Goal: Task Accomplishment & Management: Use online tool/utility

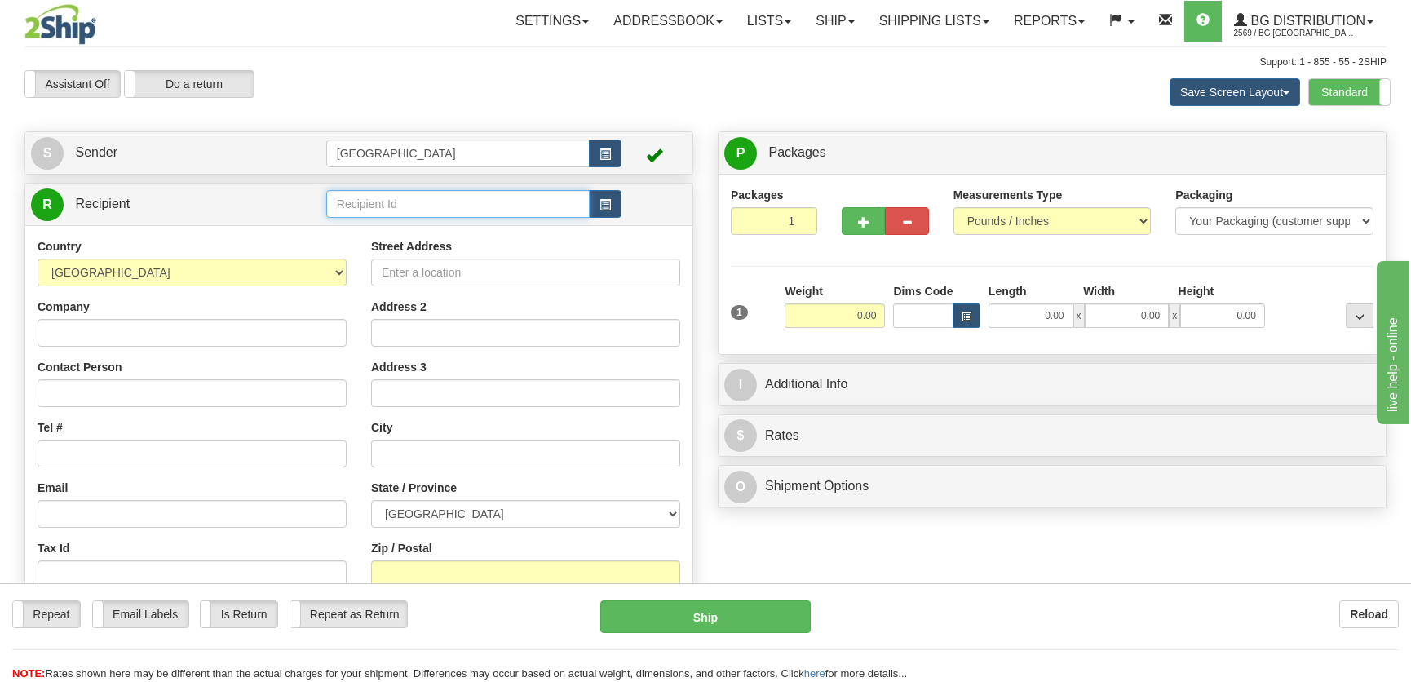
click at [401, 207] on input "text" at bounding box center [457, 204] width 263 height 28
click at [432, 236] on div "1223" at bounding box center [453, 230] width 245 height 16
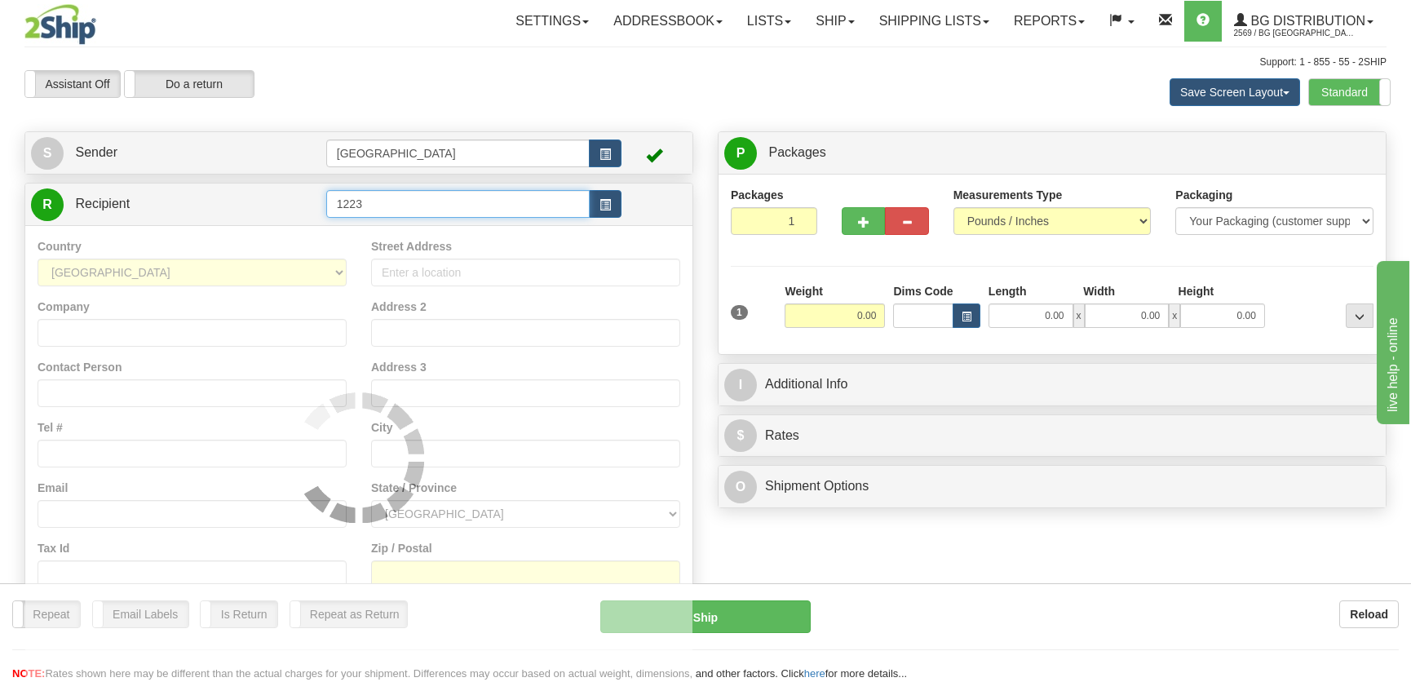
type input "1223"
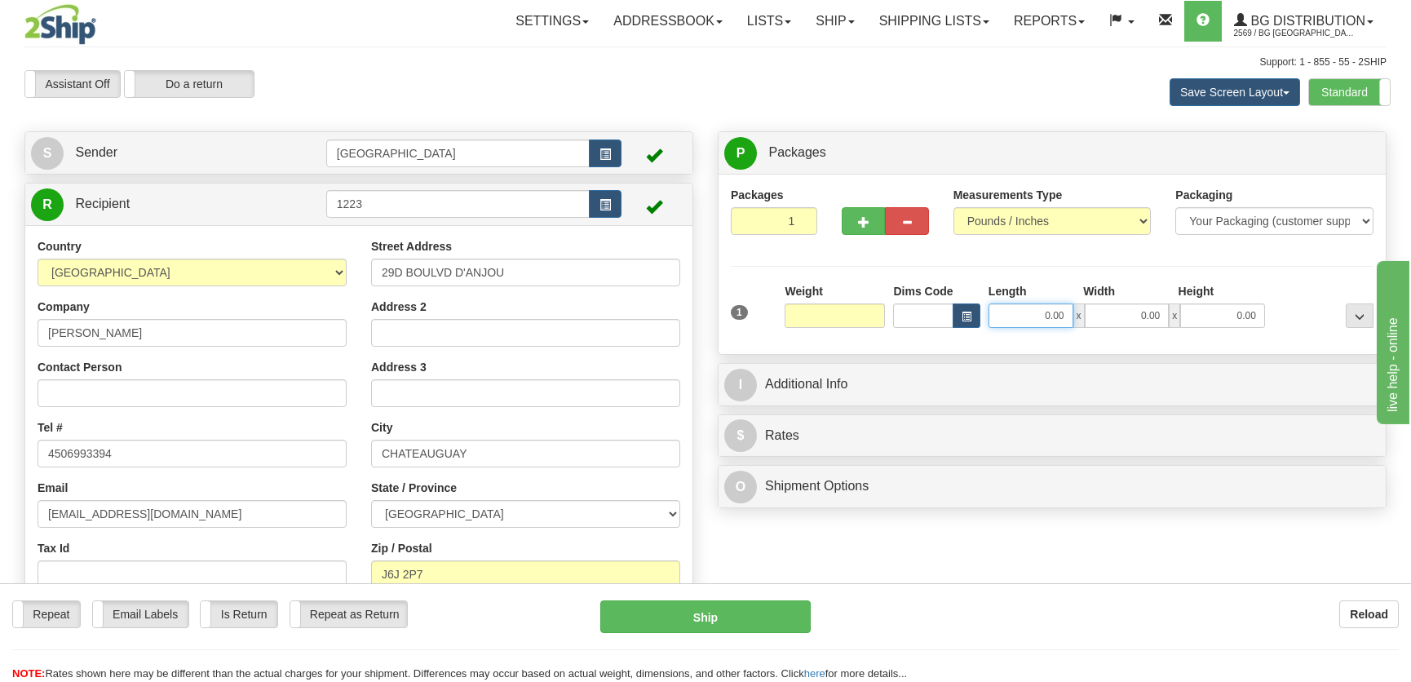
type input "0.00"
click at [1066, 325] on input "0.00" at bounding box center [1030, 315] width 85 height 24
type input "7.00"
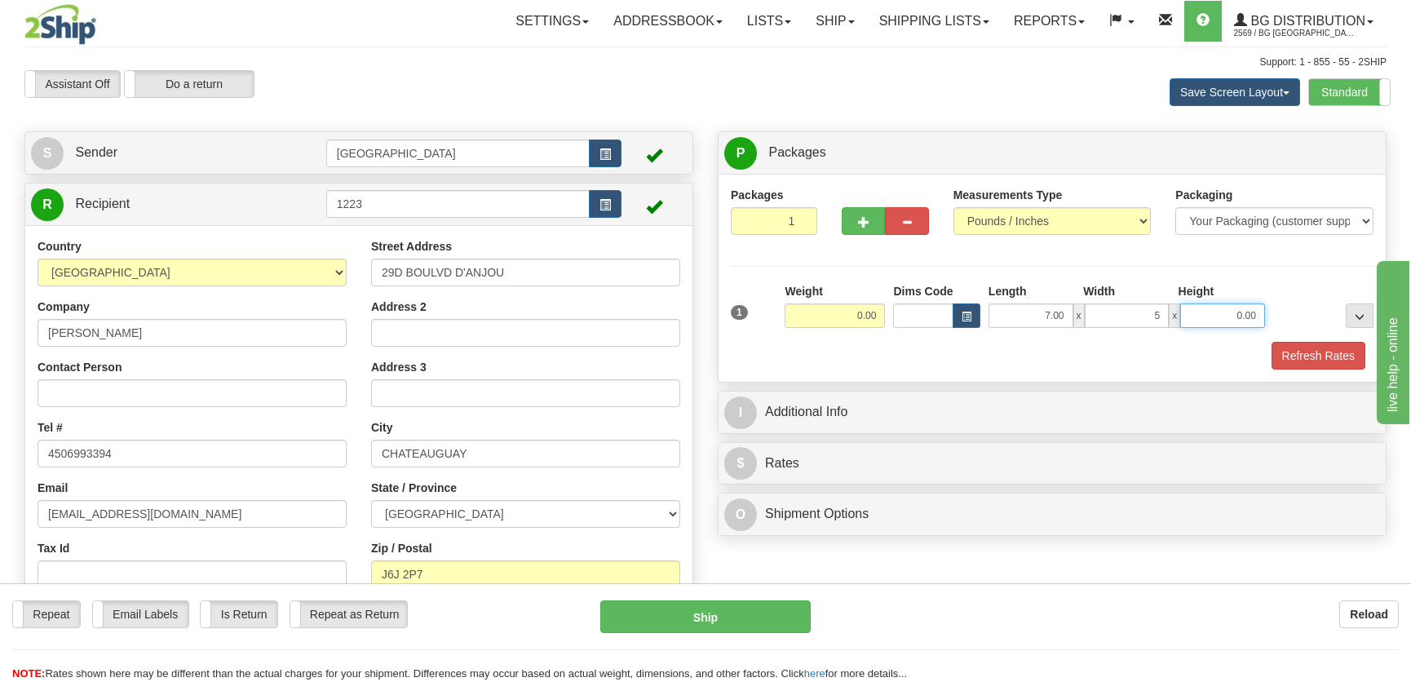
type input "5.00"
type input "4.00"
click at [850, 318] on input "0.00" at bounding box center [835, 315] width 100 height 24
type input "1.00"
click at [1306, 343] on button "Refresh Rates" at bounding box center [1318, 356] width 94 height 28
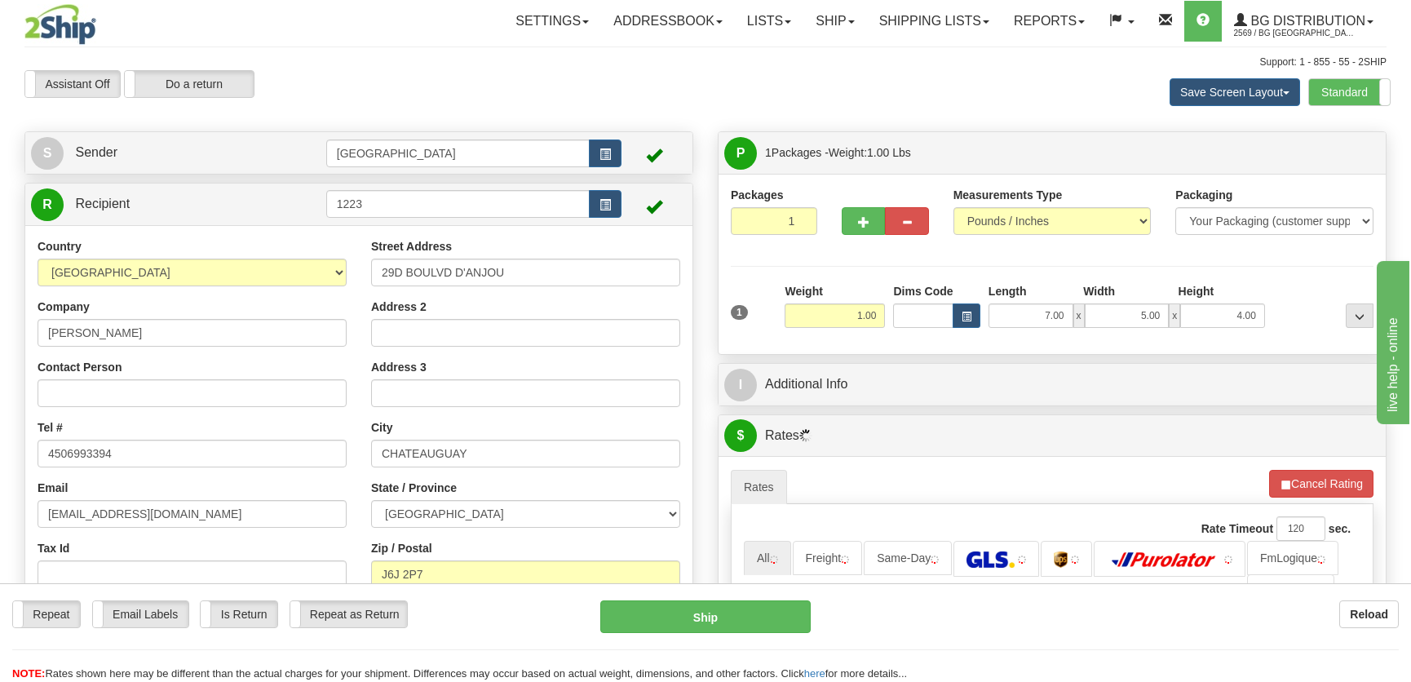
click at [1199, 401] on div "I Additional Info" at bounding box center [1051, 385] width 667 height 42
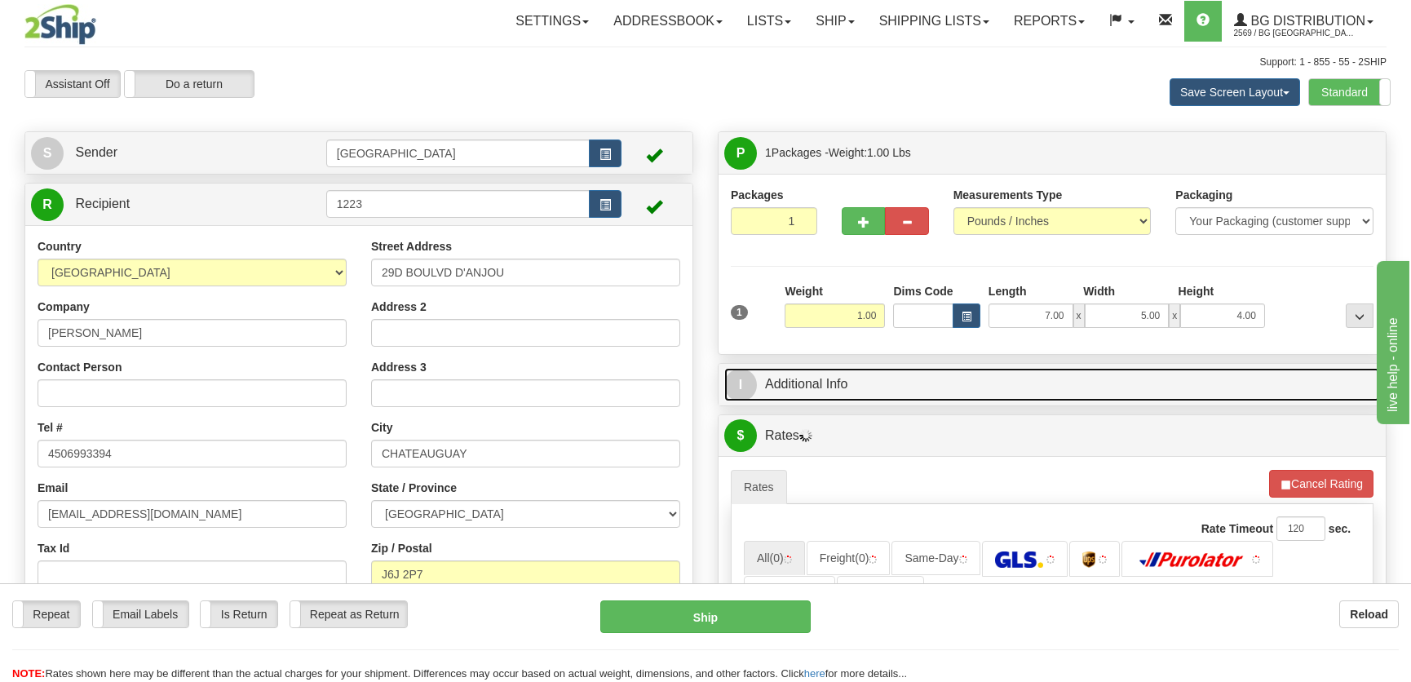
click at [1198, 395] on link "I Additional Info" at bounding box center [1052, 384] width 656 height 33
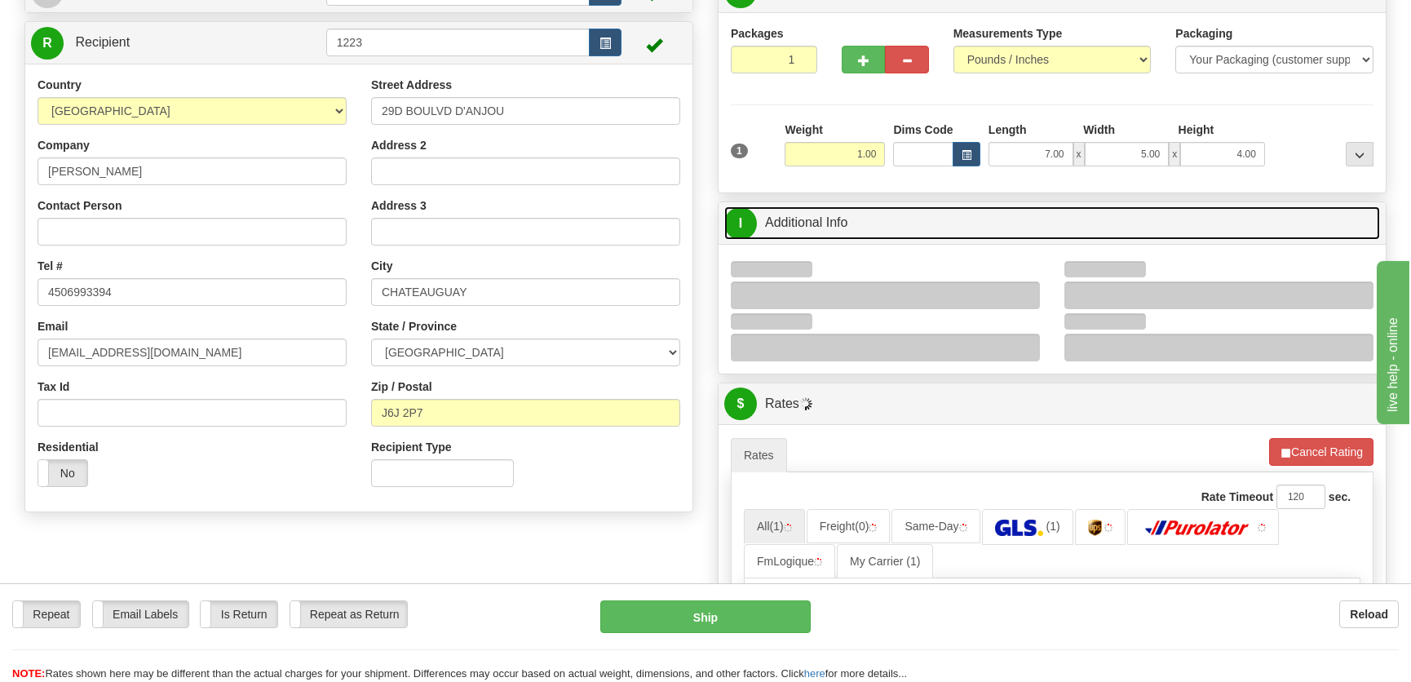
scroll to position [222, 0]
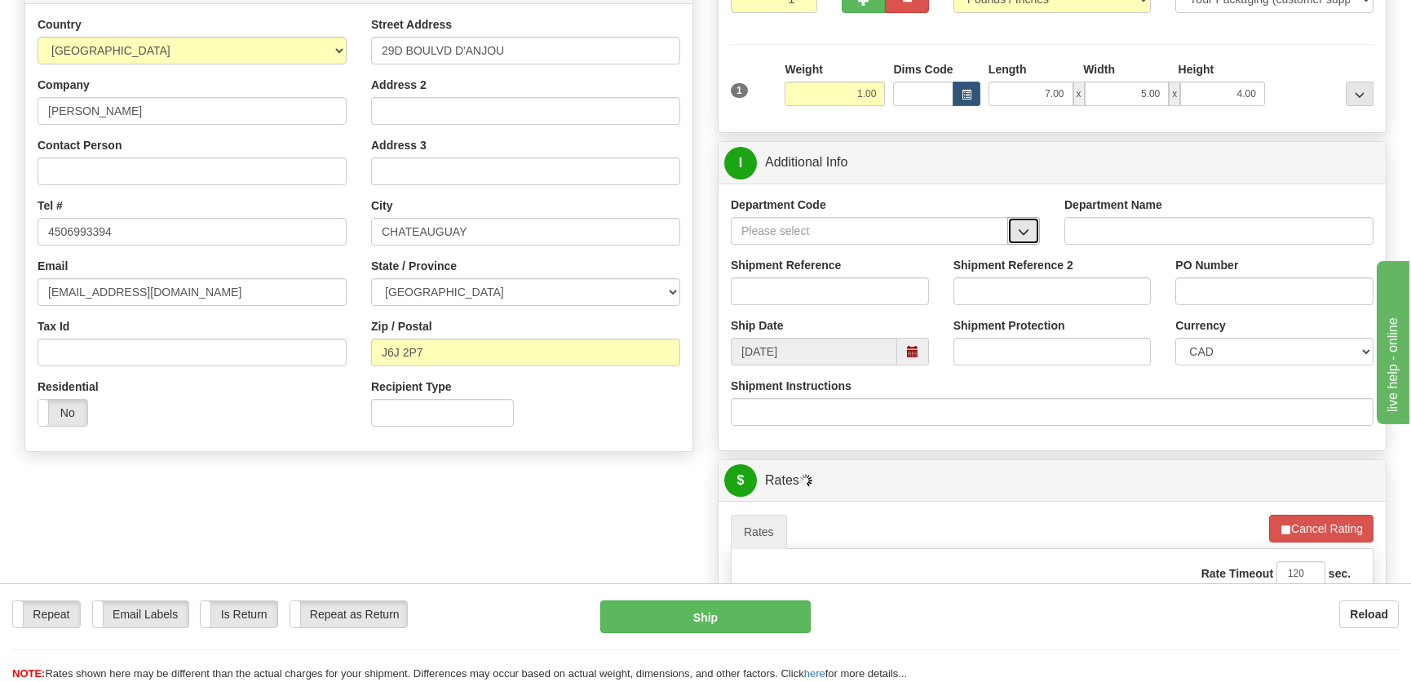
click at [1035, 232] on button "button" at bounding box center [1023, 231] width 33 height 28
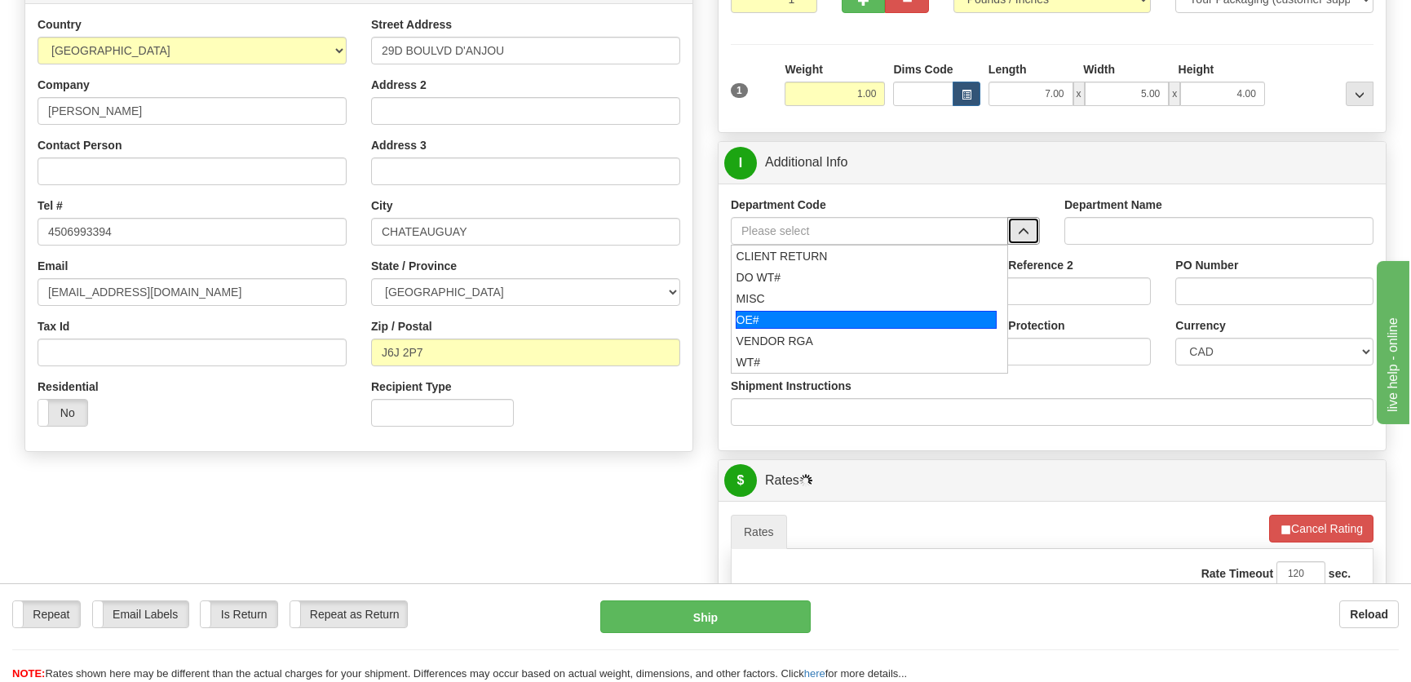
click at [829, 314] on div "OE#" at bounding box center [867, 320] width 262 height 18
type input "OE#"
type input "ORDERS"
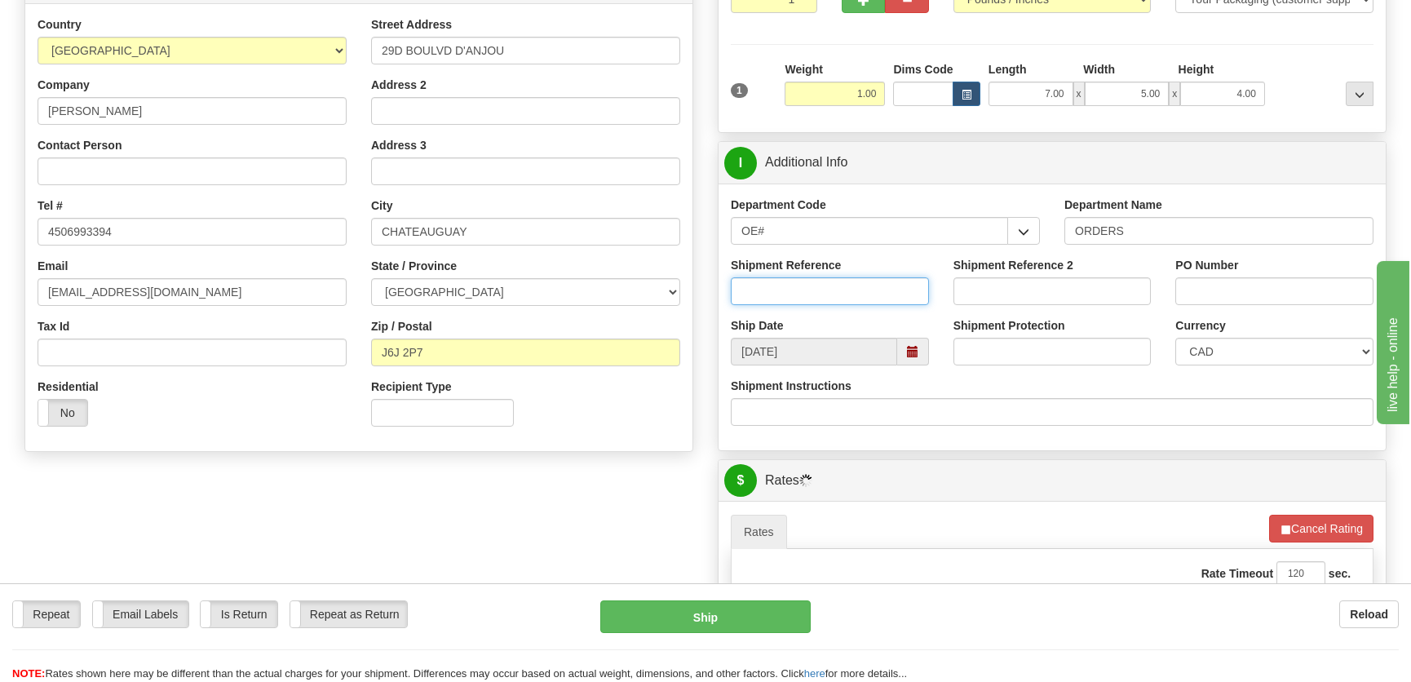
click at [838, 292] on input "Shipment Reference" at bounding box center [830, 291] width 198 height 28
type input "50323645-01"
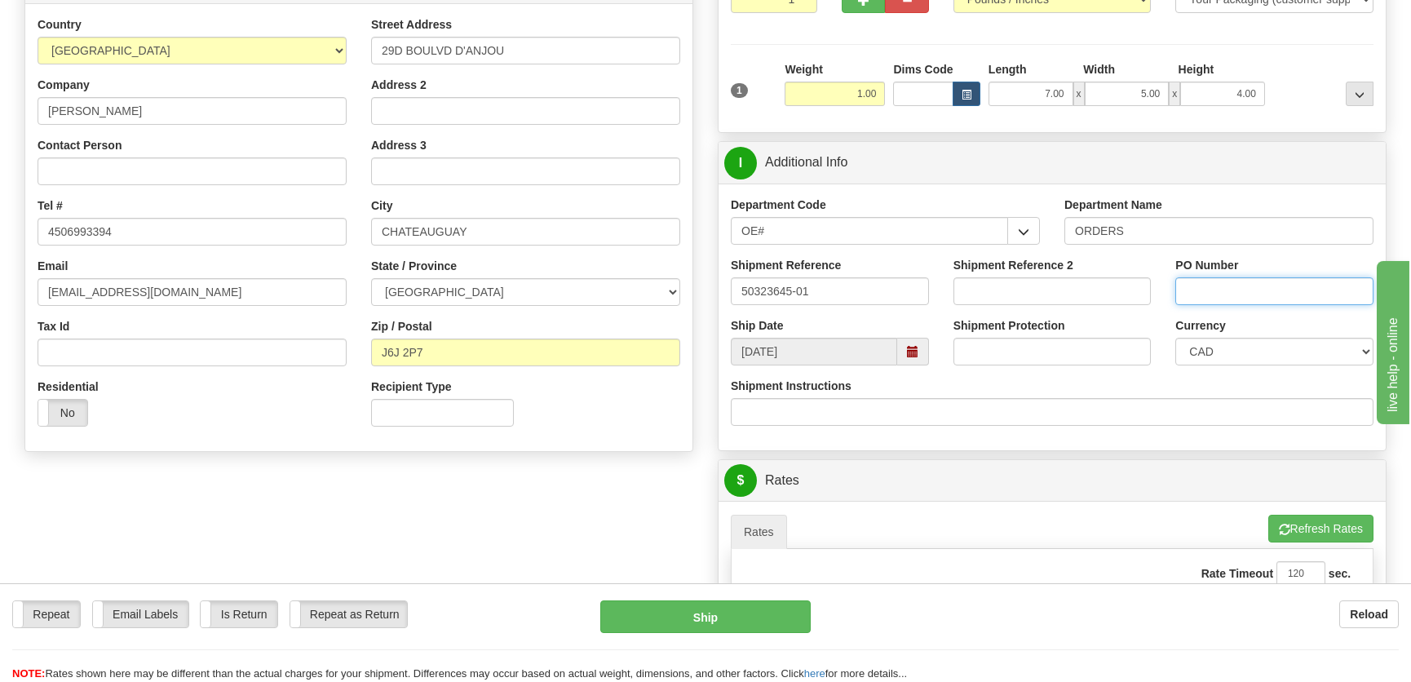
click at [1276, 291] on input "PO Number" at bounding box center [1274, 291] width 198 height 28
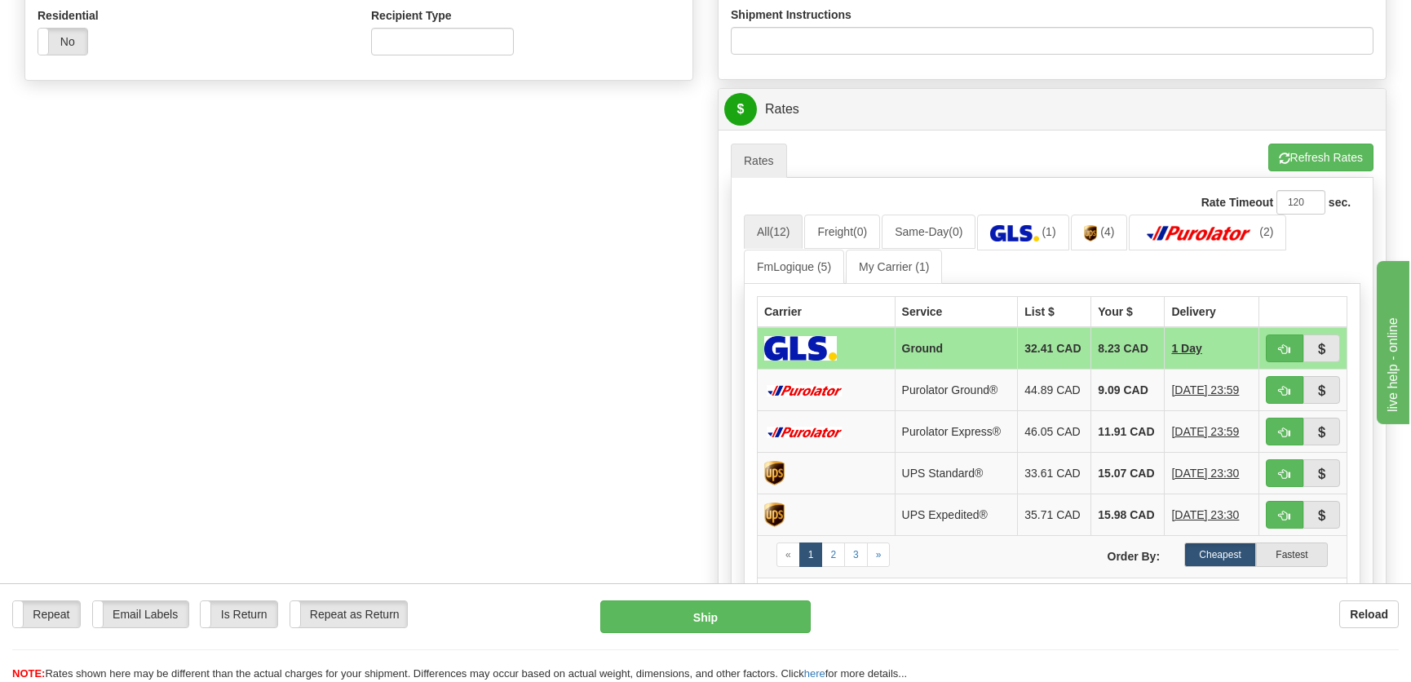
scroll to position [667, 0]
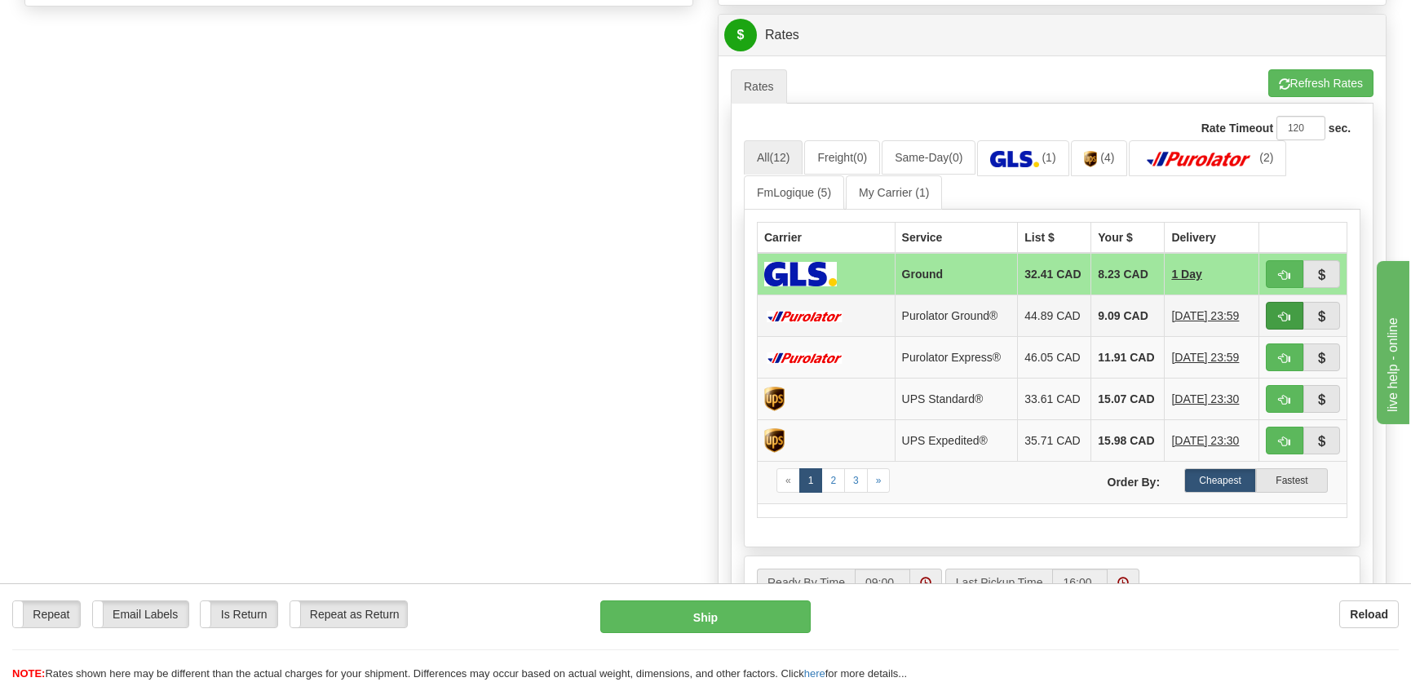
type input "."
click at [1280, 317] on span "button" at bounding box center [1284, 317] width 11 height 11
type input "260"
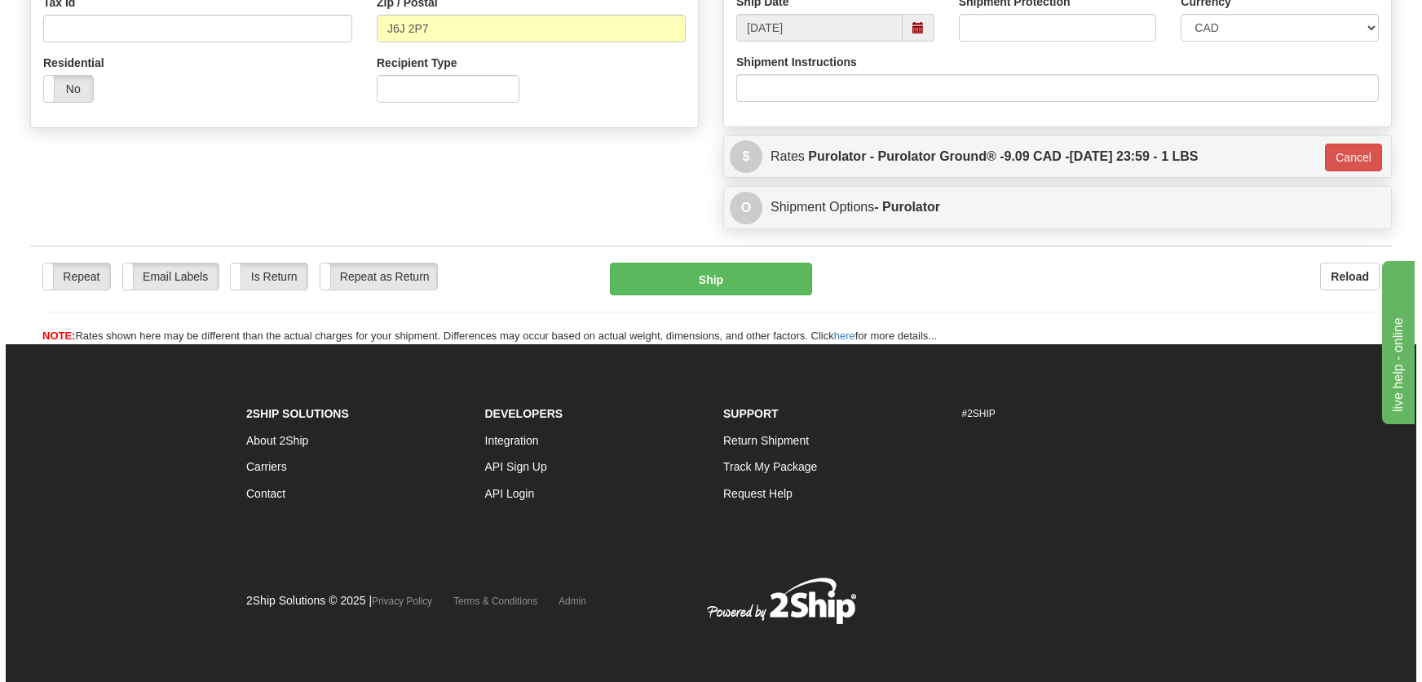
scroll to position [546, 0]
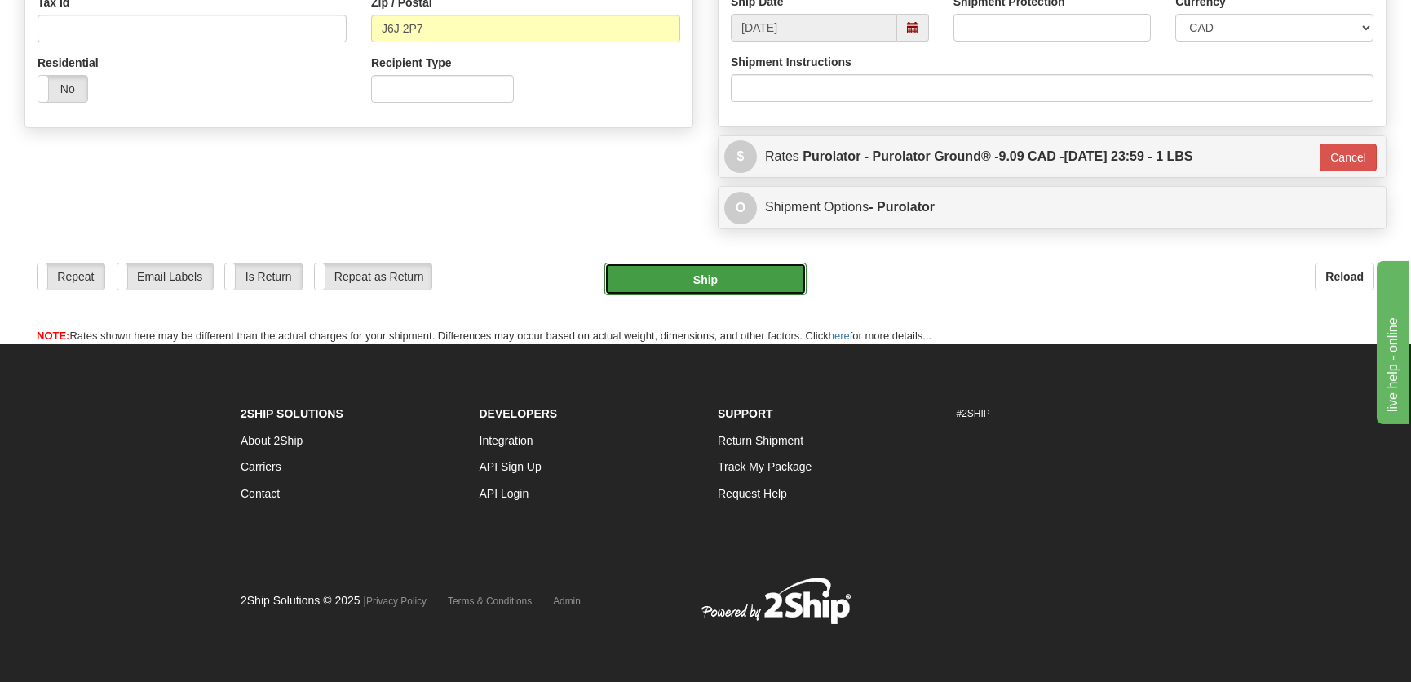
click at [738, 282] on button "Ship" at bounding box center [705, 279] width 202 height 33
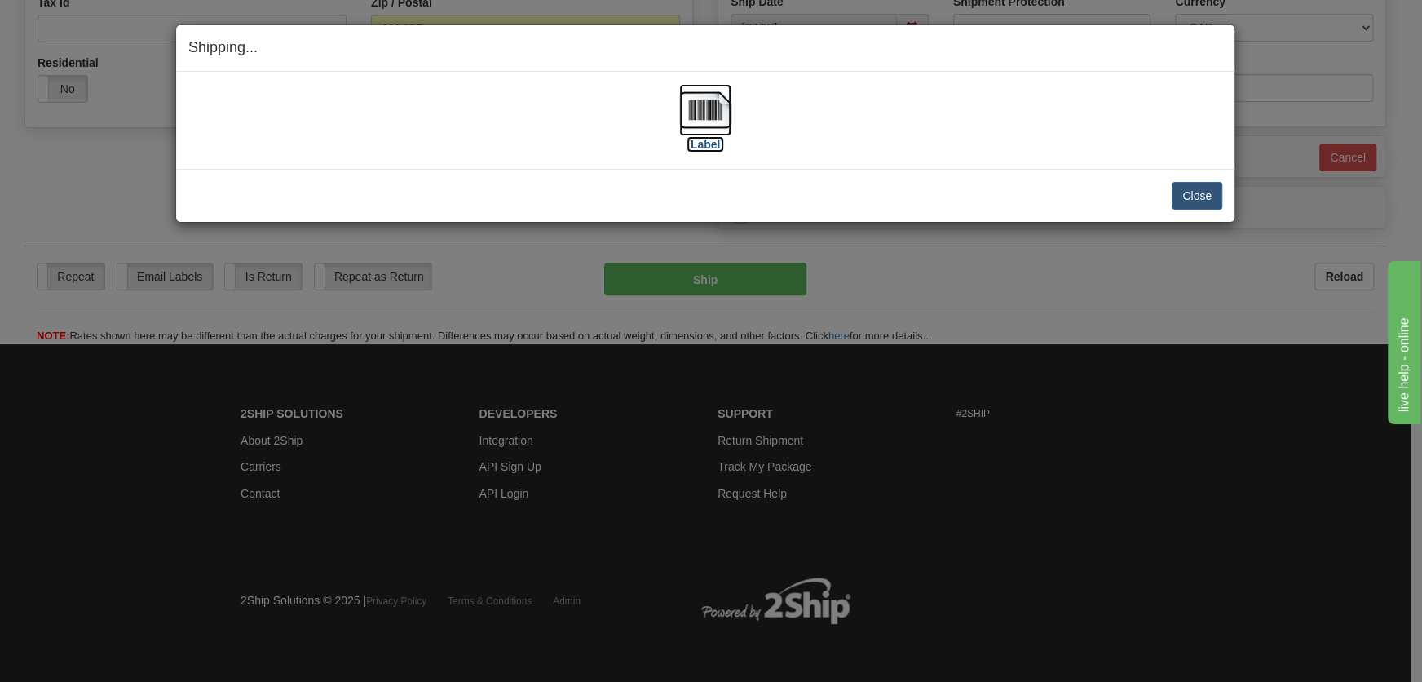
click at [705, 128] on img at bounding box center [705, 110] width 52 height 52
click at [1195, 196] on button "Close" at bounding box center [1197, 196] width 51 height 28
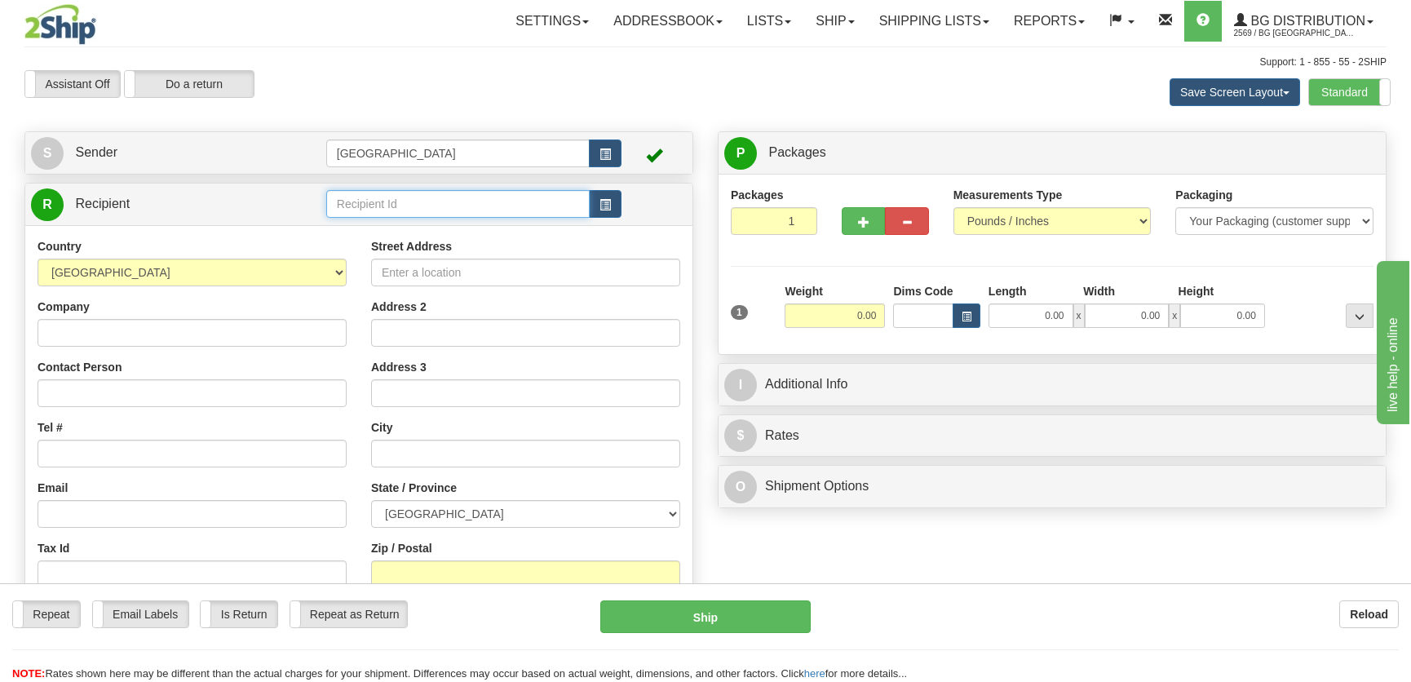
click at [435, 206] on input "text" at bounding box center [457, 204] width 263 height 28
click at [424, 228] on div "1243" at bounding box center [453, 230] width 247 height 18
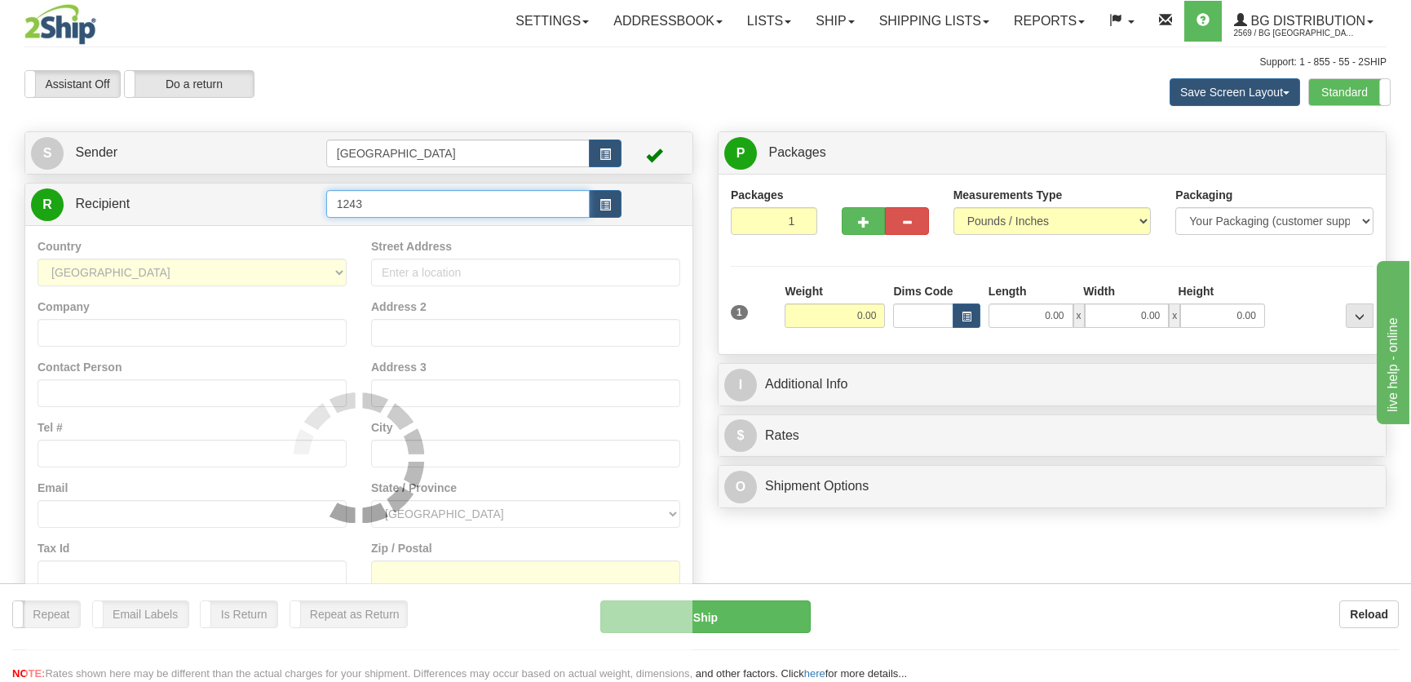
type input "1243"
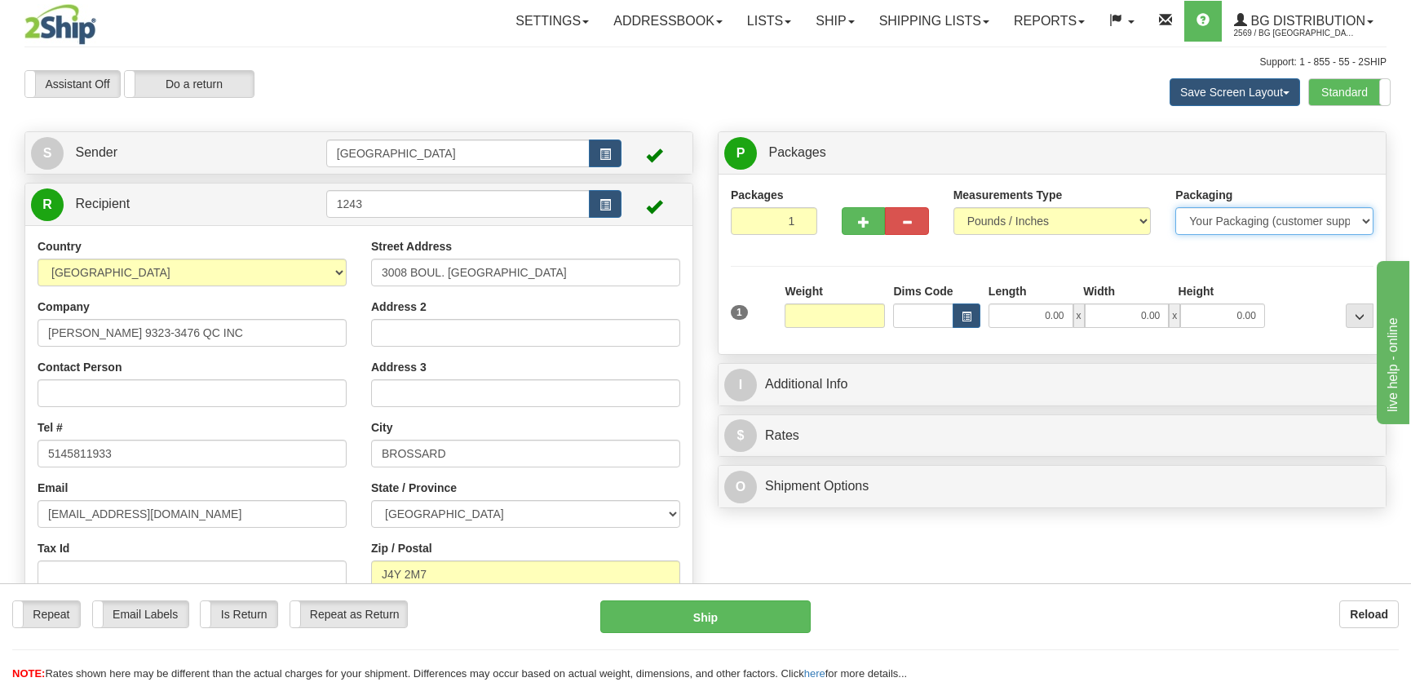
type input "0.00"
drag, startPoint x: 1252, startPoint y: 223, endPoint x: 1251, endPoint y: 232, distance: 9.0
click at [1252, 223] on select "Your Packaging (customer supplied) Envelope (carrier supplied) Pack (carrier su…" at bounding box center [1274, 221] width 198 height 28
select select "2"
click at [1175, 207] on select "Your Packaging (customer supplied) Envelope (carrier supplied) Pack (carrier su…" at bounding box center [1274, 221] width 198 height 28
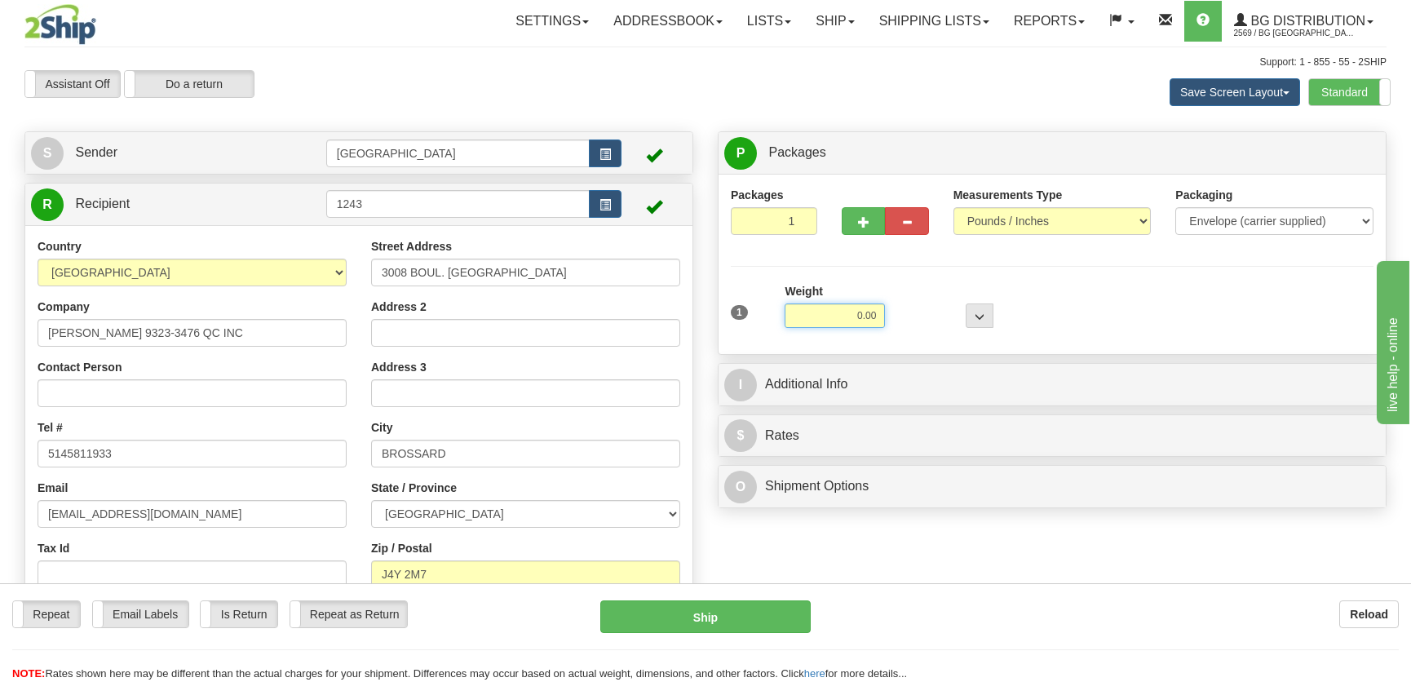
click at [848, 316] on input "0.00" at bounding box center [835, 315] width 100 height 24
type input "0.25"
click at [928, 365] on div "I Additional Info" at bounding box center [1051, 385] width 667 height 42
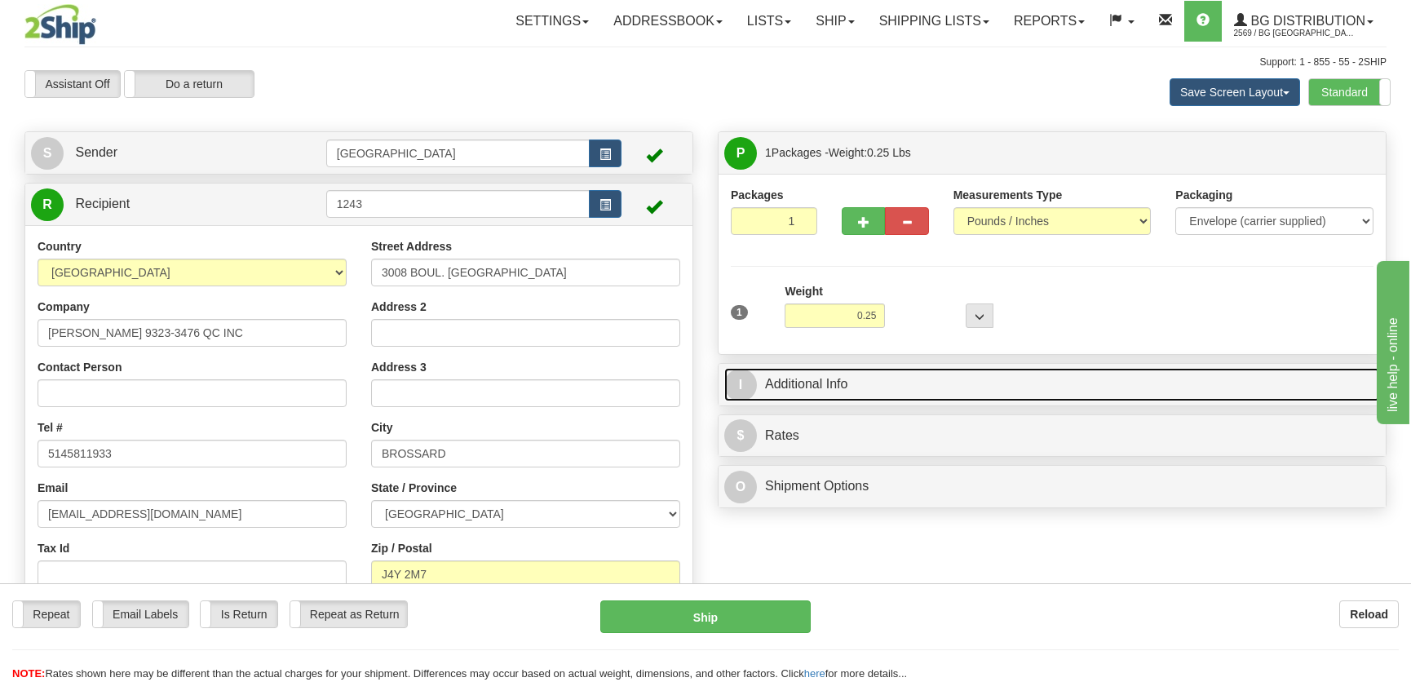
click at [937, 374] on link "I Additional Info" at bounding box center [1052, 384] width 656 height 33
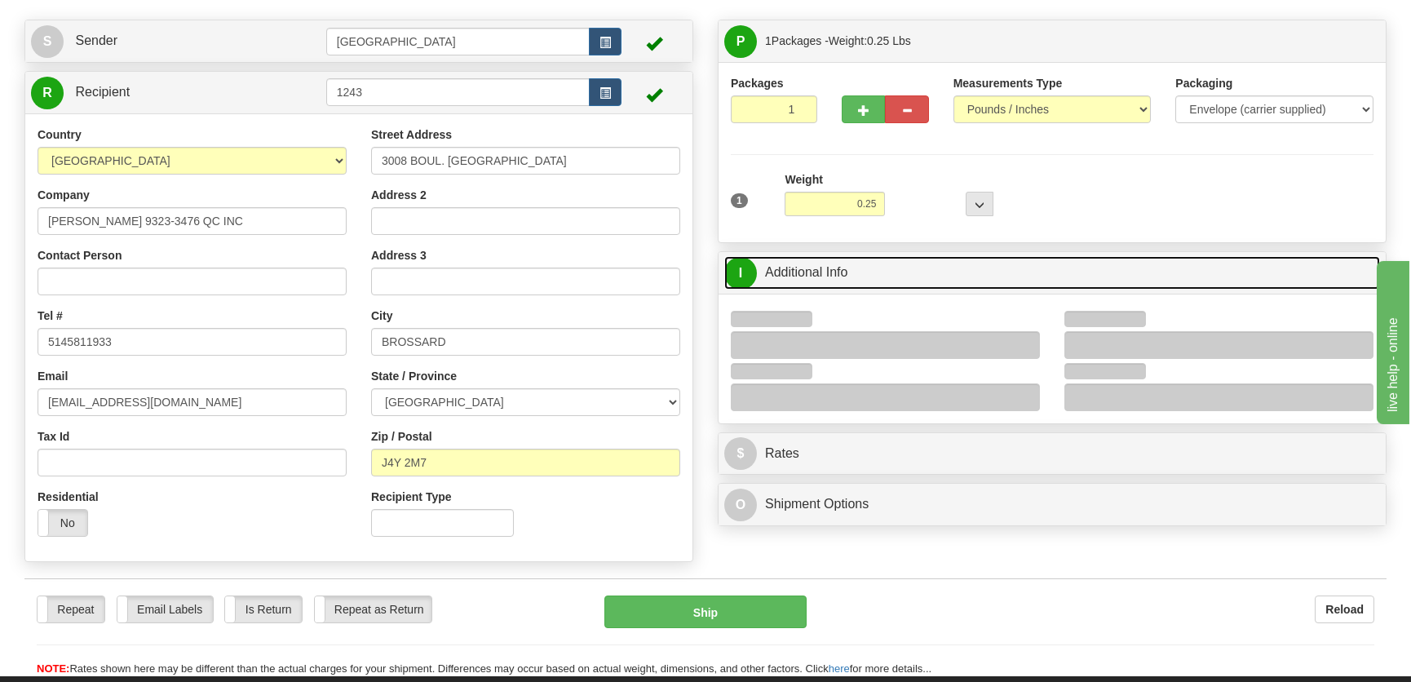
scroll to position [296, 0]
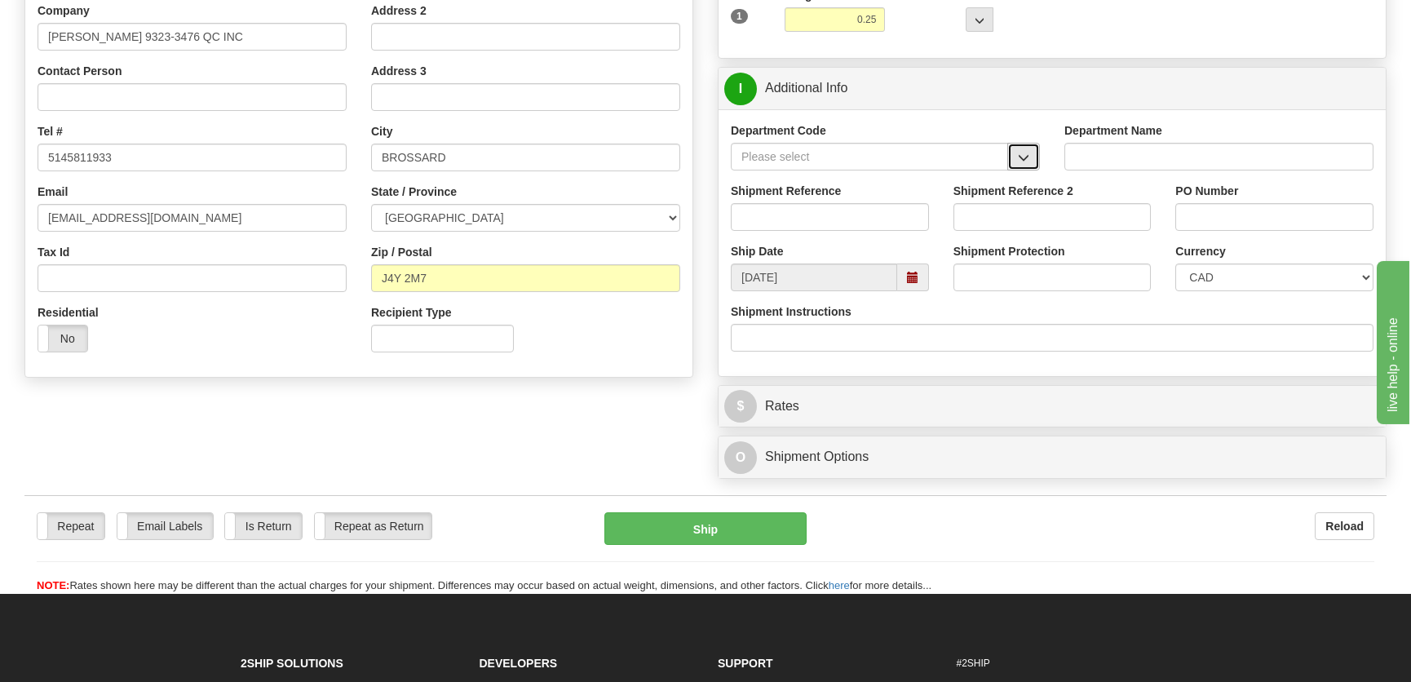
click at [1028, 162] on button "button" at bounding box center [1023, 157] width 33 height 28
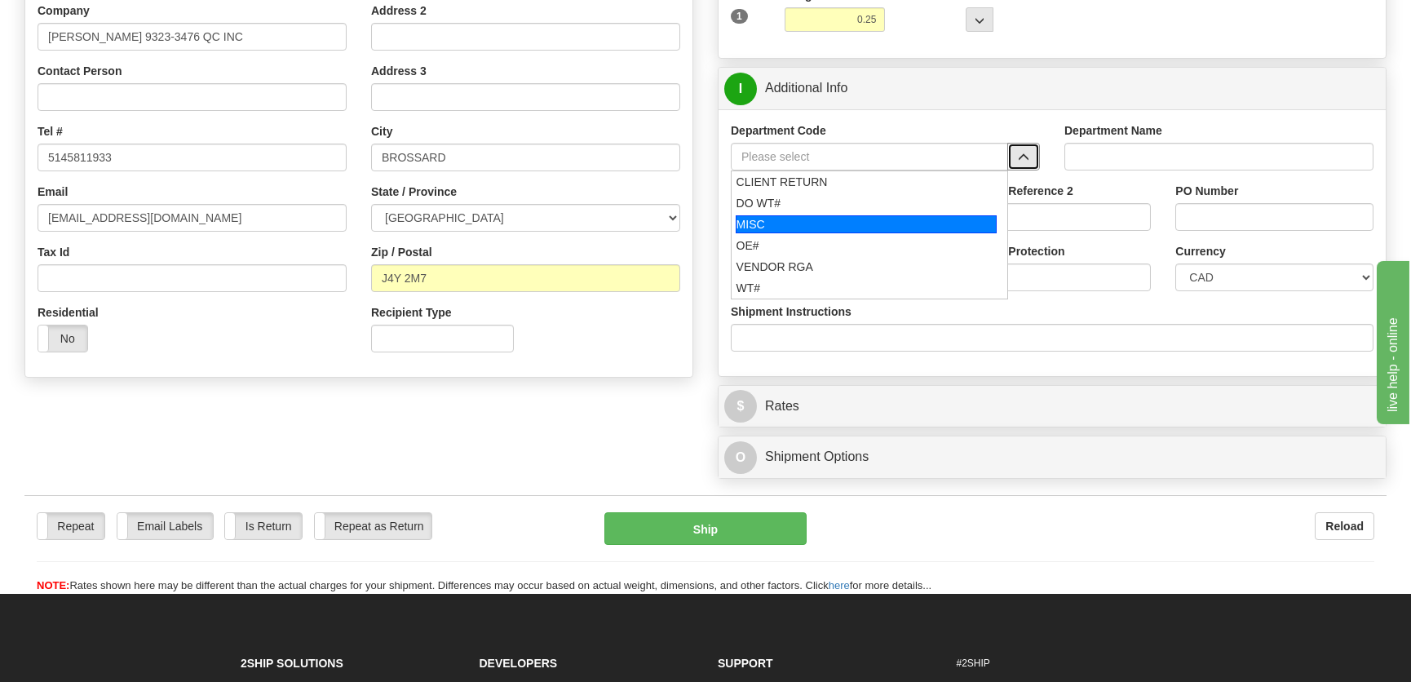
click at [824, 237] on div "OE#" at bounding box center [866, 245] width 260 height 16
type input "OE#"
type input "ORDERS"
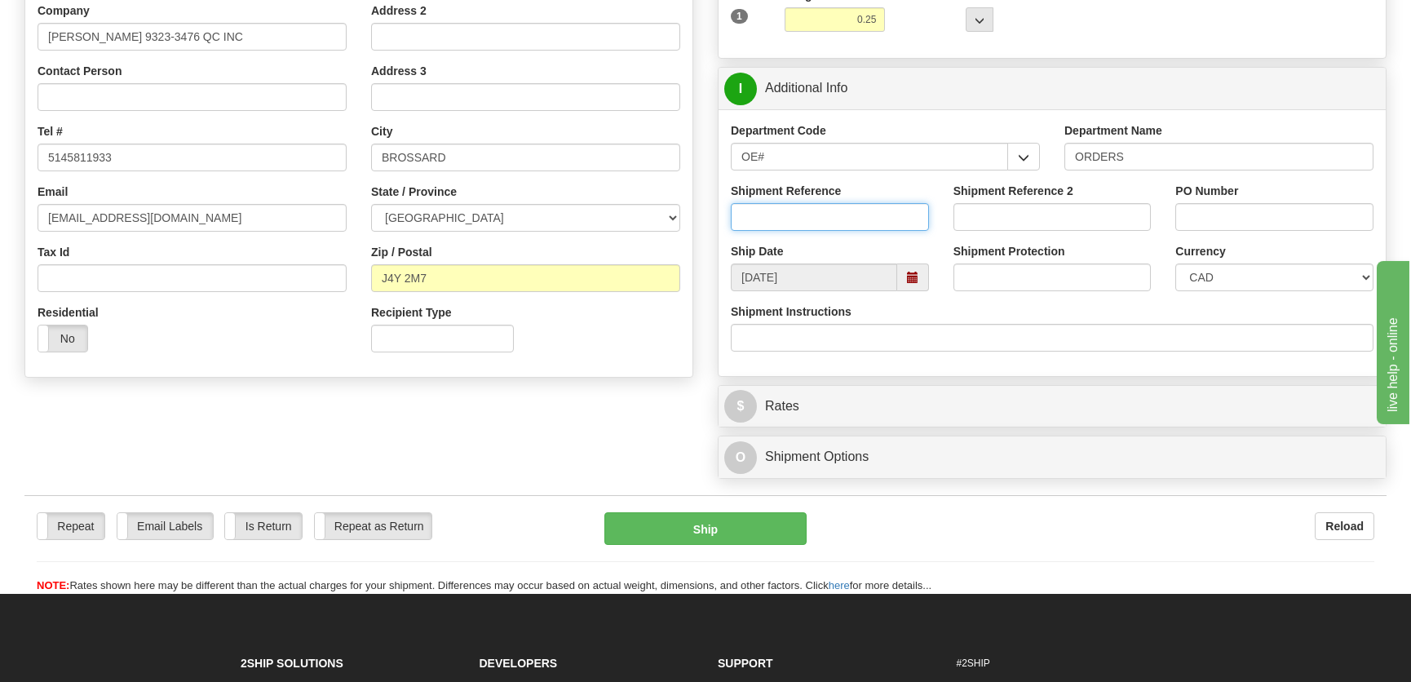
click at [829, 221] on input "Shipment Reference" at bounding box center [830, 217] width 198 height 28
type input "50323794-02"
click at [1264, 212] on input "PO Number" at bounding box center [1274, 217] width 198 height 28
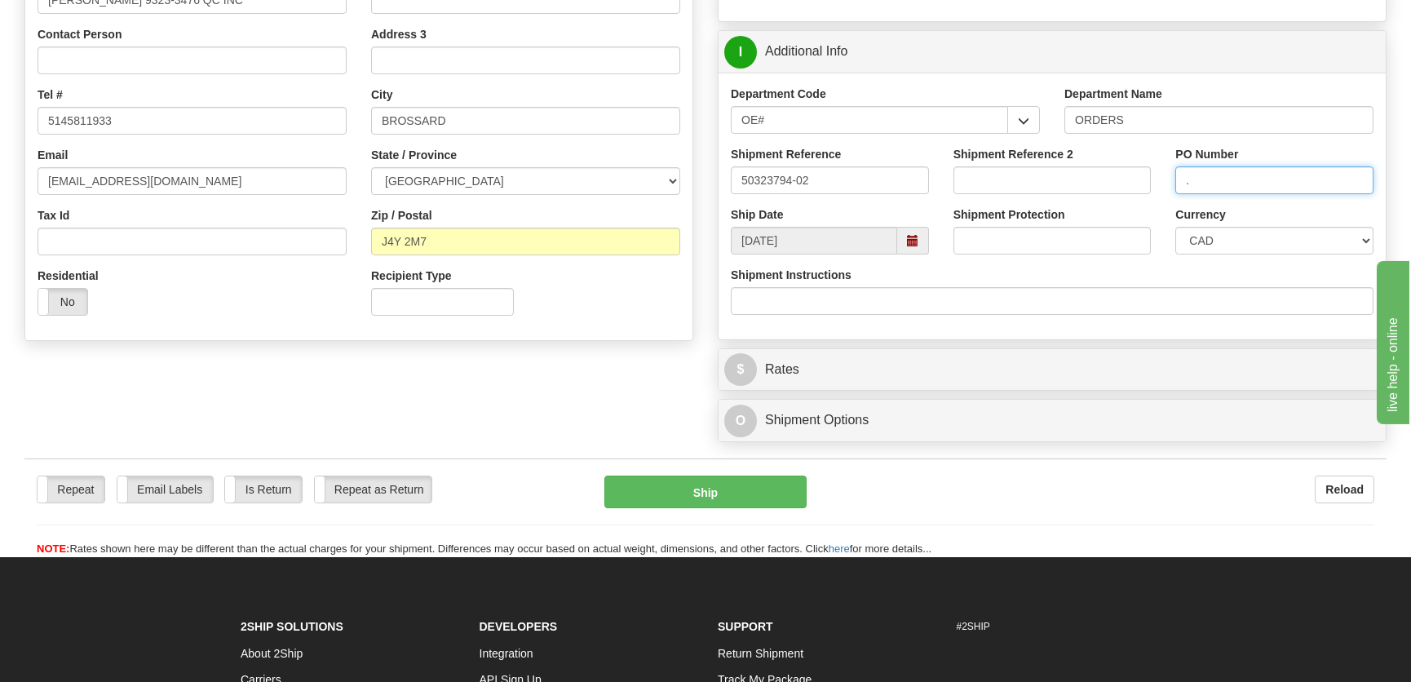
scroll to position [471, 0]
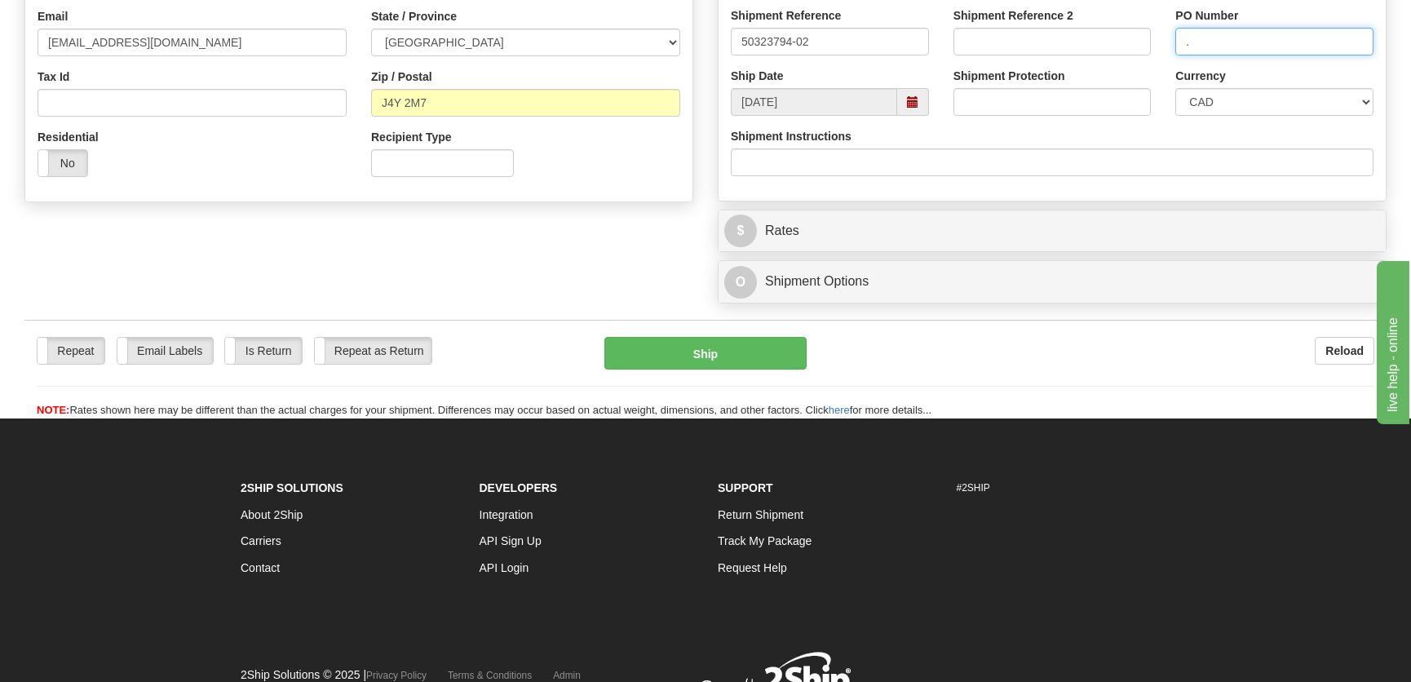
type input "."
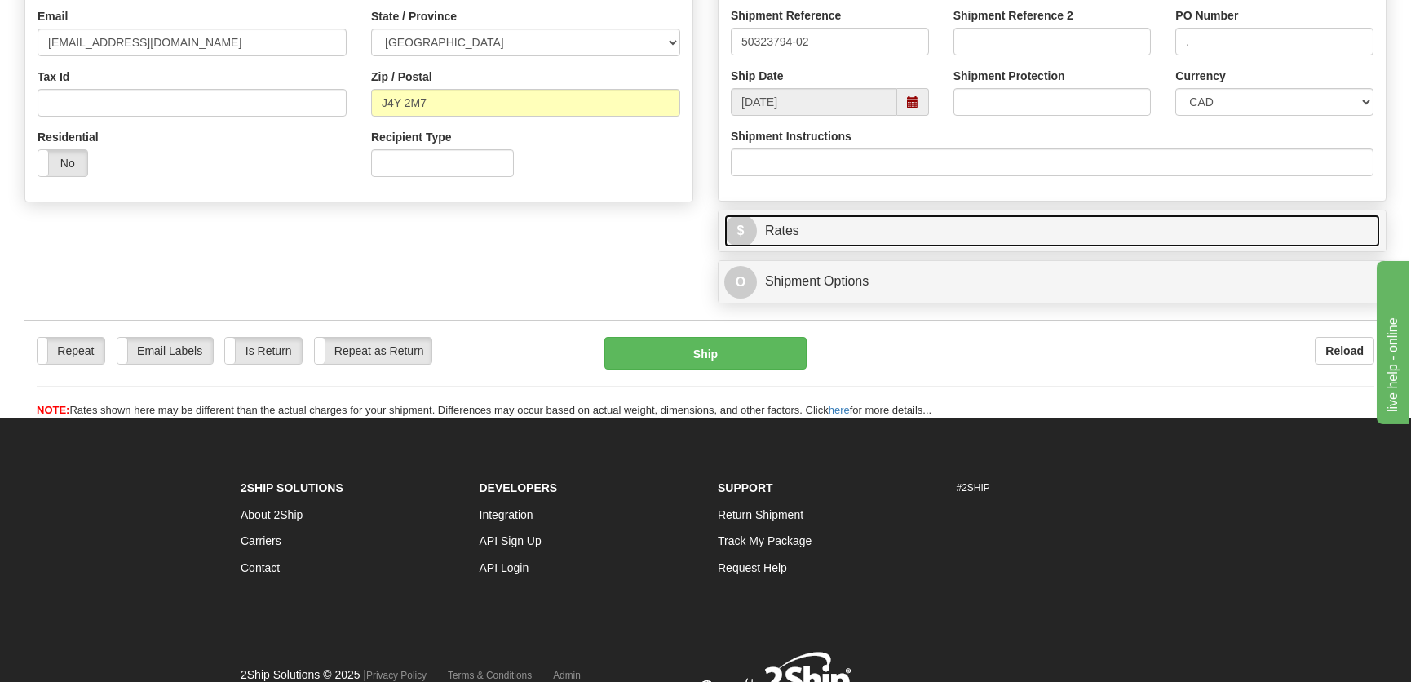
click at [1138, 242] on link "$ Rates" at bounding box center [1052, 230] width 656 height 33
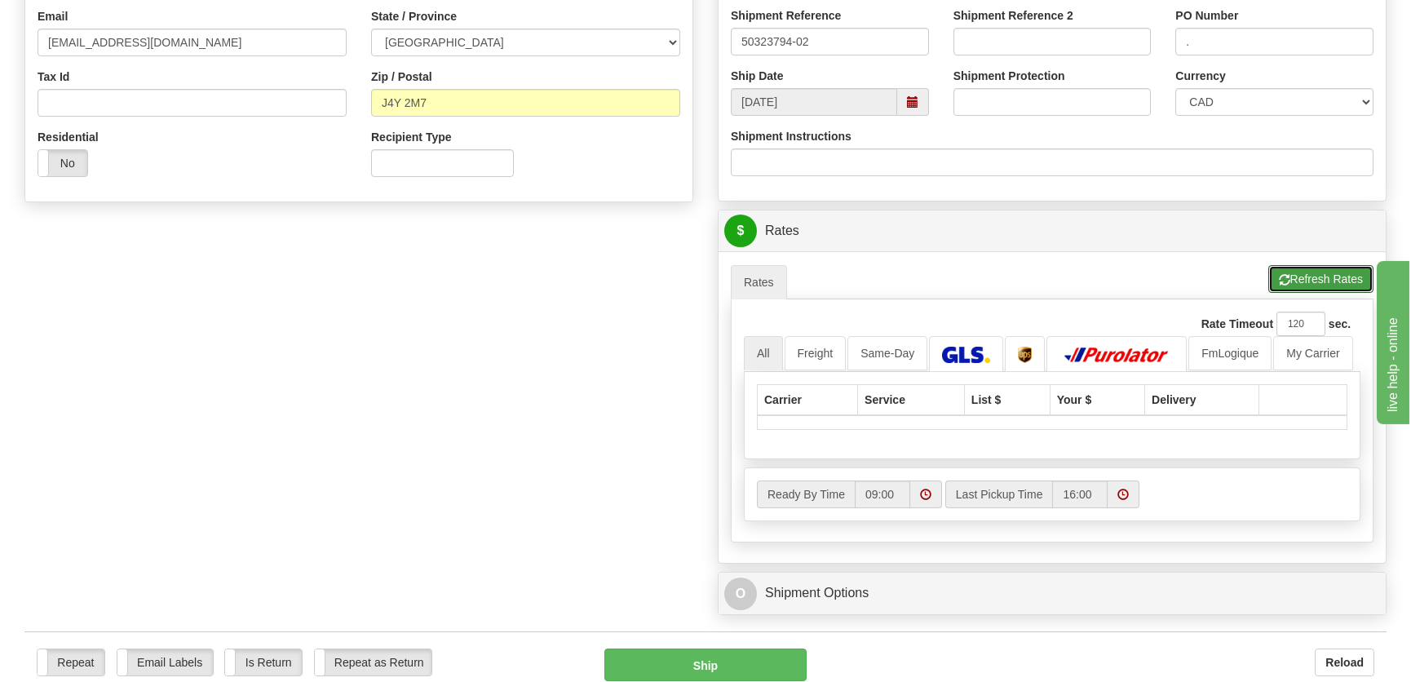
click at [1296, 267] on button "Refresh Rates" at bounding box center [1320, 279] width 105 height 28
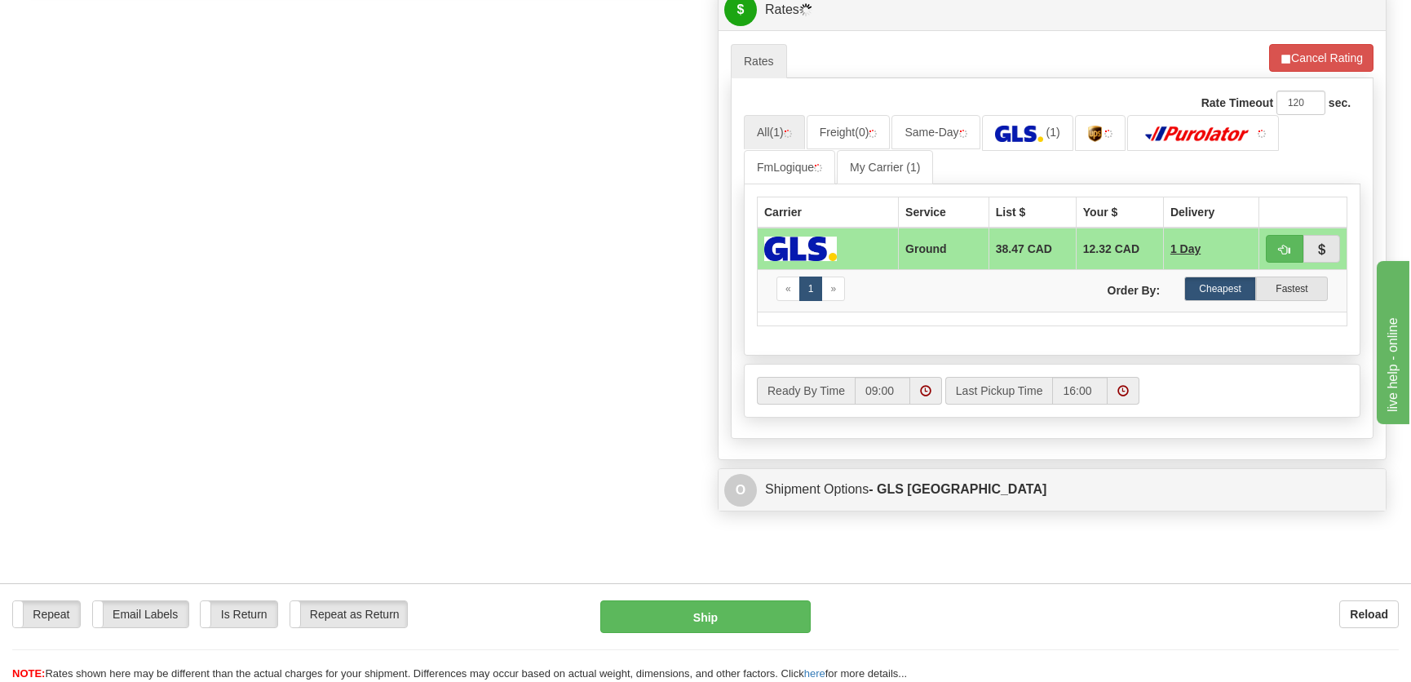
scroll to position [693, 0]
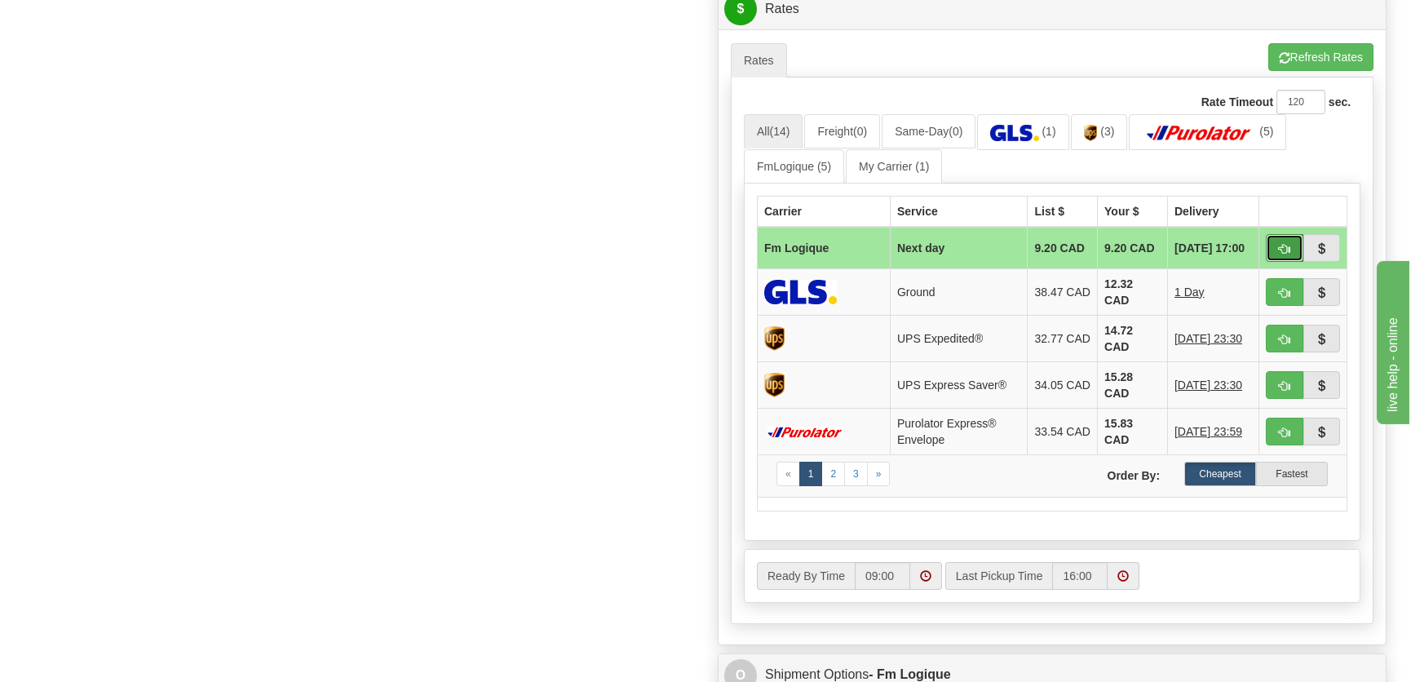
click at [1279, 245] on span "button" at bounding box center [1284, 249] width 11 height 11
type input "jour"
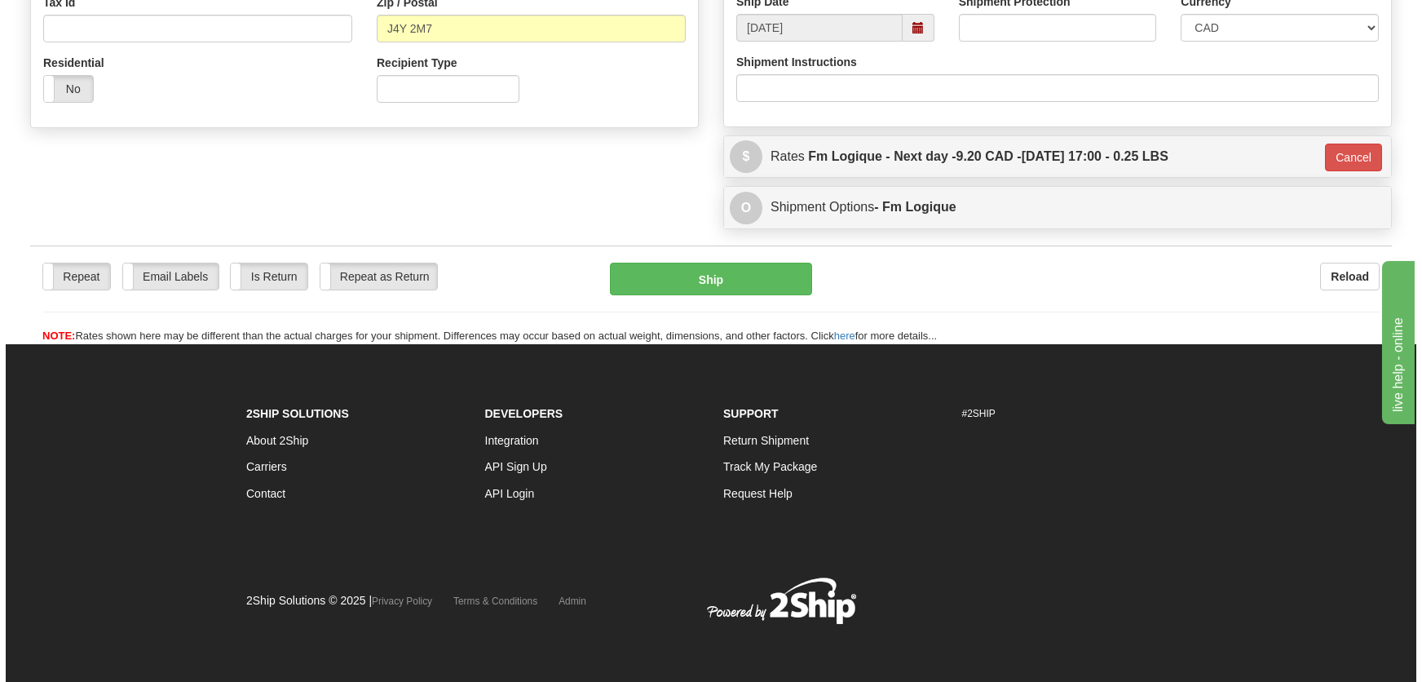
scroll to position [546, 0]
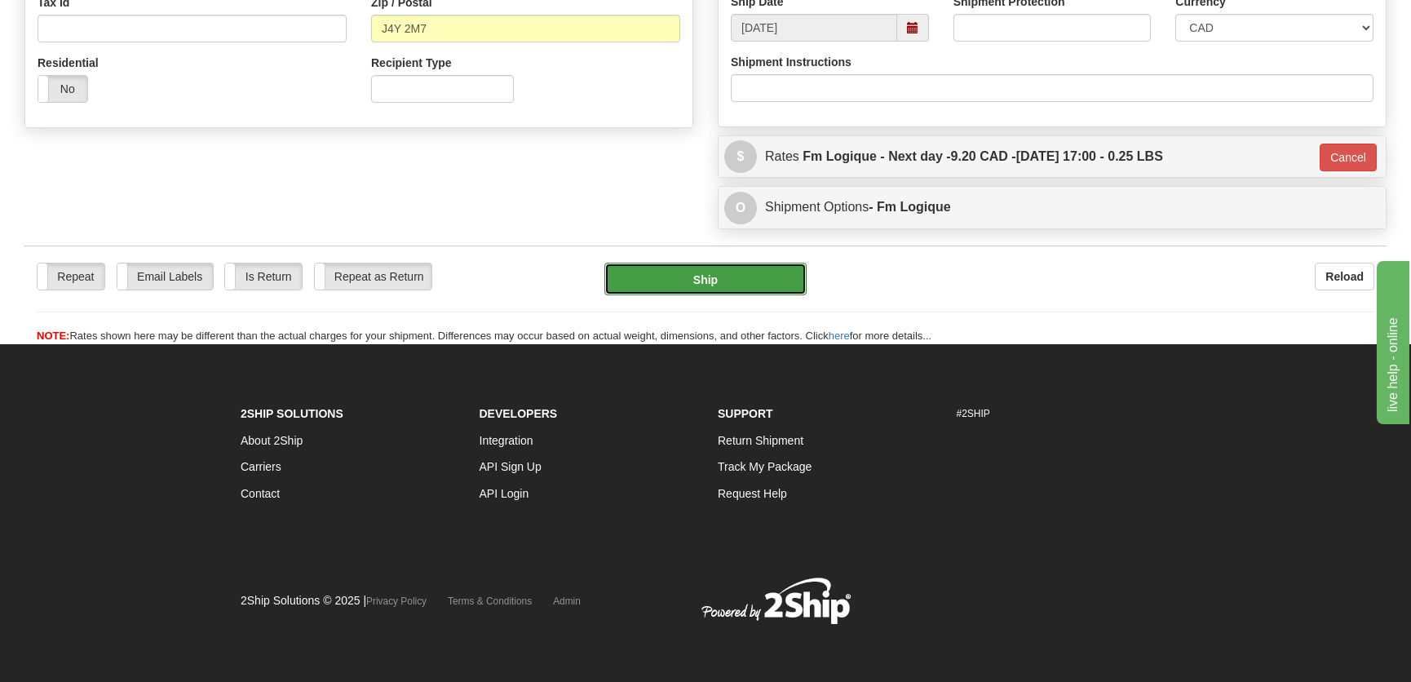
click at [702, 275] on button "Ship" at bounding box center [705, 279] width 202 height 33
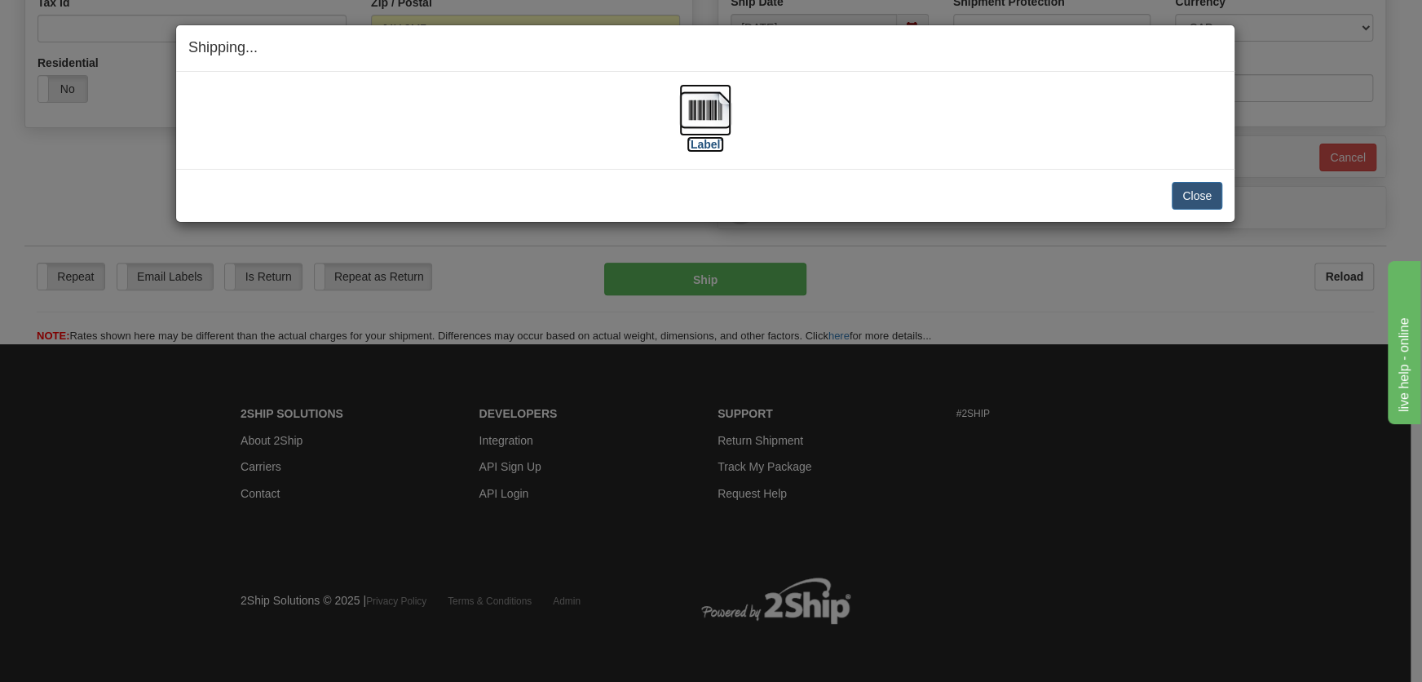
click at [706, 119] on img at bounding box center [705, 110] width 52 height 52
click at [1198, 194] on button "Close" at bounding box center [1197, 196] width 51 height 28
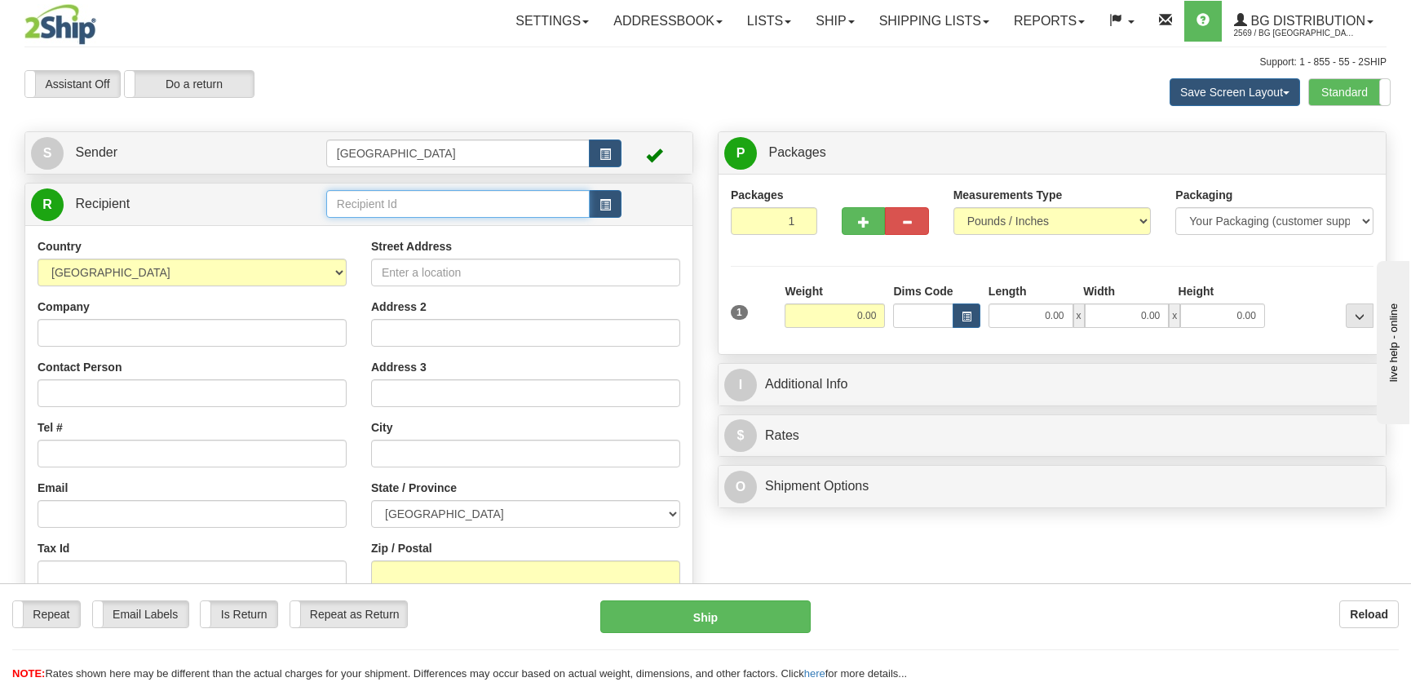
click at [399, 214] on input "text" at bounding box center [457, 204] width 263 height 28
type input "1243"
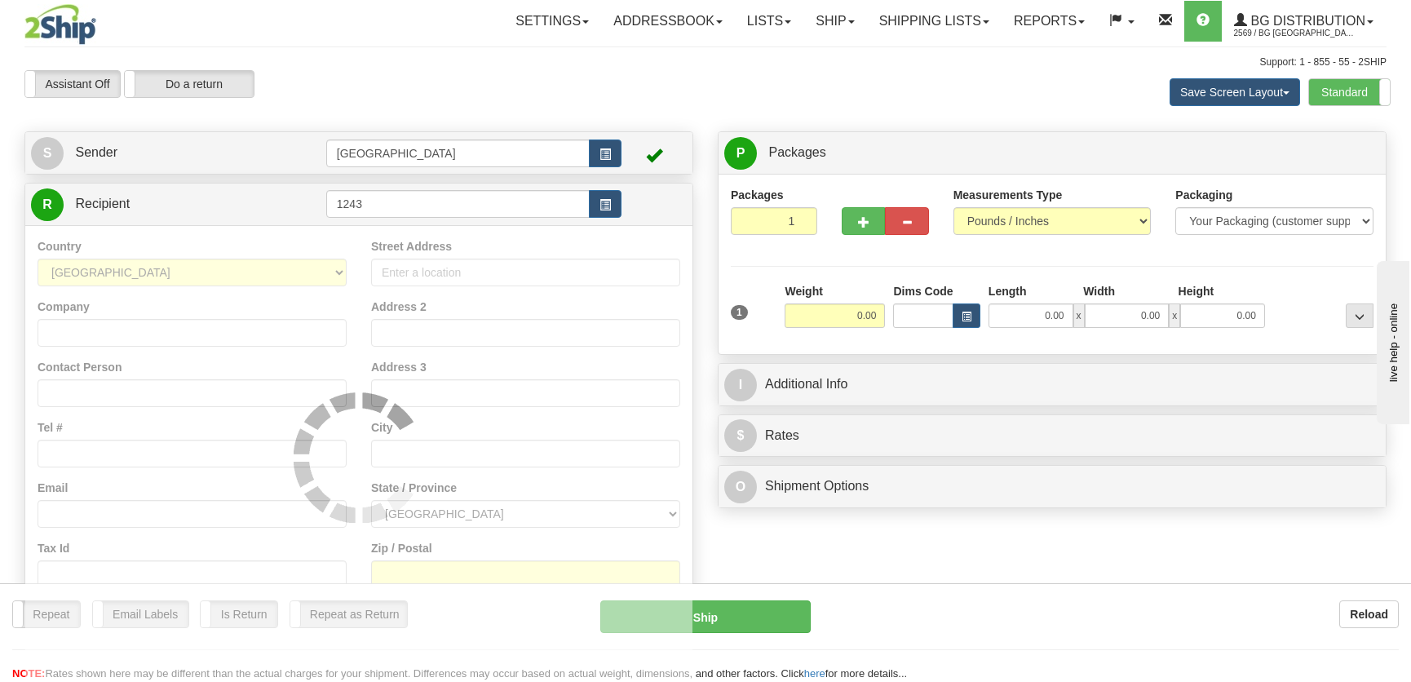
click at [410, 241] on div "Country AFGHANISTAN ALAND ISLANDS ALBANIA ALGERIA AMERICAN SAMOA ANDORRA ANGOLA…" at bounding box center [358, 457] width 667 height 464
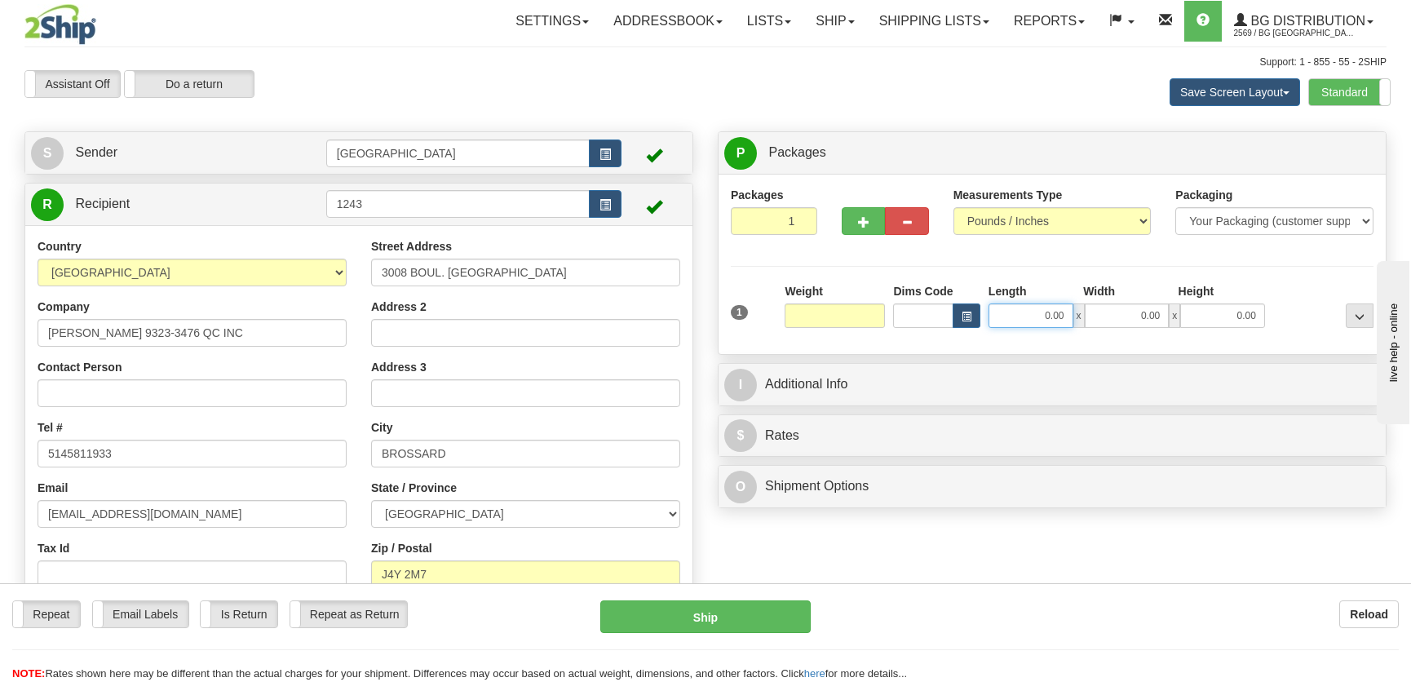
type input "0.00"
click at [1007, 313] on input "0.00" at bounding box center [1030, 315] width 85 height 24
type input "50.00"
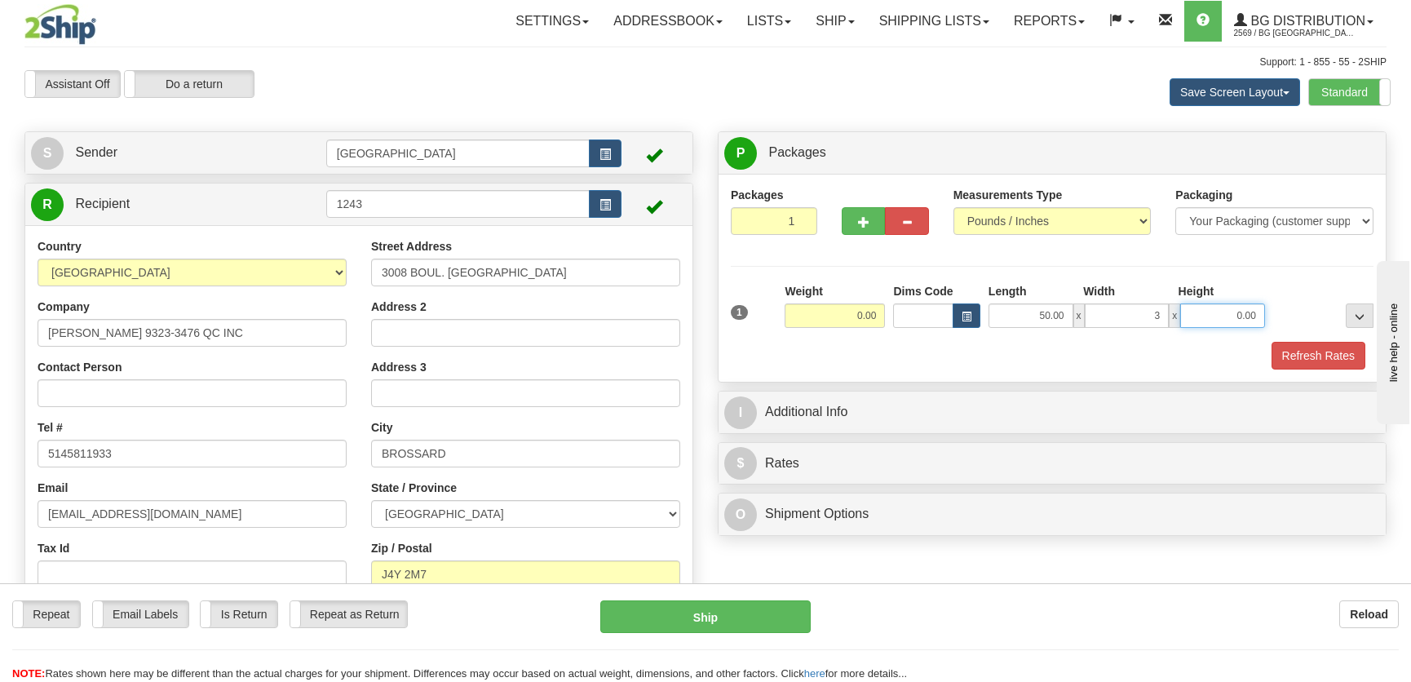
type input "3.00"
type input "2.00"
click at [845, 320] on input "0.00" at bounding box center [835, 315] width 100 height 24
type input "5.00"
click at [1301, 352] on button "Refresh Rates" at bounding box center [1318, 356] width 94 height 28
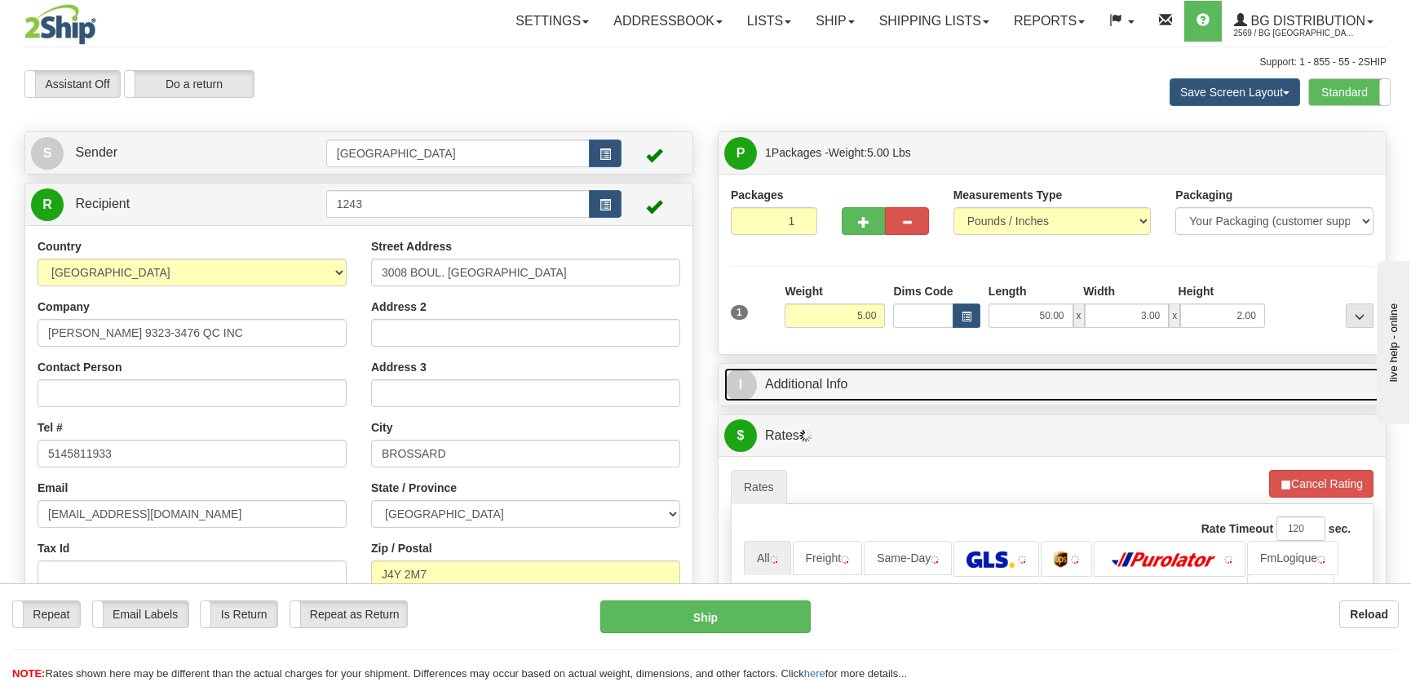
click at [1240, 370] on link "I Additional Info" at bounding box center [1052, 384] width 656 height 33
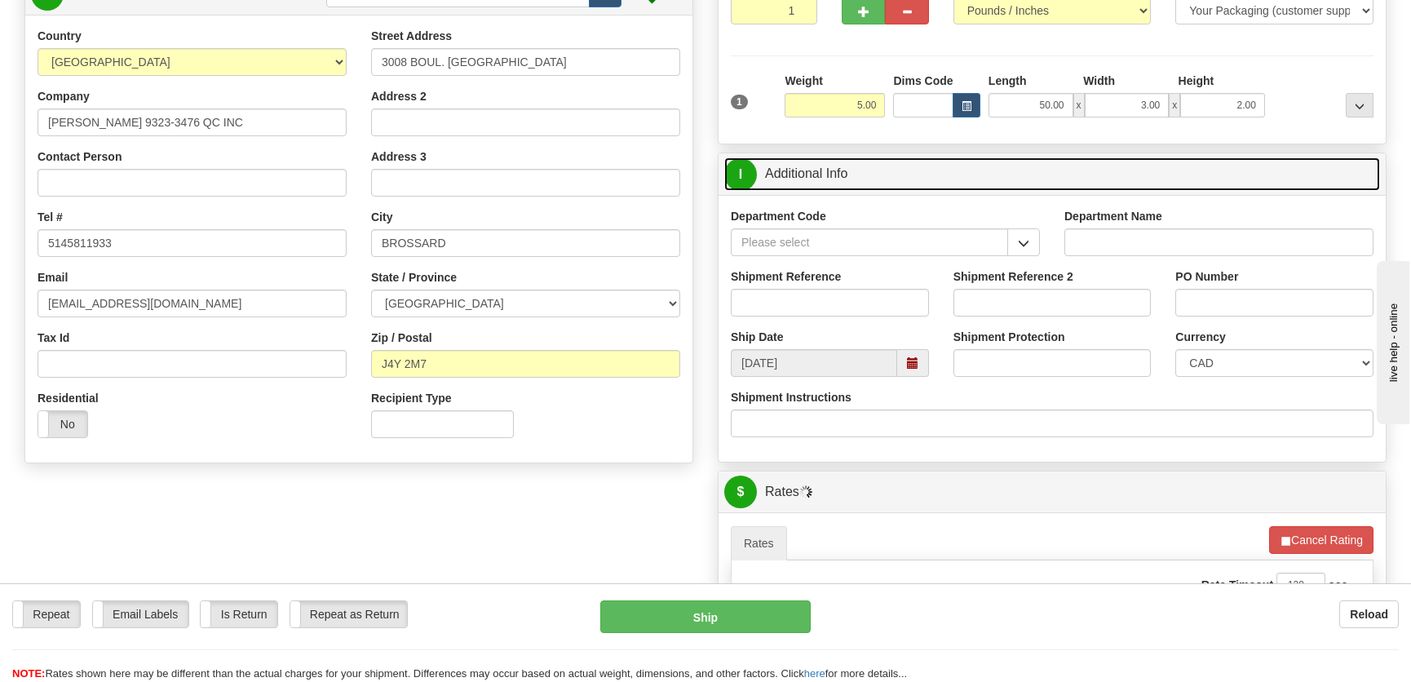
scroll to position [222, 0]
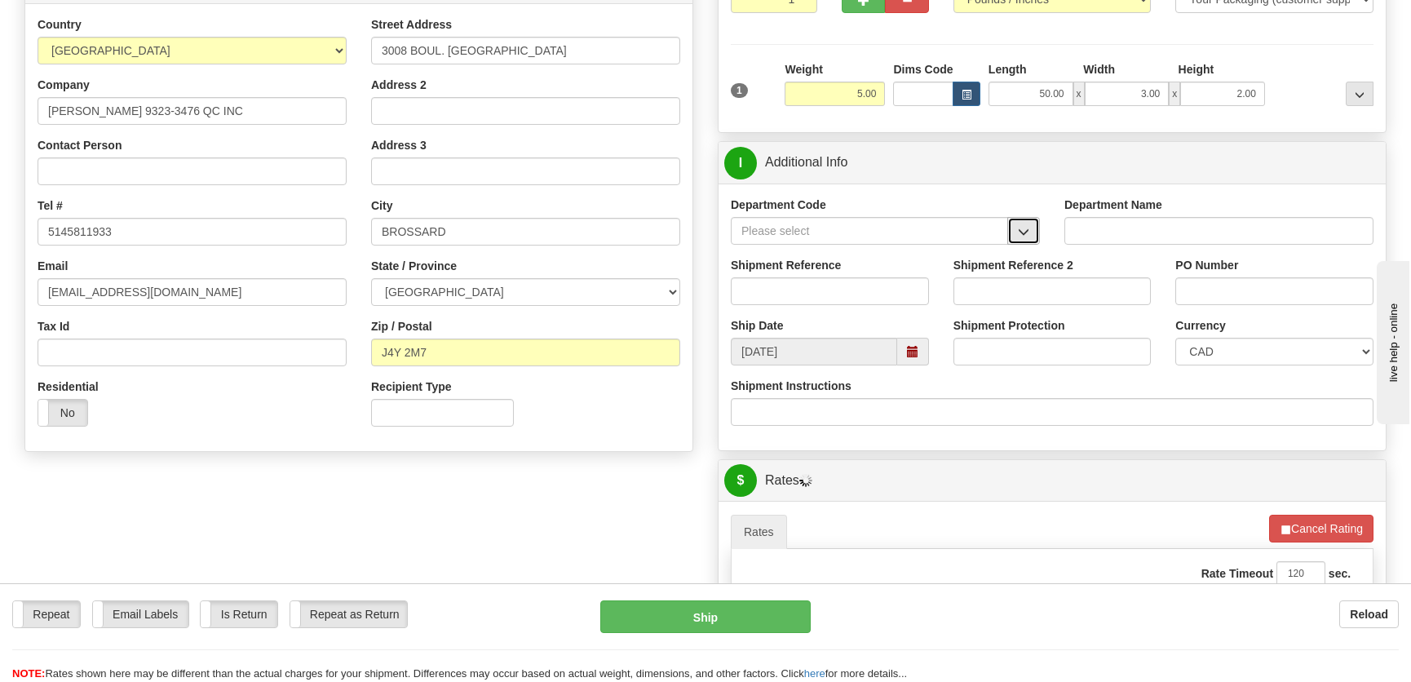
click at [1028, 236] on button "button" at bounding box center [1023, 231] width 33 height 28
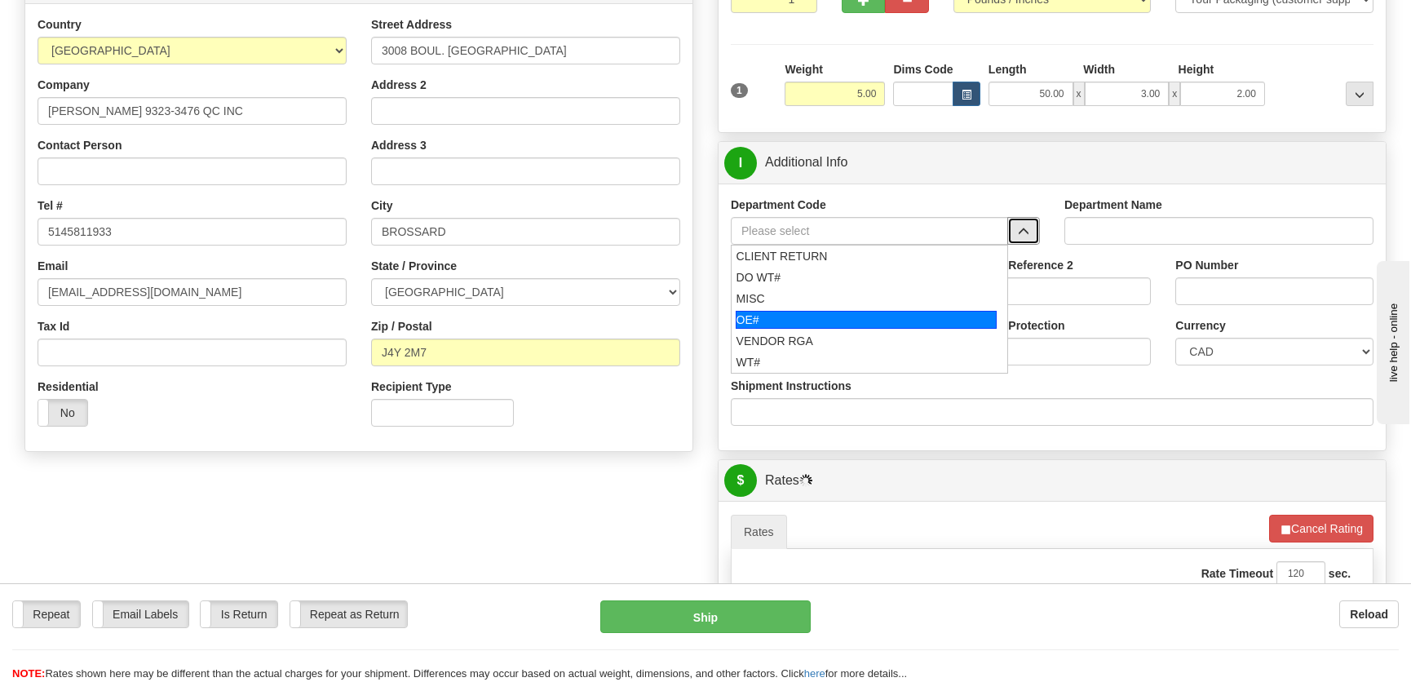
click at [822, 312] on div "OE#" at bounding box center [867, 320] width 262 height 18
type input "OE#"
type input "ORDERS"
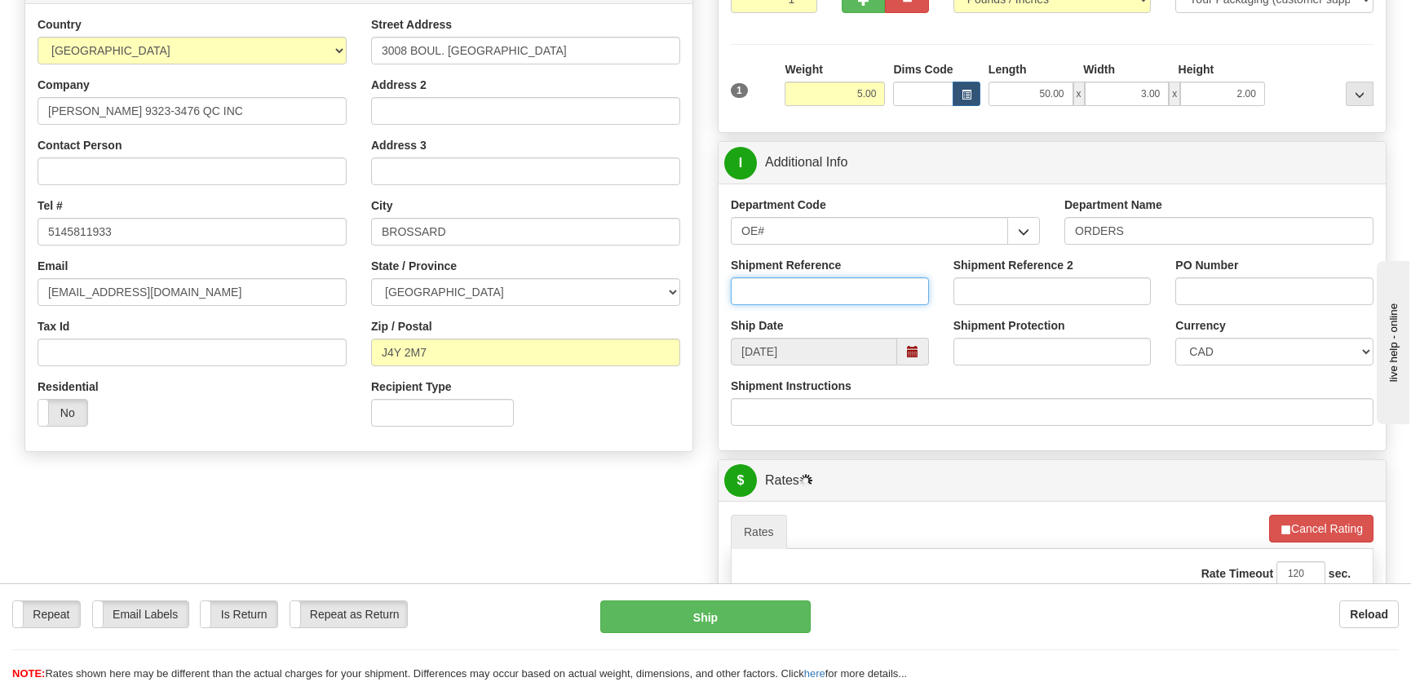
click at [840, 285] on input "Shipment Reference" at bounding box center [830, 291] width 198 height 28
type input "50323794-01"
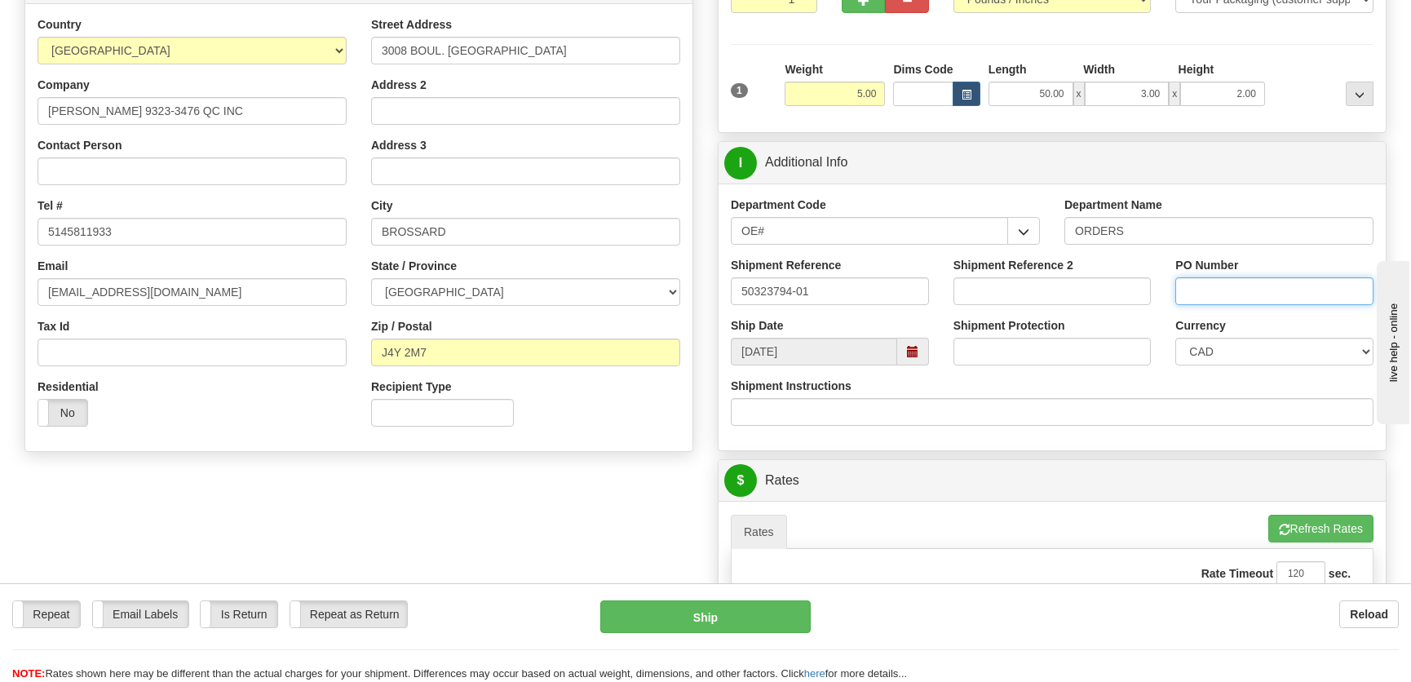
click at [1240, 288] on input "PO Number" at bounding box center [1274, 291] width 198 height 28
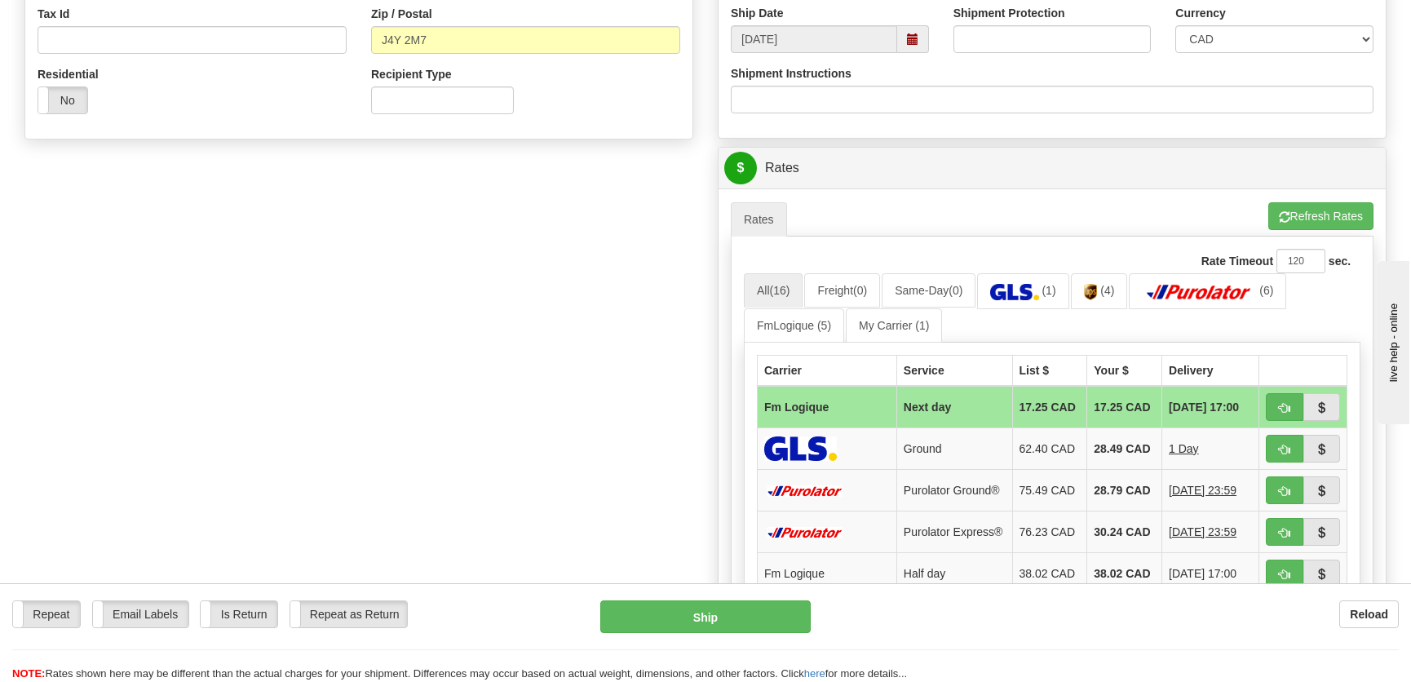
scroll to position [593, 0]
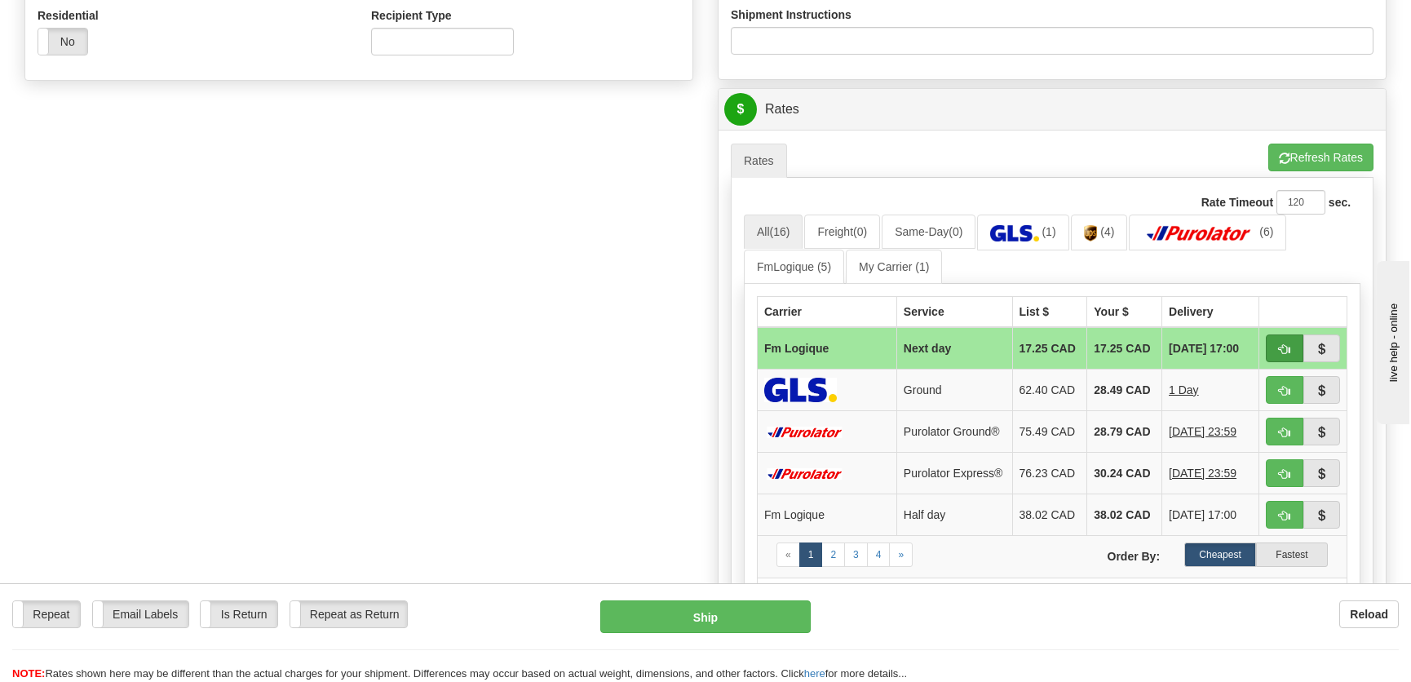
type input "."
click at [1284, 344] on span "button" at bounding box center [1284, 349] width 11 height 11
type input "jour"
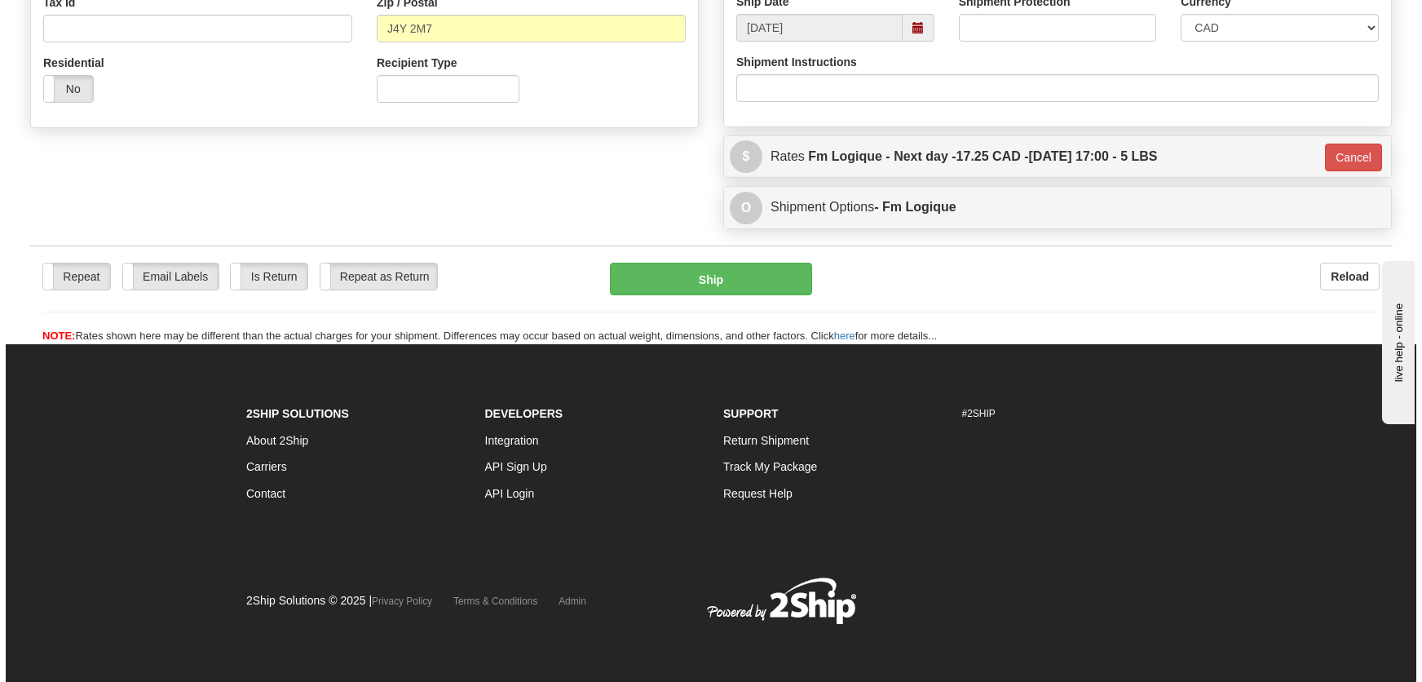
scroll to position [546, 0]
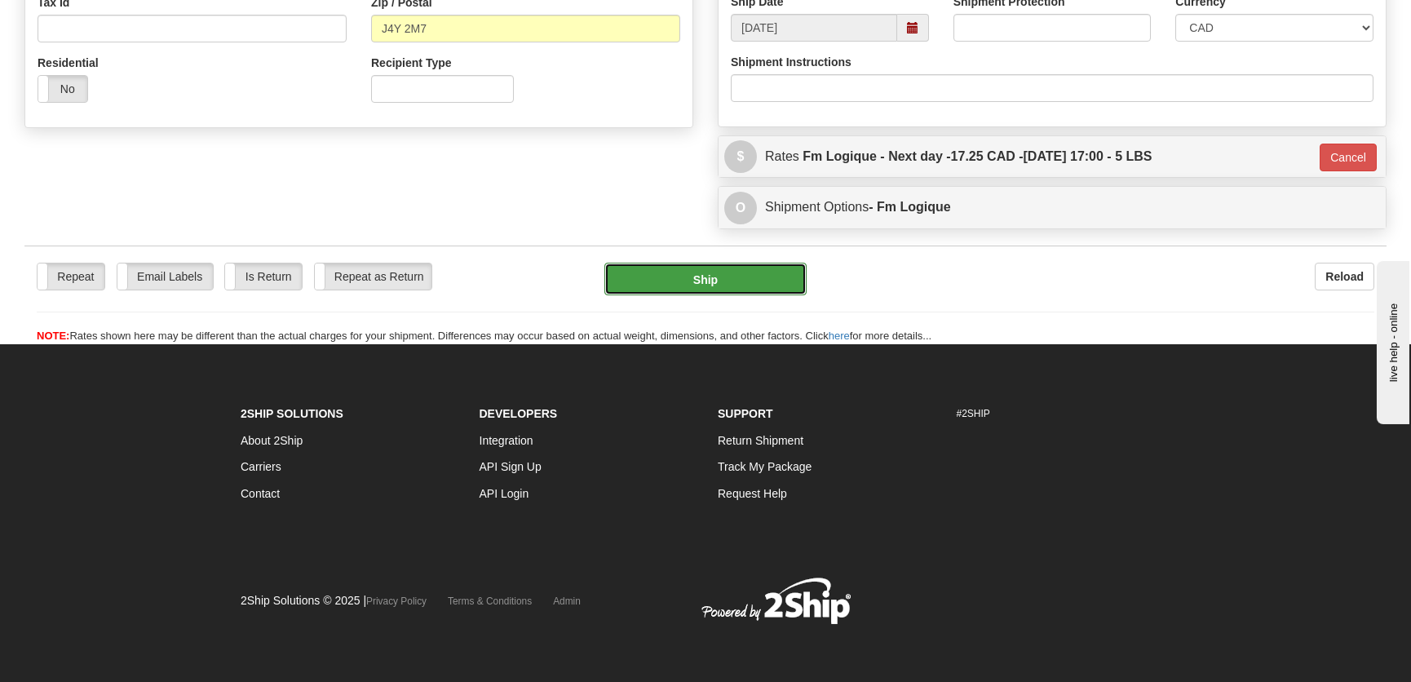
click at [758, 272] on button "Ship" at bounding box center [705, 279] width 202 height 33
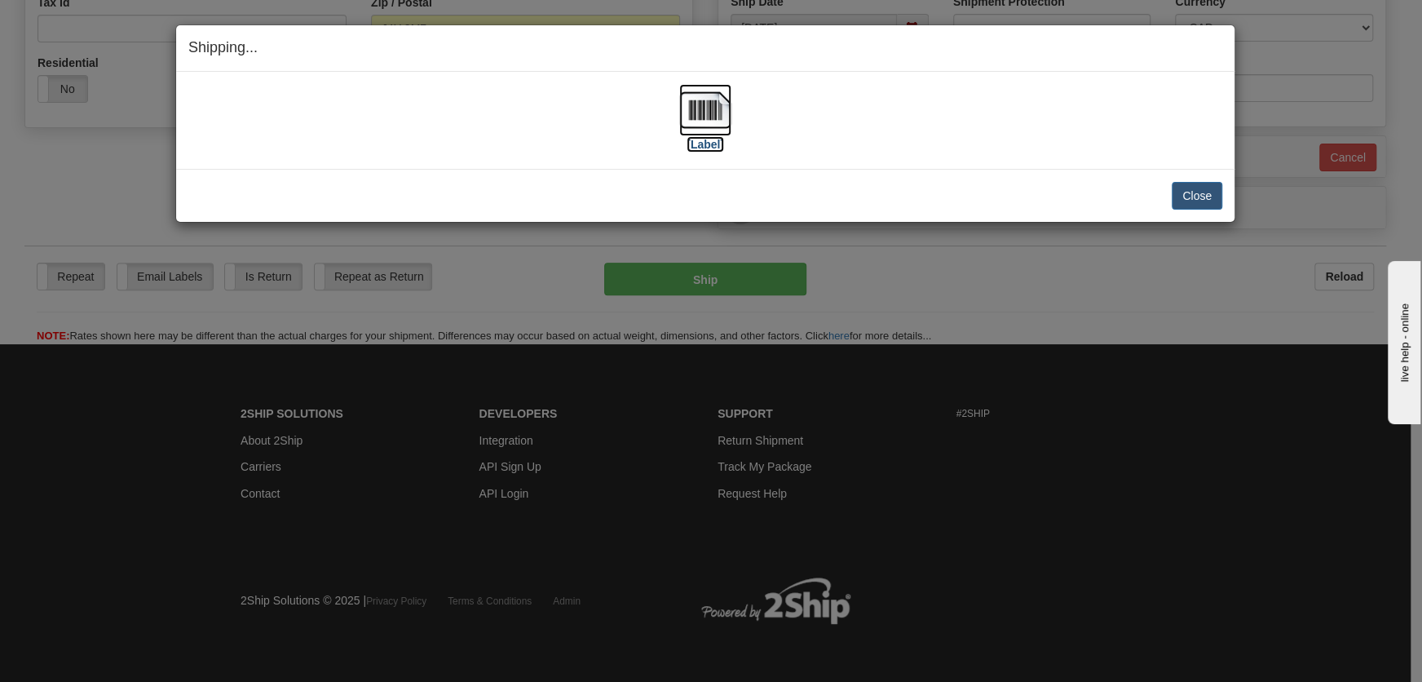
click at [705, 122] on img at bounding box center [705, 110] width 52 height 52
click at [1187, 201] on button "Close" at bounding box center [1197, 196] width 51 height 28
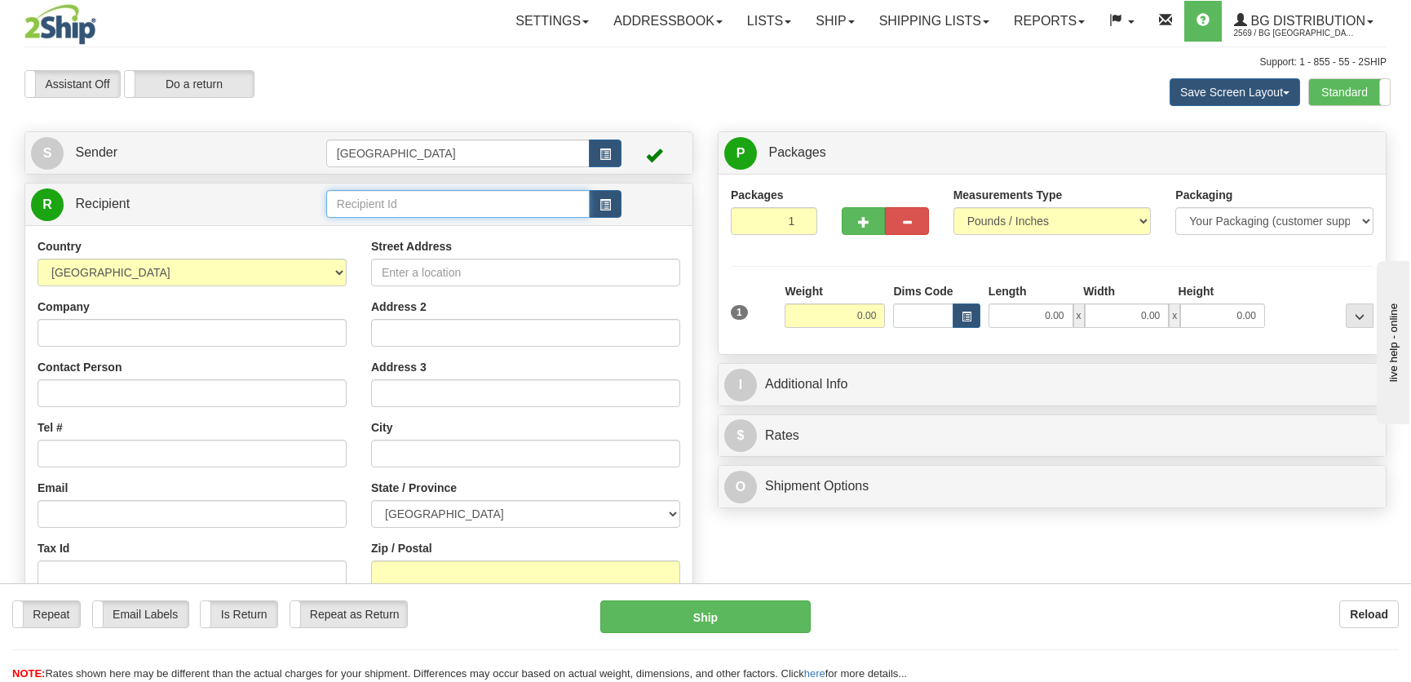
click at [399, 195] on input "text" at bounding box center [457, 204] width 263 height 28
click at [447, 231] on div "1134" at bounding box center [453, 230] width 247 height 18
type input "1134"
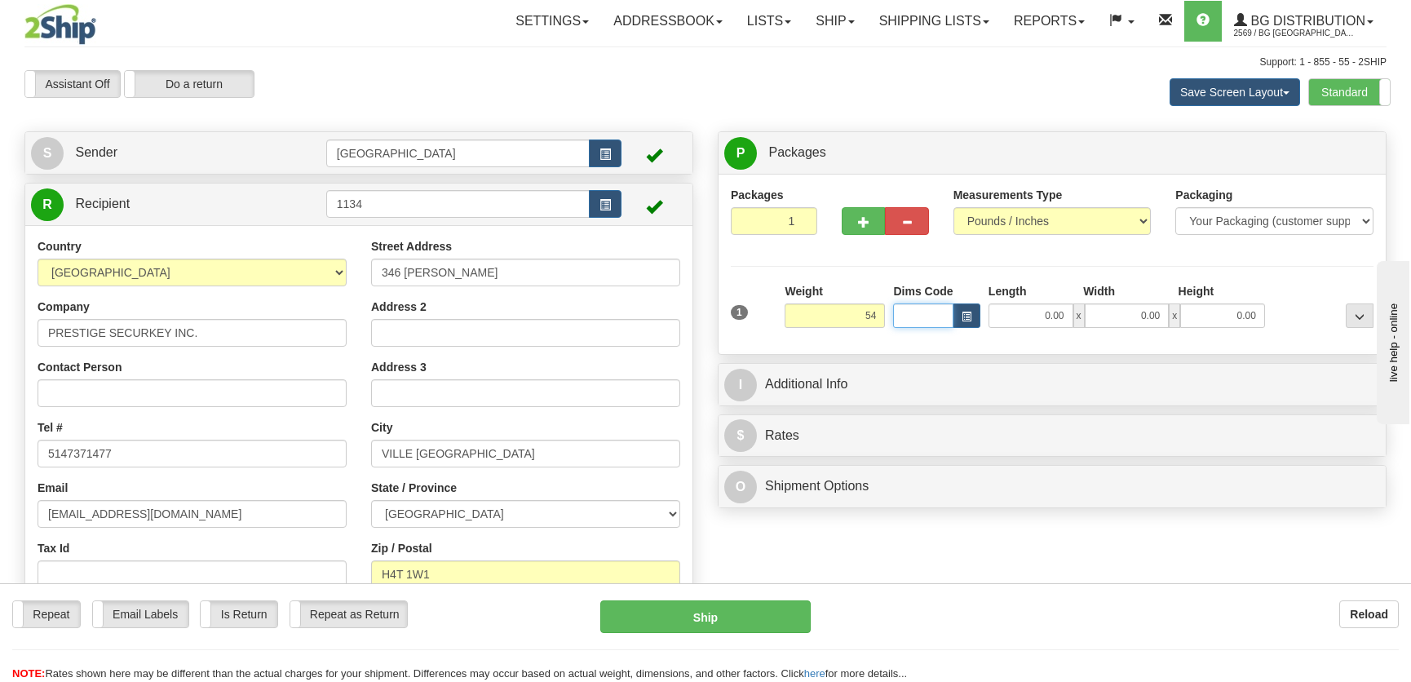
type input "54.00"
type input "5"
drag, startPoint x: 850, startPoint y: 314, endPoint x: 1001, endPoint y: 334, distance: 152.9
click at [1001, 334] on div "1 Weight 54.00 Dims Code 5 x" at bounding box center [1052, 312] width 651 height 58
type input "15.00"
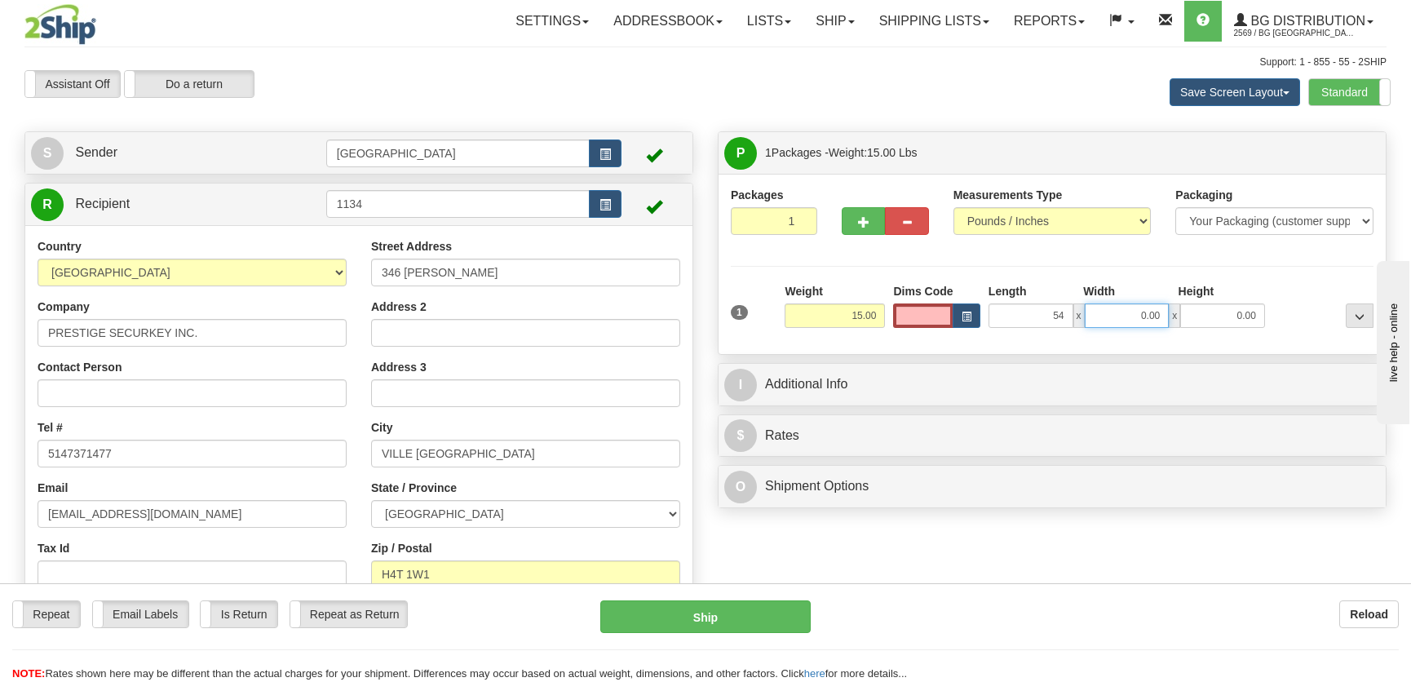
type input "54.00"
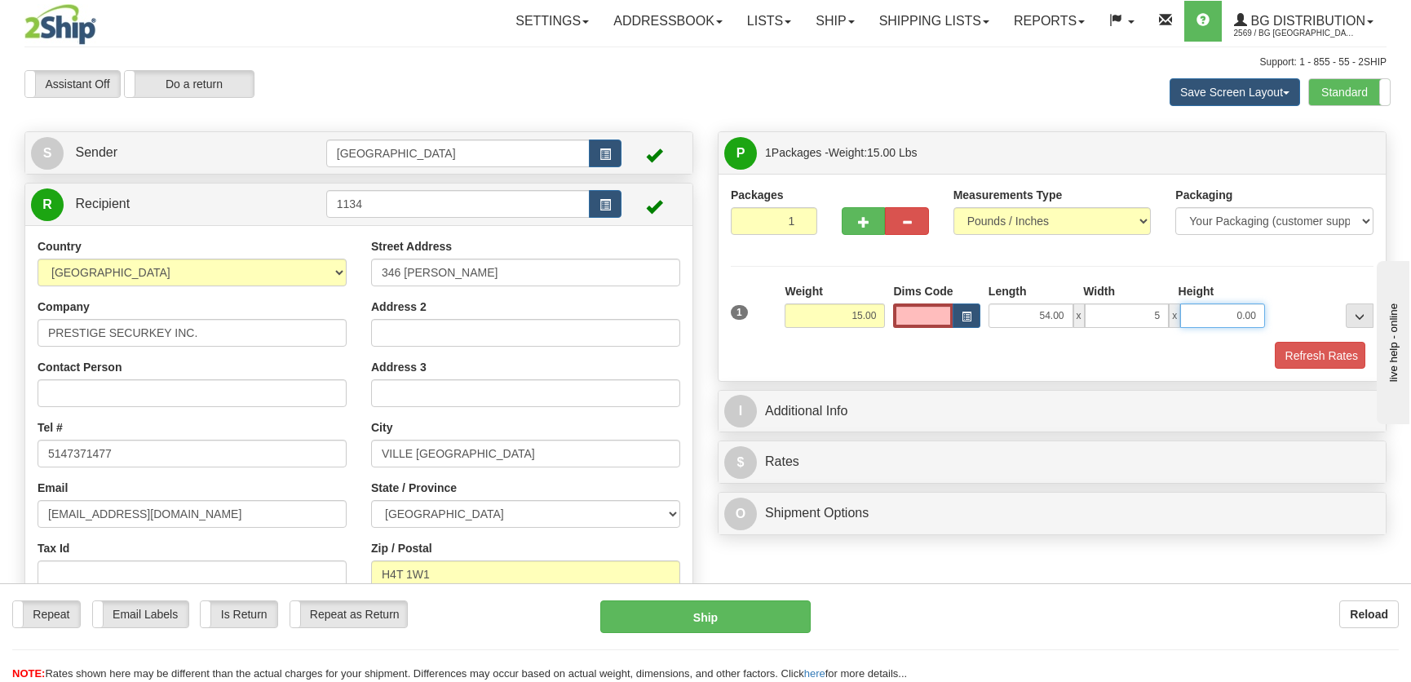
type input "5.00"
type input "7.00"
drag, startPoint x: 1338, startPoint y: 358, endPoint x: 1278, endPoint y: 371, distance: 61.7
click at [1338, 358] on button "Refresh Rates" at bounding box center [1318, 356] width 94 height 28
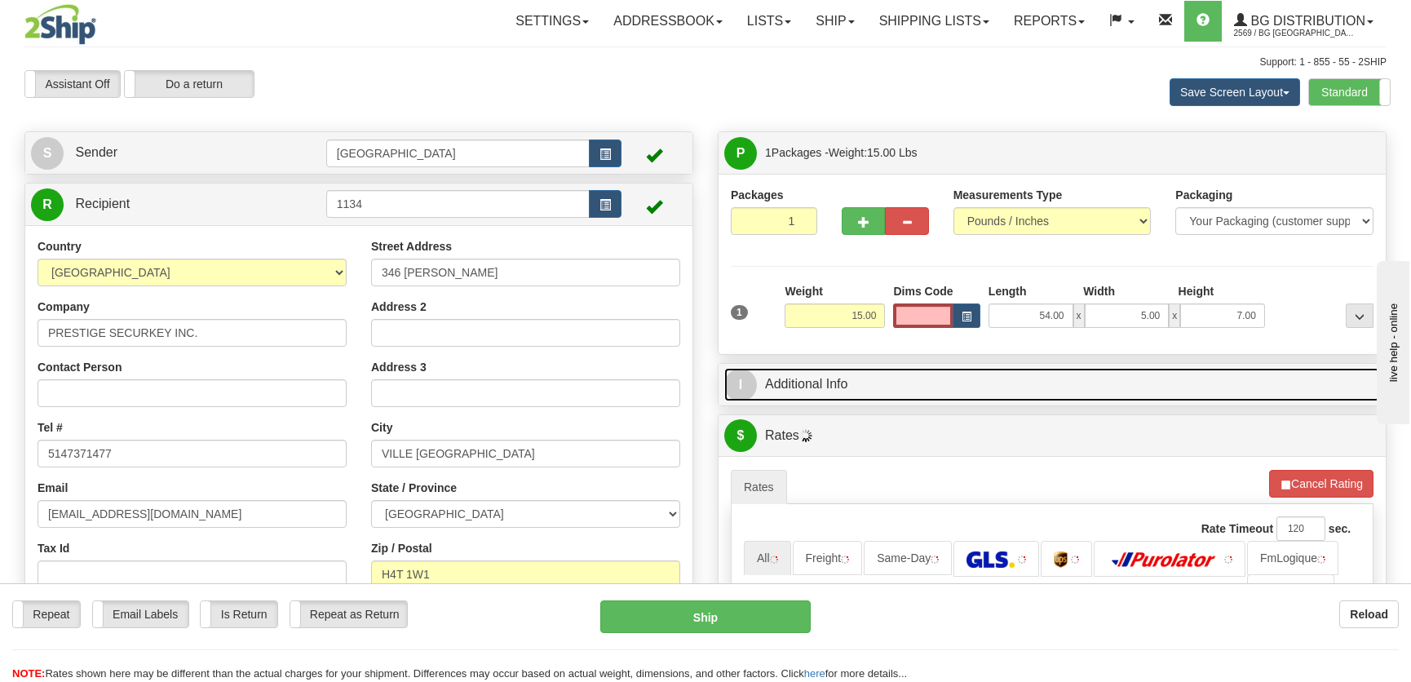
click at [1231, 380] on link "I Additional Info" at bounding box center [1052, 384] width 656 height 33
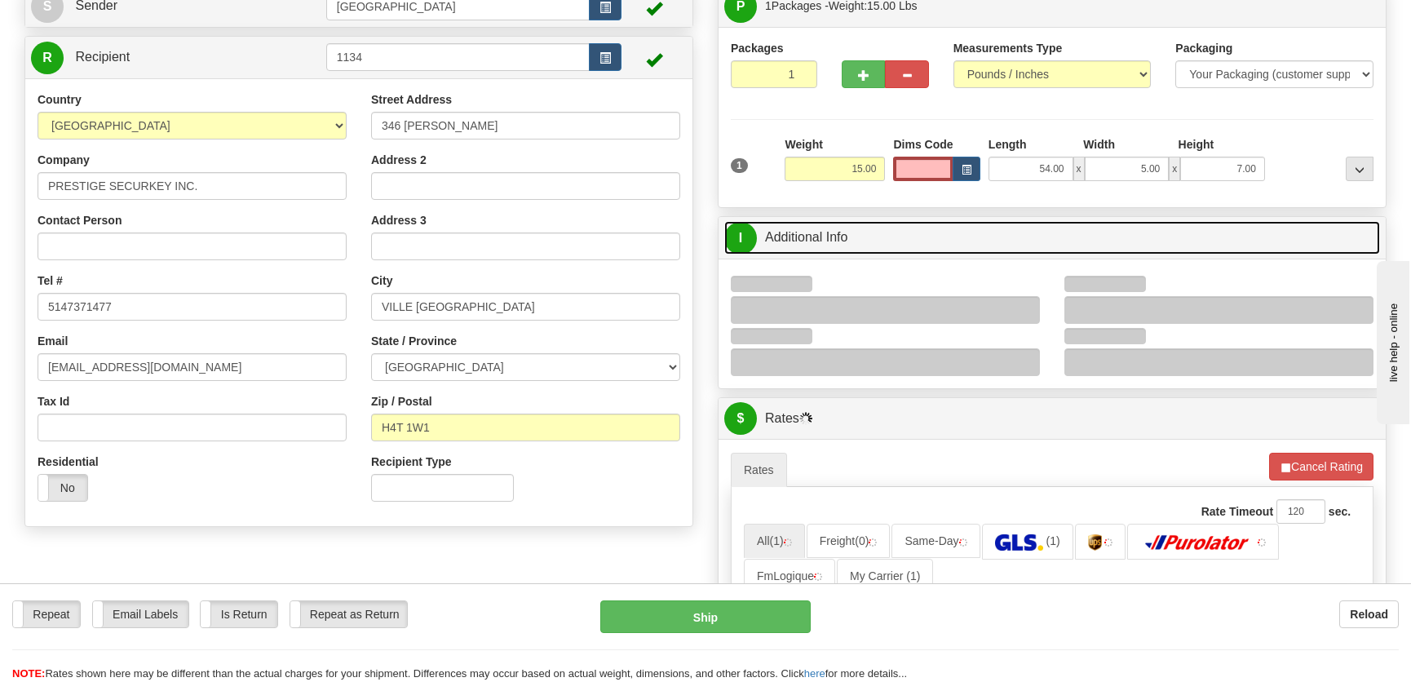
scroll to position [148, 0]
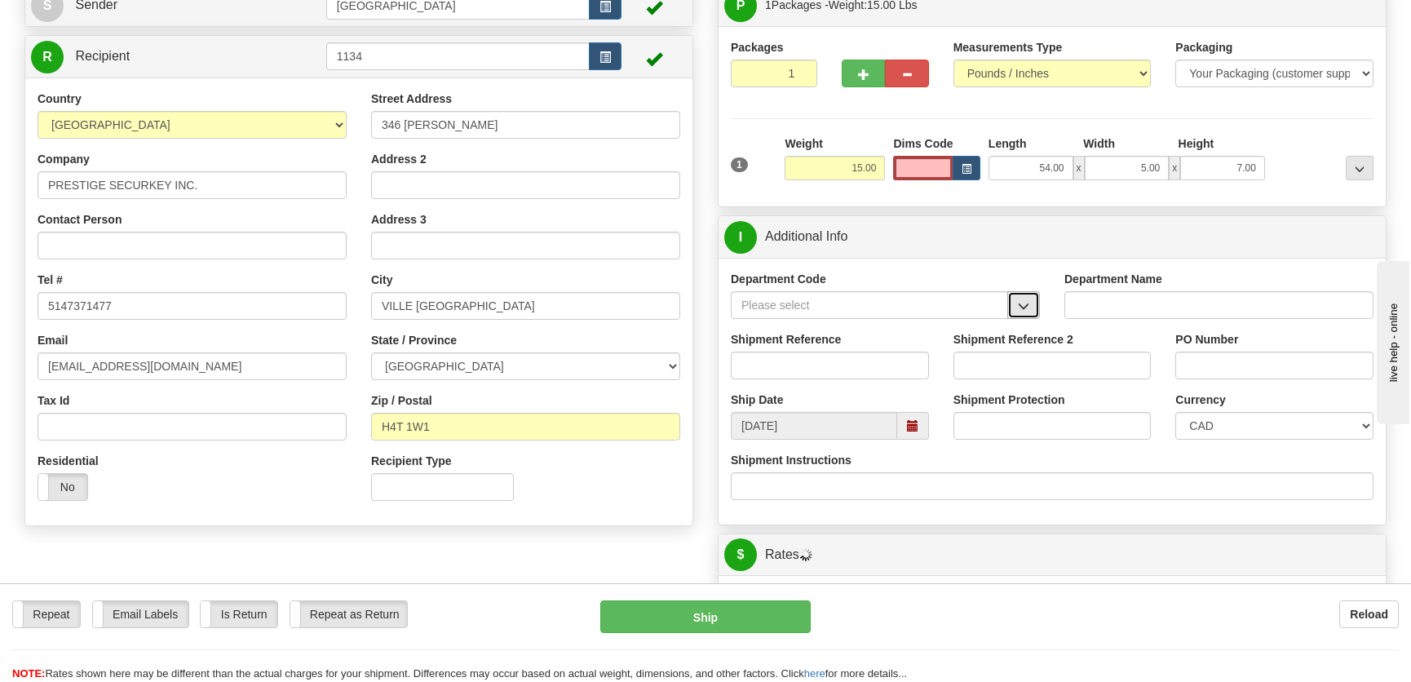
click at [1019, 301] on span "button" at bounding box center [1023, 306] width 11 height 11
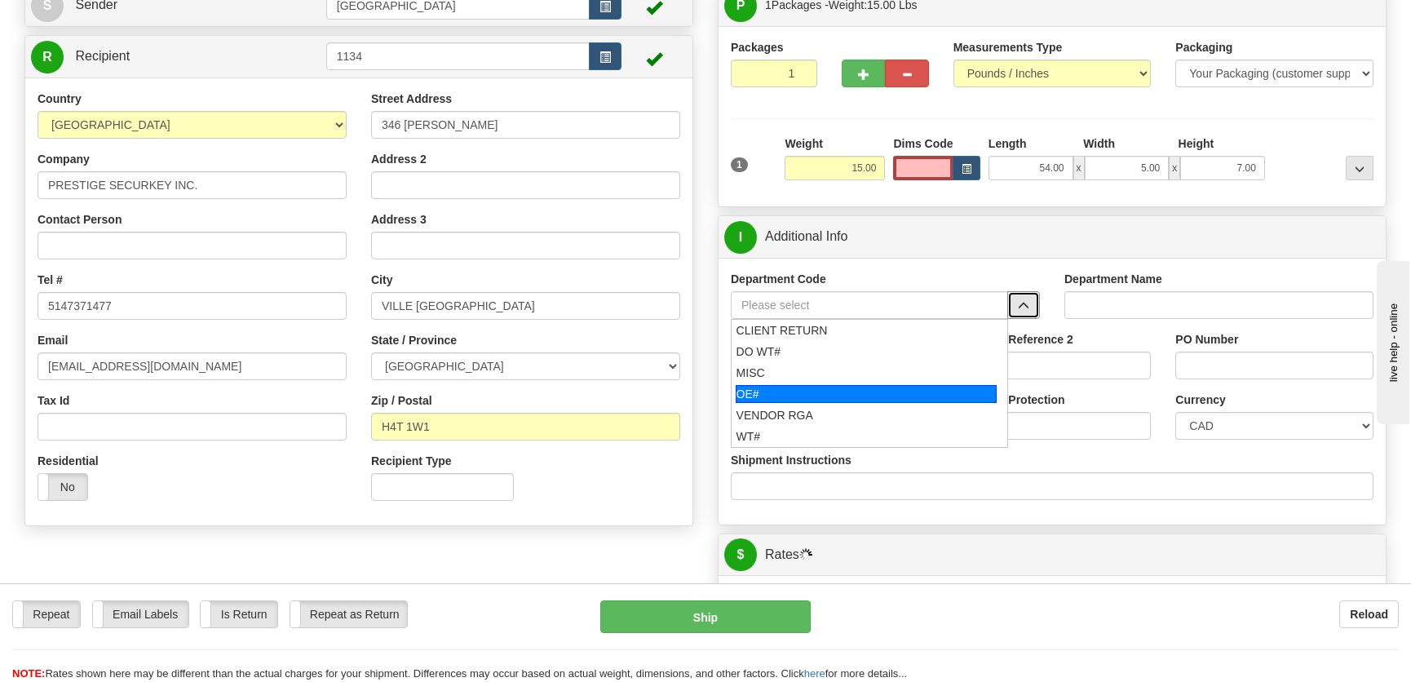
click at [827, 385] on div "OE#" at bounding box center [867, 394] width 262 height 18
type input "OE#"
type input "ORDERS"
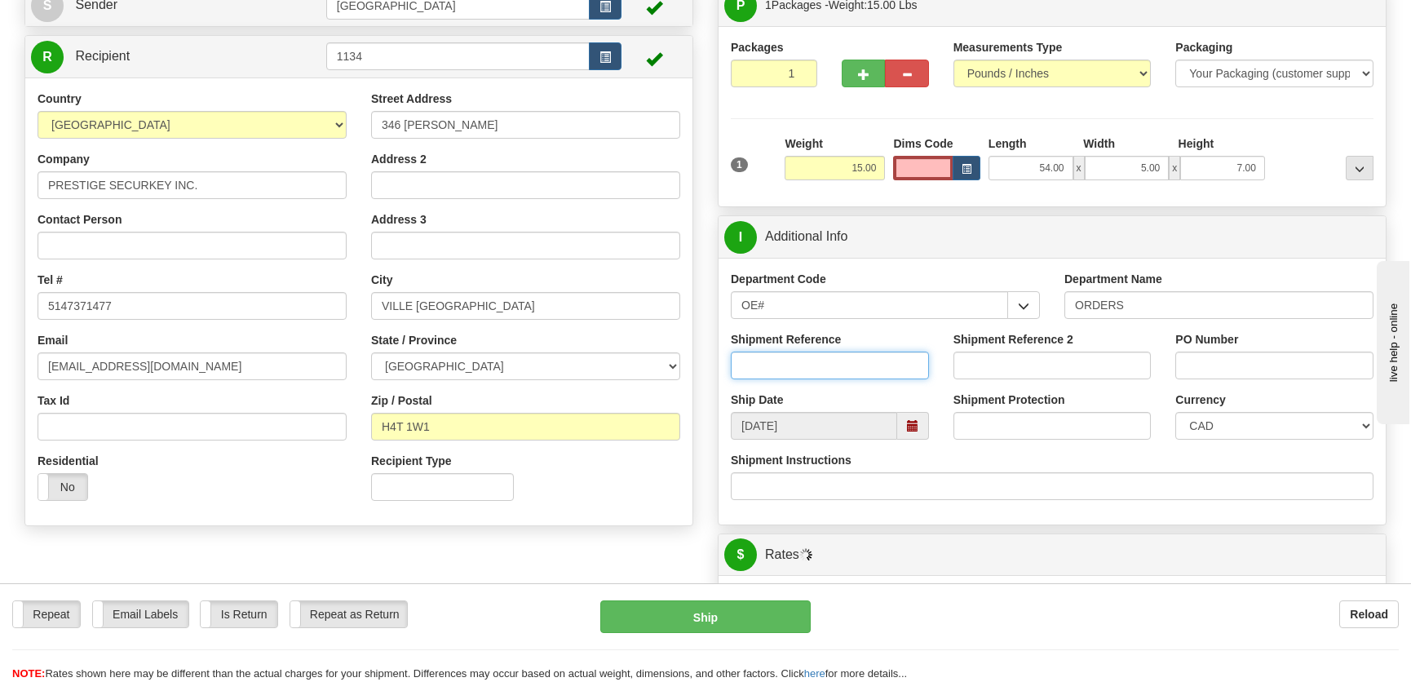
click at [833, 364] on input "Shipment Reference" at bounding box center [830, 365] width 198 height 28
type input "50323687-00"
click at [1284, 374] on input "PO Number" at bounding box center [1274, 365] width 198 height 28
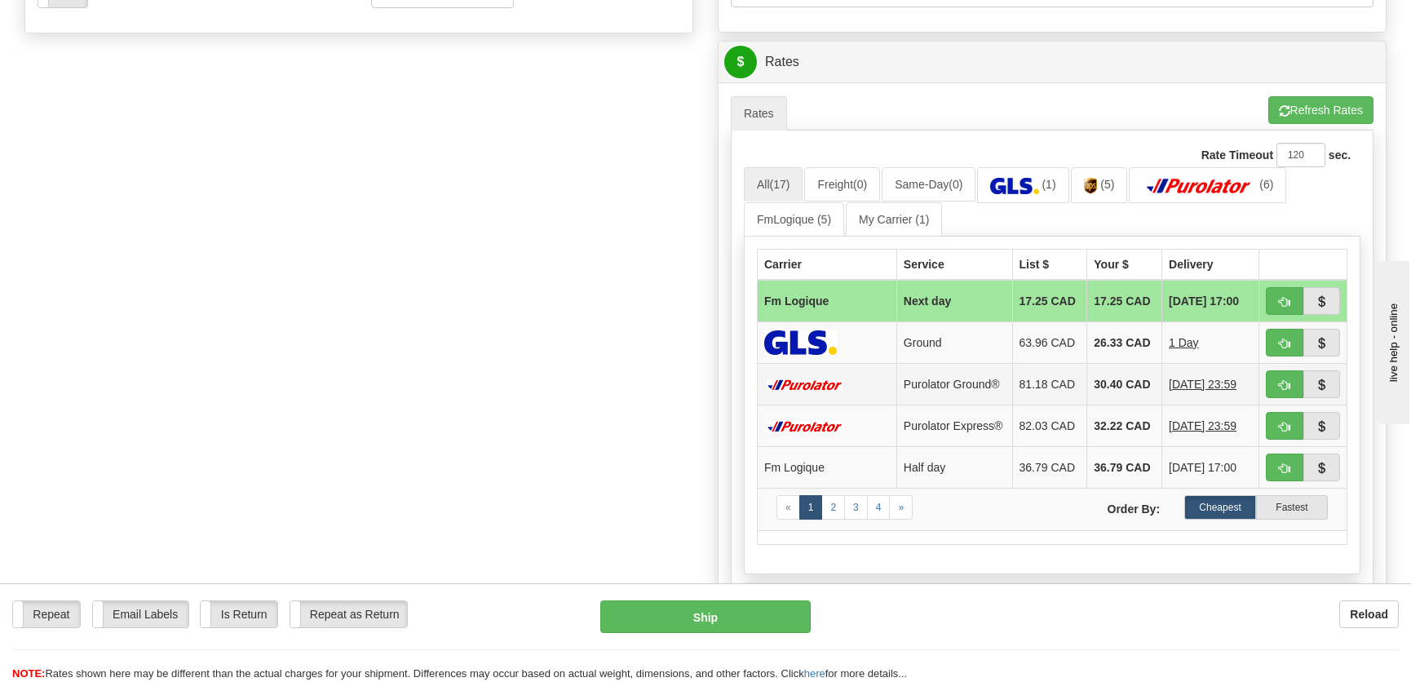
scroll to position [741, 0]
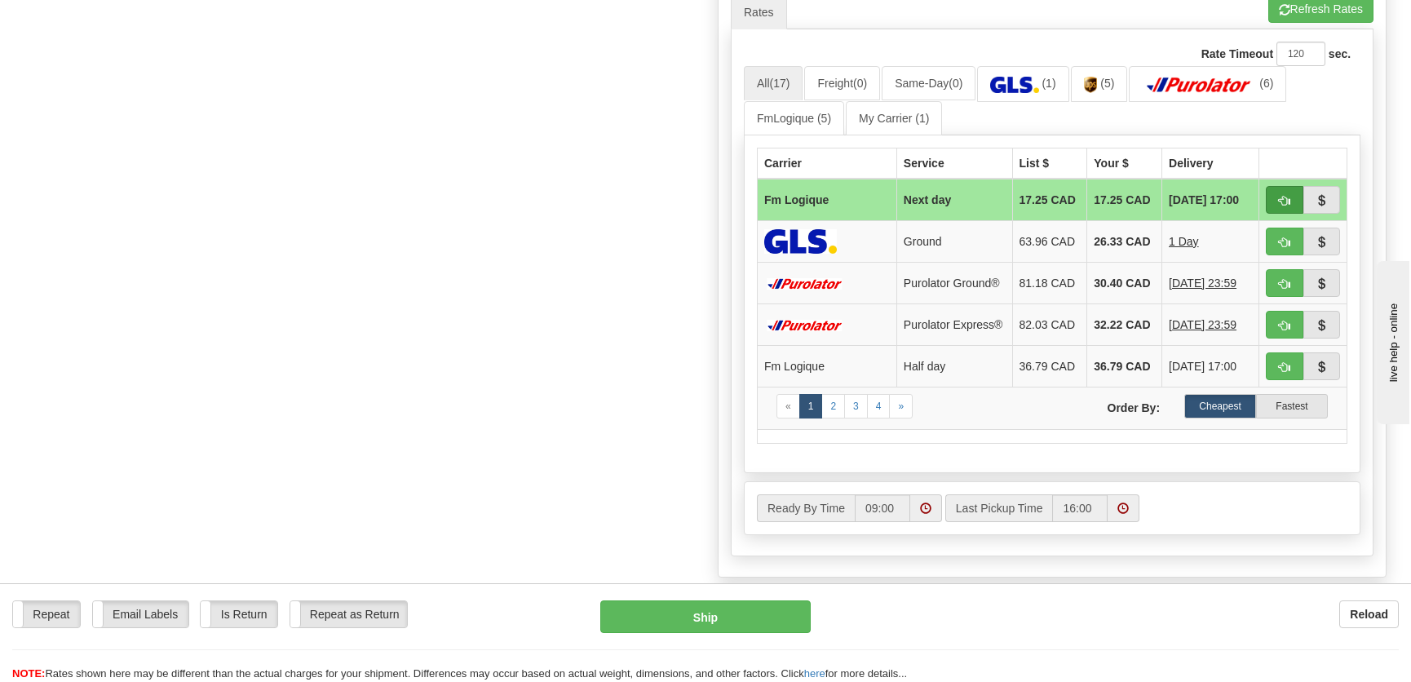
type input "."
click at [1288, 196] on span "button" at bounding box center [1284, 201] width 11 height 11
type input "jour"
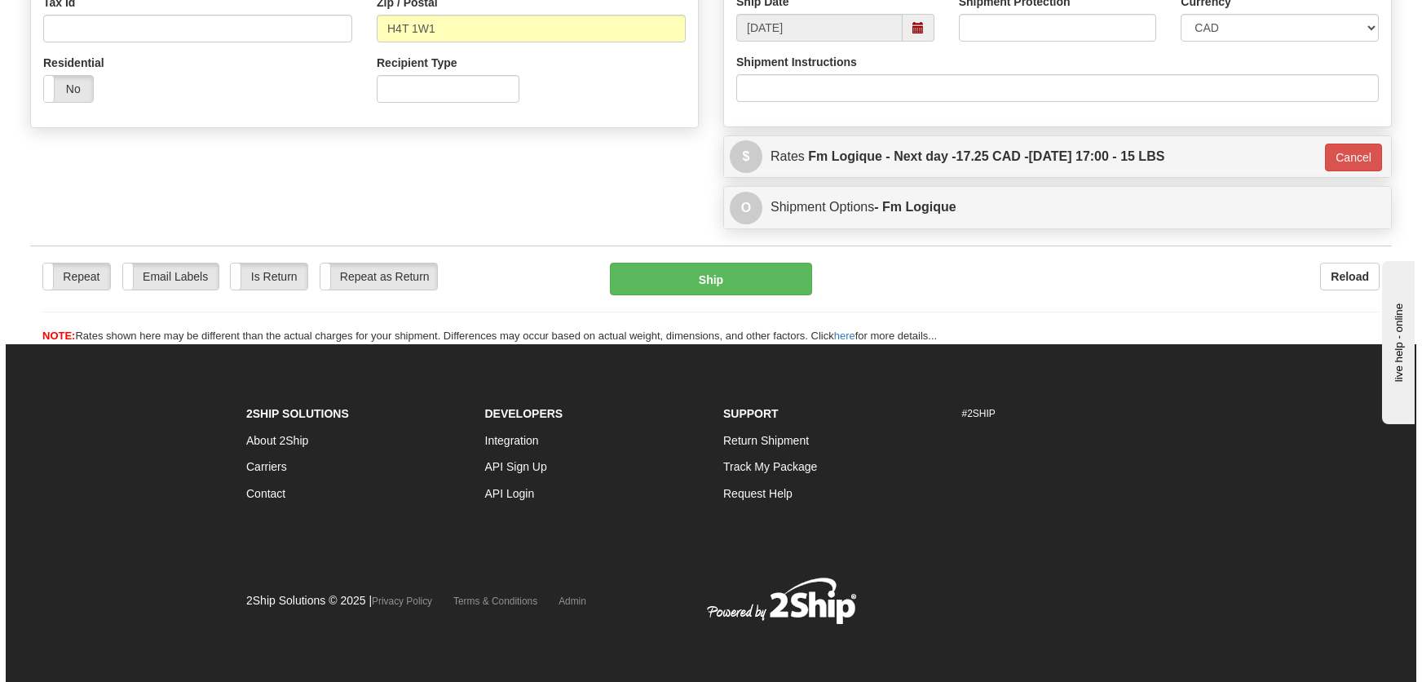
scroll to position [546, 0]
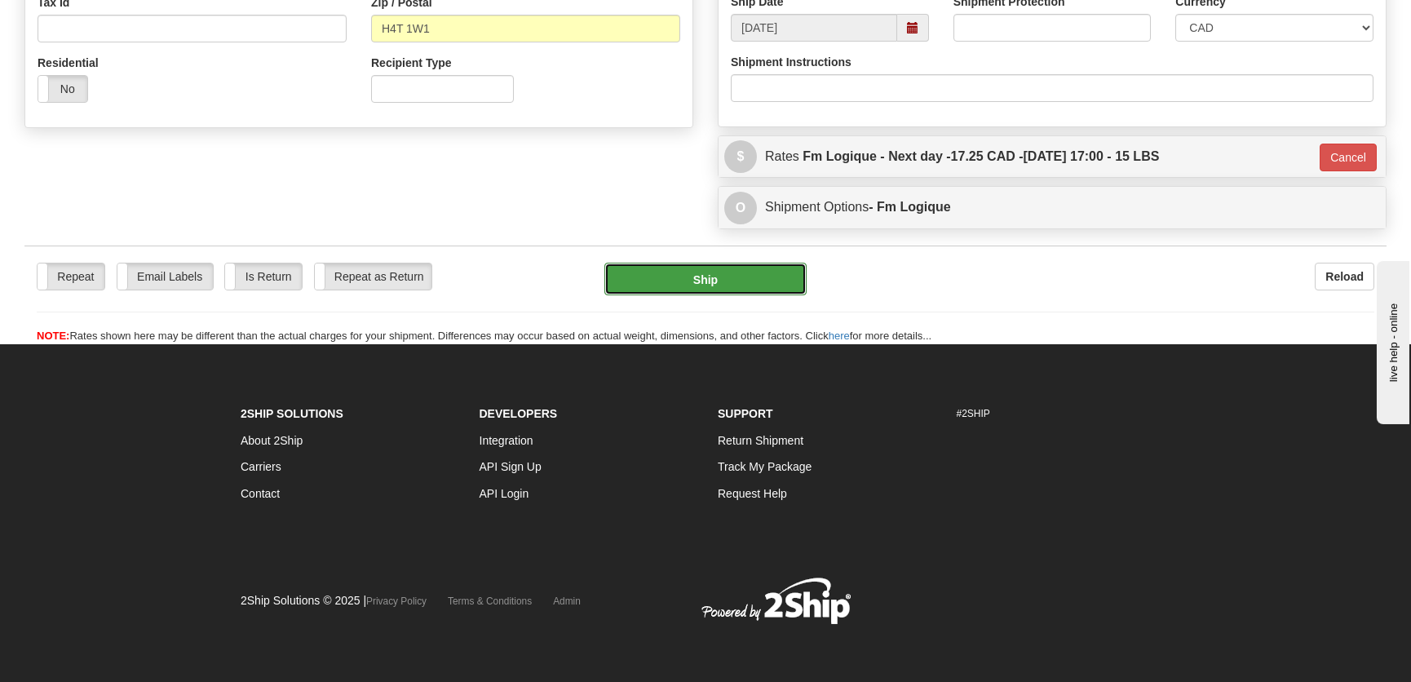
click at [750, 279] on button "Ship" at bounding box center [705, 279] width 202 height 33
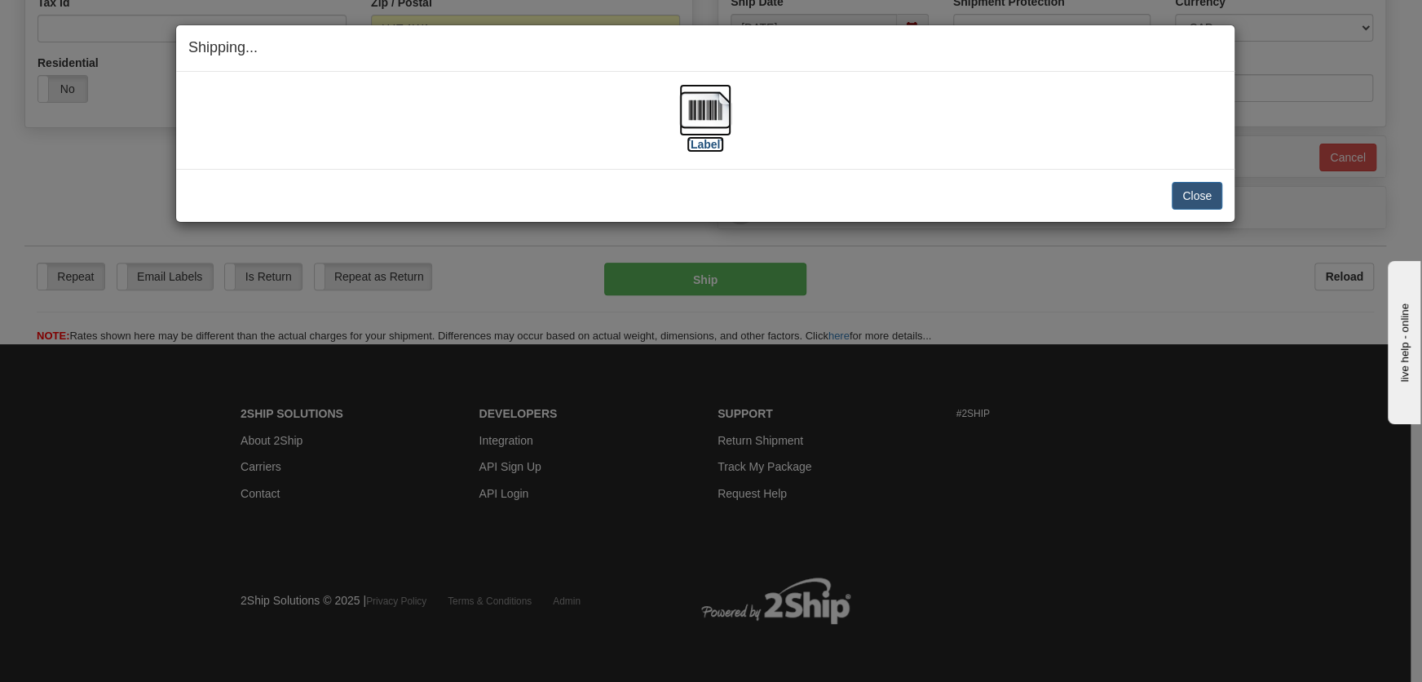
click at [727, 112] on img at bounding box center [705, 110] width 52 height 52
click at [1191, 188] on button "Close" at bounding box center [1197, 196] width 51 height 28
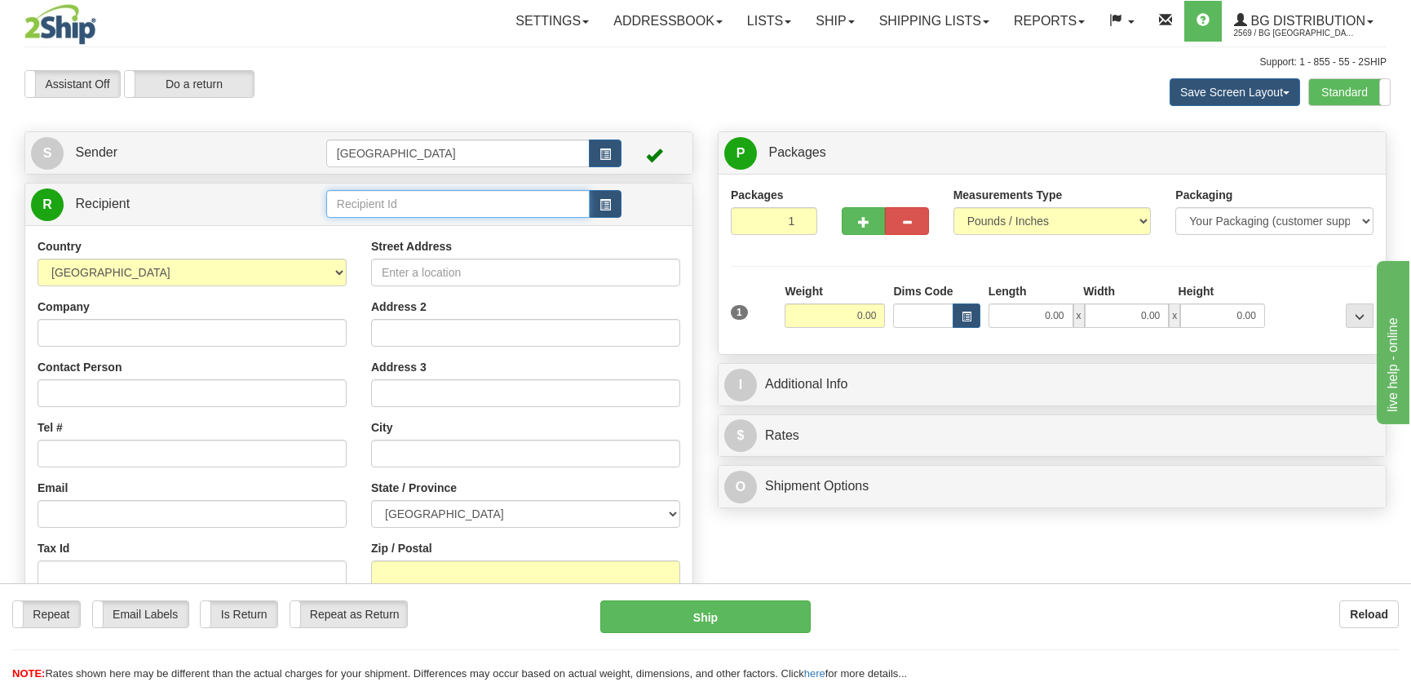
click at [406, 214] on input "text" at bounding box center [457, 204] width 263 height 28
click at [409, 204] on input "text" at bounding box center [457, 204] width 263 height 28
click at [432, 215] on input "1077" at bounding box center [457, 204] width 263 height 28
click at [432, 222] on div "1077" at bounding box center [453, 230] width 245 height 16
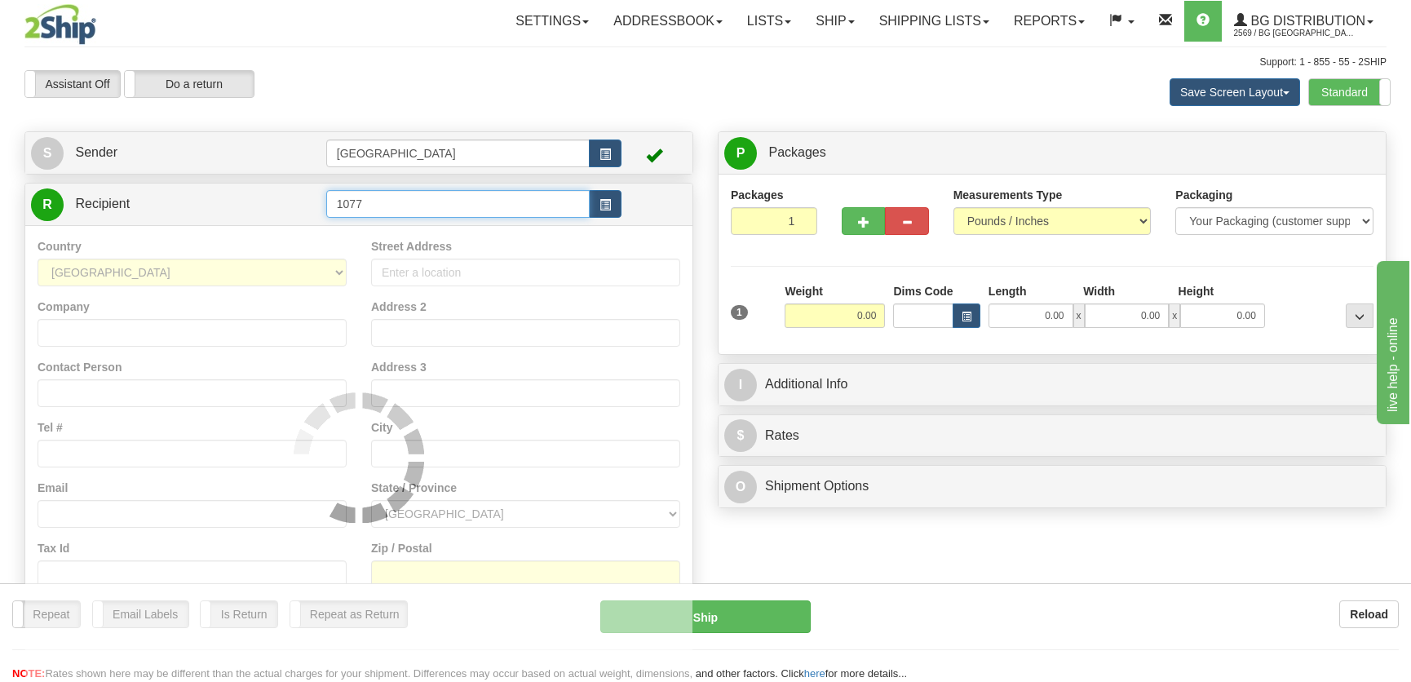
type input "1077"
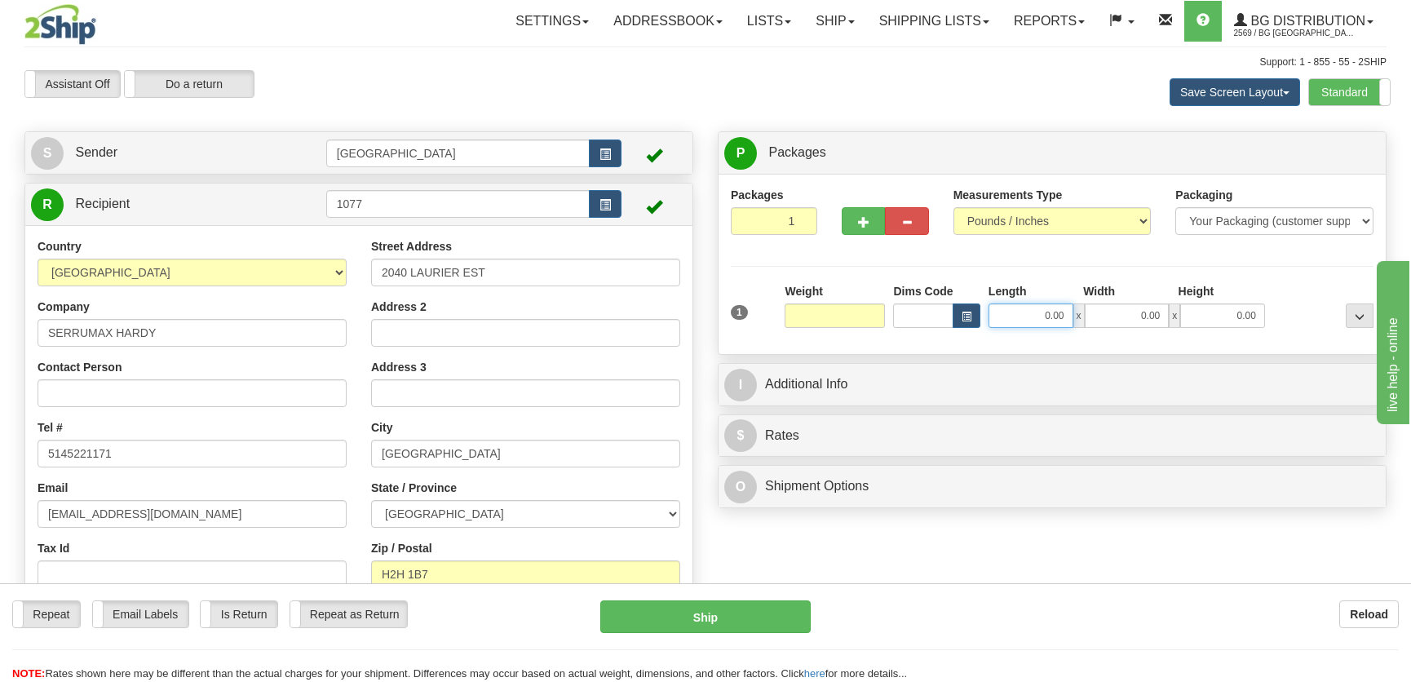
type input "0.00"
click at [1058, 317] on input "0.00" at bounding box center [1030, 315] width 85 height 24
type input "9.00"
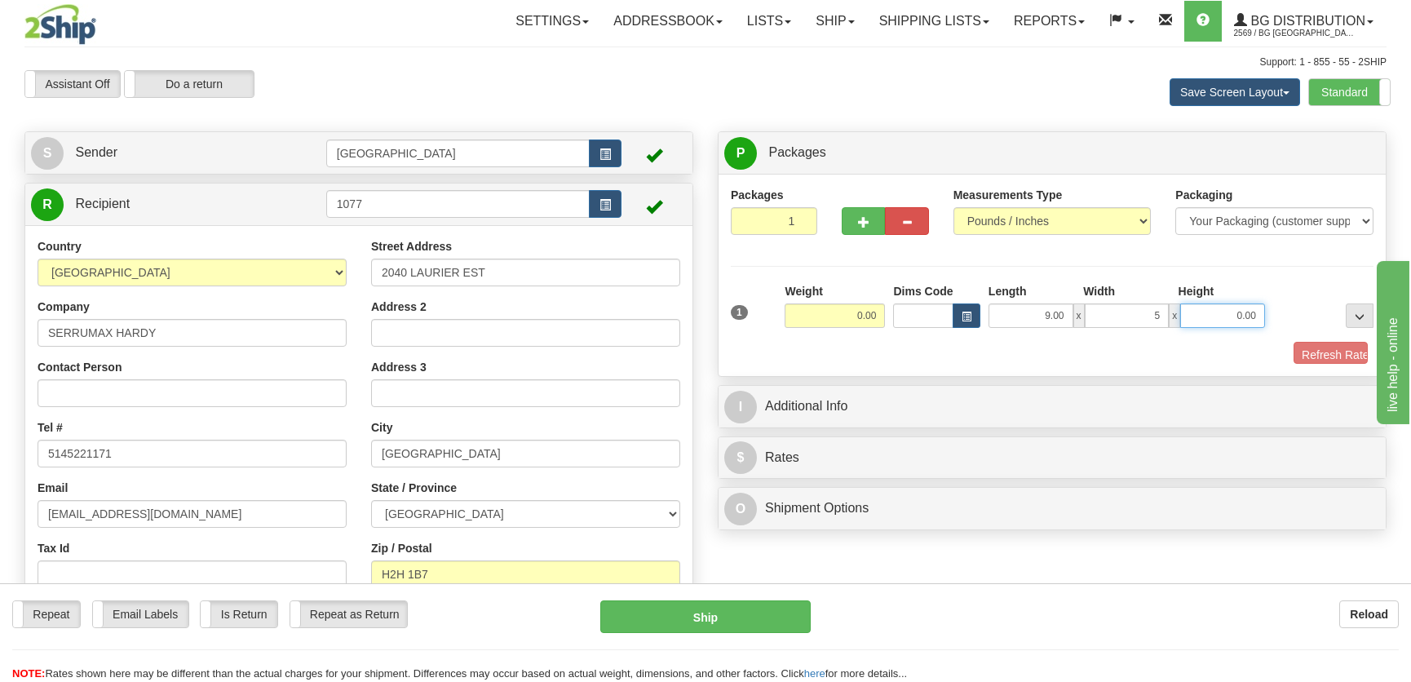
type input "5.00"
type input "7.00"
click at [881, 314] on input "0.00" at bounding box center [835, 315] width 100 height 24
type input "9.00"
drag, startPoint x: 1338, startPoint y: 358, endPoint x: 1332, endPoint y: 365, distance: 9.2
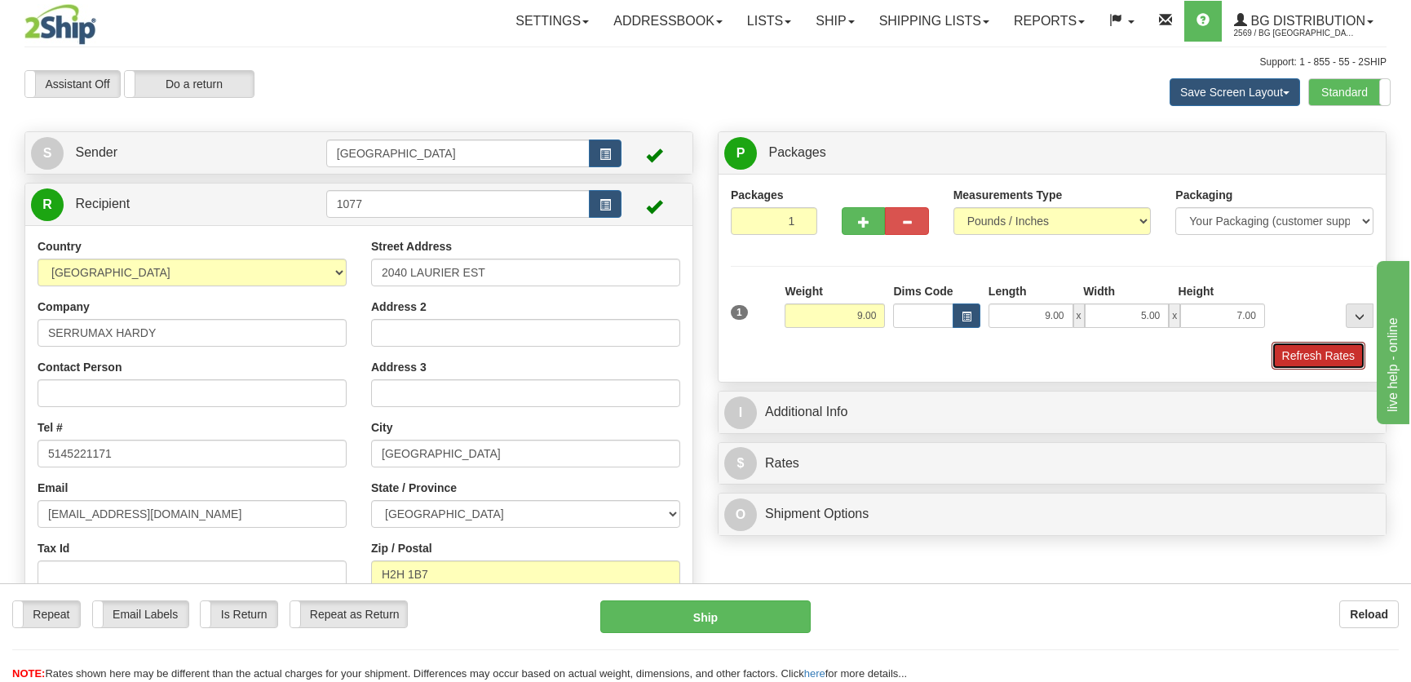
click at [1338, 358] on button "Refresh Rates" at bounding box center [1318, 356] width 94 height 28
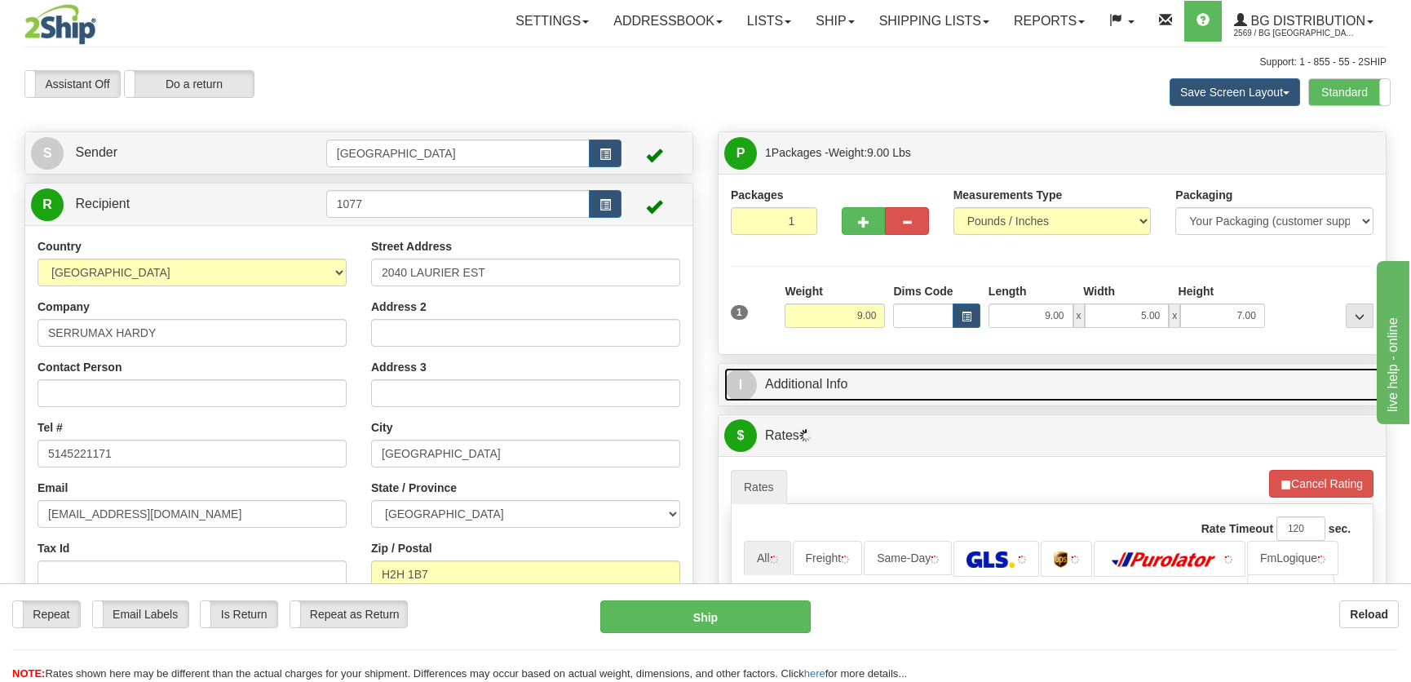
click at [1262, 378] on link "I Additional Info" at bounding box center [1052, 384] width 656 height 33
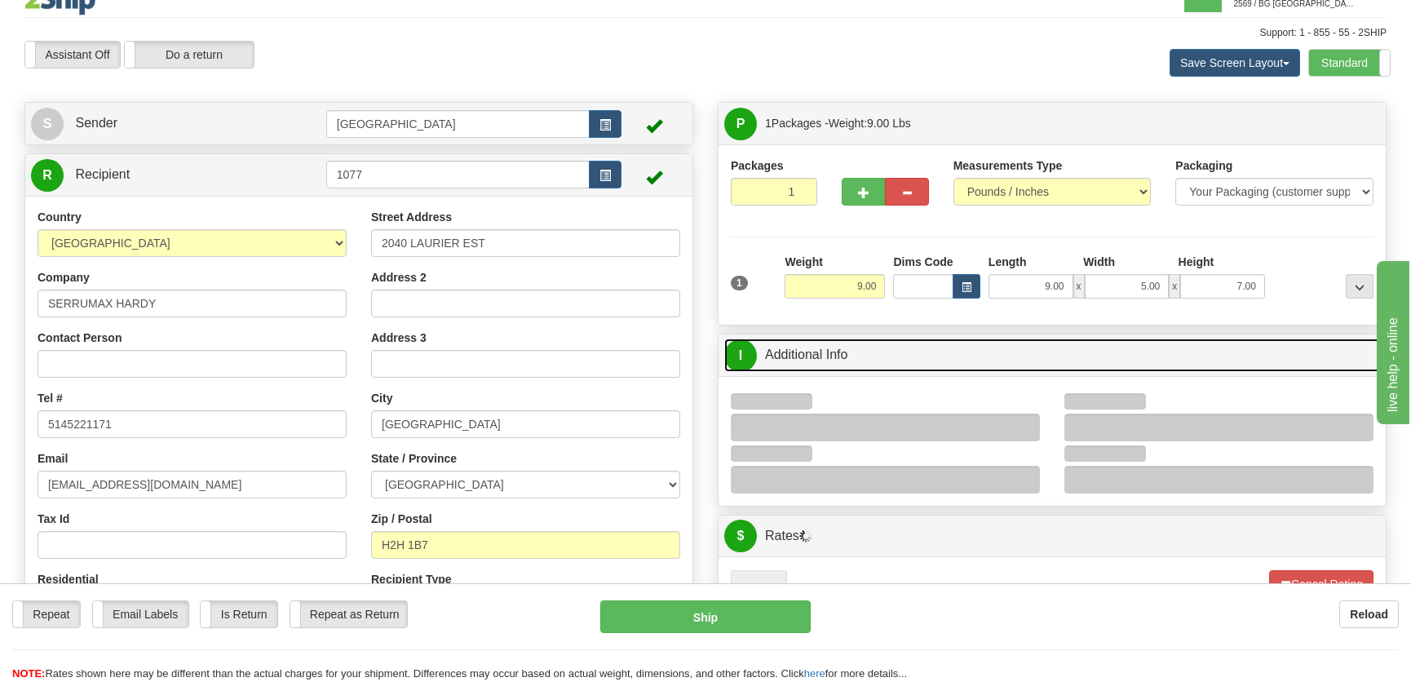
scroll to position [222, 0]
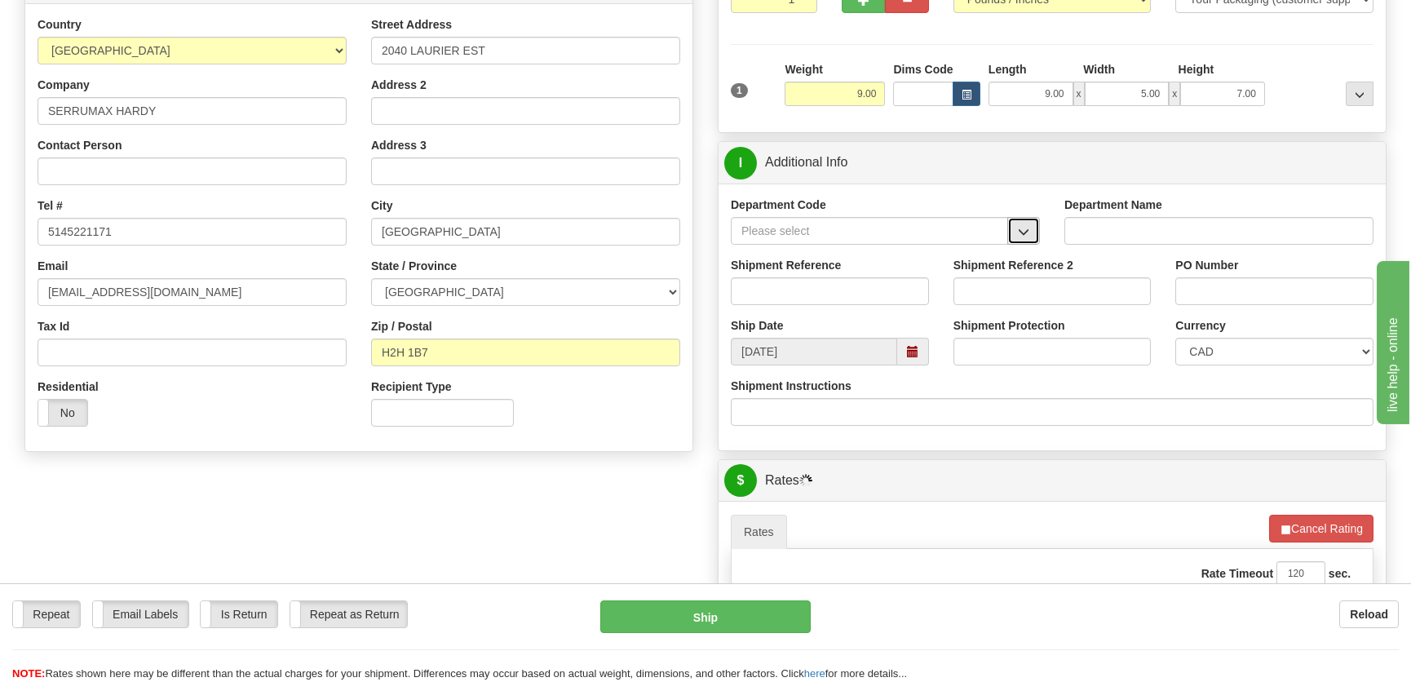
click at [1017, 232] on button "button" at bounding box center [1023, 231] width 33 height 28
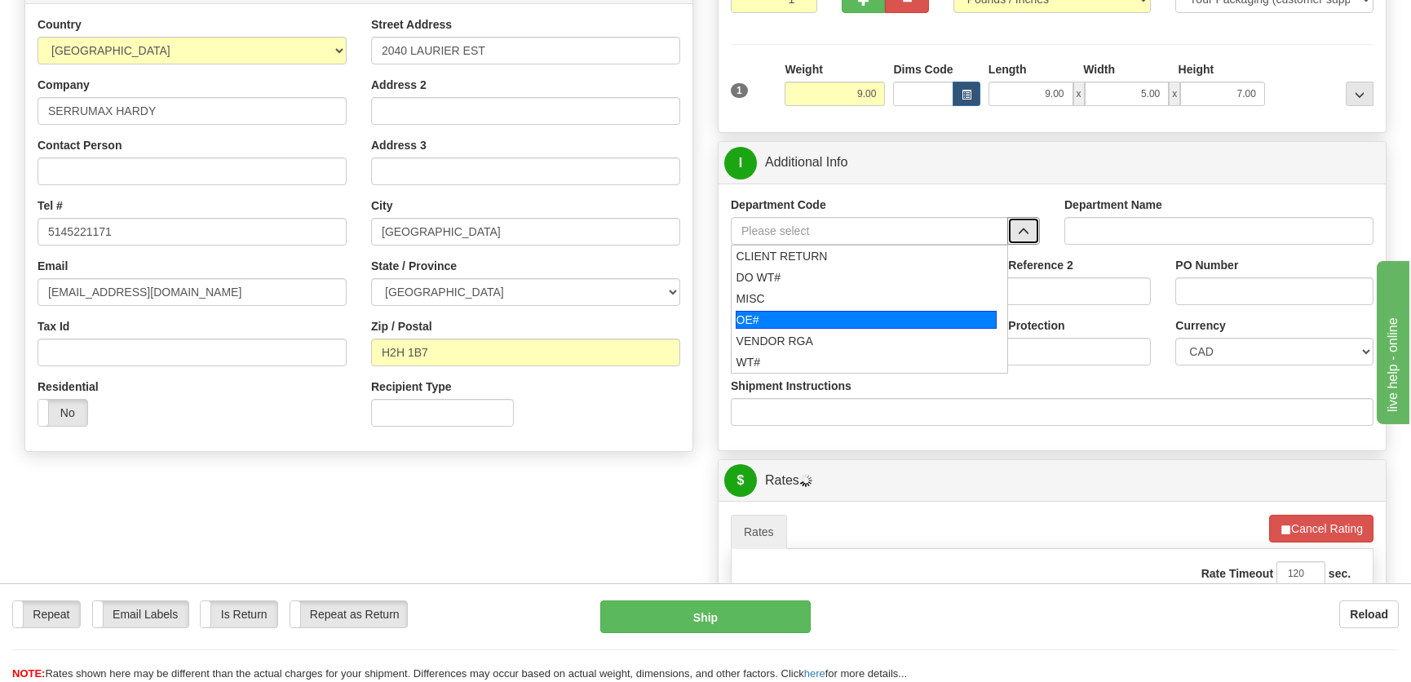
click at [802, 324] on div "OE#" at bounding box center [867, 320] width 262 height 18
type input "OE#"
type input "ORDERS"
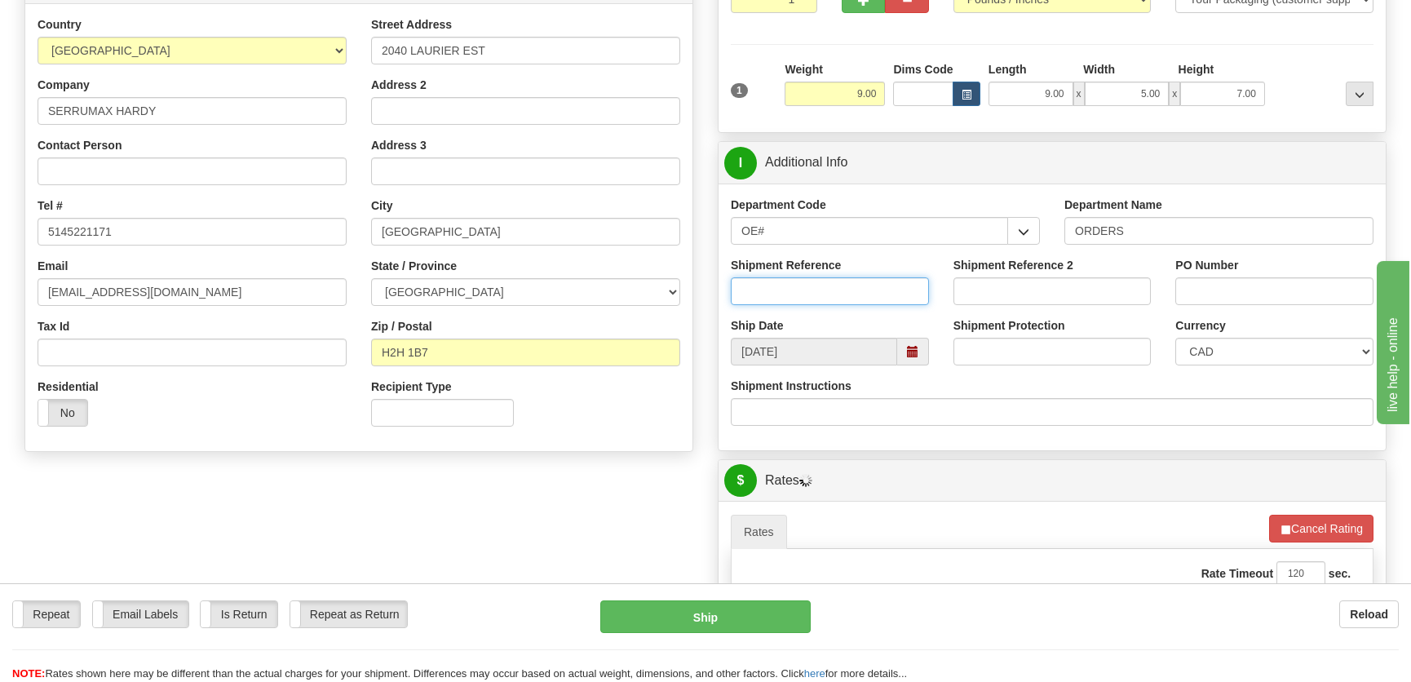
click at [812, 298] on input "Shipment Reference" at bounding box center [830, 291] width 198 height 28
type input "50321139-00"
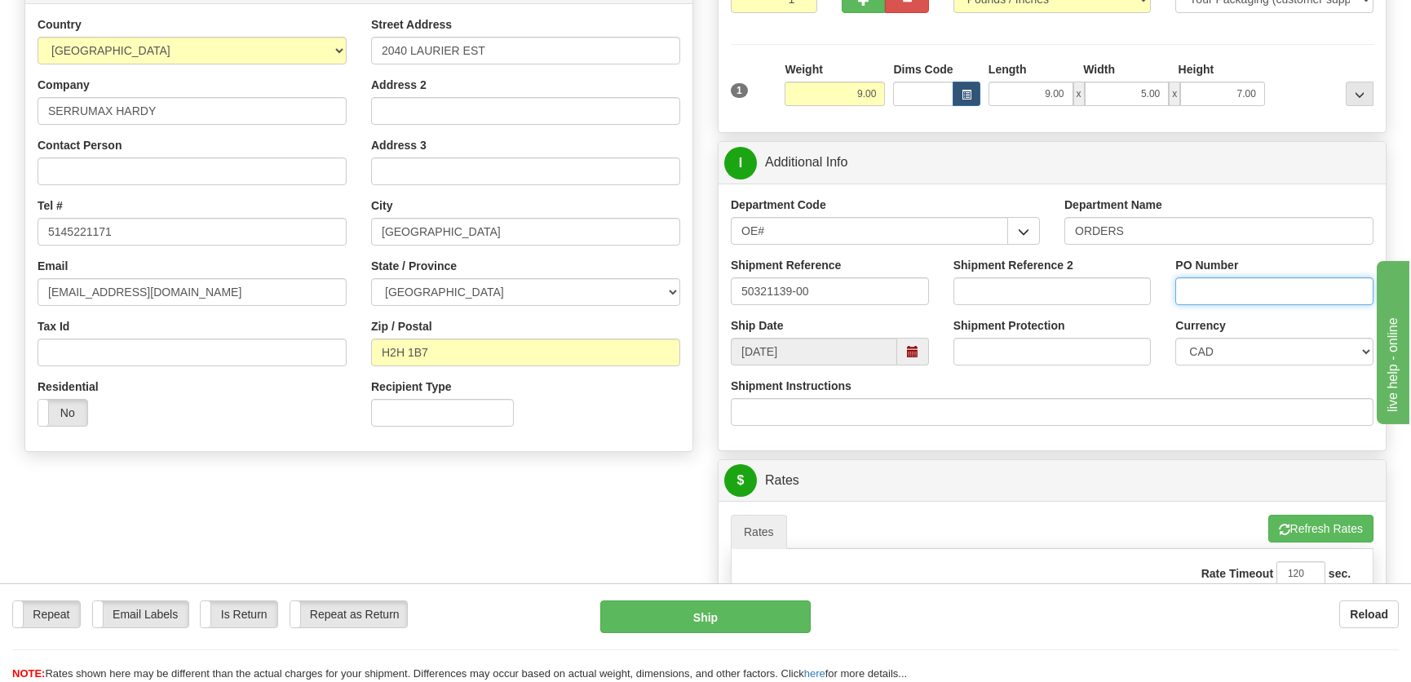
click at [1263, 298] on input "PO Number" at bounding box center [1274, 291] width 198 height 28
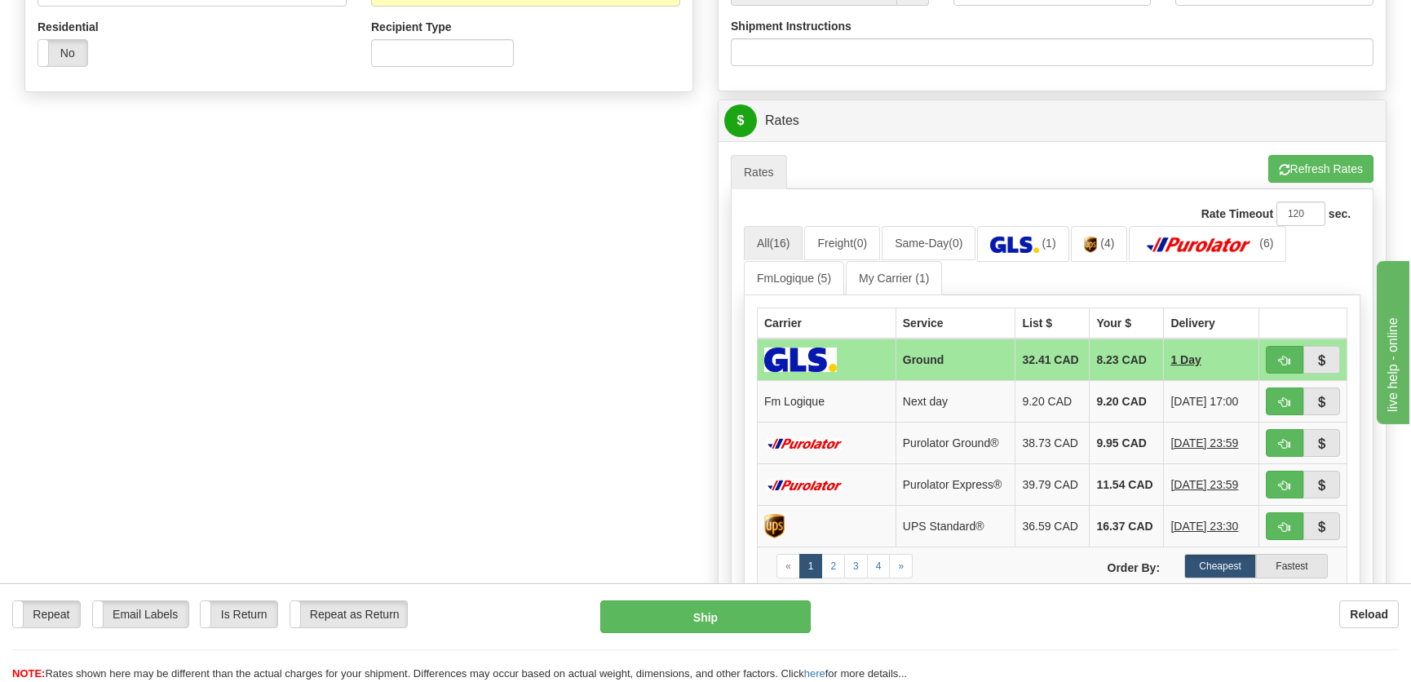
scroll to position [667, 0]
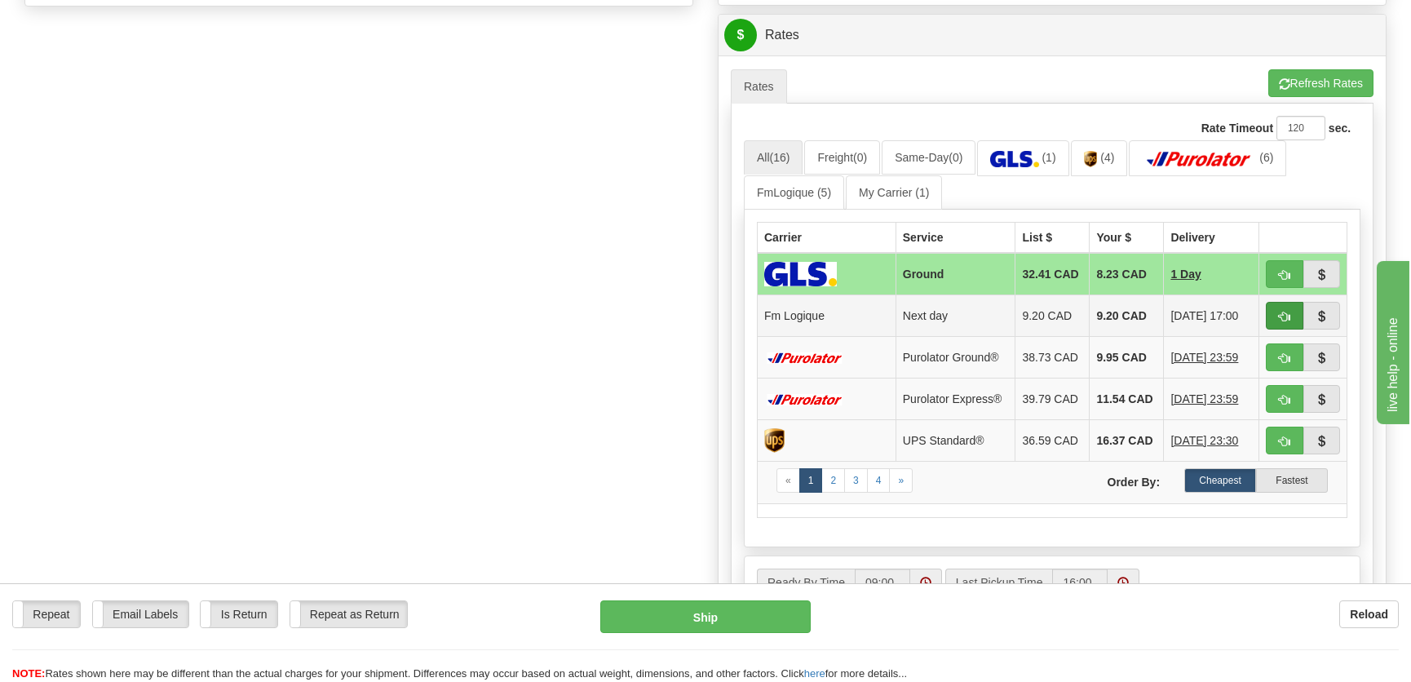
type input "."
click at [1288, 316] on span "button" at bounding box center [1284, 317] width 11 height 11
type input "jour"
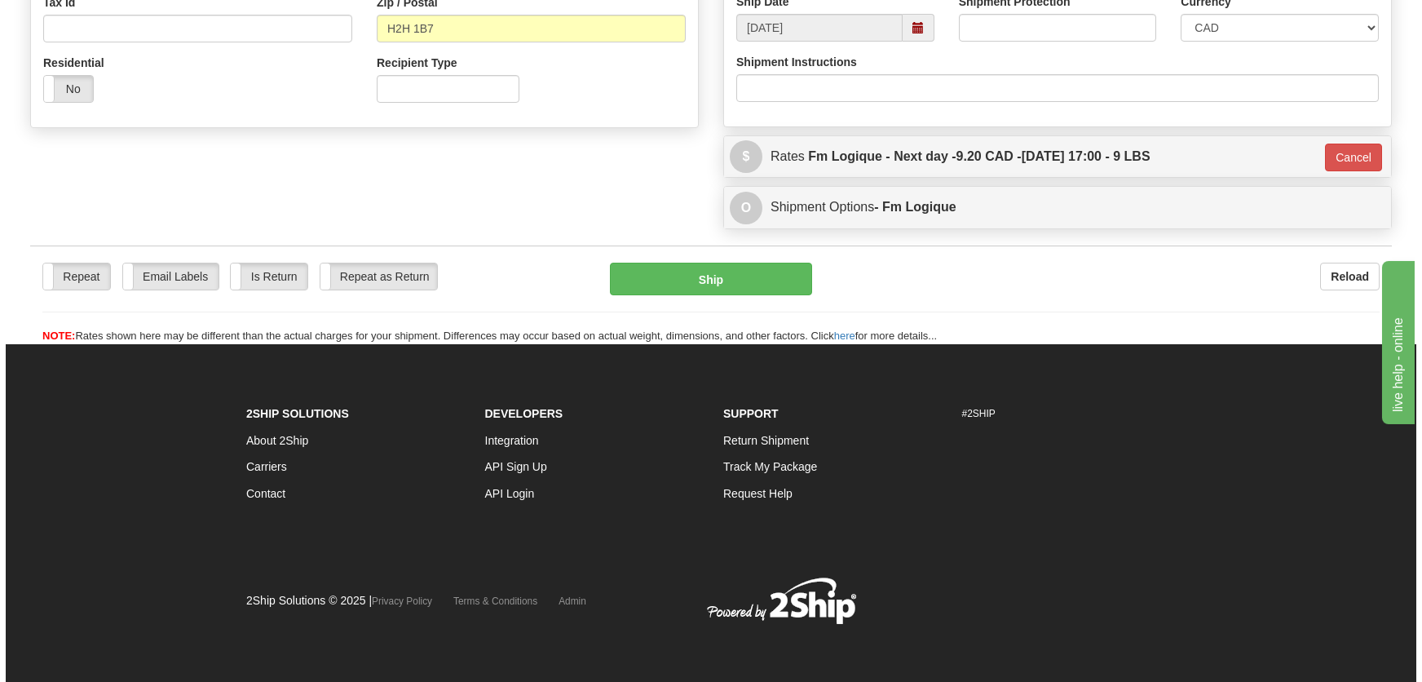
scroll to position [546, 0]
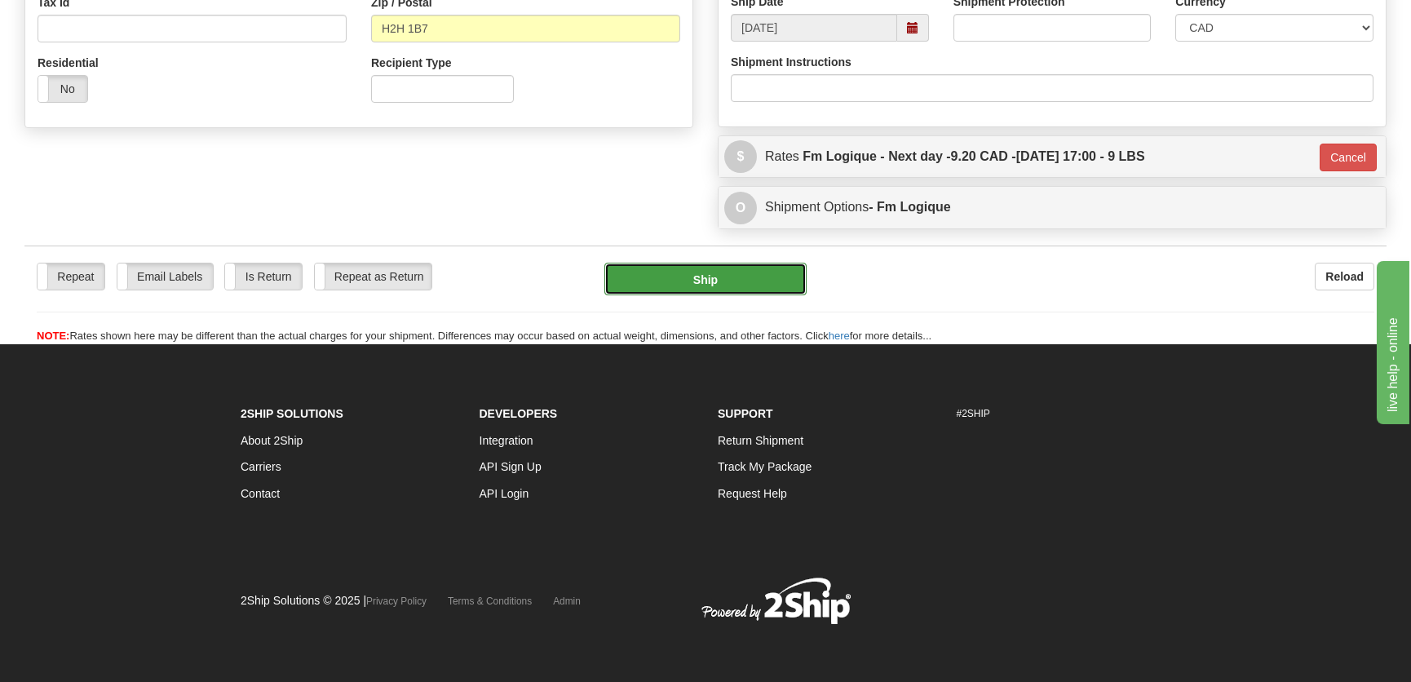
click at [711, 277] on button "Ship" at bounding box center [705, 279] width 202 height 33
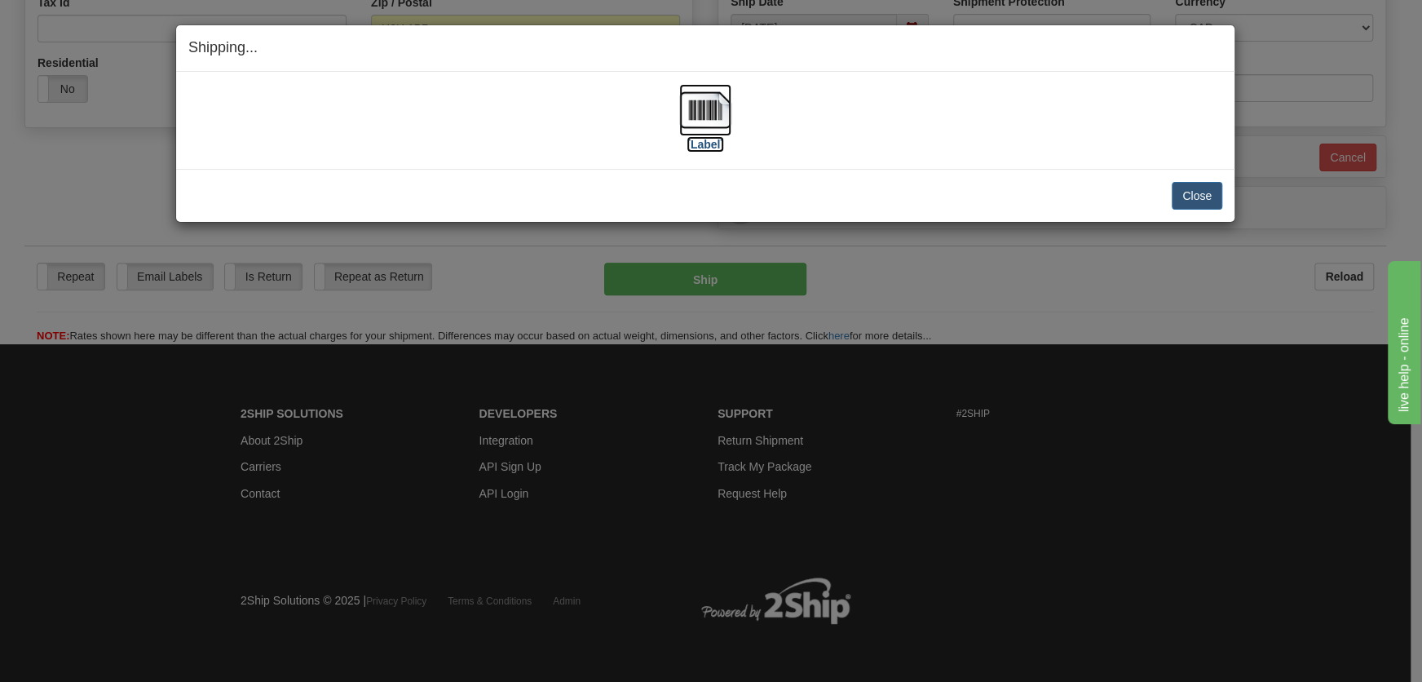
click at [710, 112] on img at bounding box center [705, 110] width 52 height 52
click at [1178, 196] on button "Close" at bounding box center [1197, 196] width 51 height 28
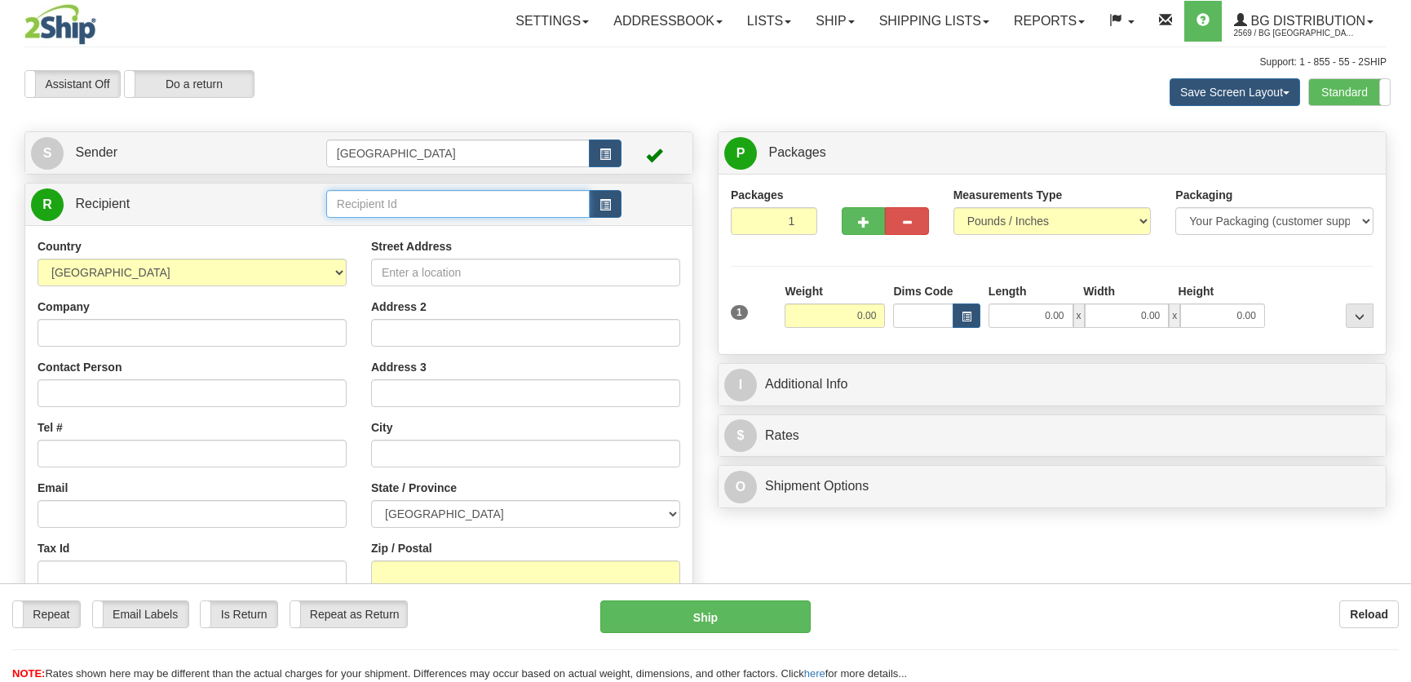
click at [391, 198] on input "text" at bounding box center [457, 204] width 263 height 28
click at [427, 225] on div "4148" at bounding box center [453, 230] width 247 height 18
type input "4148"
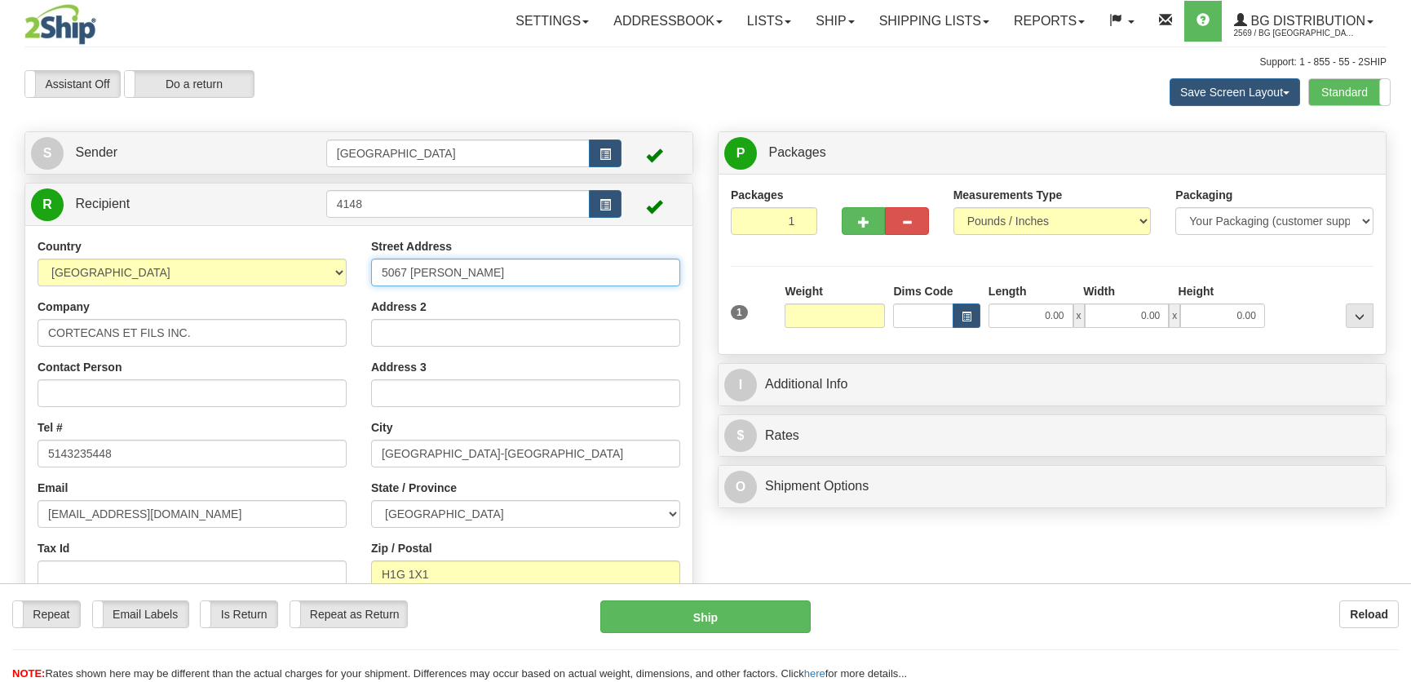
type input "0.00"
drag, startPoint x: 546, startPoint y: 274, endPoint x: 301, endPoint y: 273, distance: 244.7
click at [301, 273] on div "Country AFGHANISTAN ALAND ISLANDS ALBANIA ALGERIA AMERICAN SAMOA ANDORRA ANGOLA…" at bounding box center [358, 449] width 667 height 422
drag, startPoint x: 569, startPoint y: 316, endPoint x: 534, endPoint y: 308, distance: 35.8
click at [561, 316] on div "Address 2" at bounding box center [525, 322] width 309 height 48
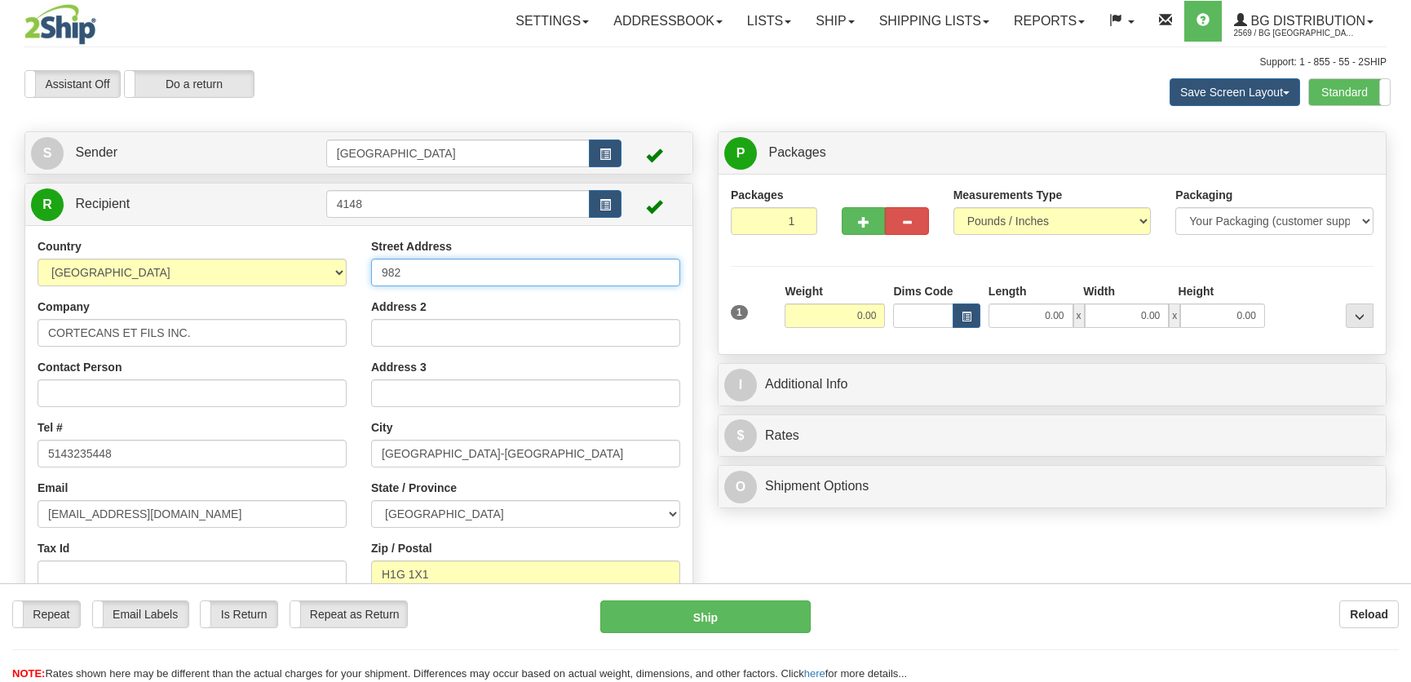
click at [467, 281] on input "982" at bounding box center [525, 273] width 309 height 28
type input "982 des Cèdres"
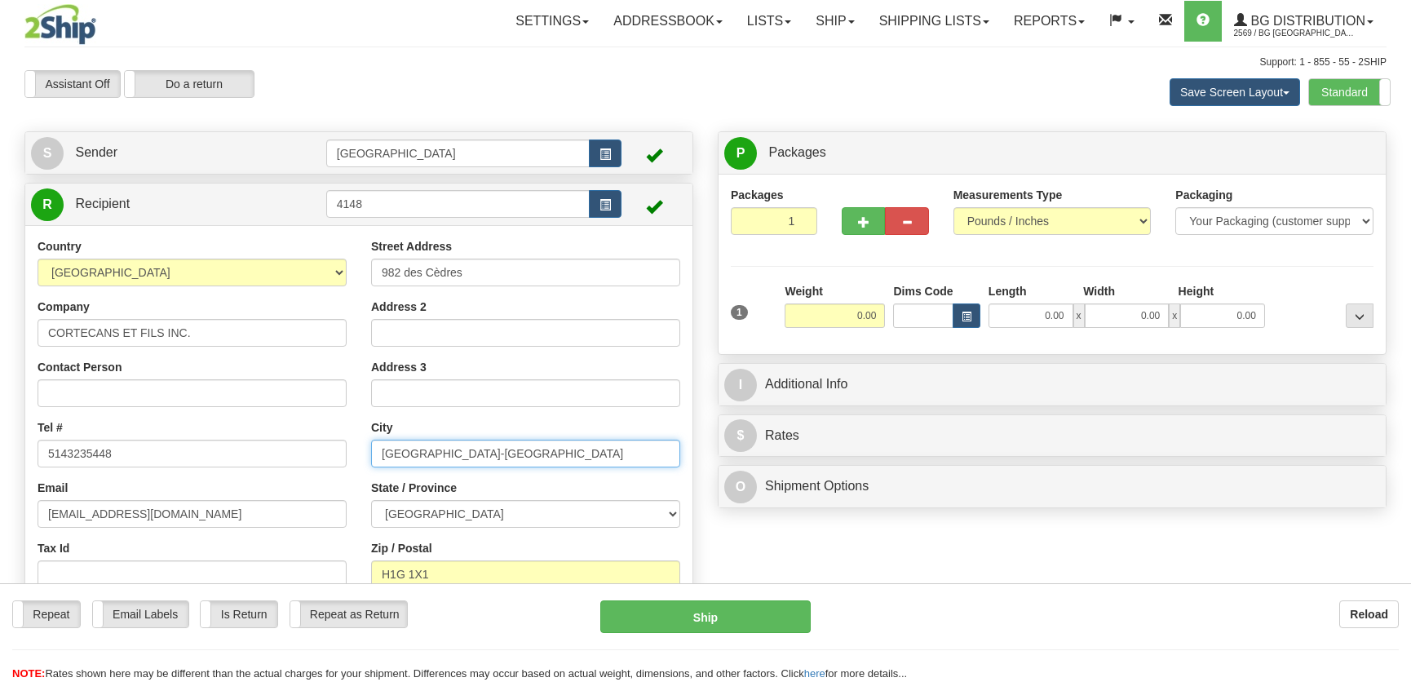
type input "Terrebonne"
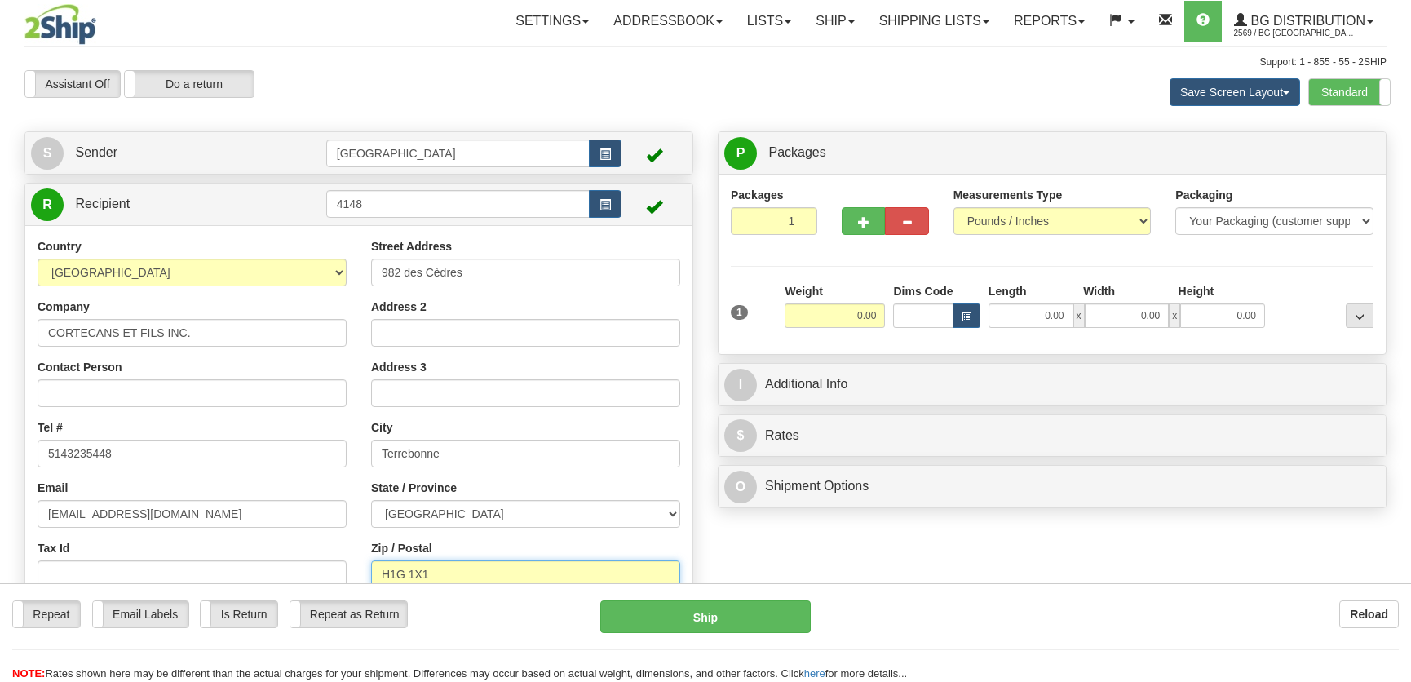
type input "J6W 3V3"
click at [1037, 312] on input "0.00" at bounding box center [1030, 315] width 85 height 24
type input "19.00"
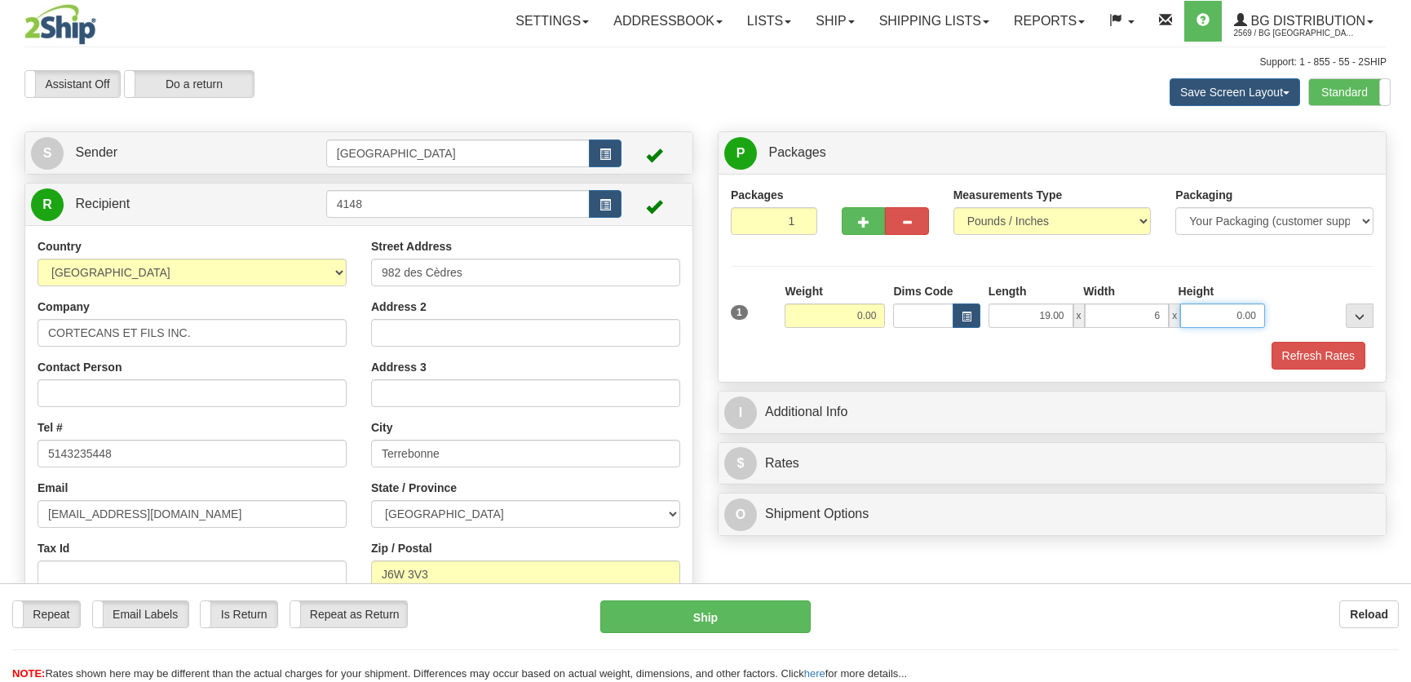
type input "6.00"
type input "8.00"
click at [838, 316] on input "0.00" at bounding box center [835, 315] width 100 height 24
type input "12.00"
click at [1297, 347] on button "Refresh Rates" at bounding box center [1318, 356] width 94 height 28
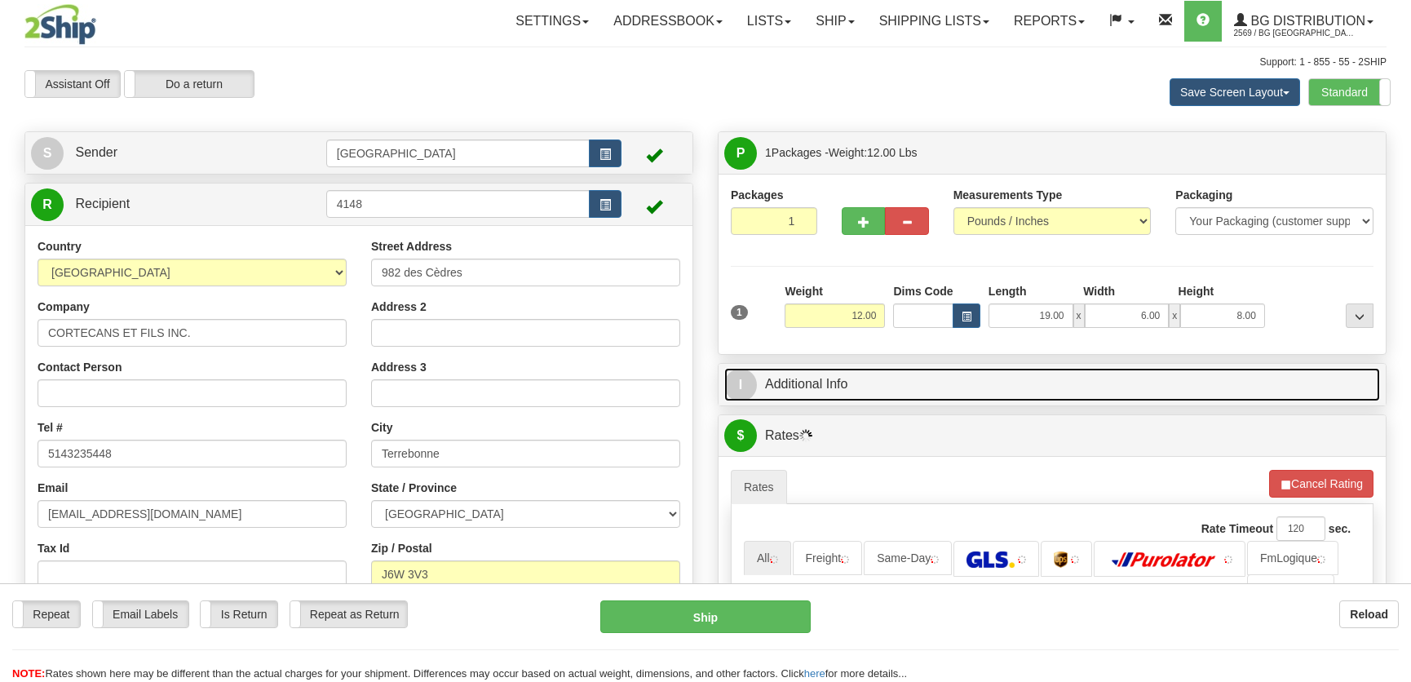
click at [1225, 378] on link "I Additional Info" at bounding box center [1052, 384] width 656 height 33
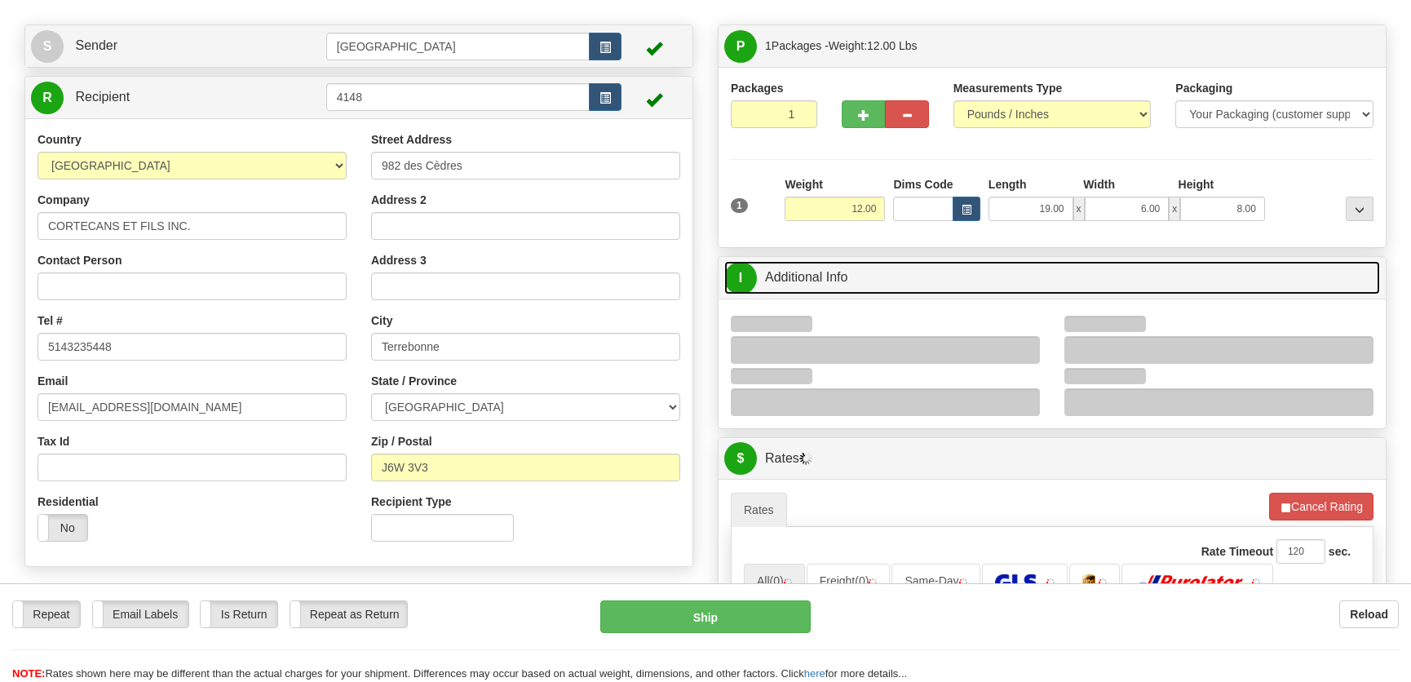
scroll to position [222, 0]
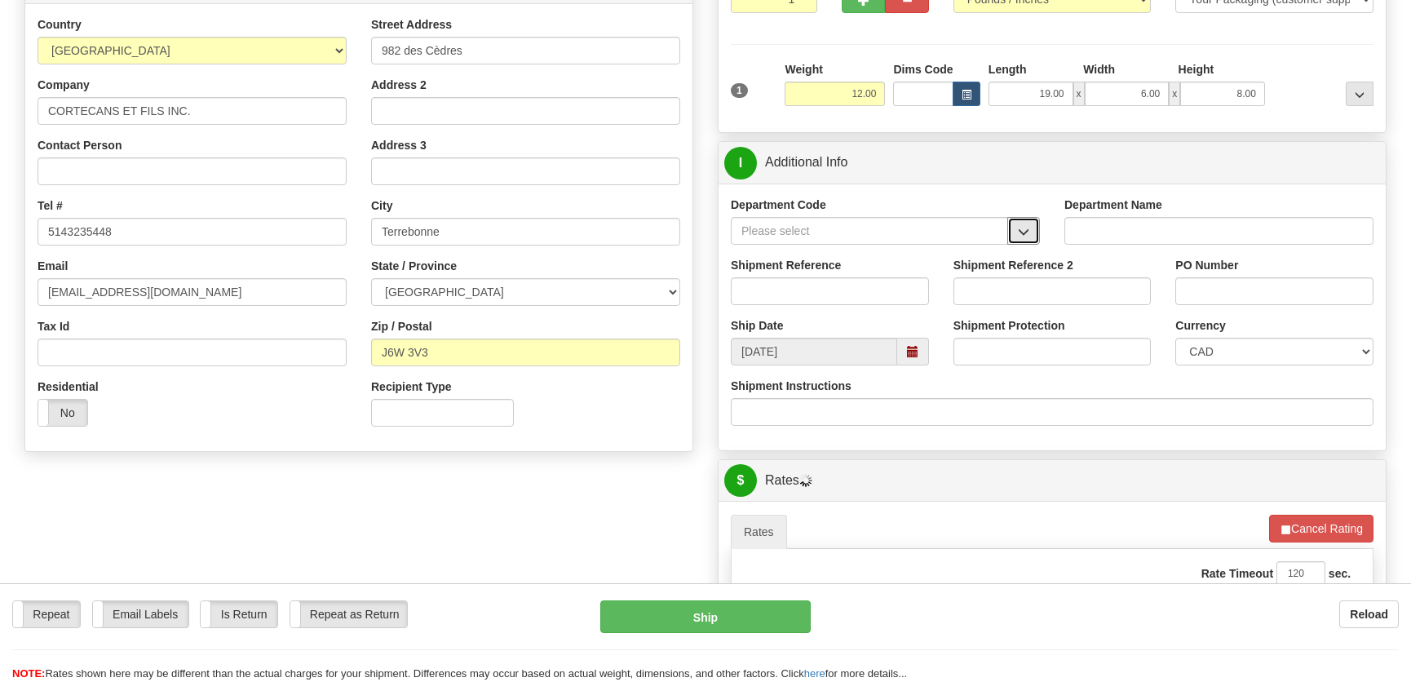
click at [1024, 228] on span "button" at bounding box center [1023, 232] width 11 height 11
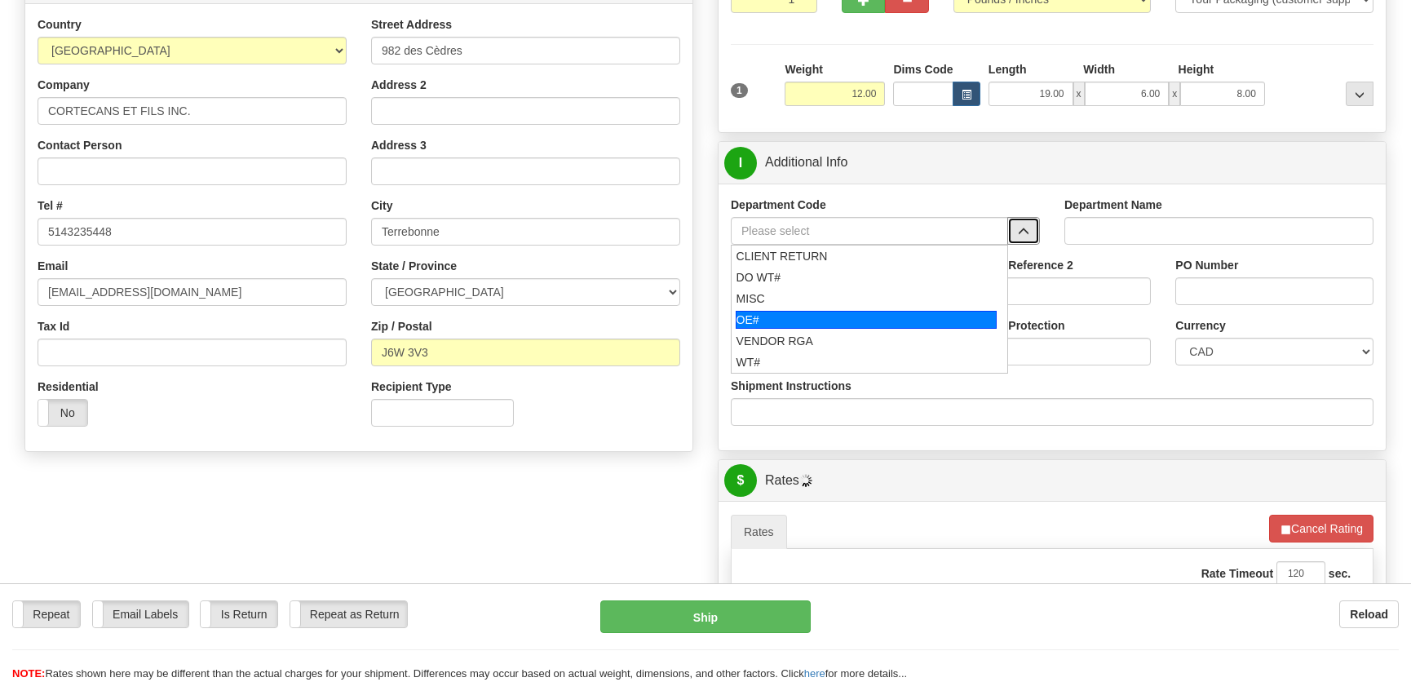
click at [863, 311] on div "OE#" at bounding box center [867, 320] width 262 height 18
type input "OE#"
type input "ORDERS"
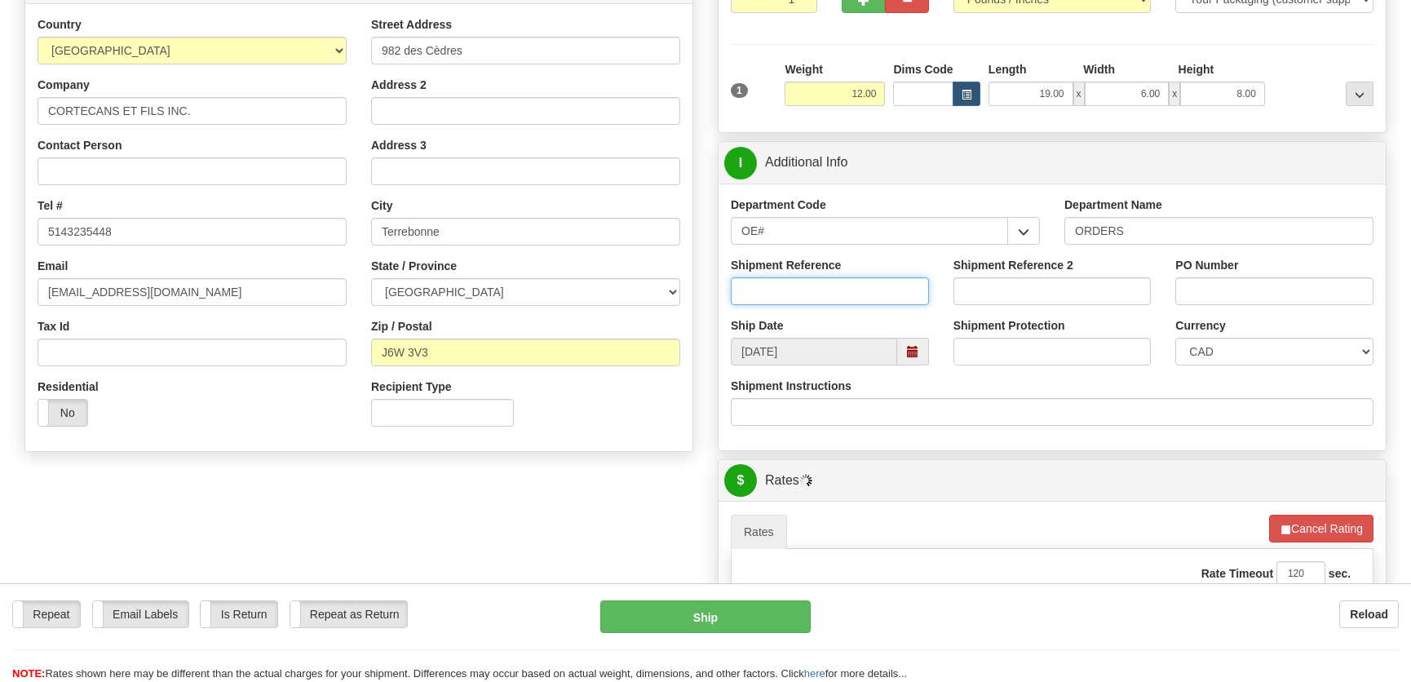
click at [860, 293] on input "Shipment Reference" at bounding box center [830, 291] width 198 height 28
type input "50323908-00"
click at [1240, 277] on input "PO Number" at bounding box center [1274, 291] width 198 height 28
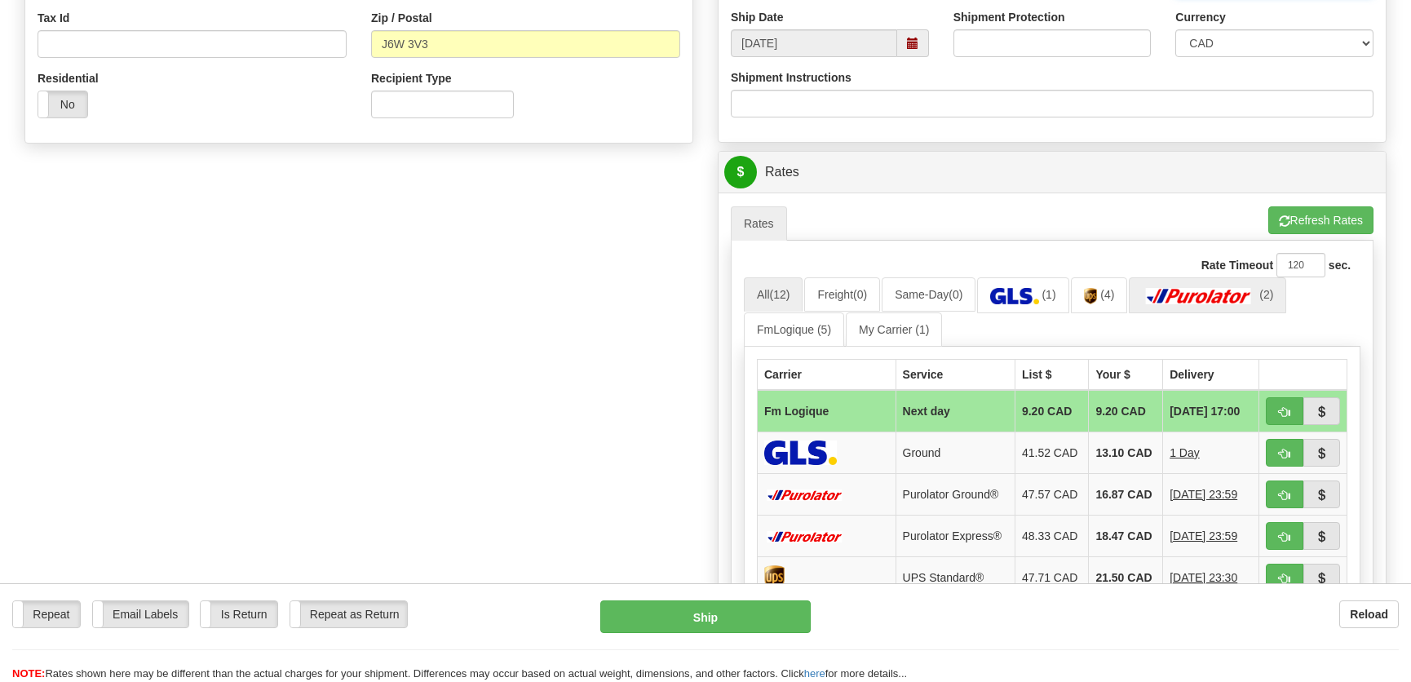
scroll to position [667, 0]
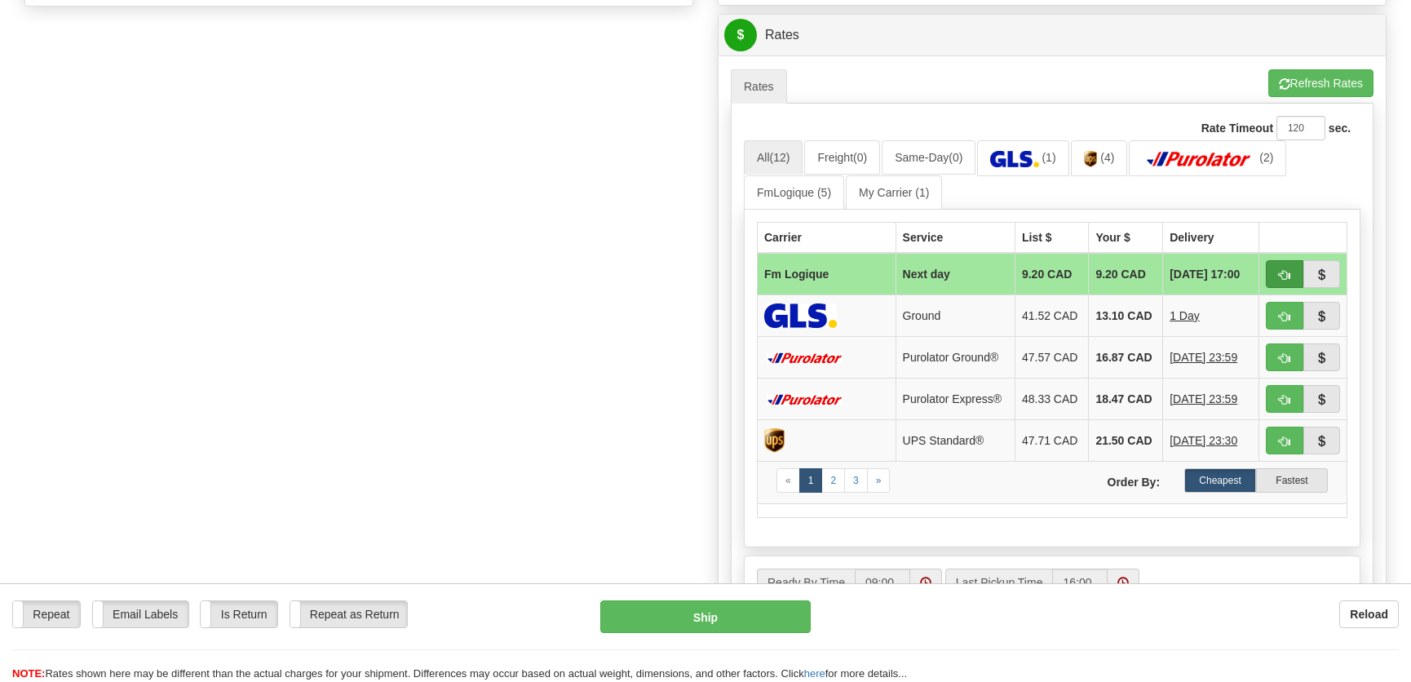
type input "."
click at [1272, 272] on button "button" at bounding box center [1285, 274] width 38 height 28
type input "jour"
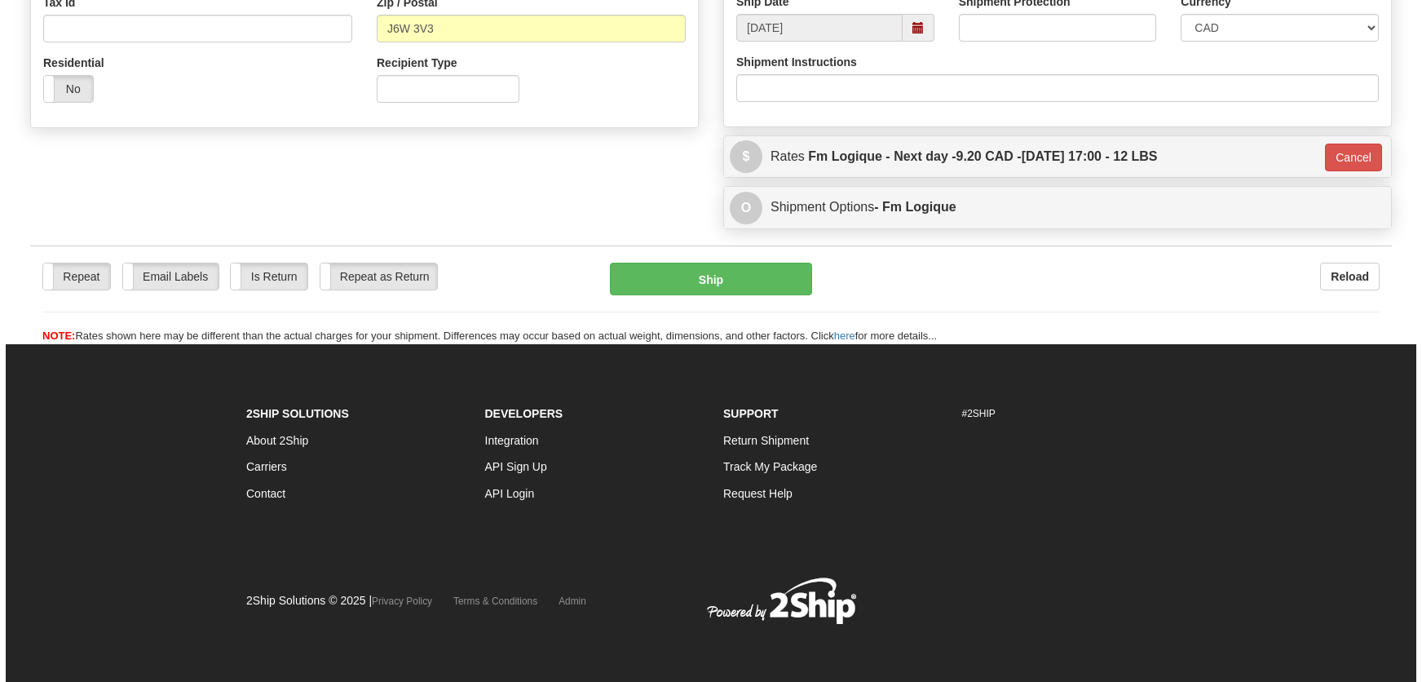
scroll to position [546, 0]
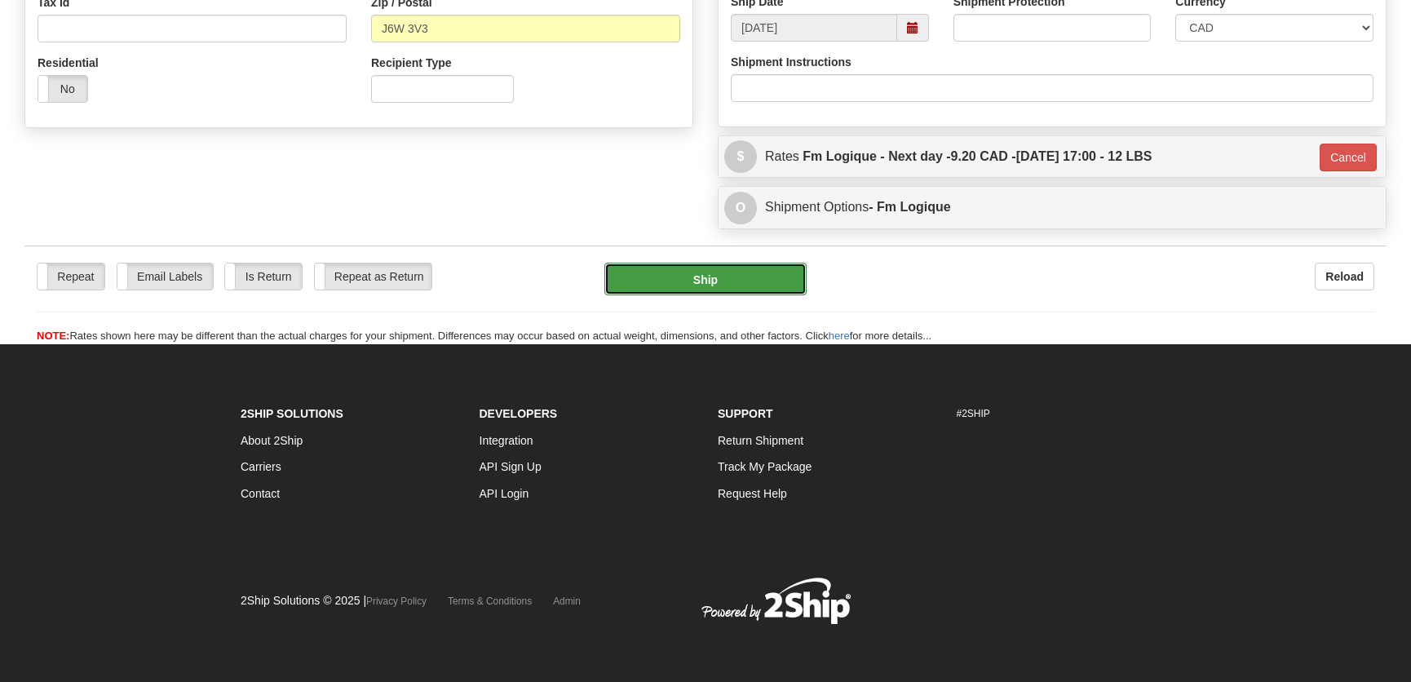
click at [730, 286] on button "Ship" at bounding box center [705, 279] width 202 height 33
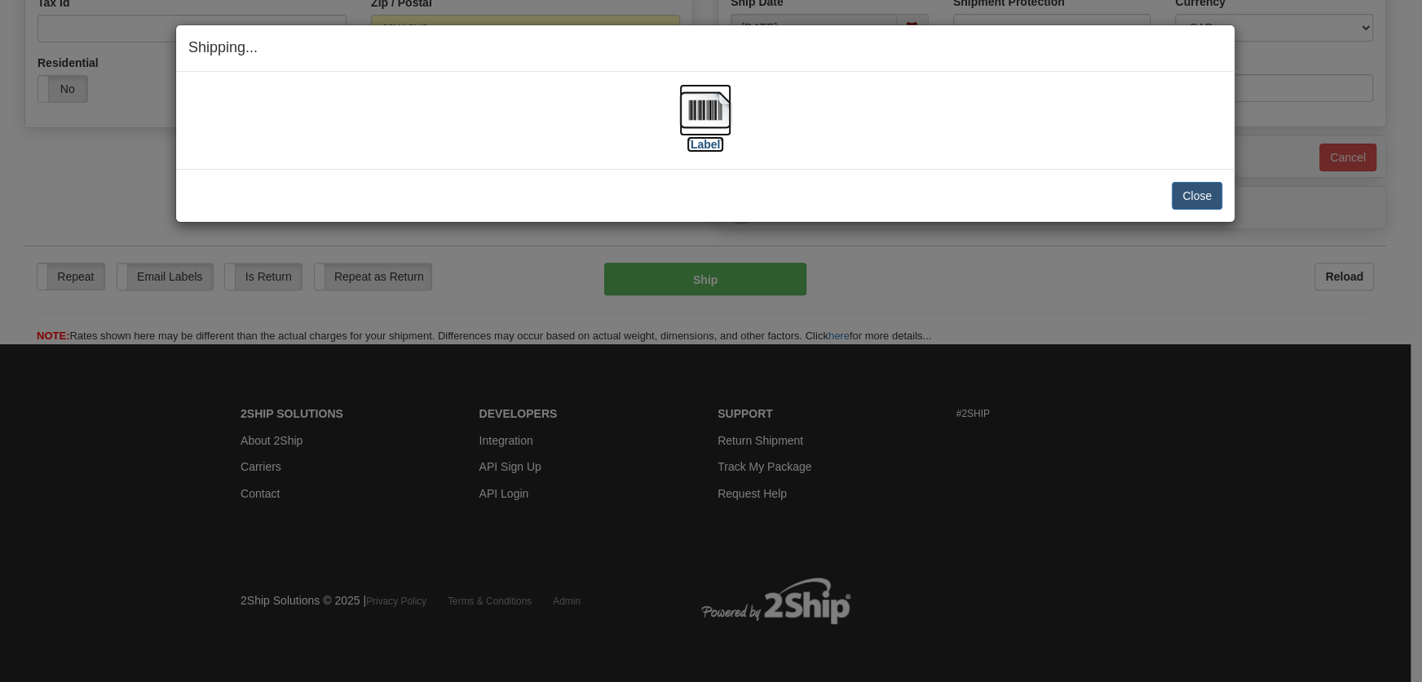
click at [714, 105] on img at bounding box center [705, 110] width 52 height 52
click at [1192, 193] on button "Close" at bounding box center [1197, 196] width 51 height 28
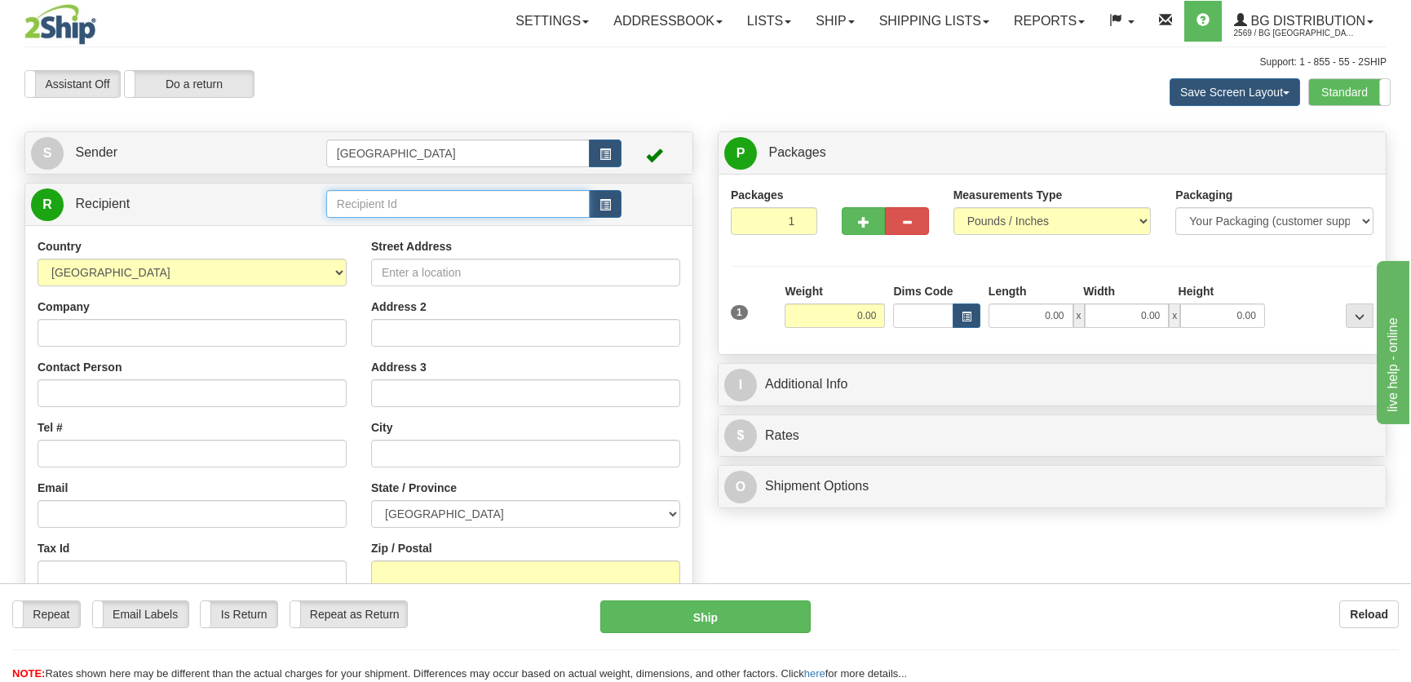
click at [391, 198] on input "text" at bounding box center [457, 204] width 263 height 28
click at [419, 247] on div "4108" at bounding box center [453, 251] width 247 height 18
type input "4108"
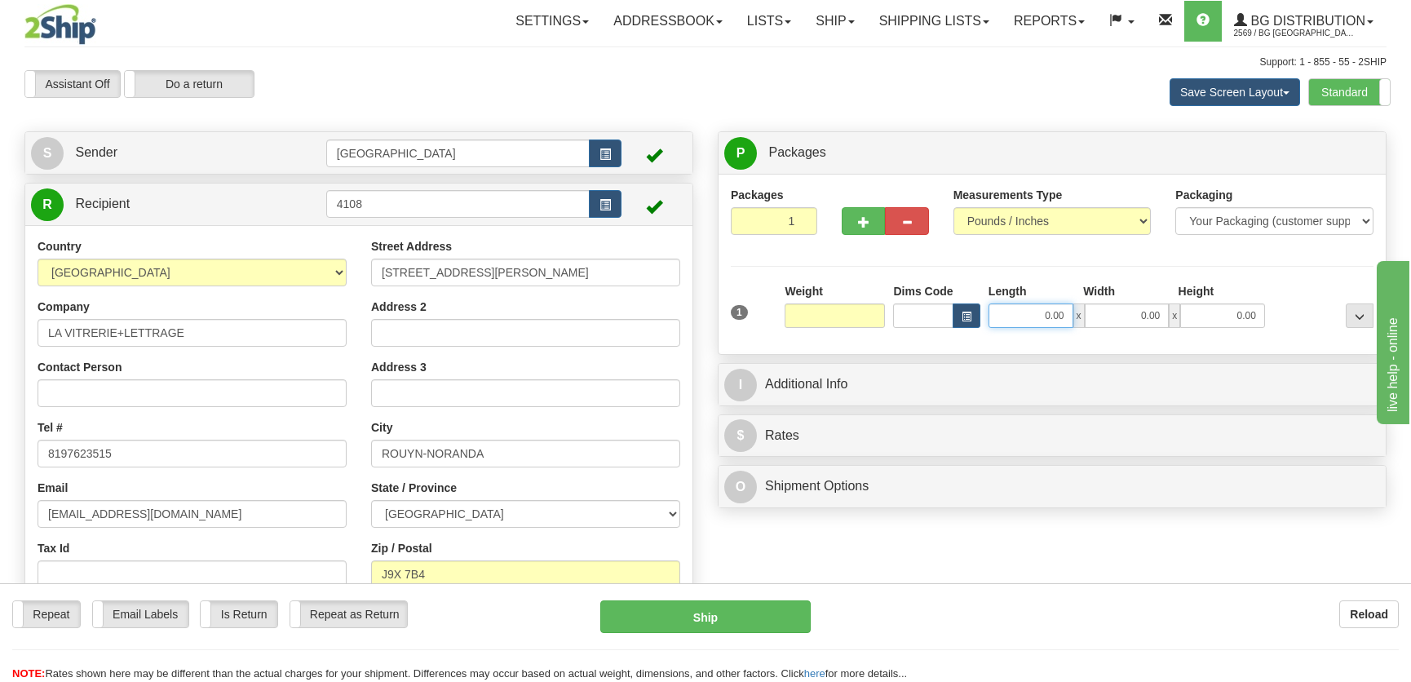
type input "0.00"
click at [1053, 317] on input "0.00" at bounding box center [1030, 315] width 85 height 24
type input "9.00"
type input "8.00"
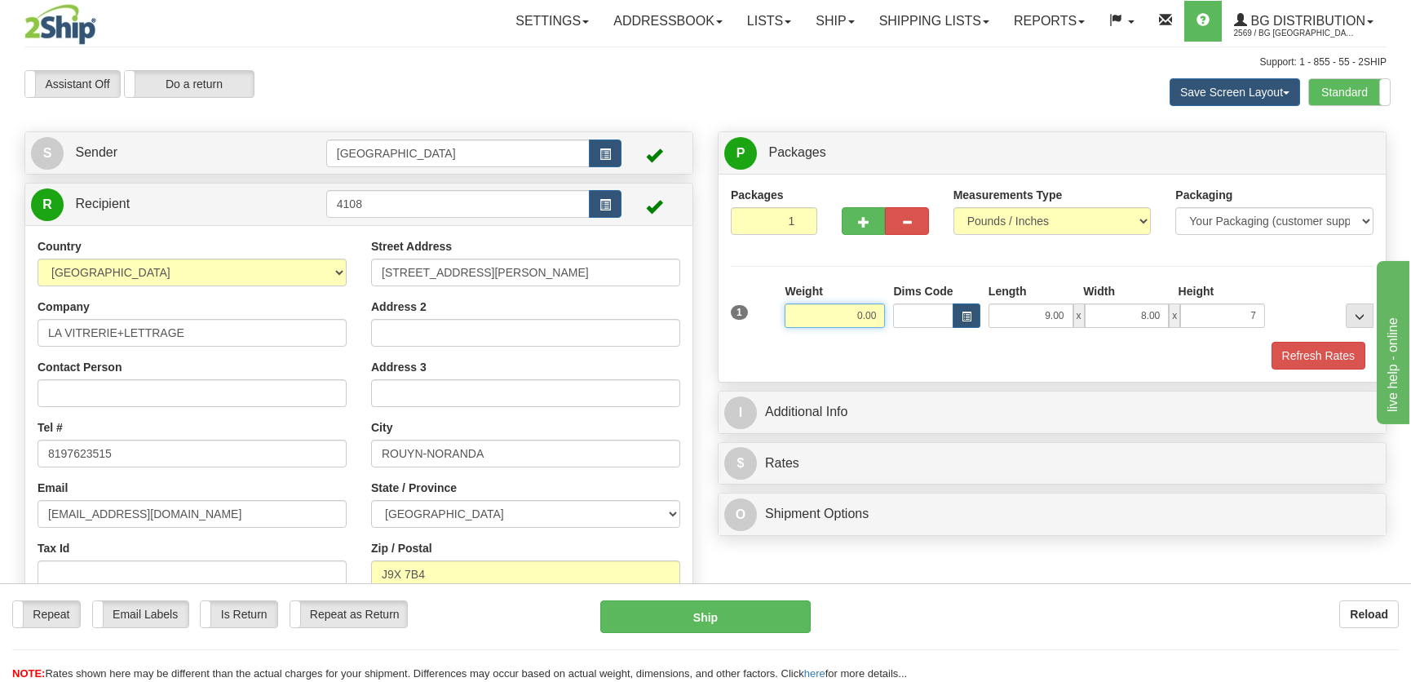
type input "7.00"
click at [860, 321] on input "0.00" at bounding box center [835, 315] width 100 height 24
type input "1.00"
click at [1287, 341] on div "Packaging Your Packaging (customer supplied) Envelope (carrier supplied) Pack (…" at bounding box center [1078, 341] width 597 height 1
drag, startPoint x: 1275, startPoint y: 361, endPoint x: 1298, endPoint y: 352, distance: 25.3
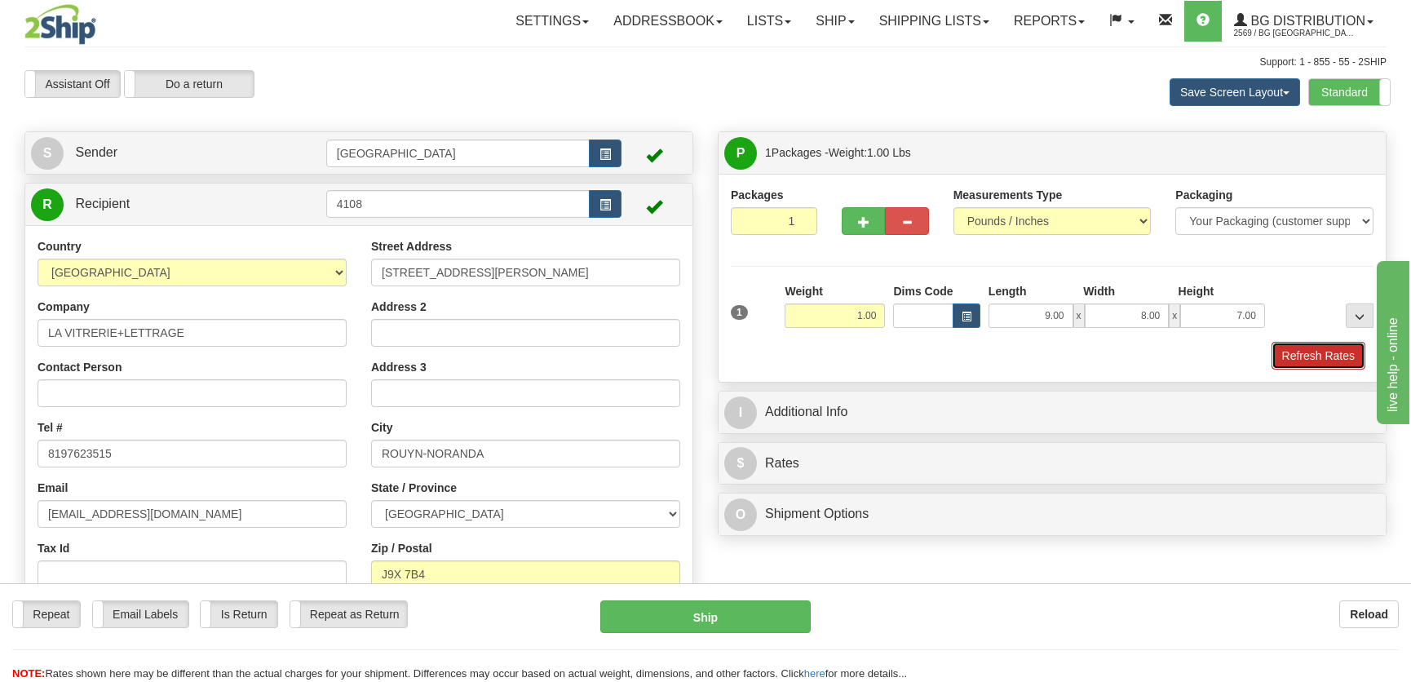
click at [1276, 361] on button "Refresh Rates" at bounding box center [1318, 356] width 94 height 28
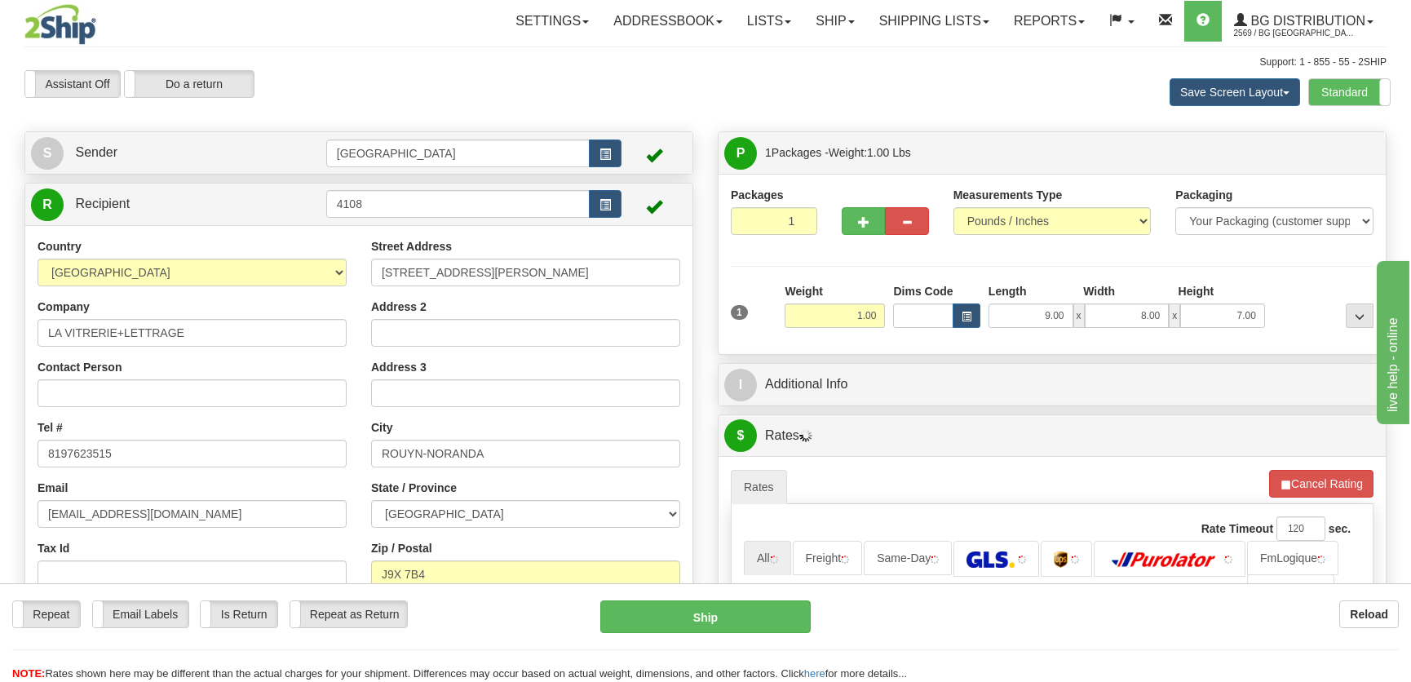
click at [1255, 364] on div "I Additional Info" at bounding box center [1051, 385] width 667 height 42
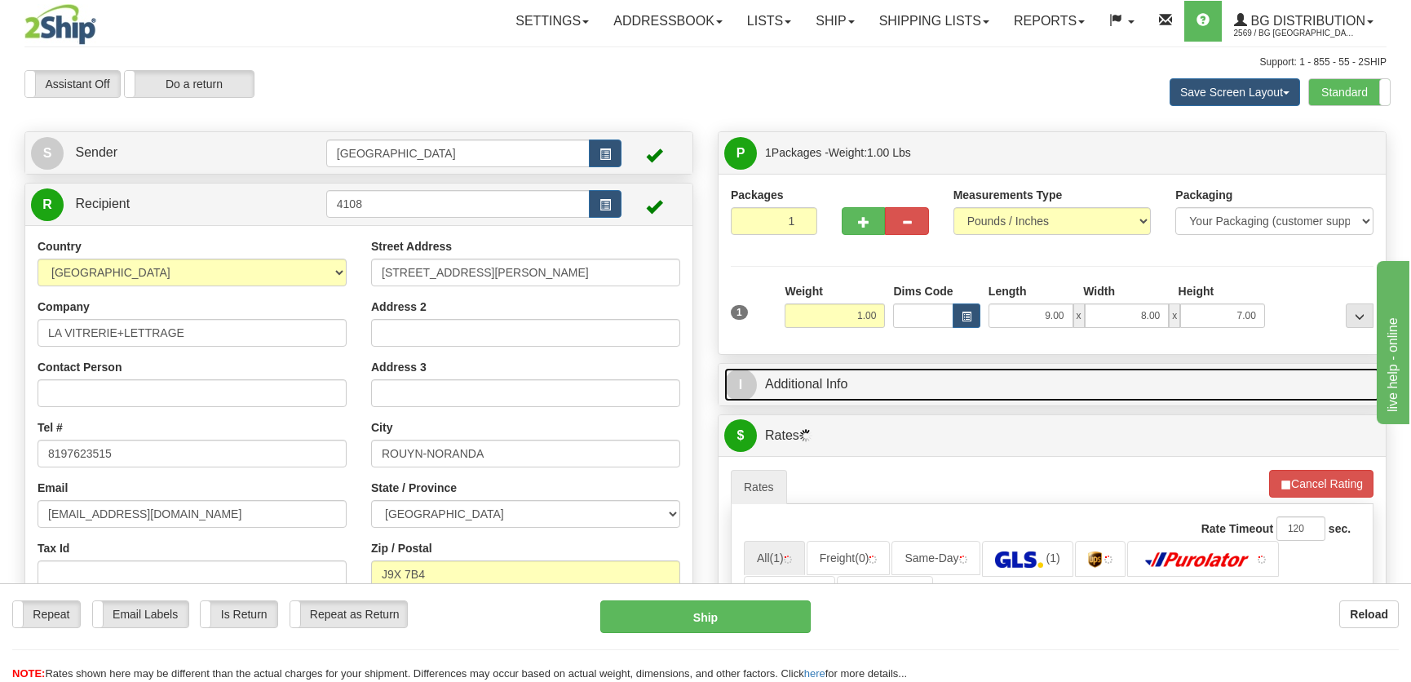
click at [1256, 373] on link "I Additional Info" at bounding box center [1052, 384] width 656 height 33
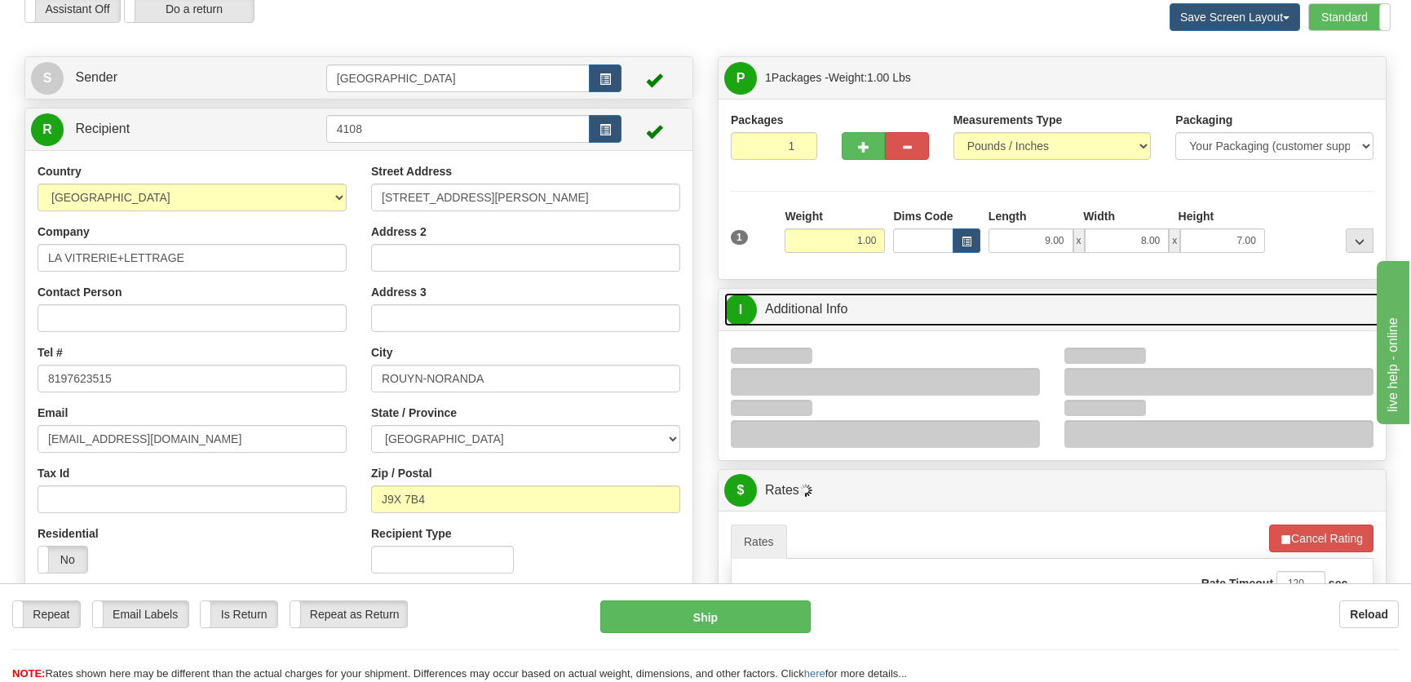
scroll to position [148, 0]
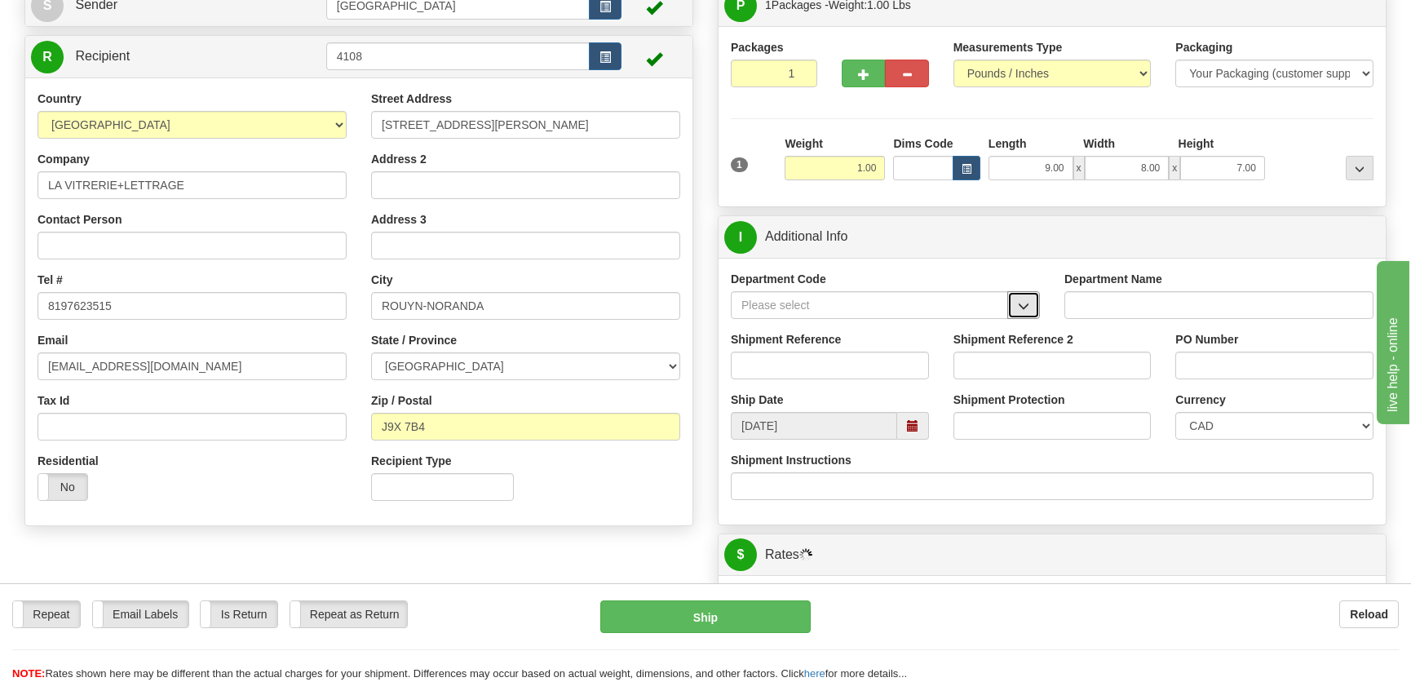
click at [1012, 294] on button "button" at bounding box center [1023, 305] width 33 height 28
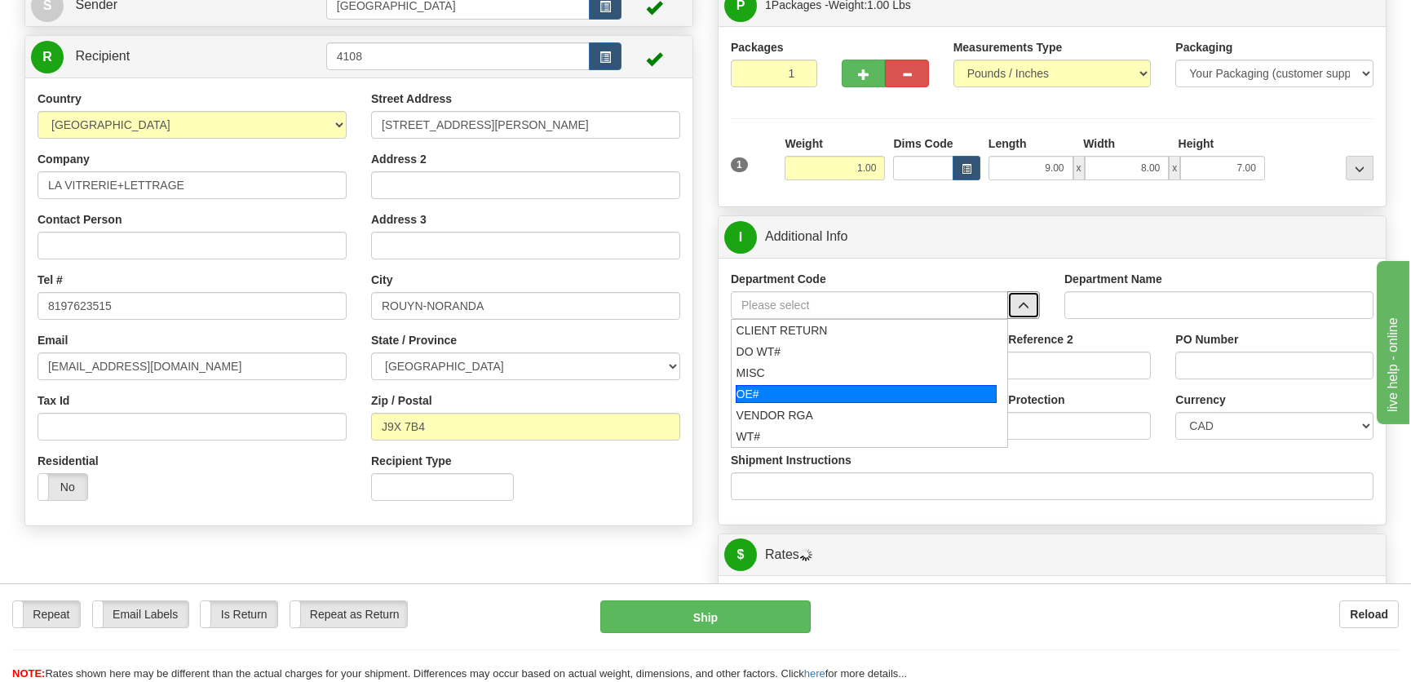
click at [785, 389] on div "OE#" at bounding box center [867, 394] width 262 height 18
type input "OE#"
type input "ORDERS"
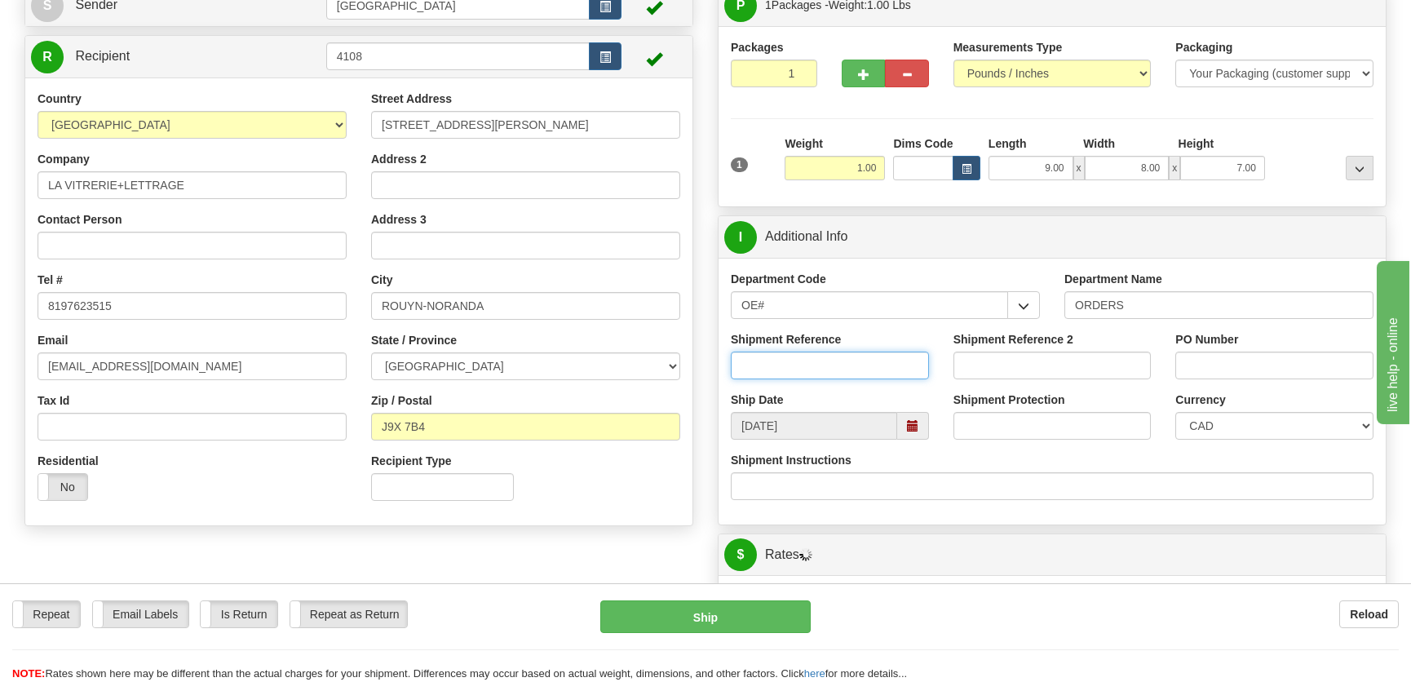
click at [802, 358] on input "Shipment Reference" at bounding box center [830, 365] width 198 height 28
type input "50323903-00"
click at [1275, 368] on input "PO Number" at bounding box center [1274, 365] width 198 height 28
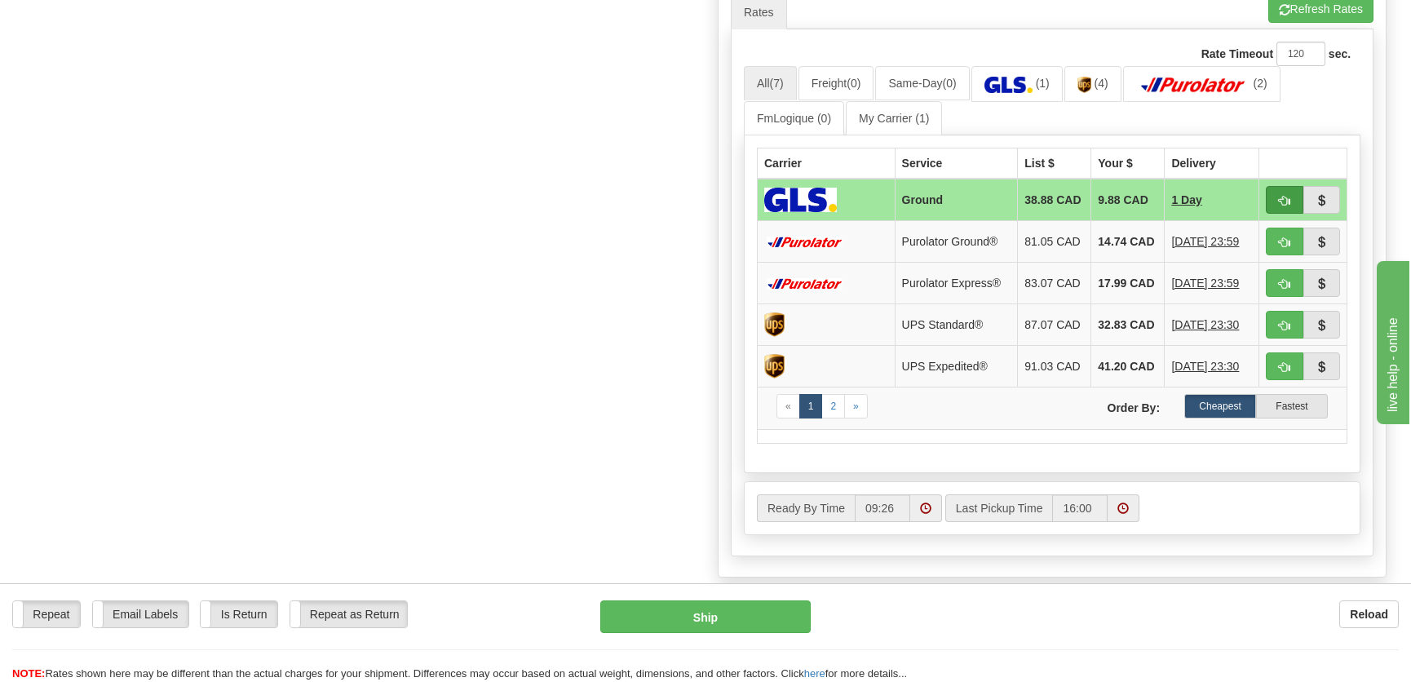
type input "."
click at [1286, 203] on span "button" at bounding box center [1284, 201] width 11 height 11
type input "1"
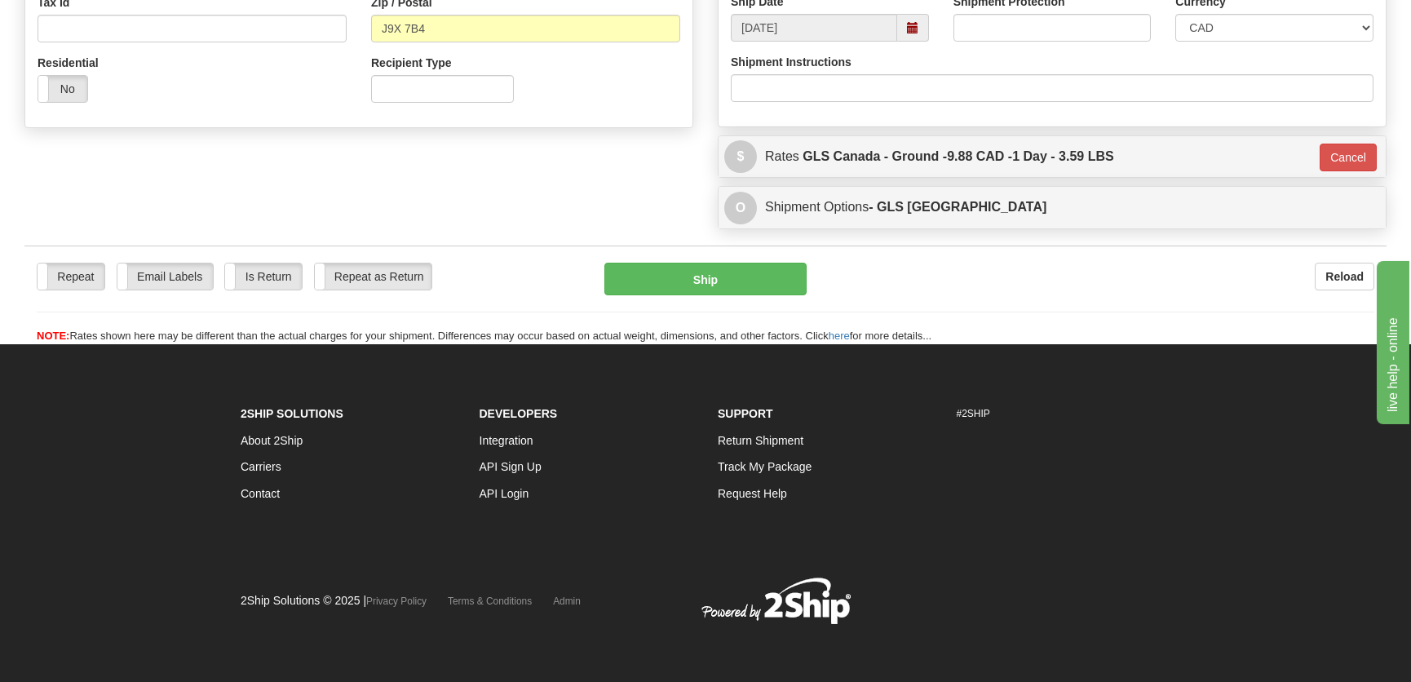
scroll to position [546, 0]
click at [731, 282] on button "Ship" at bounding box center [705, 279] width 202 height 33
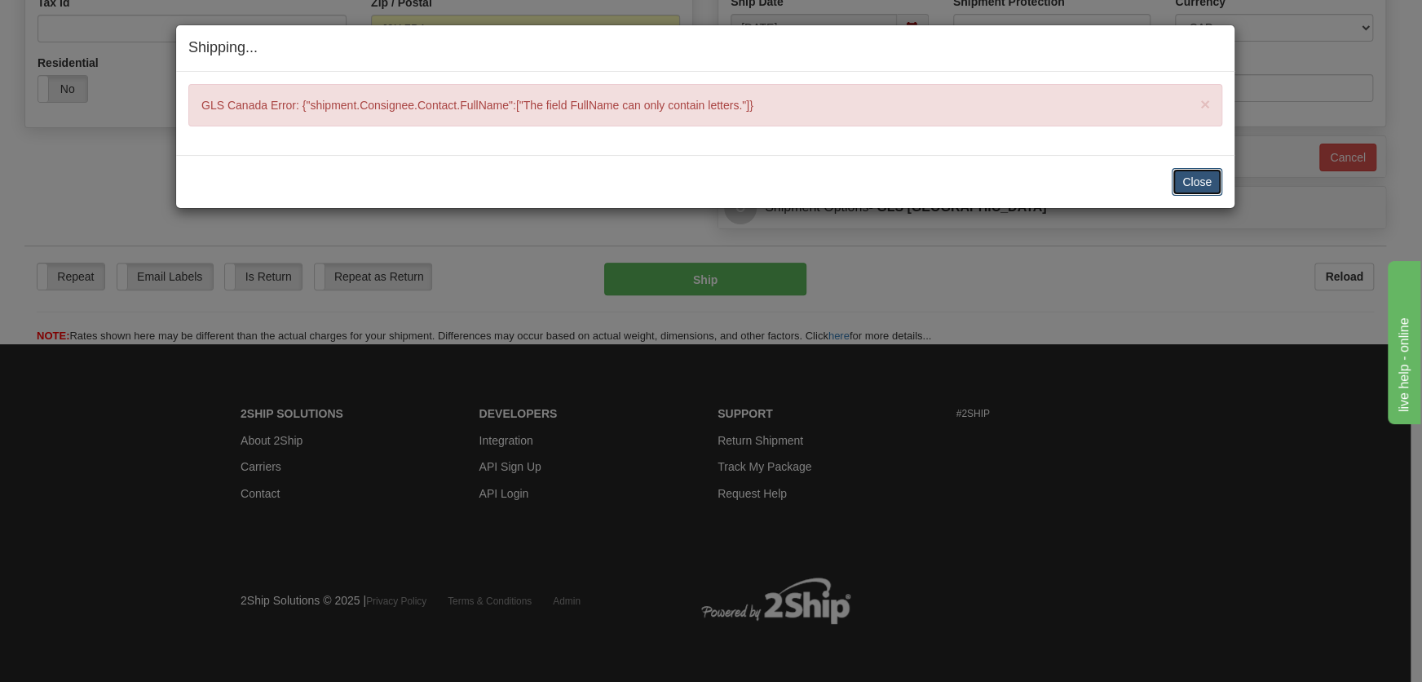
click at [1176, 179] on button "Close" at bounding box center [1197, 182] width 51 height 28
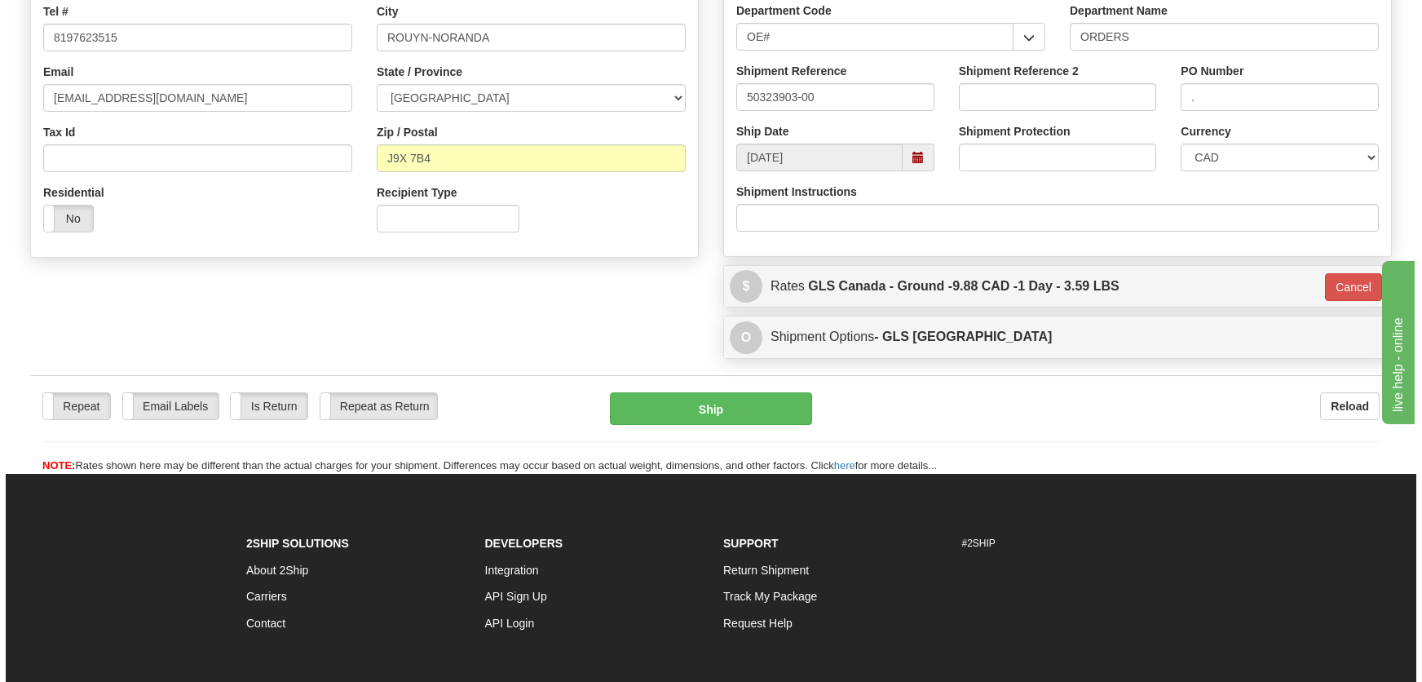
scroll to position [175, 0]
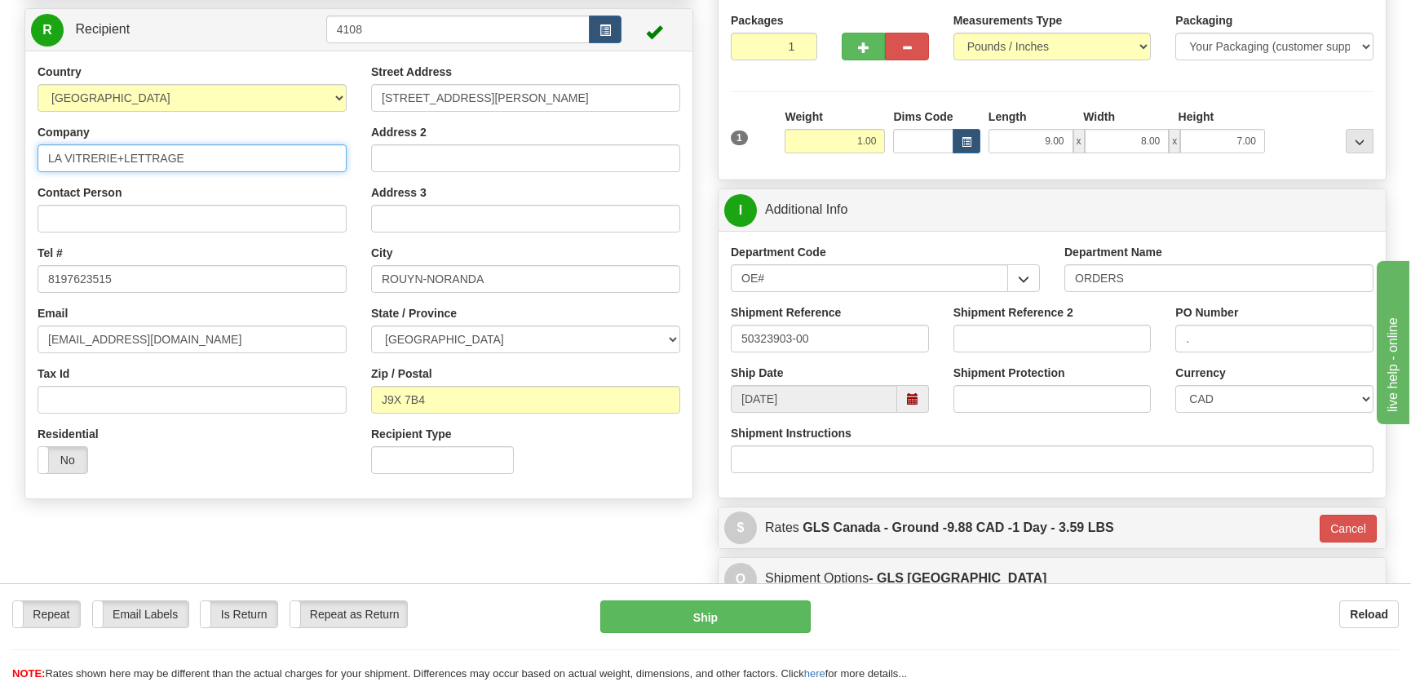
click at [127, 157] on input "LA VITRERIE+LETTRAGE" at bounding box center [192, 158] width 309 height 28
click at [122, 157] on input "LA VITRERIE+LETTRAGE" at bounding box center [192, 158] width 309 height 28
type input "LA VITRERIE LETTRAGE"
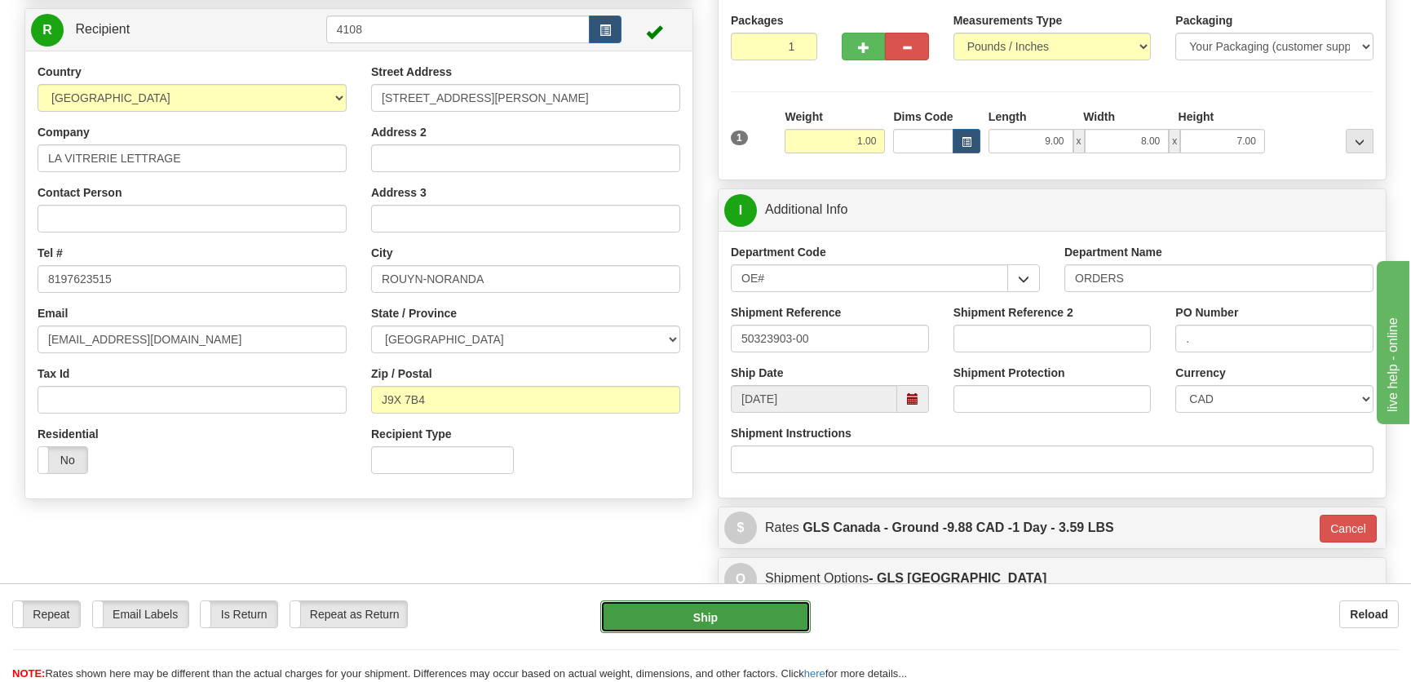
click at [724, 609] on button "Ship" at bounding box center [705, 616] width 210 height 33
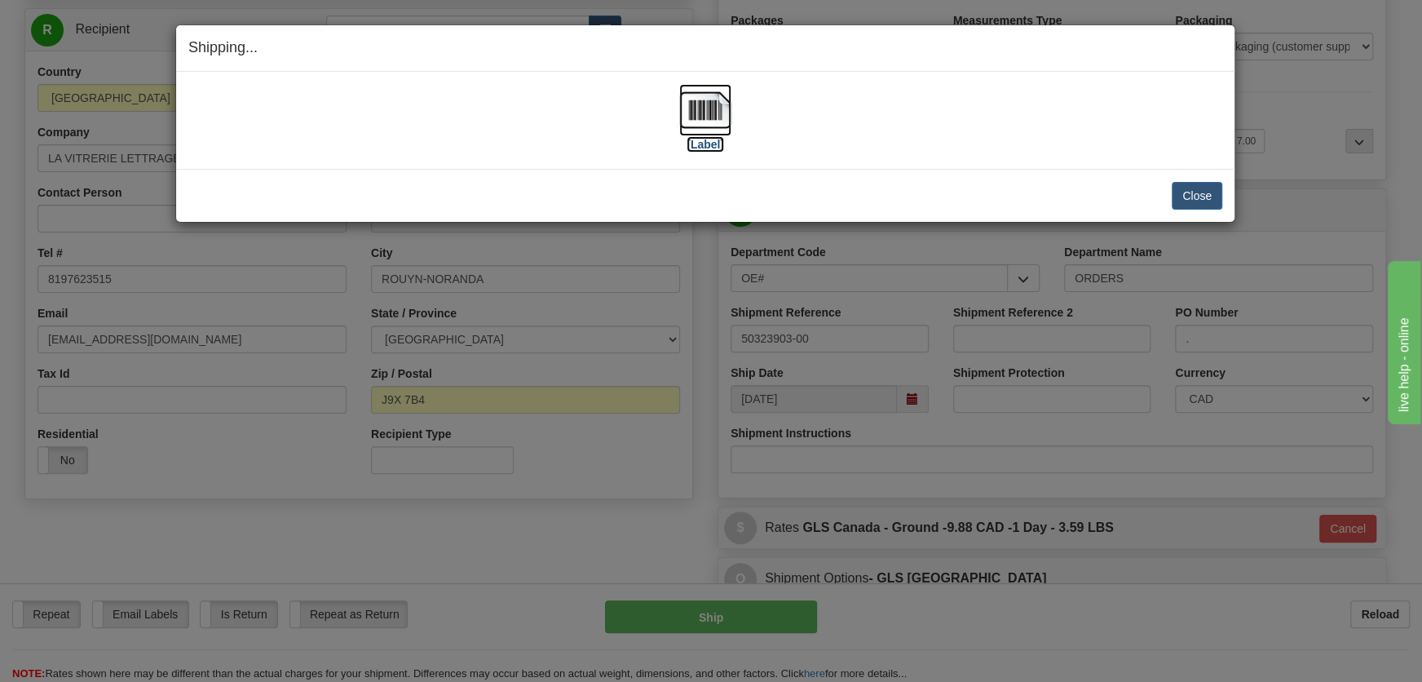
click at [708, 112] on img at bounding box center [705, 110] width 52 height 52
click at [1198, 196] on button "Close" at bounding box center [1197, 196] width 51 height 28
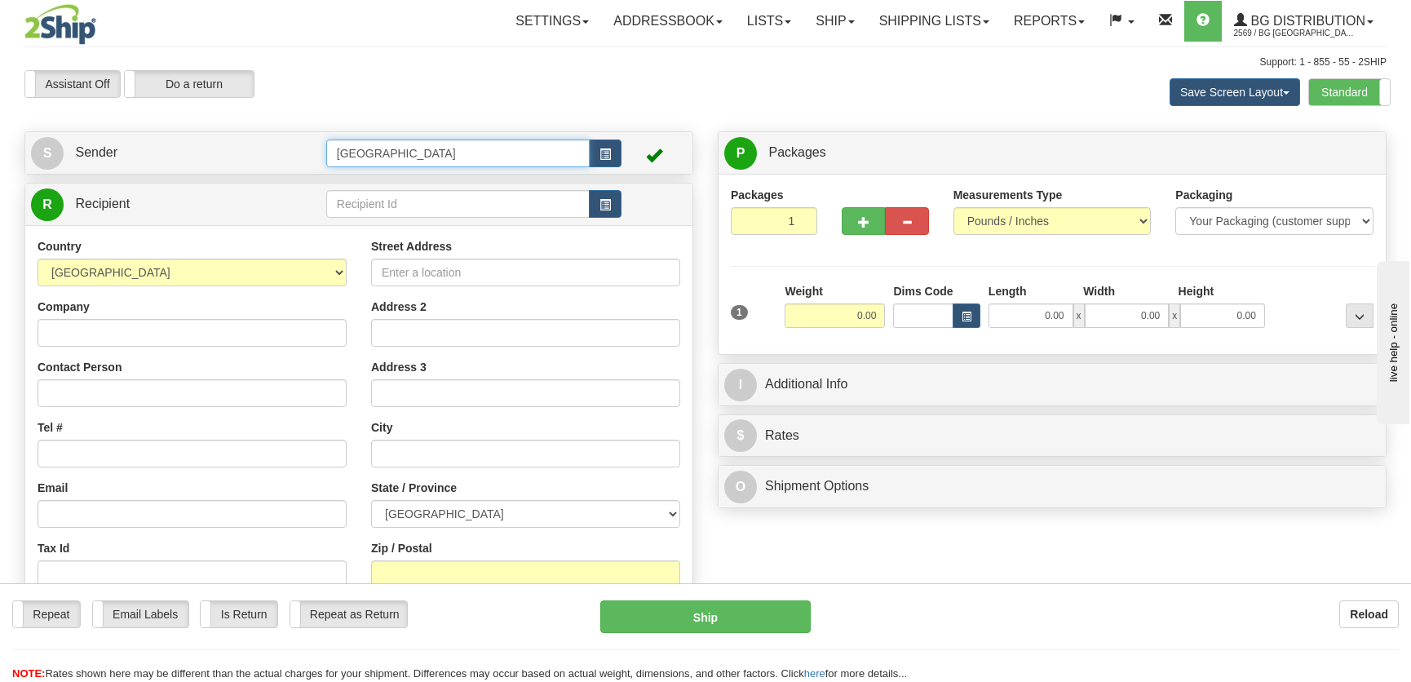
drag, startPoint x: 415, startPoint y: 152, endPoint x: 292, endPoint y: 142, distance: 123.6
click at [292, 142] on tr "S Sender [GEOGRAPHIC_DATA]" at bounding box center [359, 152] width 656 height 33
click at [392, 165] on input "ard" at bounding box center [457, 153] width 263 height 28
click at [391, 173] on div "ARD" at bounding box center [453, 179] width 247 height 18
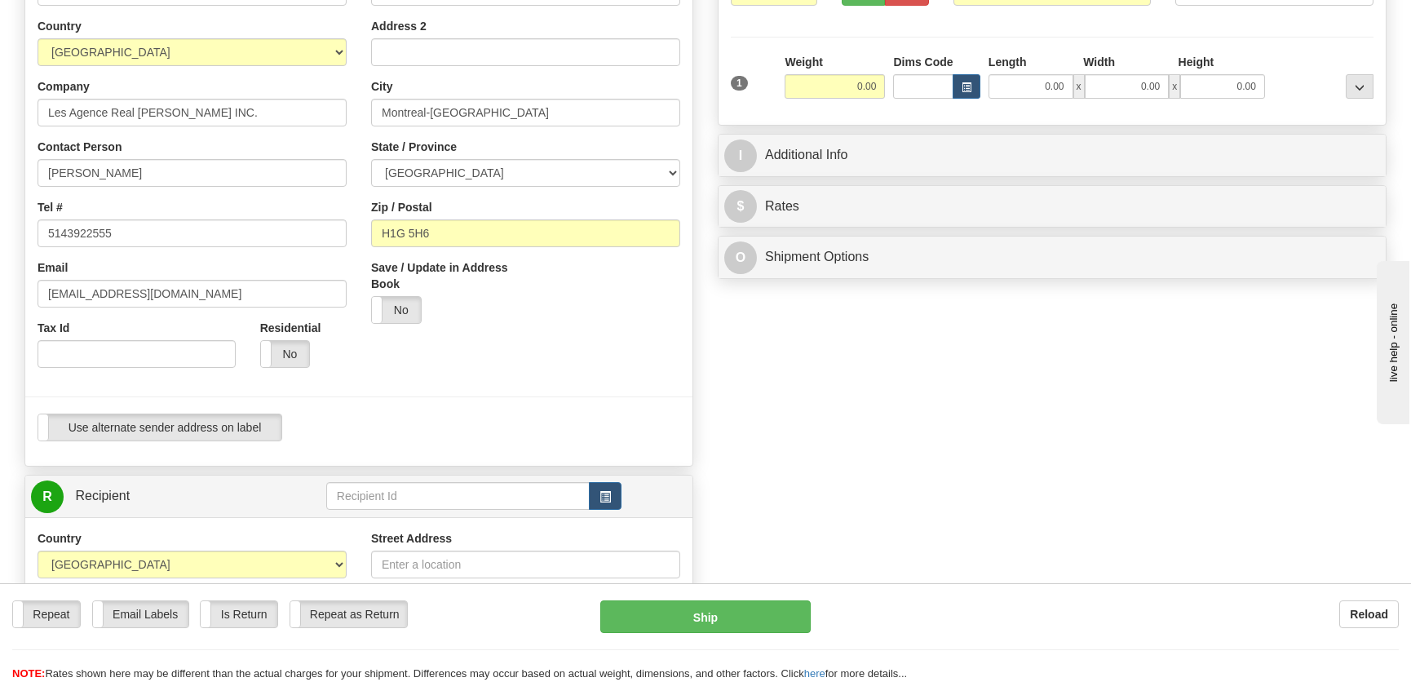
scroll to position [370, 0]
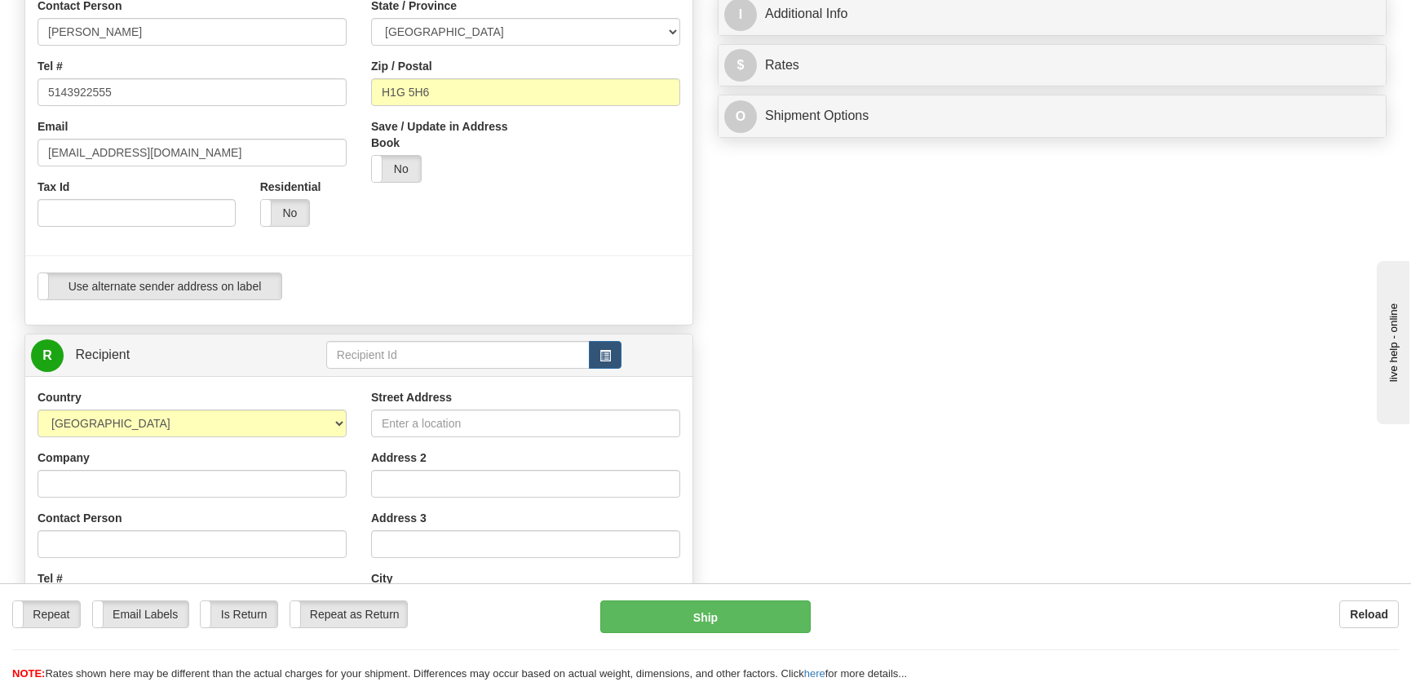
type input "ARD"
click at [415, 354] on input "text" at bounding box center [457, 355] width 263 height 28
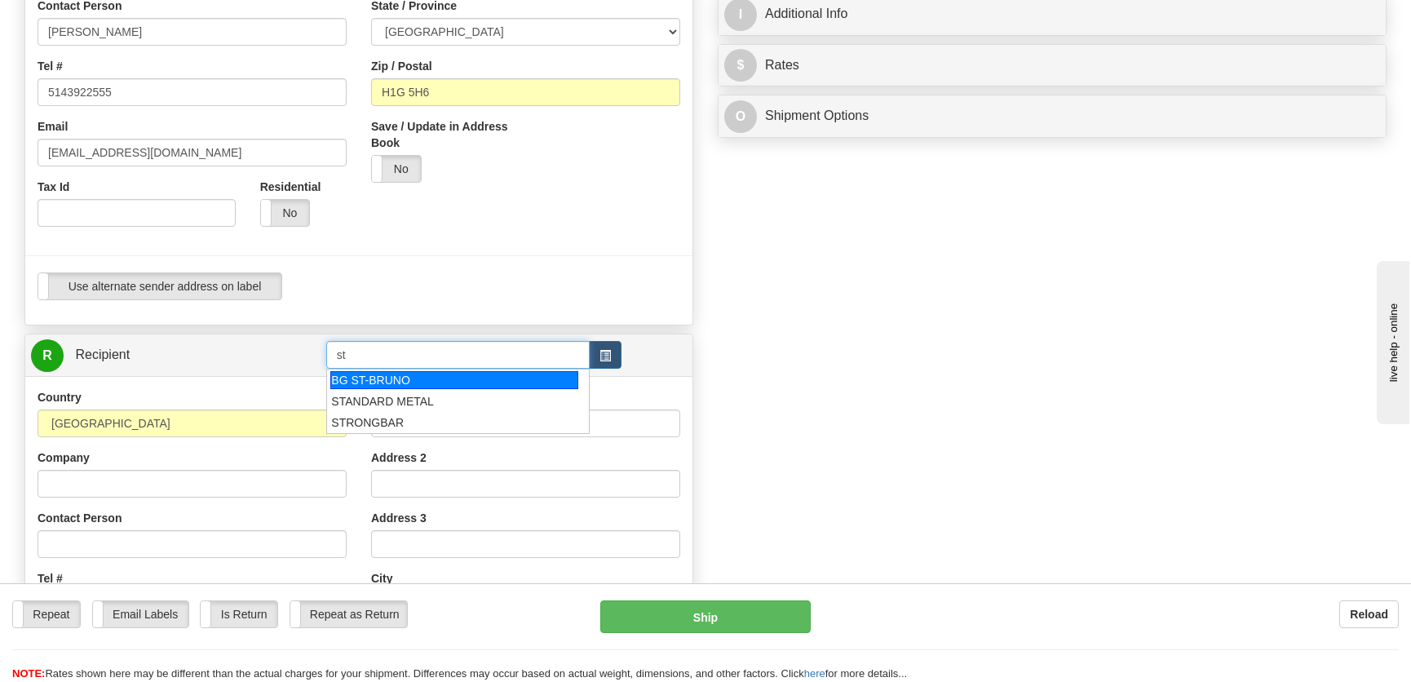
click at [404, 379] on div "BG ST-BRUNO" at bounding box center [453, 380] width 247 height 18
type input "BG ST-BRUNO"
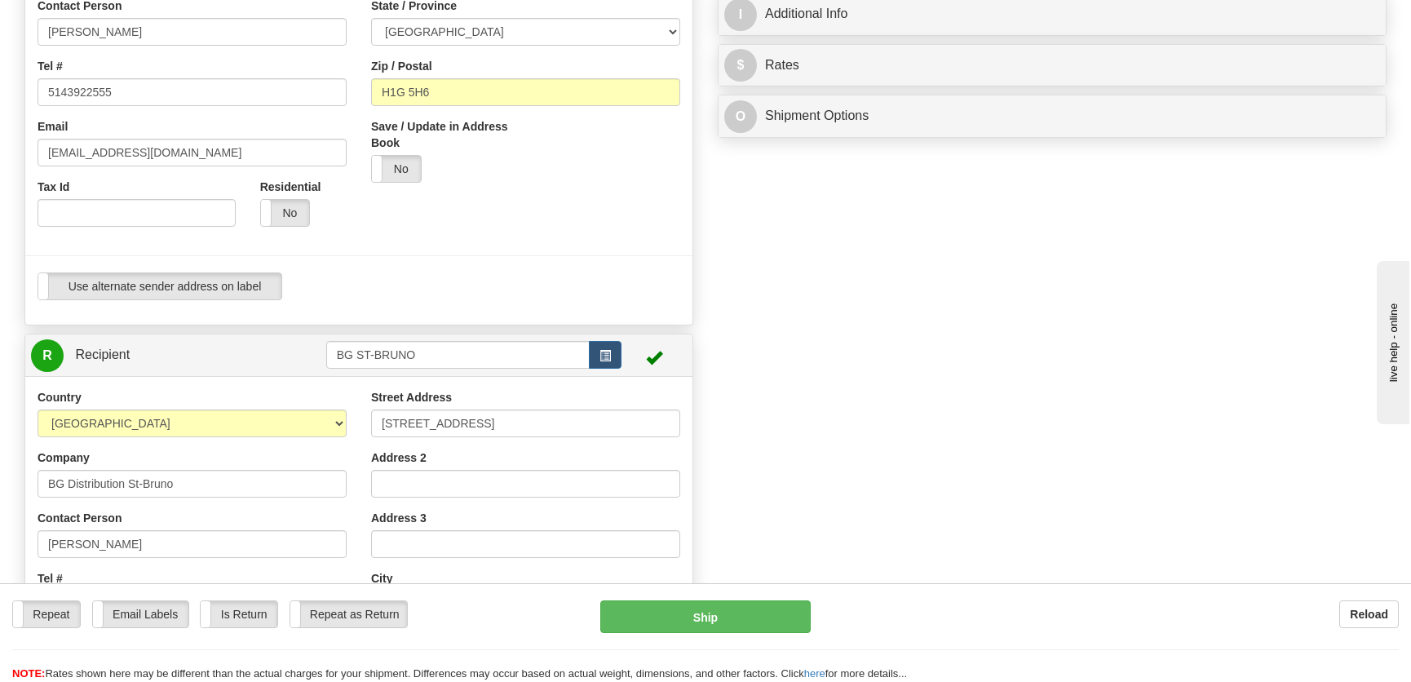
scroll to position [0, 0]
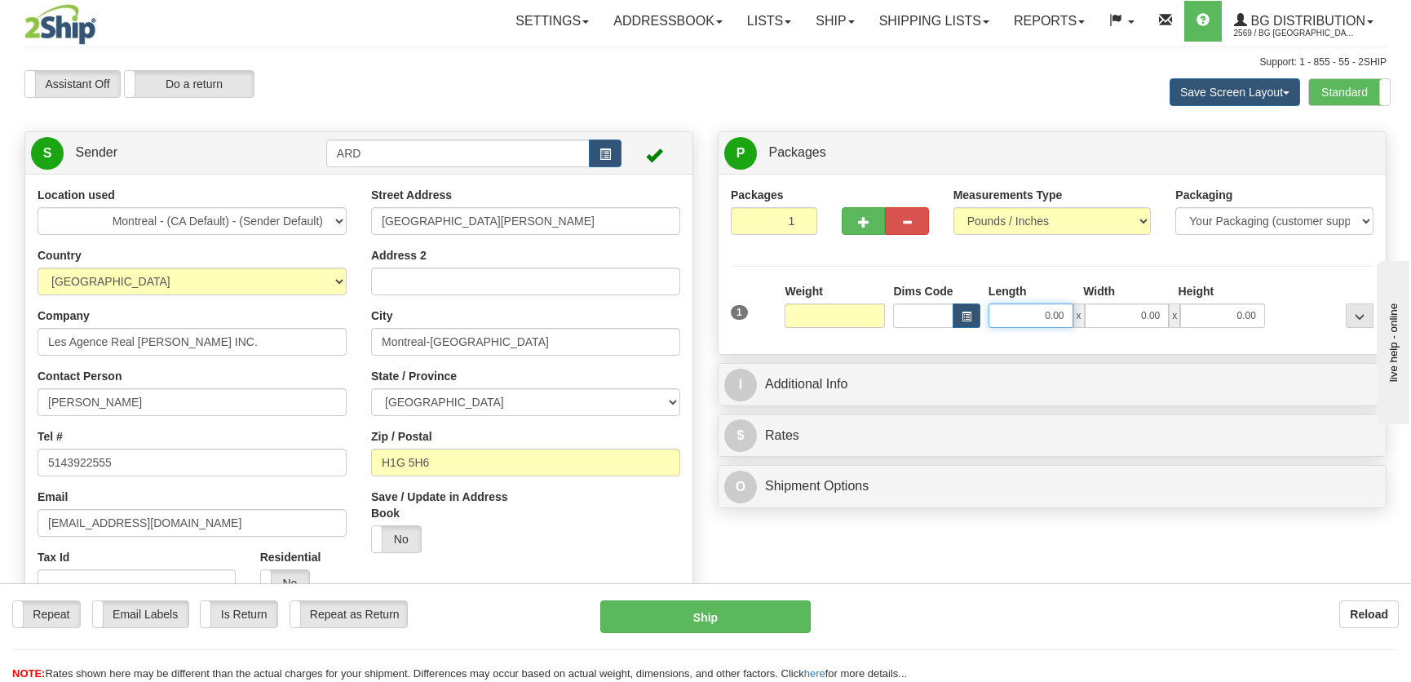
type input "0.00"
click at [1048, 320] on input "0.00" at bounding box center [1030, 315] width 85 height 24
type input "9.00"
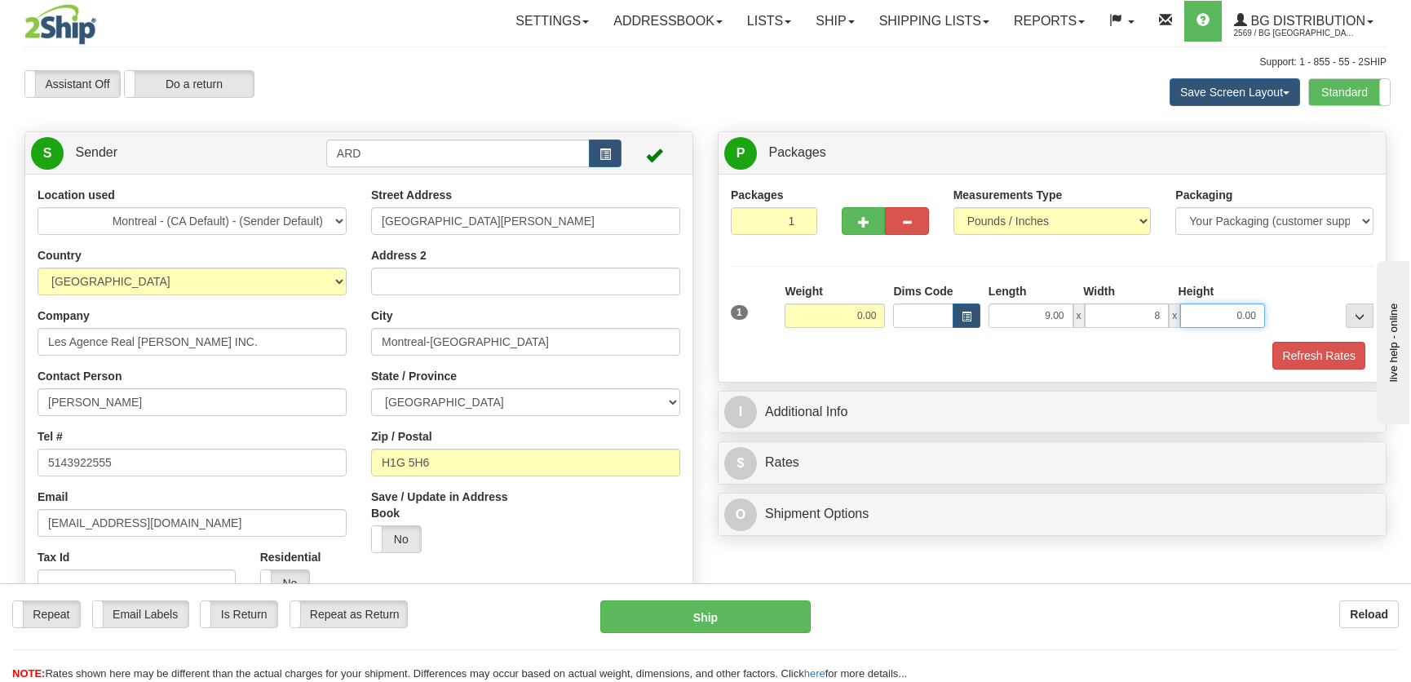
type input "8.00"
type input "11.00"
click at [848, 311] on input "0.00" at bounding box center [835, 315] width 100 height 24
type input "1.00"
click at [1278, 356] on button "Refresh Rates" at bounding box center [1318, 356] width 94 height 28
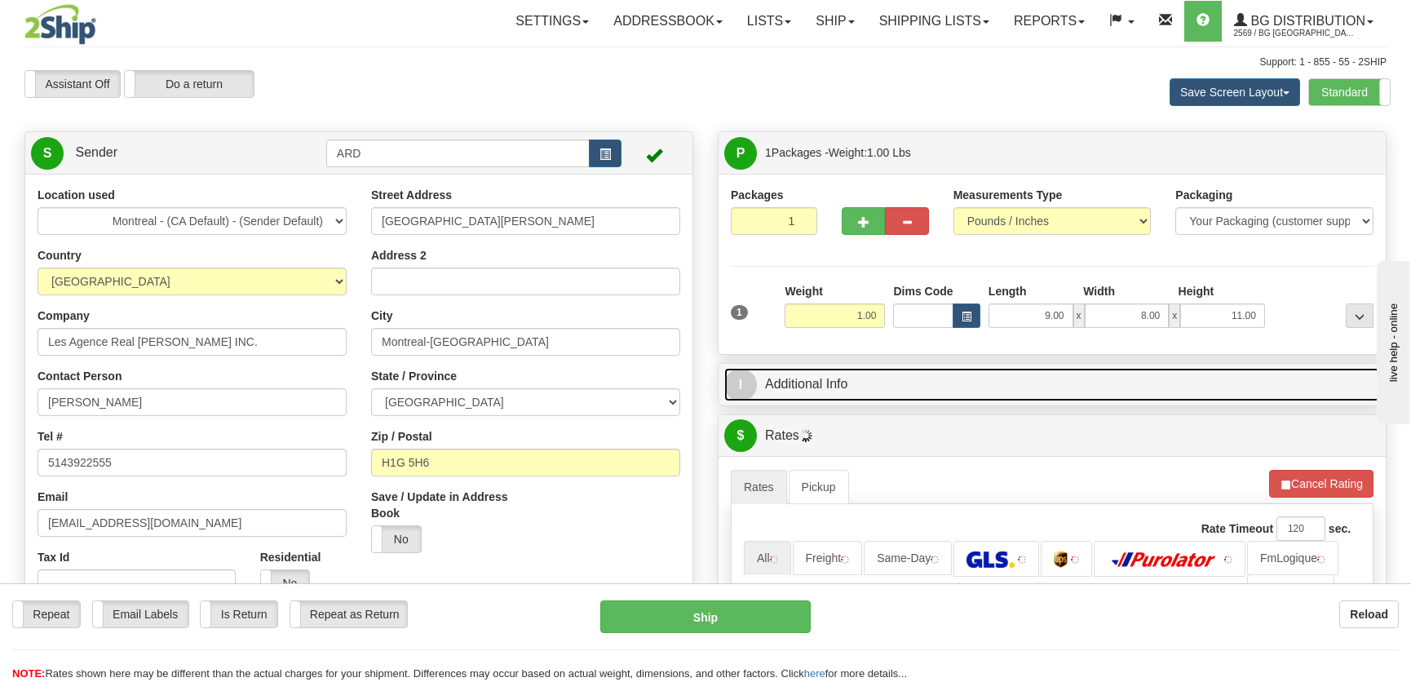
click at [1217, 377] on link "I Additional Info" at bounding box center [1052, 384] width 656 height 33
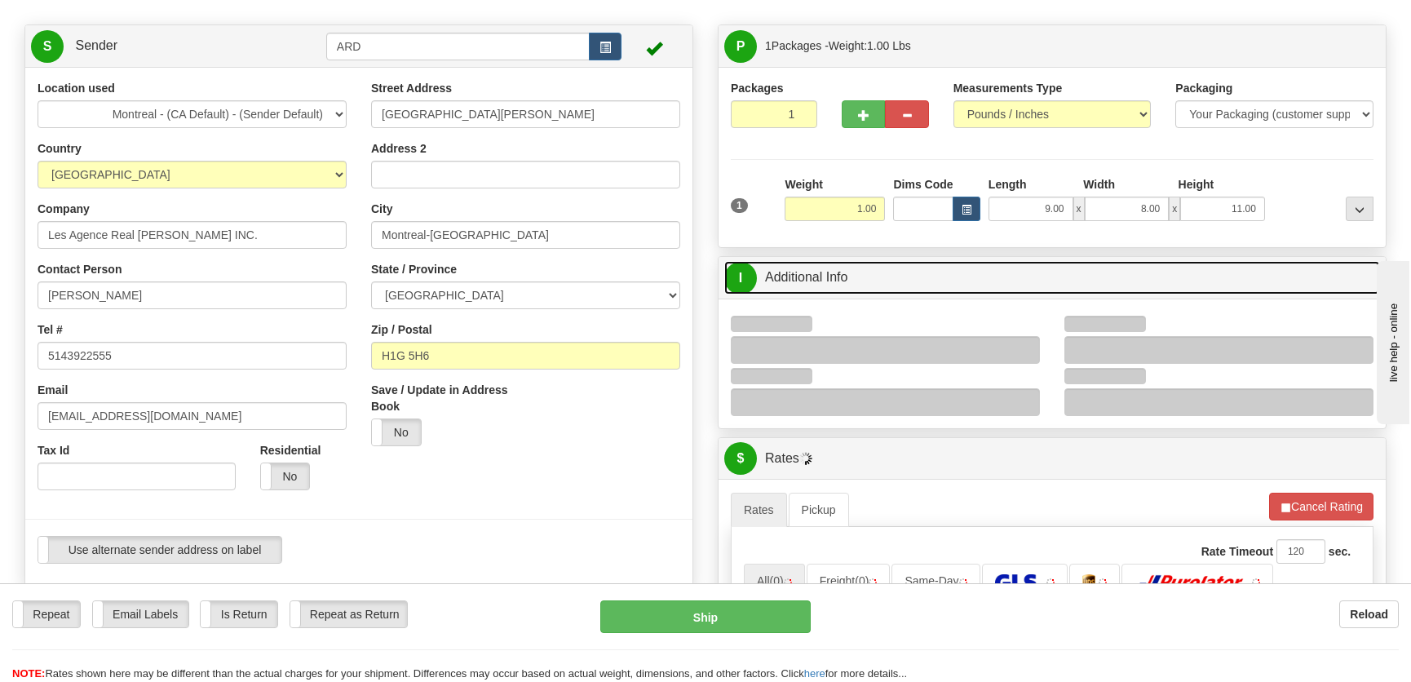
scroll to position [148, 0]
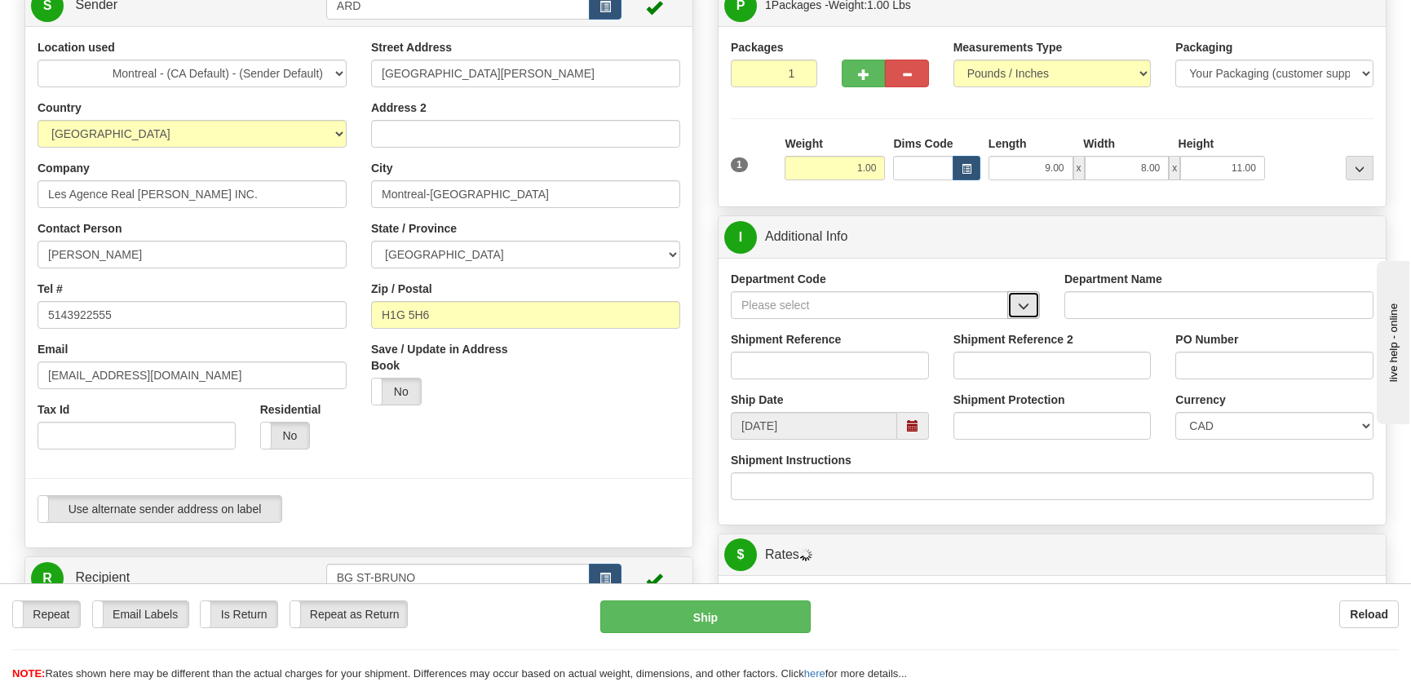
click at [1021, 294] on button "button" at bounding box center [1023, 305] width 33 height 28
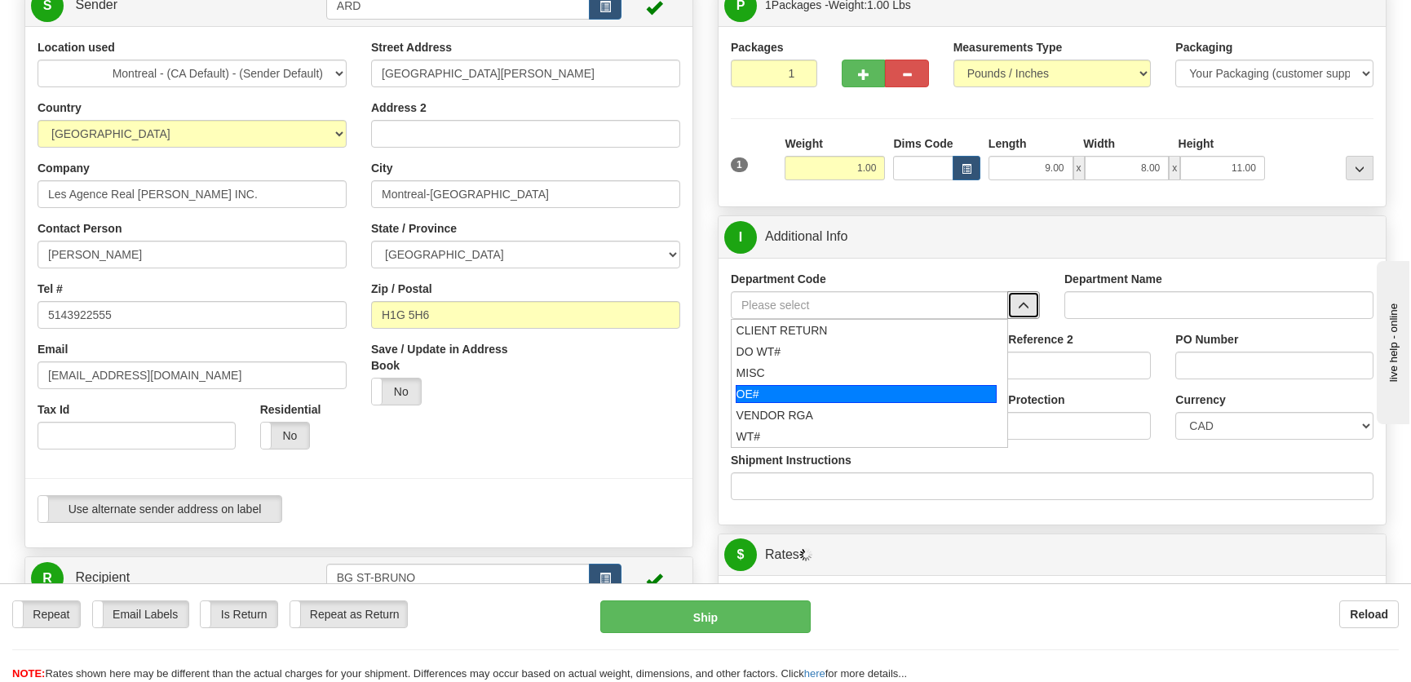
click at [780, 387] on div "OE#" at bounding box center [867, 394] width 262 height 18
type input "OE#"
type input "ORDERS"
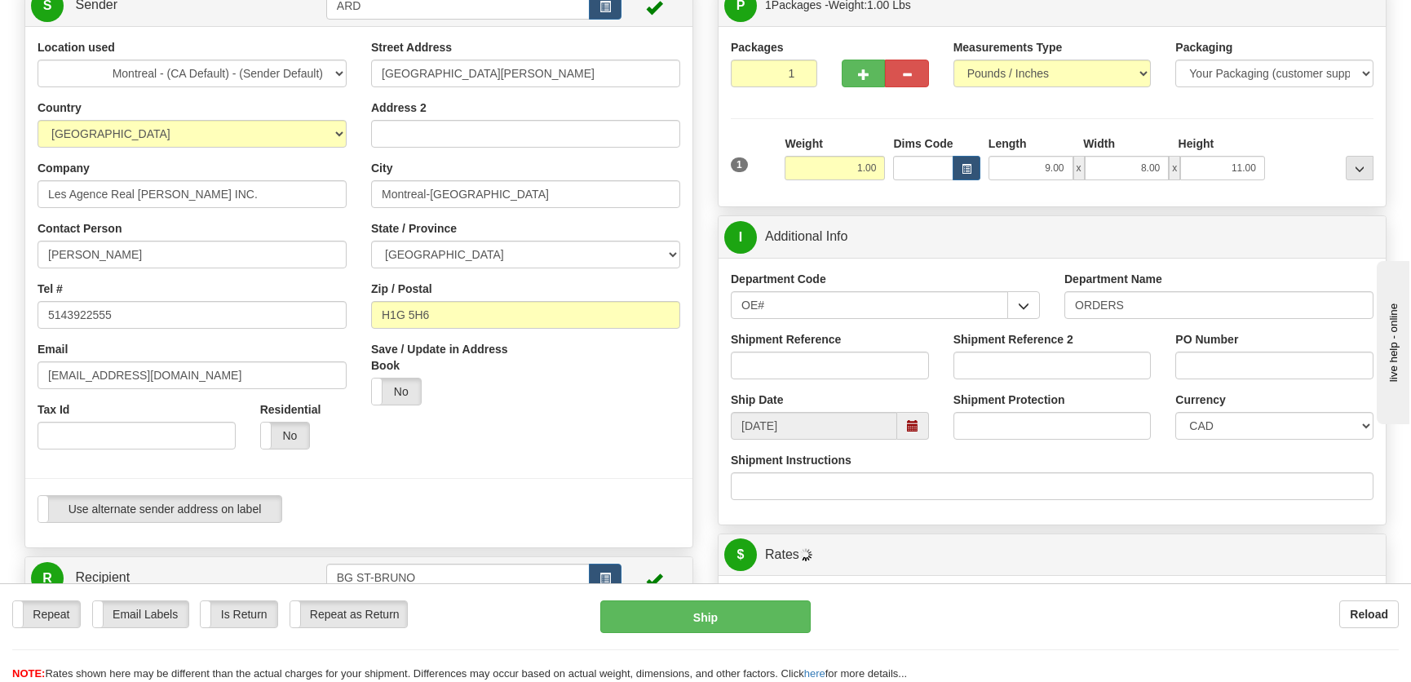
click at [780, 387] on div "Shipment Reference" at bounding box center [829, 361] width 223 height 60
click at [855, 312] on input "OE#" at bounding box center [869, 305] width 277 height 28
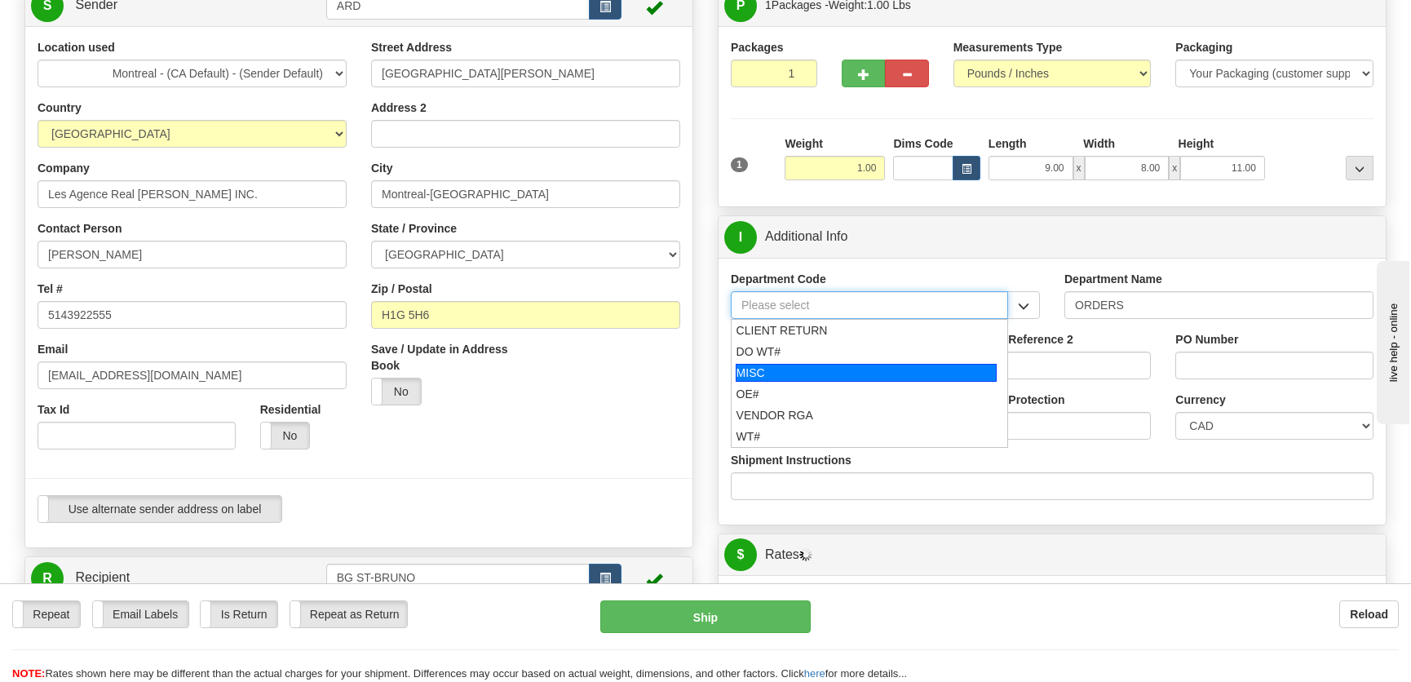
click at [833, 367] on div "MISC" at bounding box center [867, 373] width 262 height 18
type input "MISC"
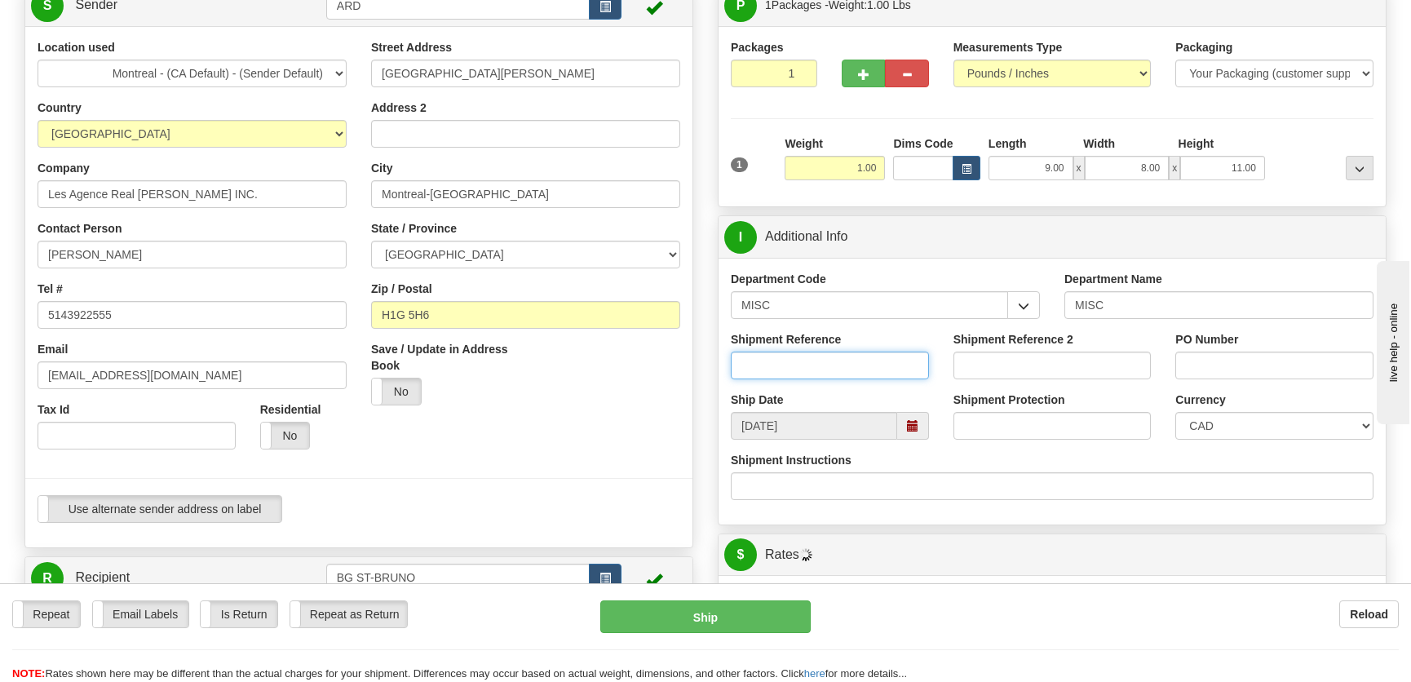
click at [835, 355] on input "Shipment Reference" at bounding box center [830, 365] width 198 height 28
type input "8001898-00"
click at [1236, 377] on div "PO Number" at bounding box center [1274, 361] width 223 height 60
click at [1237, 376] on input "PO Number" at bounding box center [1274, 365] width 198 height 28
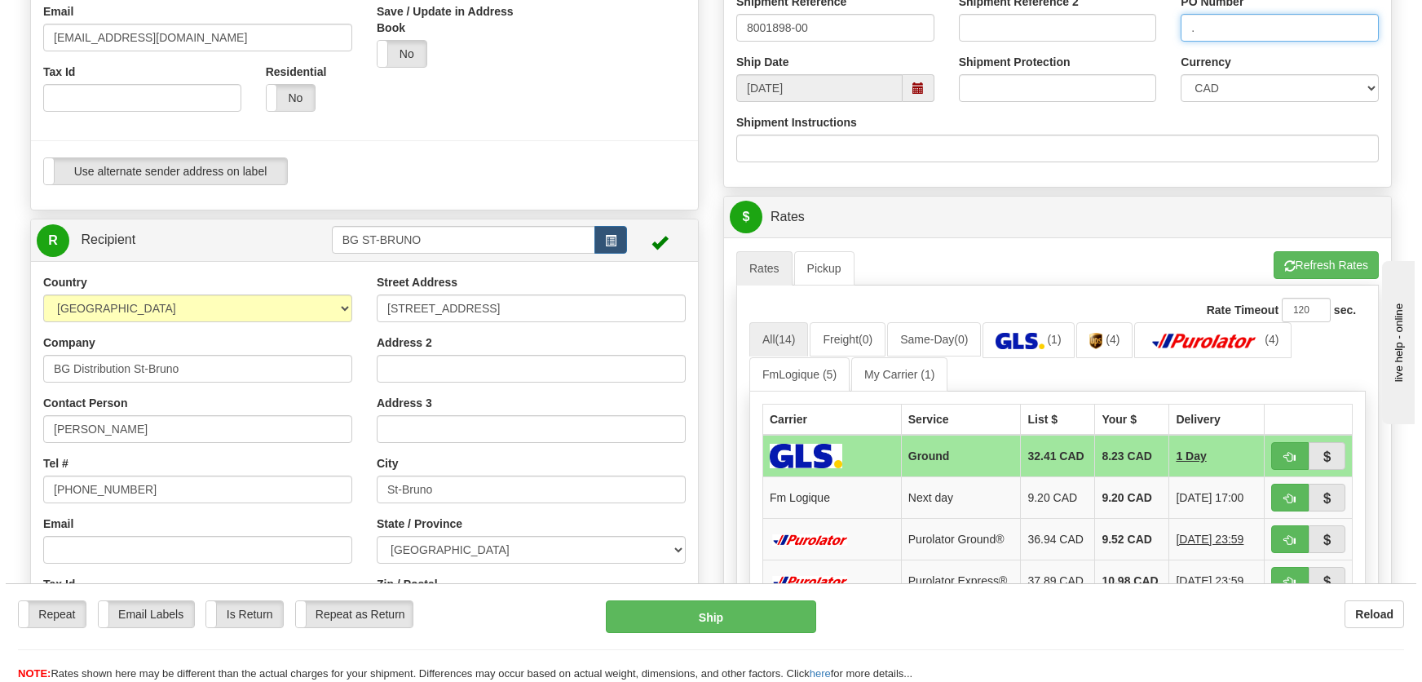
scroll to position [519, 0]
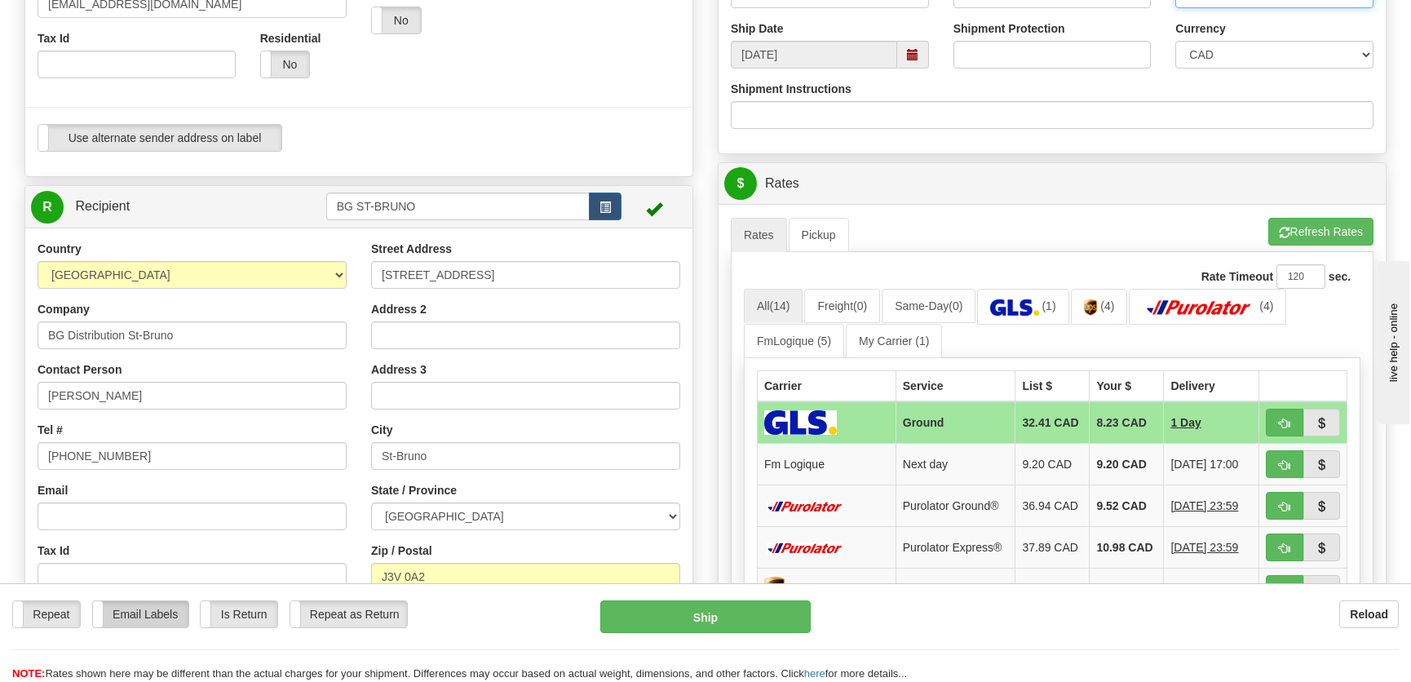
type input "."
click at [133, 620] on label "Email Labels" at bounding box center [140, 614] width 95 height 26
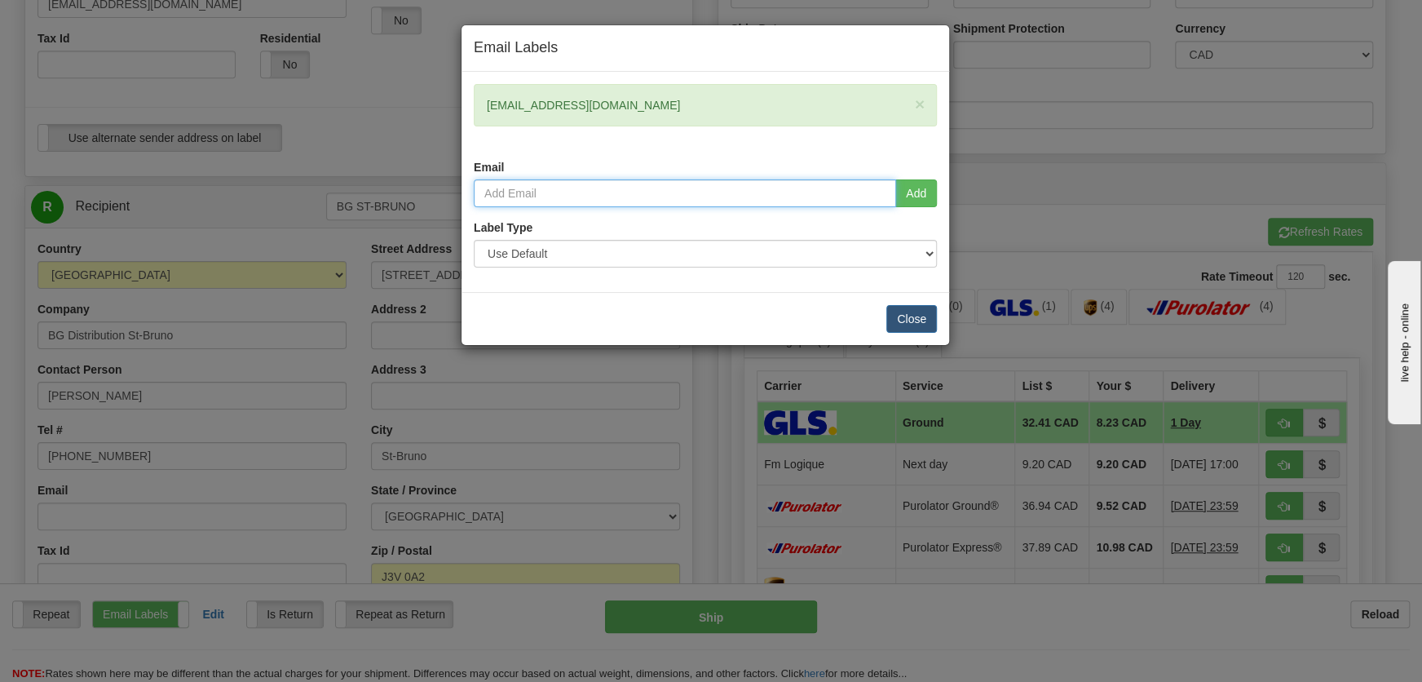
click at [656, 190] on input "email" at bounding box center [685, 193] width 422 height 28
type input "nvoyer@bgdistribution.ca"
click at [920, 195] on button "Add" at bounding box center [916, 193] width 42 height 28
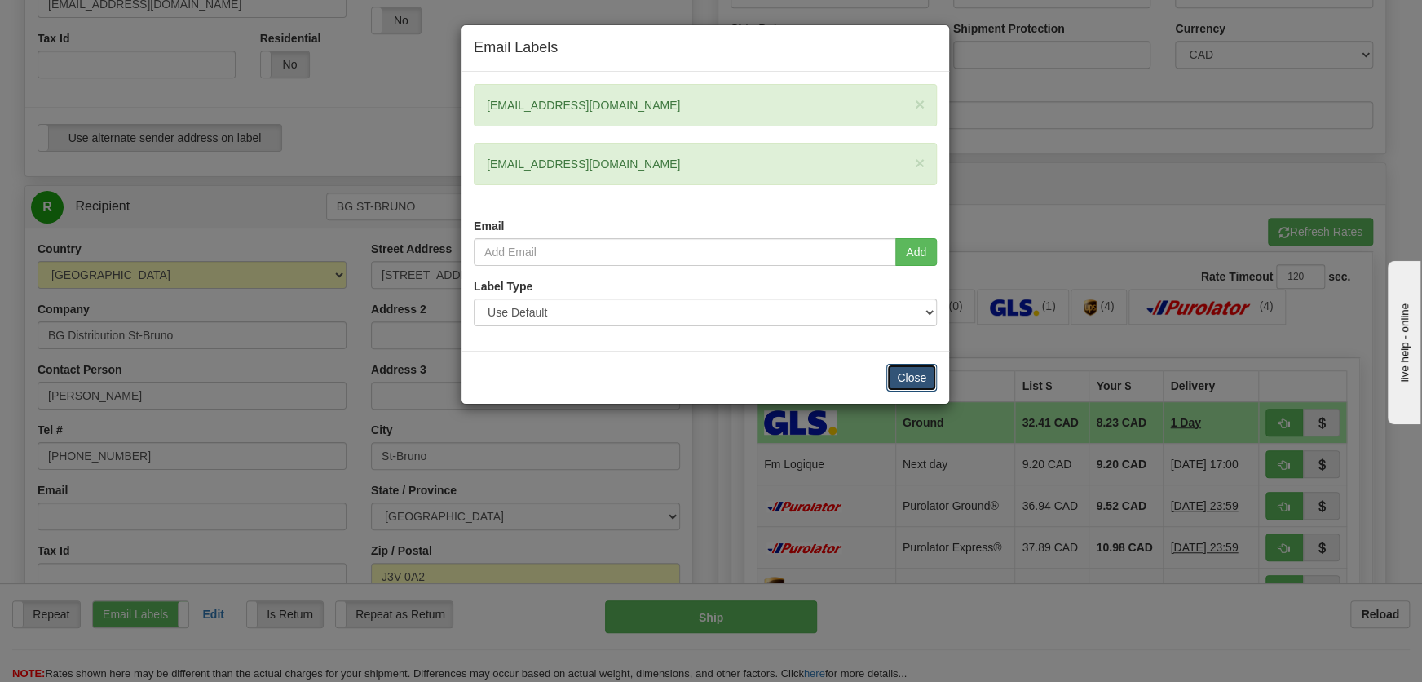
click at [895, 371] on button "Close" at bounding box center [911, 378] width 51 height 28
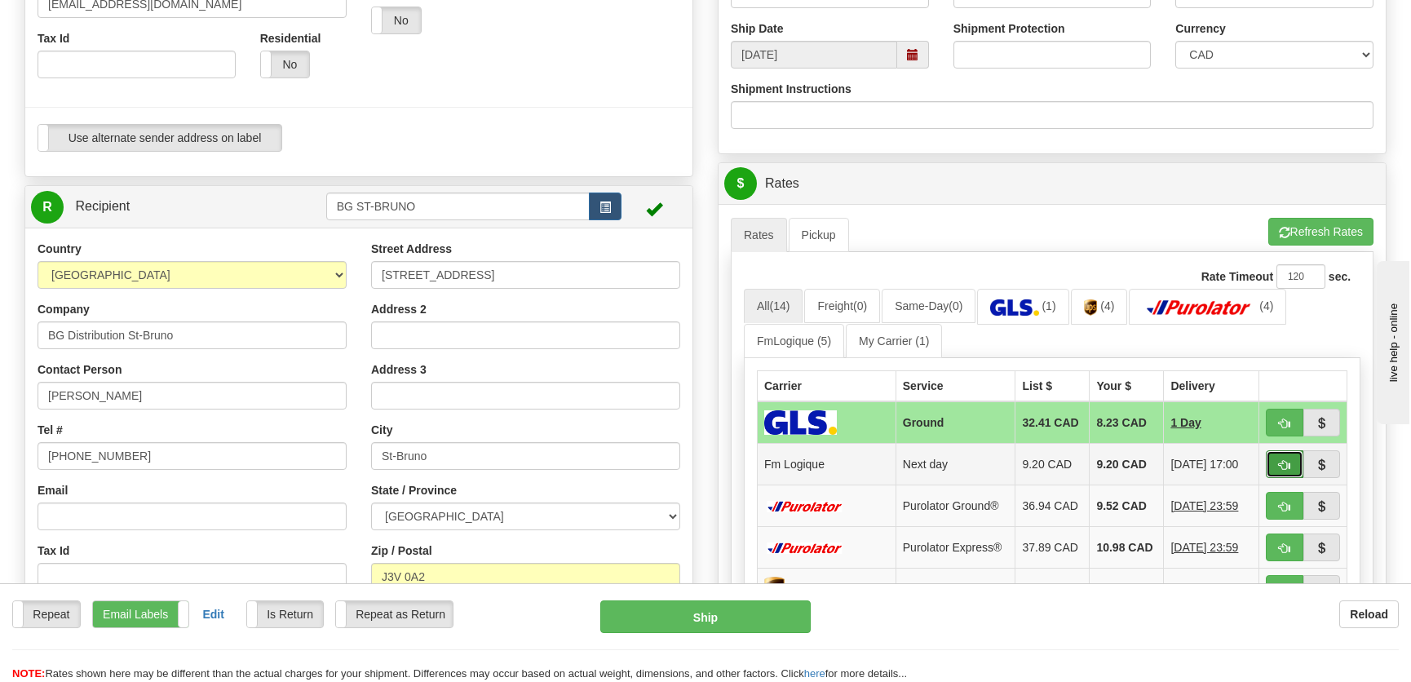
click at [1269, 458] on button "button" at bounding box center [1285, 464] width 38 height 28
type input "jour"
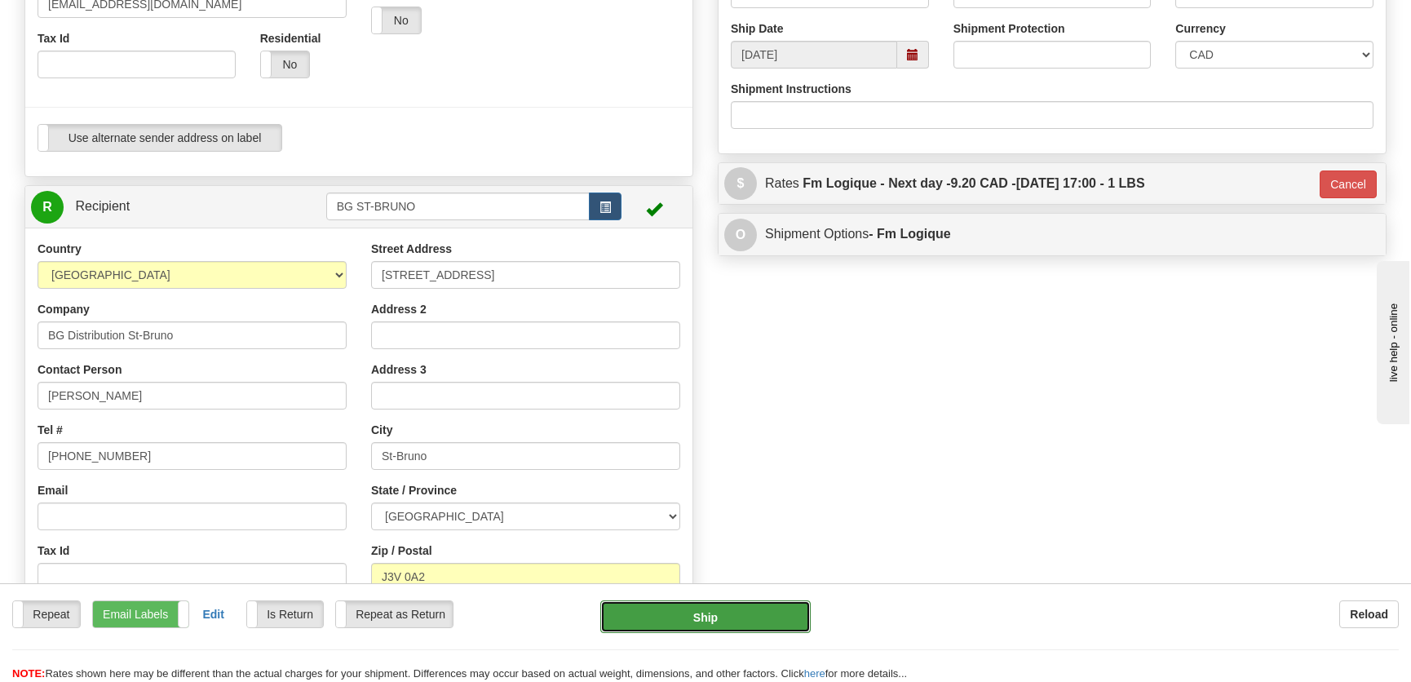
click at [706, 612] on button "Ship" at bounding box center [705, 616] width 210 height 33
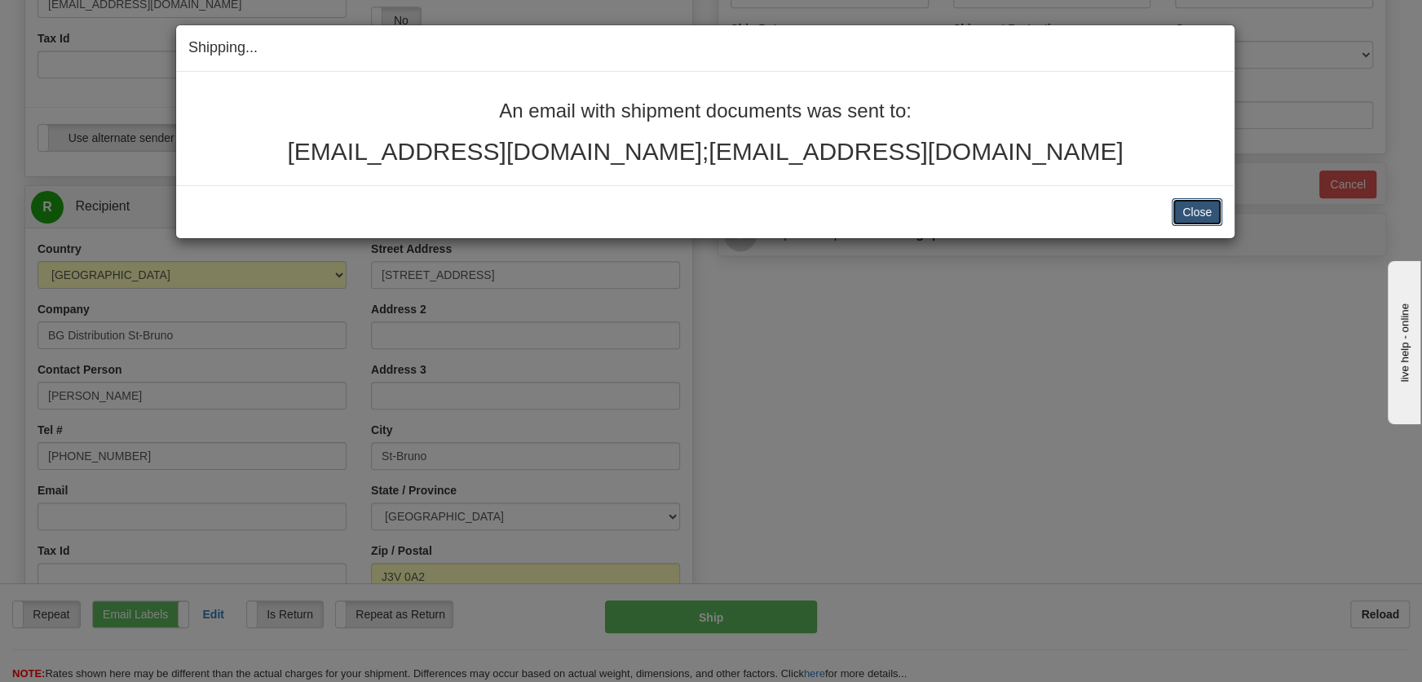
click at [1175, 218] on button "Close" at bounding box center [1197, 212] width 51 height 28
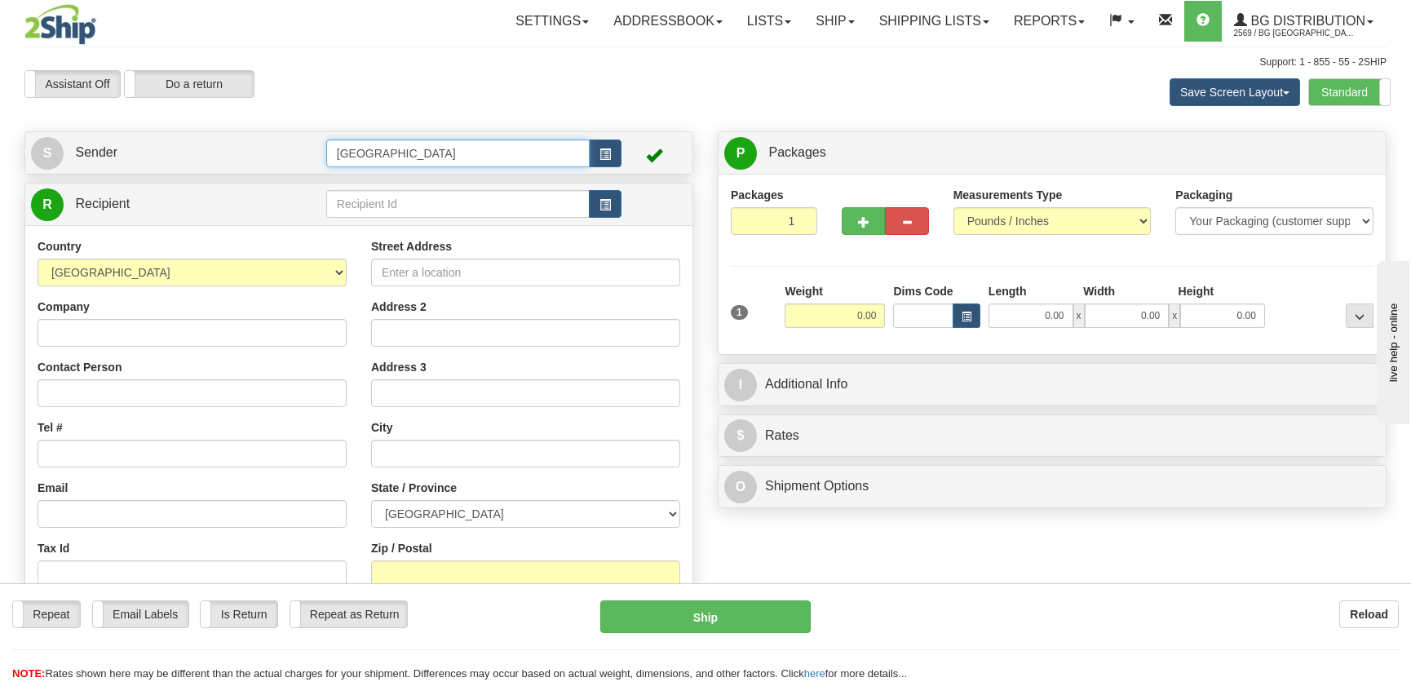
drag, startPoint x: 400, startPoint y: 160, endPoint x: 285, endPoint y: 155, distance: 115.1
click at [285, 155] on tr "S Sender [GEOGRAPHIC_DATA]" at bounding box center [359, 152] width 656 height 33
click at [387, 181] on div "8-10" at bounding box center [453, 179] width 247 height 18
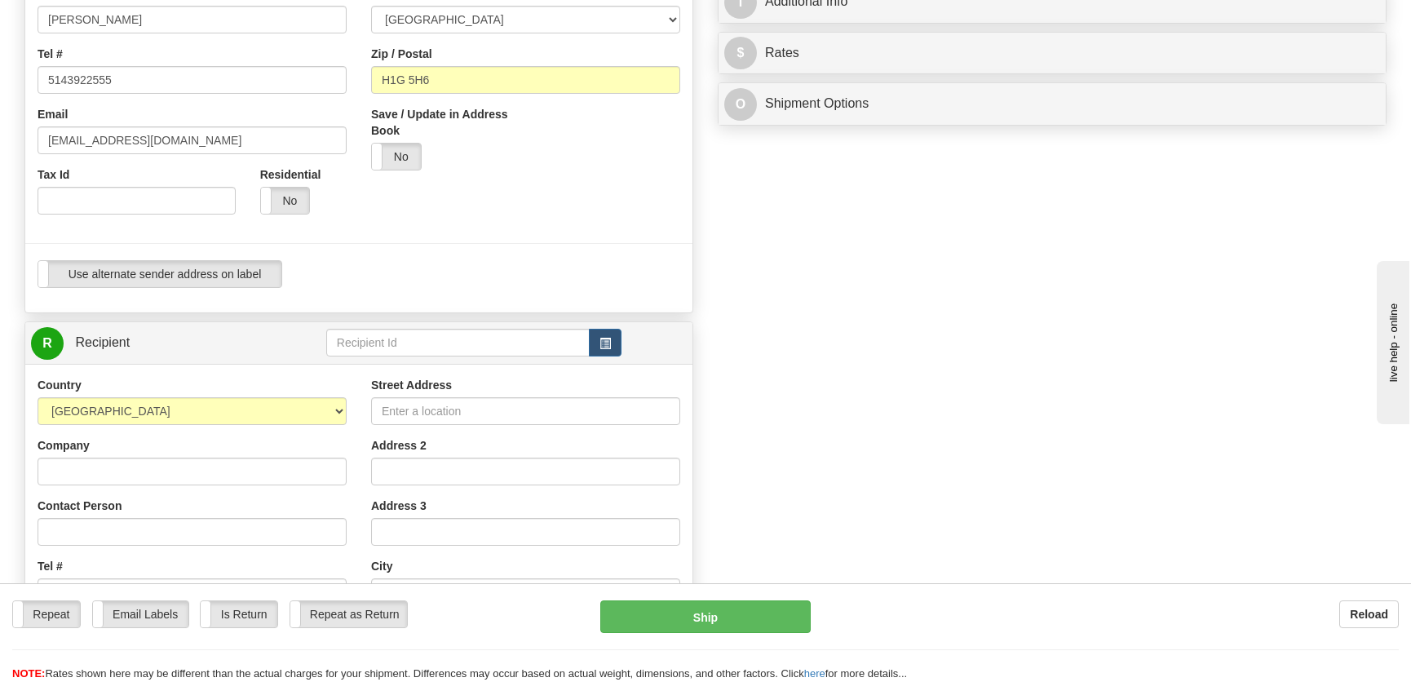
scroll to position [519, 0]
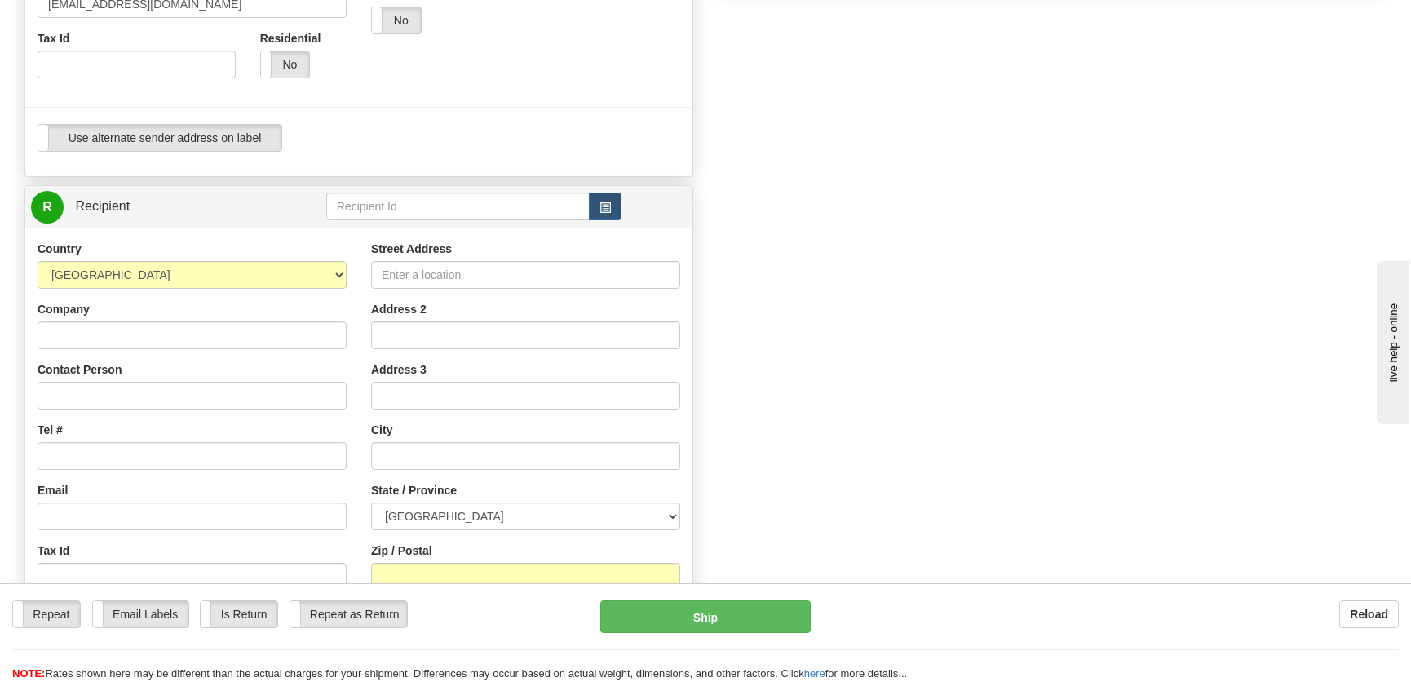
type input "8-10"
click at [370, 211] on input "text" at bounding box center [457, 206] width 263 height 28
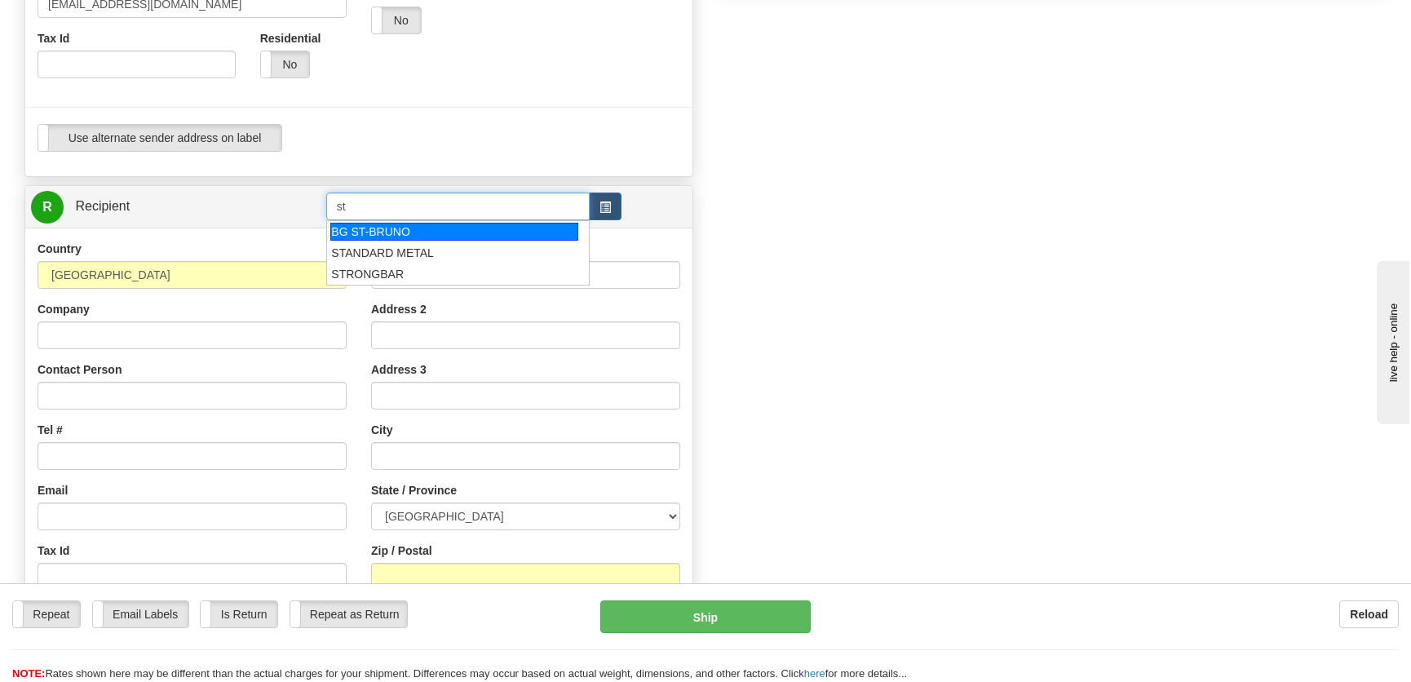
click at [399, 236] on div "BG ST-BRUNO" at bounding box center [453, 232] width 247 height 18
type input "BG ST-BRUNO"
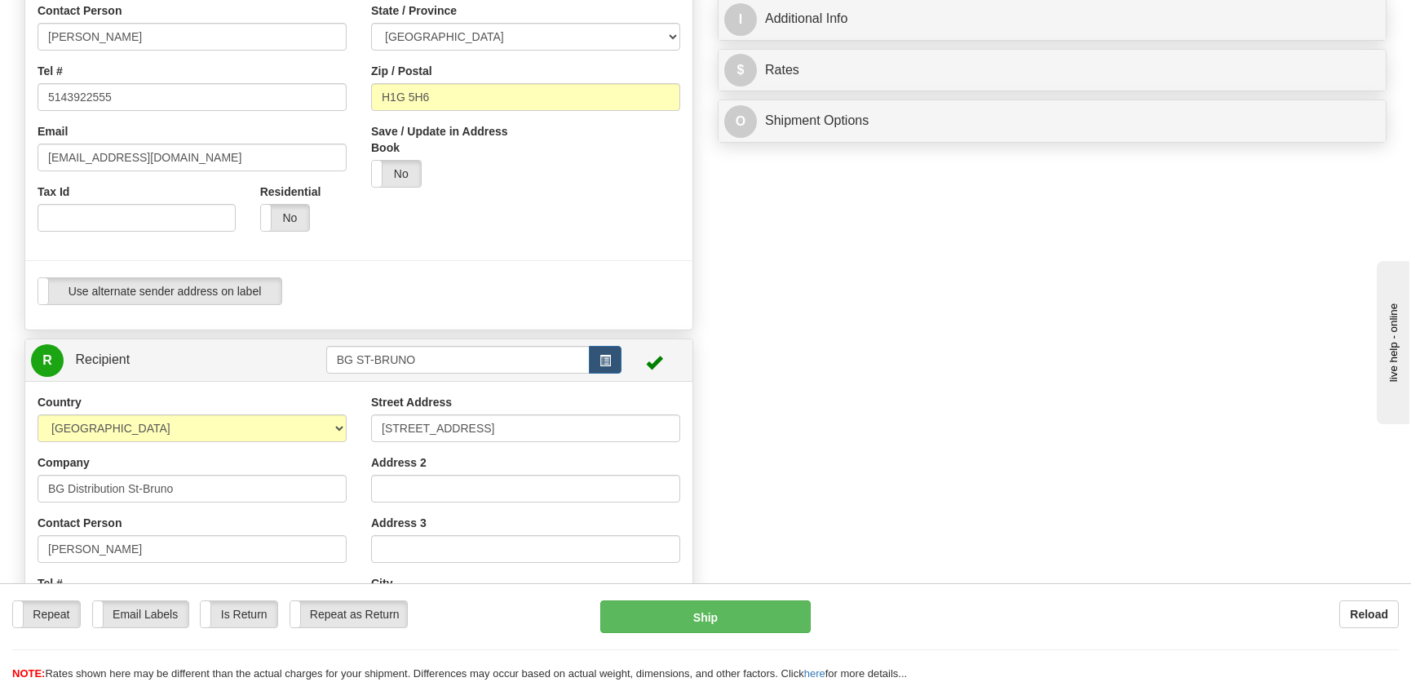
scroll to position [444, 0]
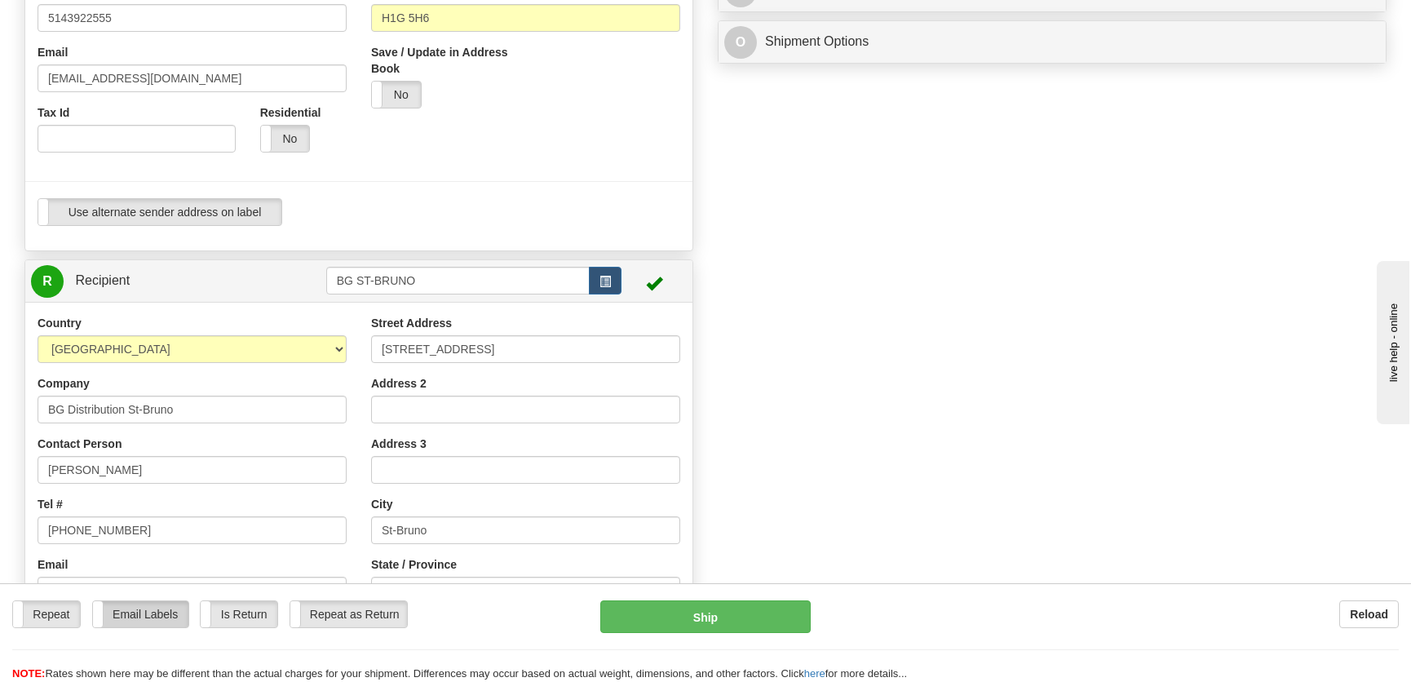
type input "0.00"
click at [167, 617] on label "Email Labels" at bounding box center [140, 614] width 95 height 26
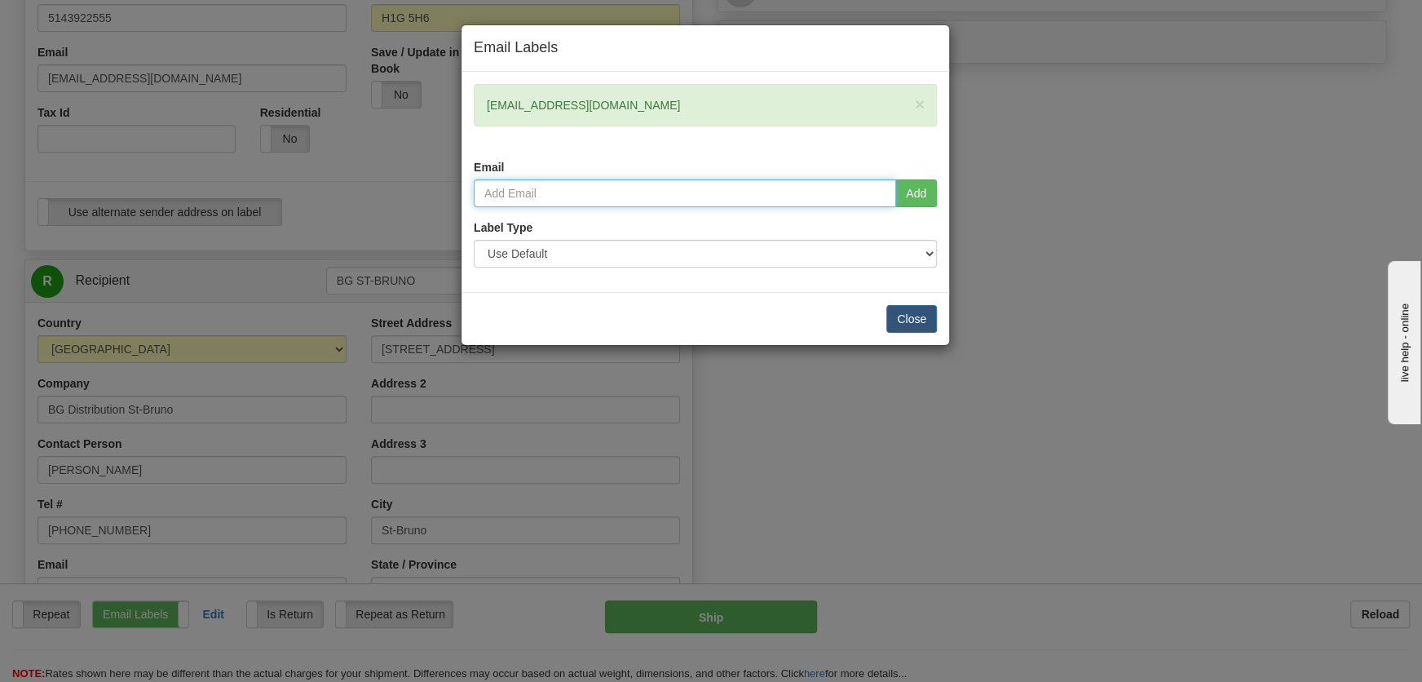
click at [619, 187] on input "email" at bounding box center [685, 193] width 422 height 28
type input "[EMAIL_ADDRESS][DOMAIN_NAME]"
click at [911, 191] on button "Add" at bounding box center [916, 193] width 42 height 28
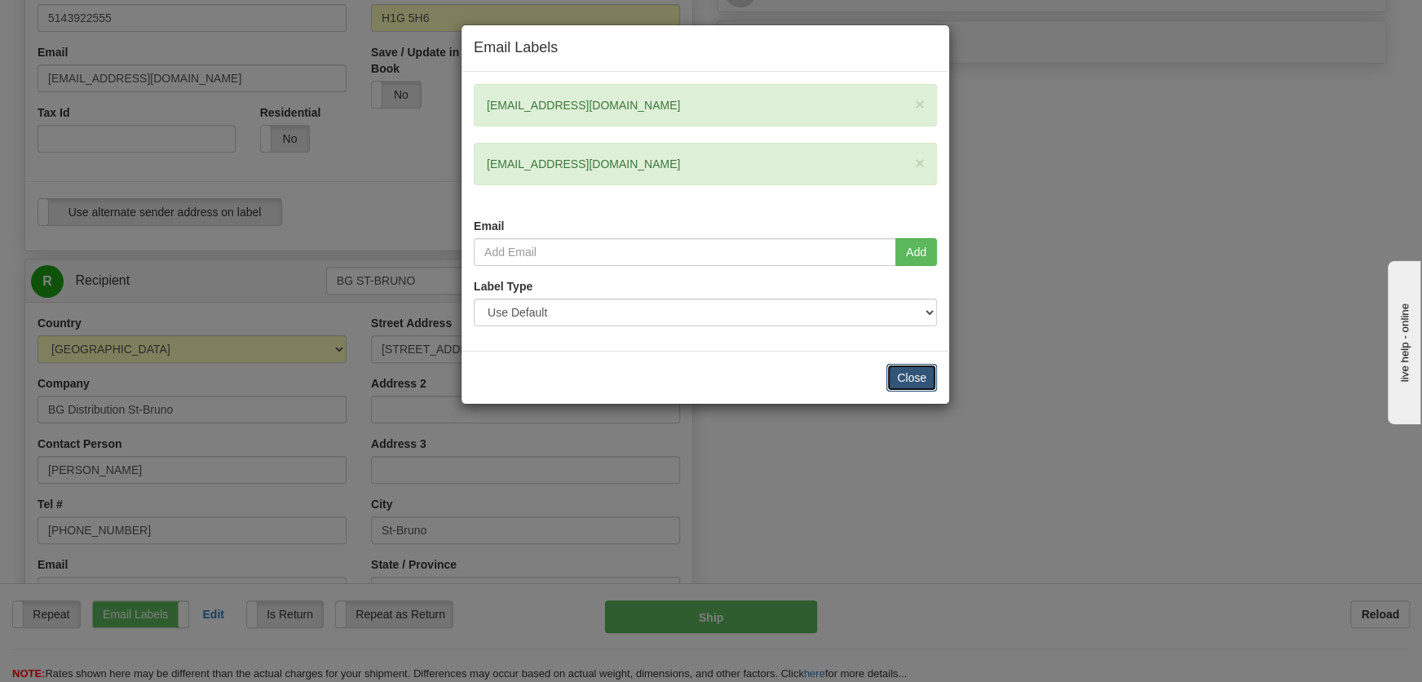
click at [926, 368] on button "Close" at bounding box center [911, 378] width 51 height 28
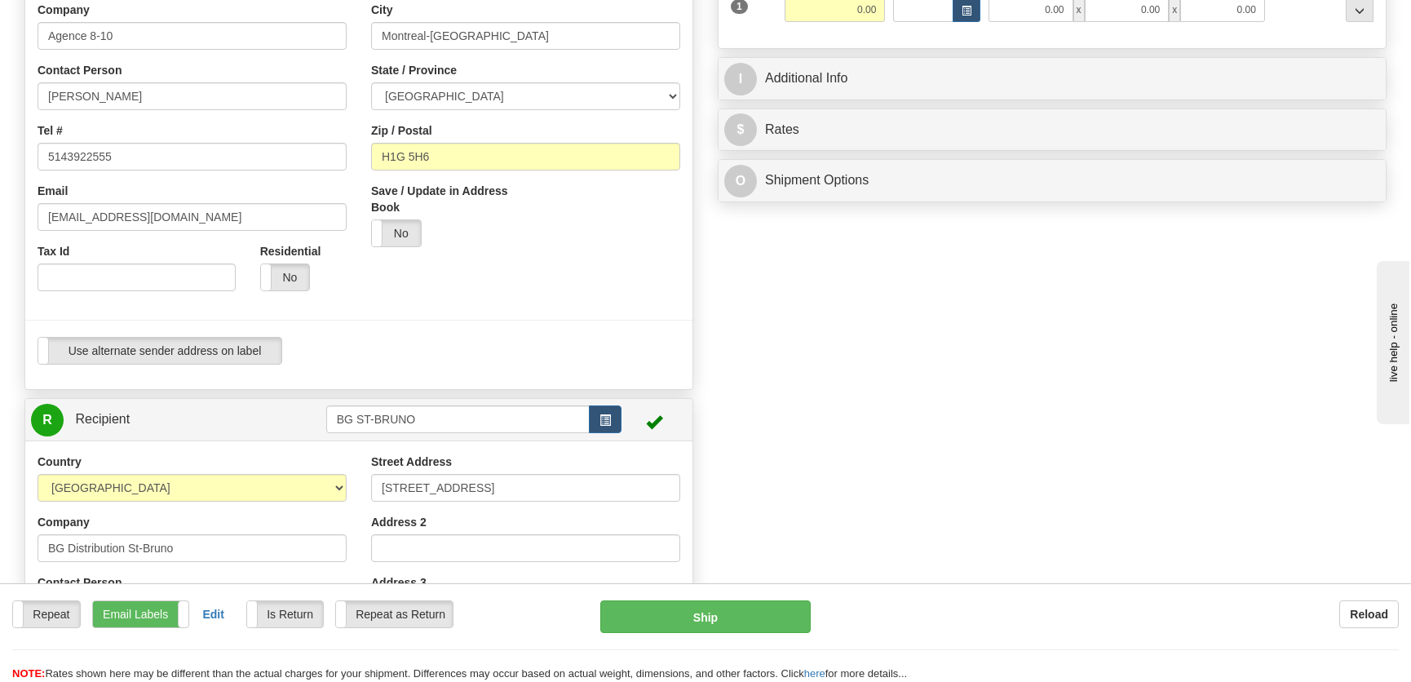
scroll to position [73, 0]
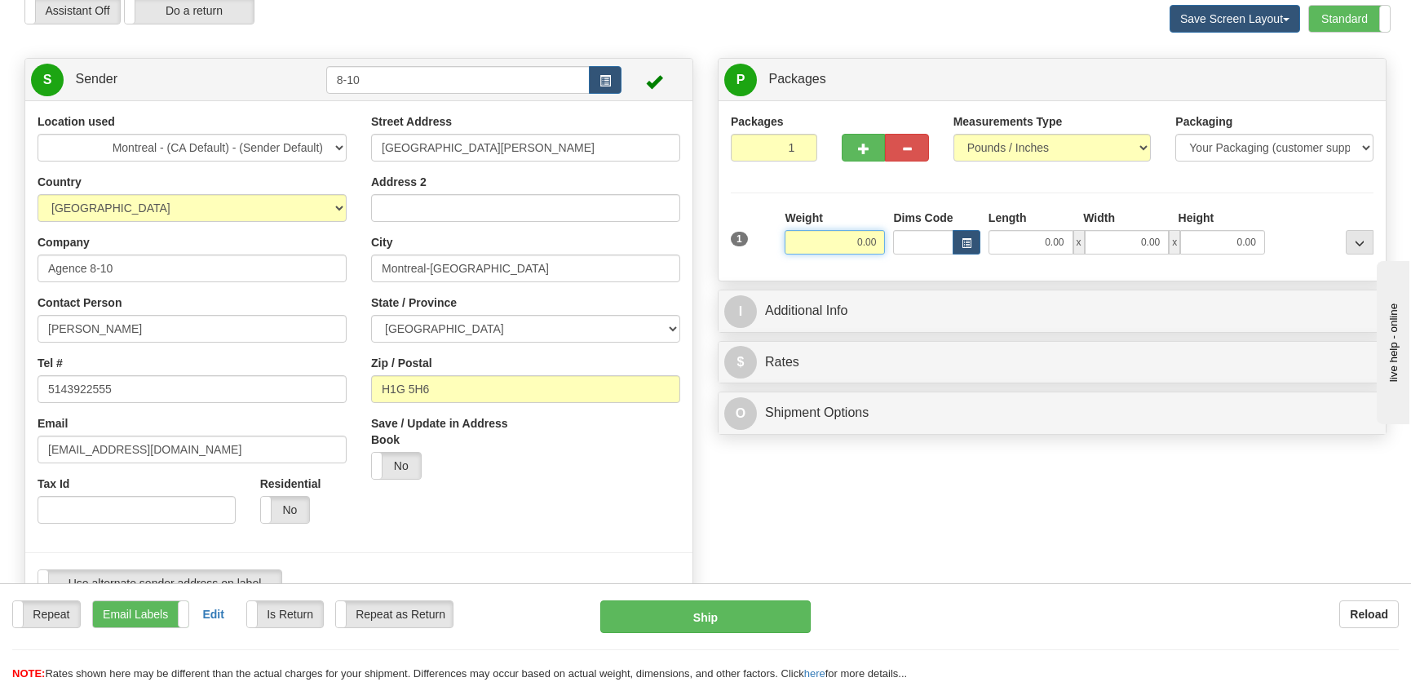
click at [857, 245] on input "0.00" at bounding box center [835, 242] width 100 height 24
type input "12.00"
type input "26.00"
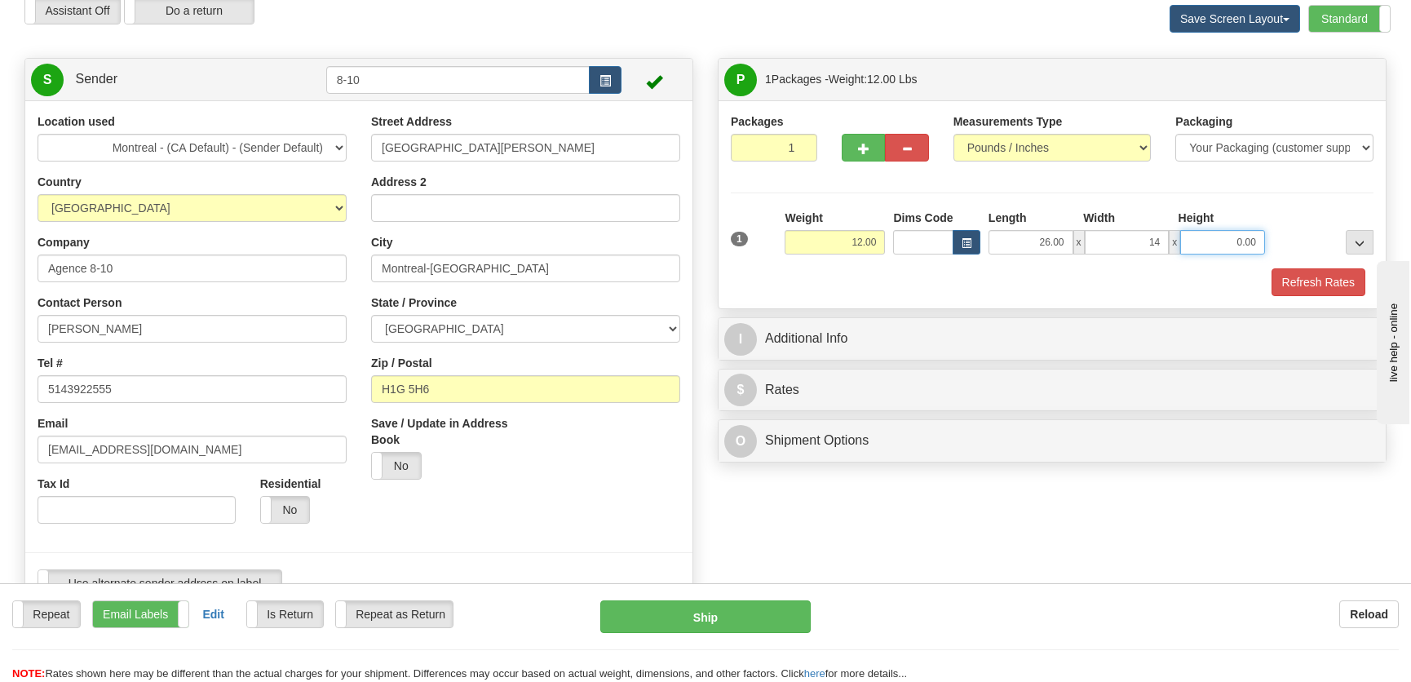
type input "14.00"
type input "4.00"
click at [1304, 269] on button "Refresh Rates" at bounding box center [1318, 282] width 94 height 28
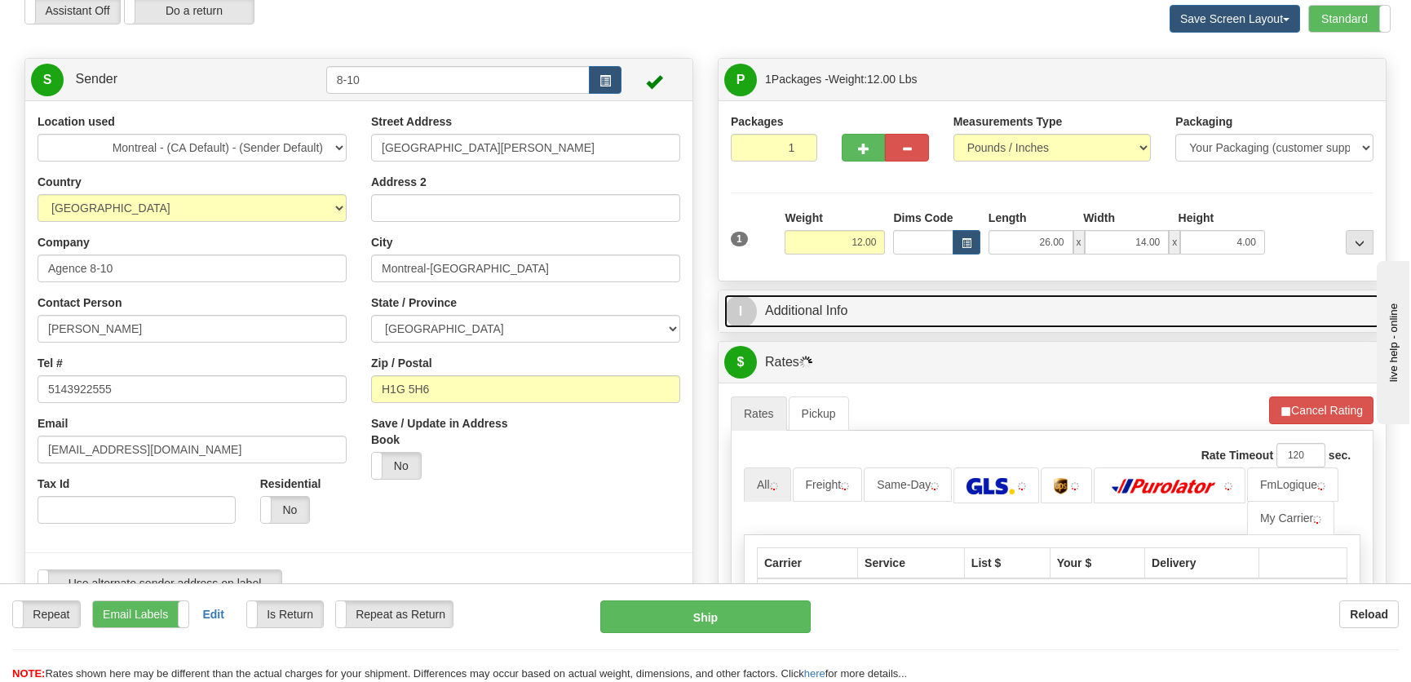
click at [1189, 302] on link "I Additional Info" at bounding box center [1052, 310] width 656 height 33
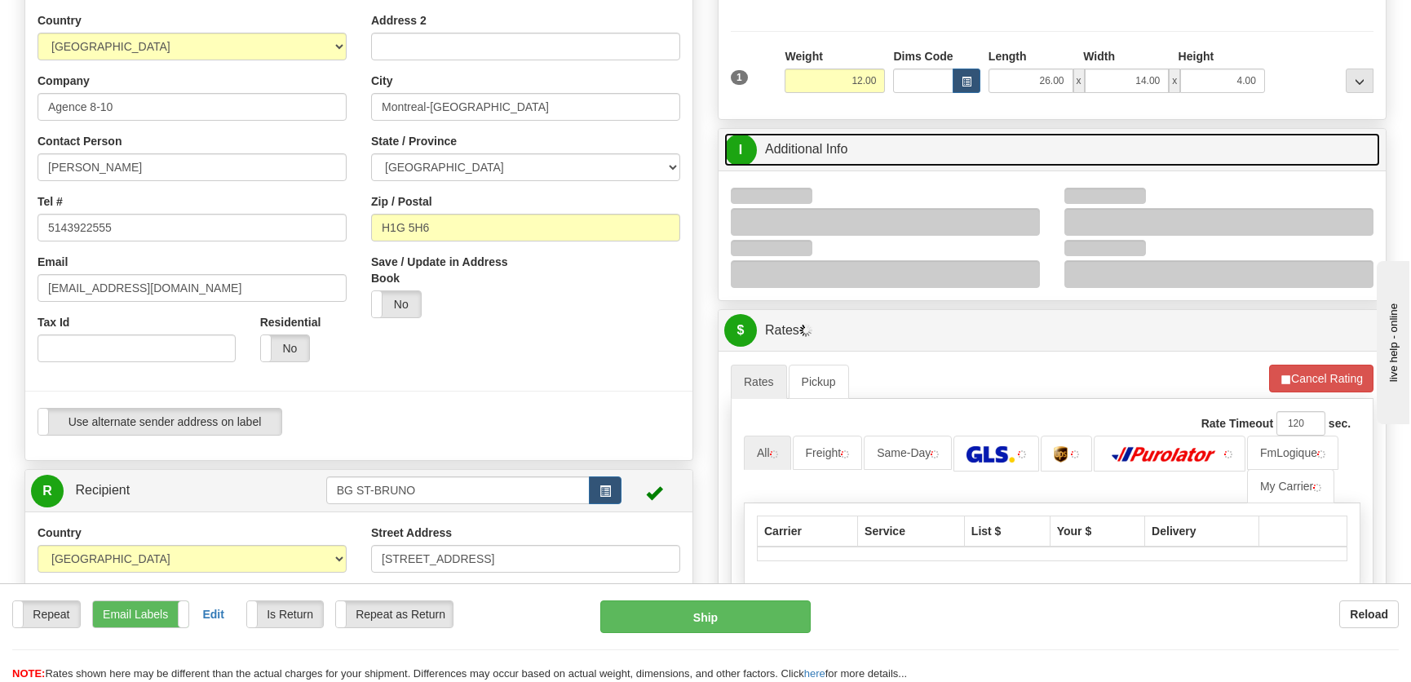
scroll to position [296, 0]
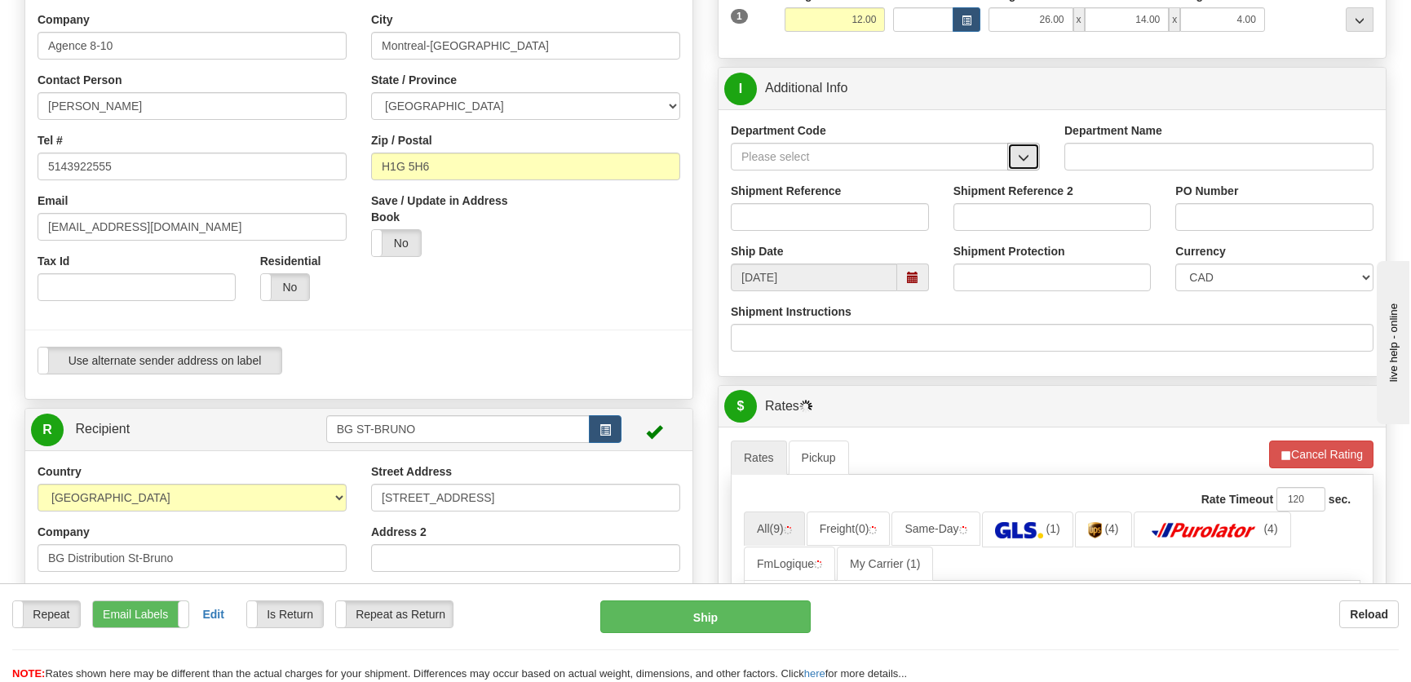
click at [1028, 156] on span "button" at bounding box center [1023, 157] width 11 height 11
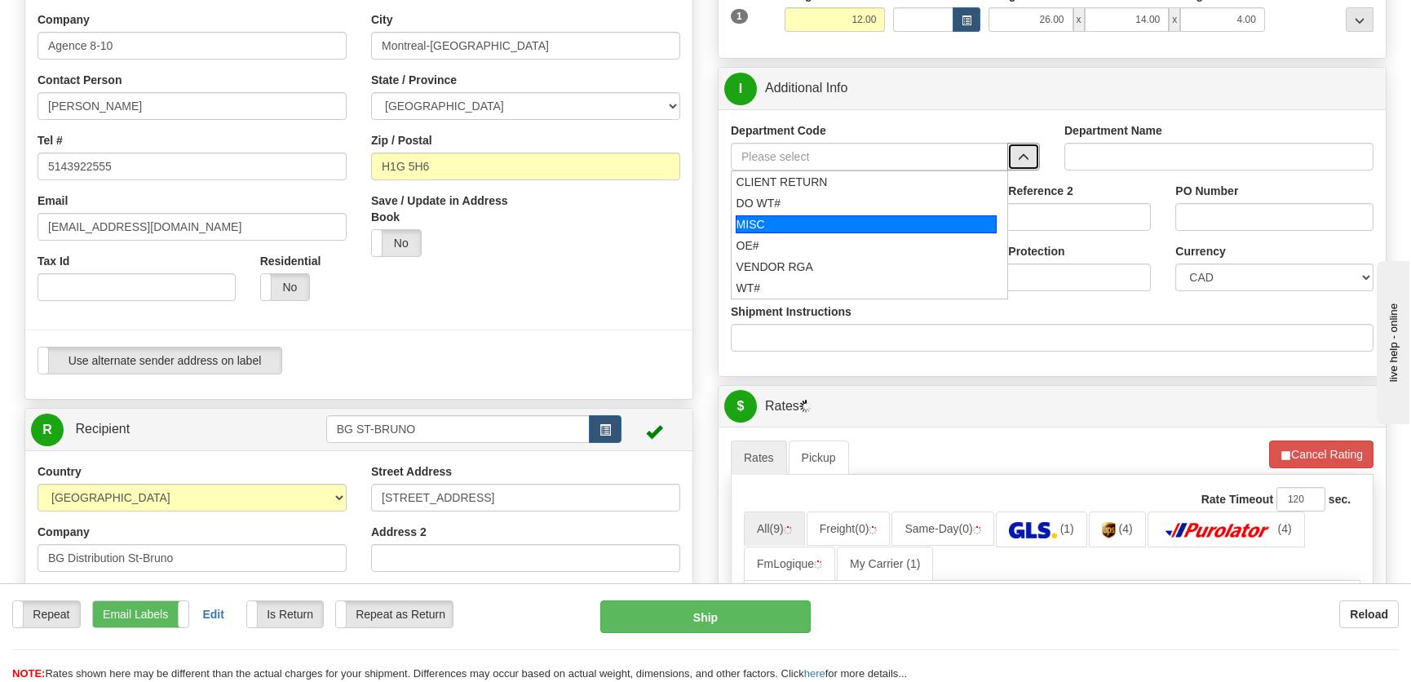
click at [827, 218] on div "MISC" at bounding box center [867, 224] width 262 height 18
type input "MISC"
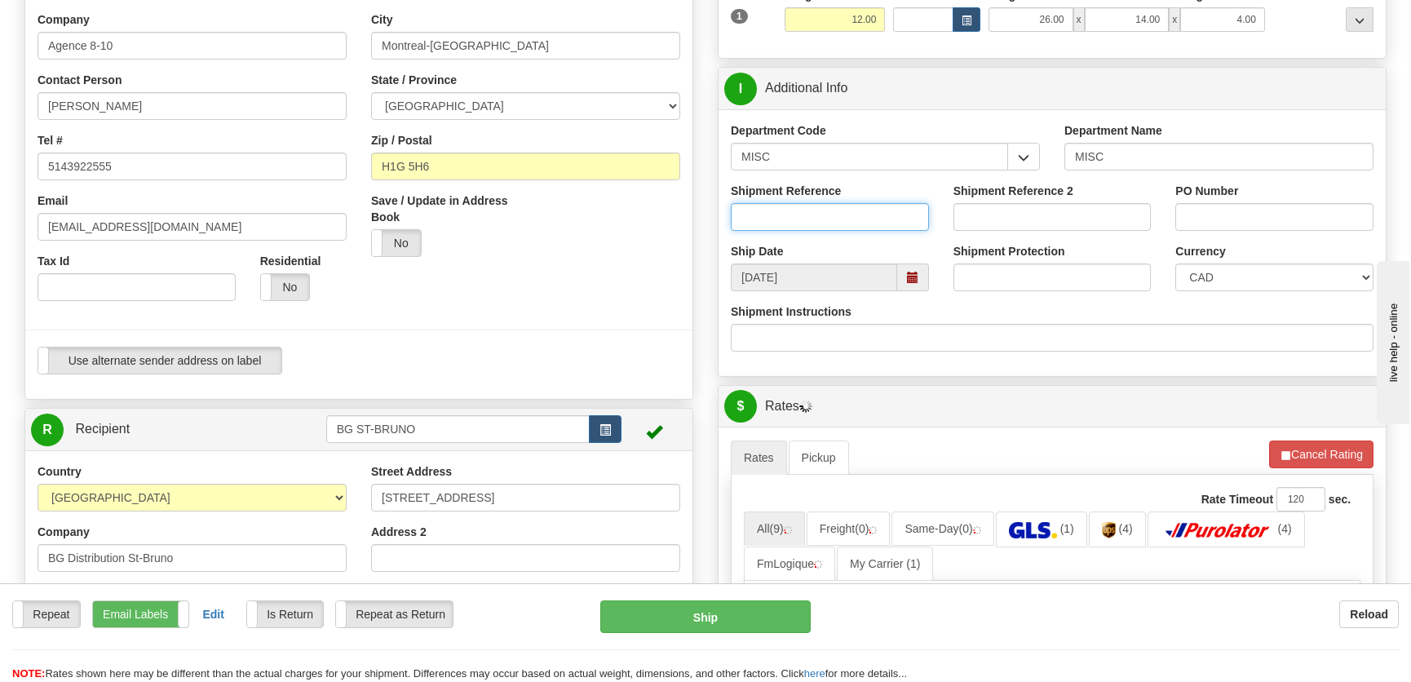
click at [827, 207] on input "Shipment Reference" at bounding box center [830, 217] width 198 height 28
type input "8002012-00"
click at [1253, 220] on input "PO Number" at bounding box center [1274, 217] width 198 height 28
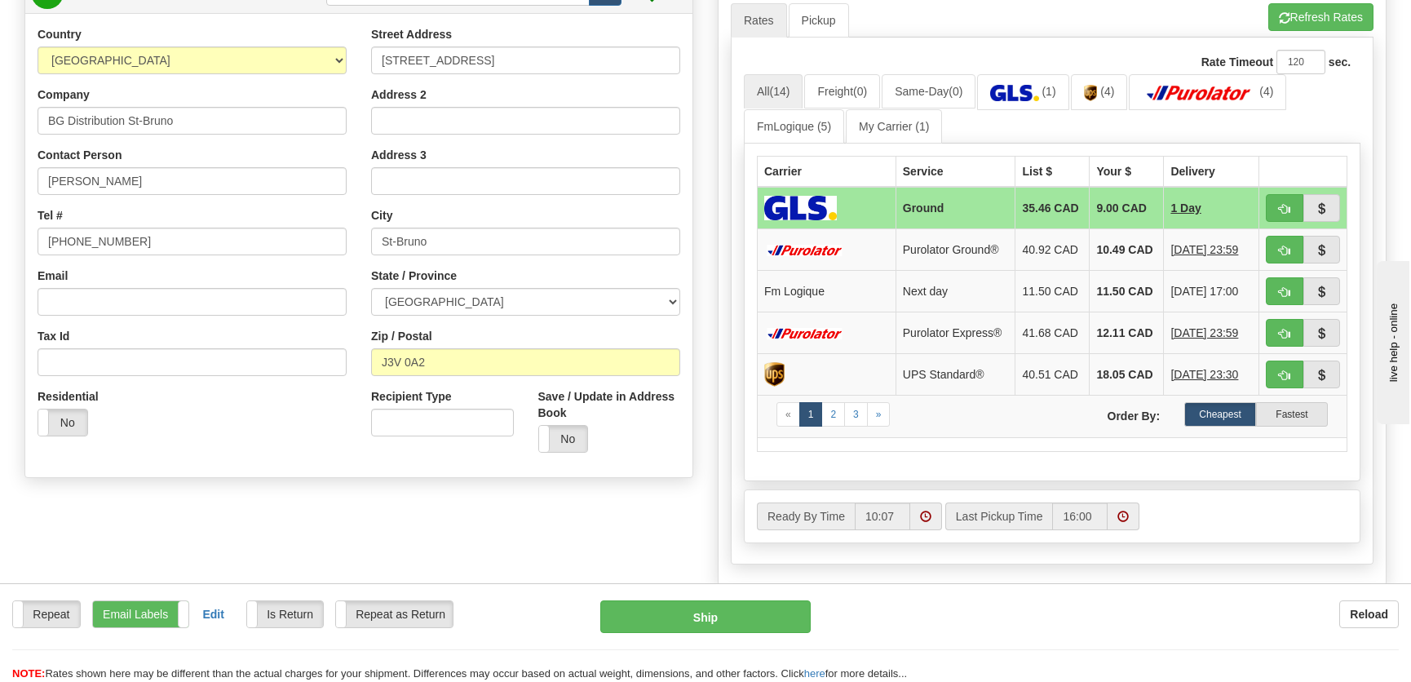
scroll to position [741, 0]
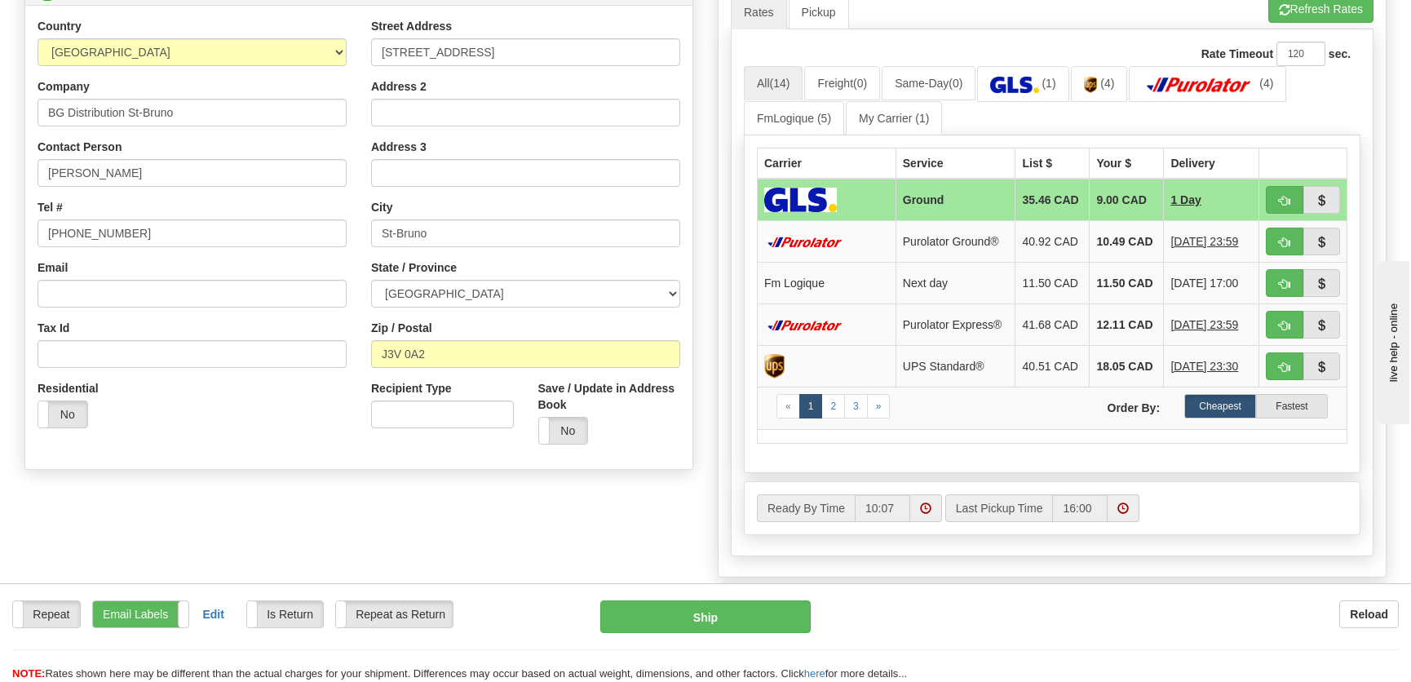
type input "."
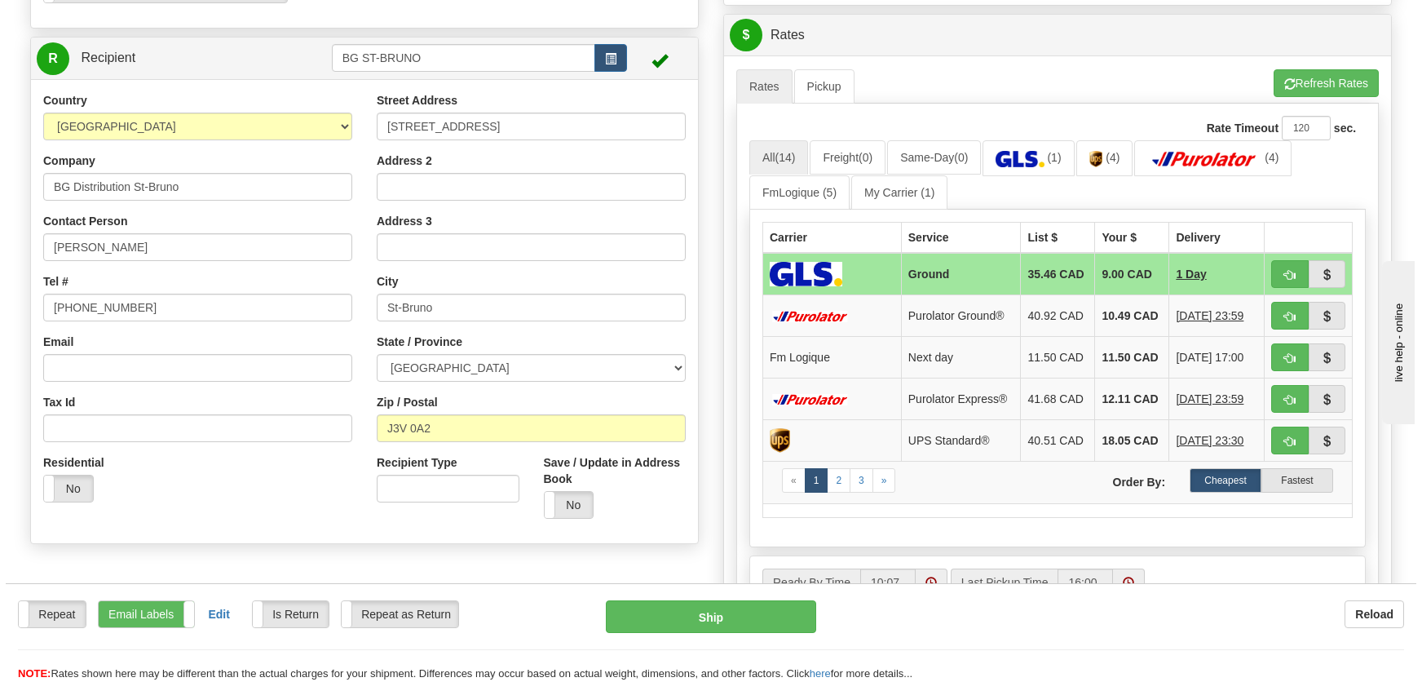
scroll to position [815, 0]
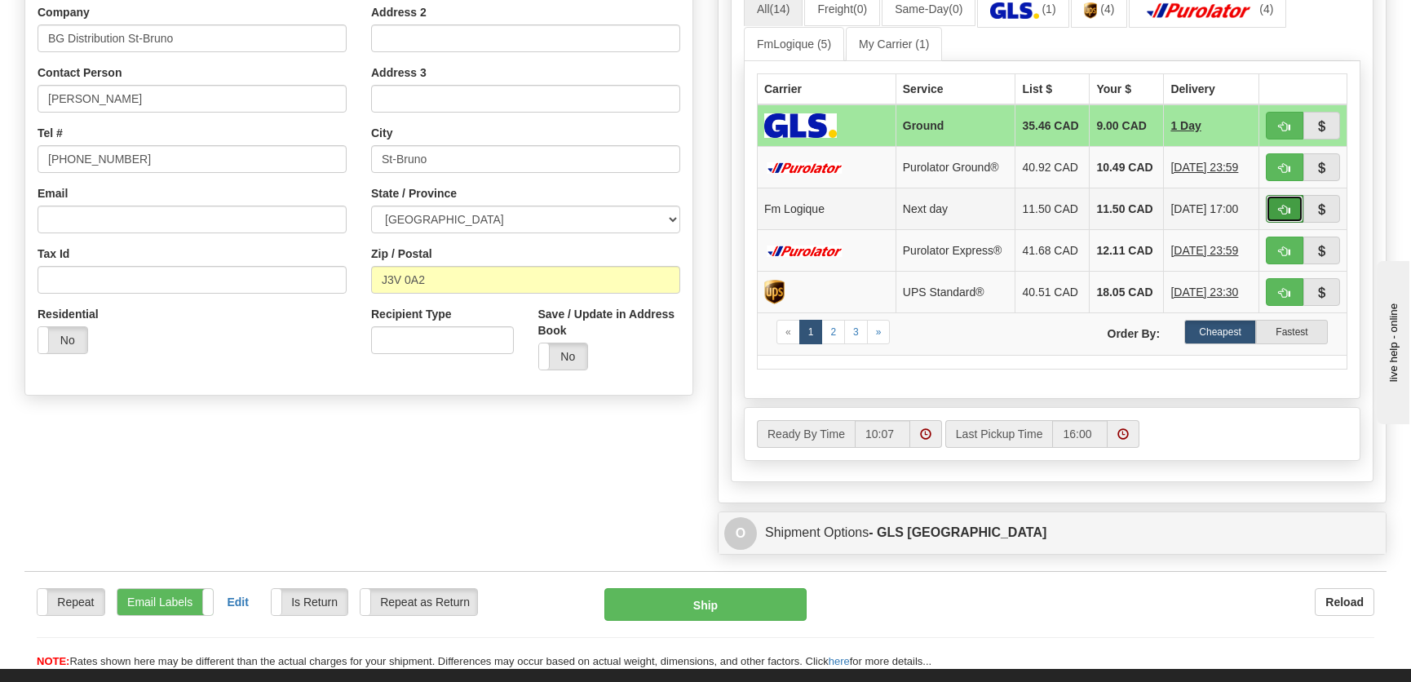
click at [1283, 209] on span "button" at bounding box center [1284, 210] width 11 height 11
type input "jour"
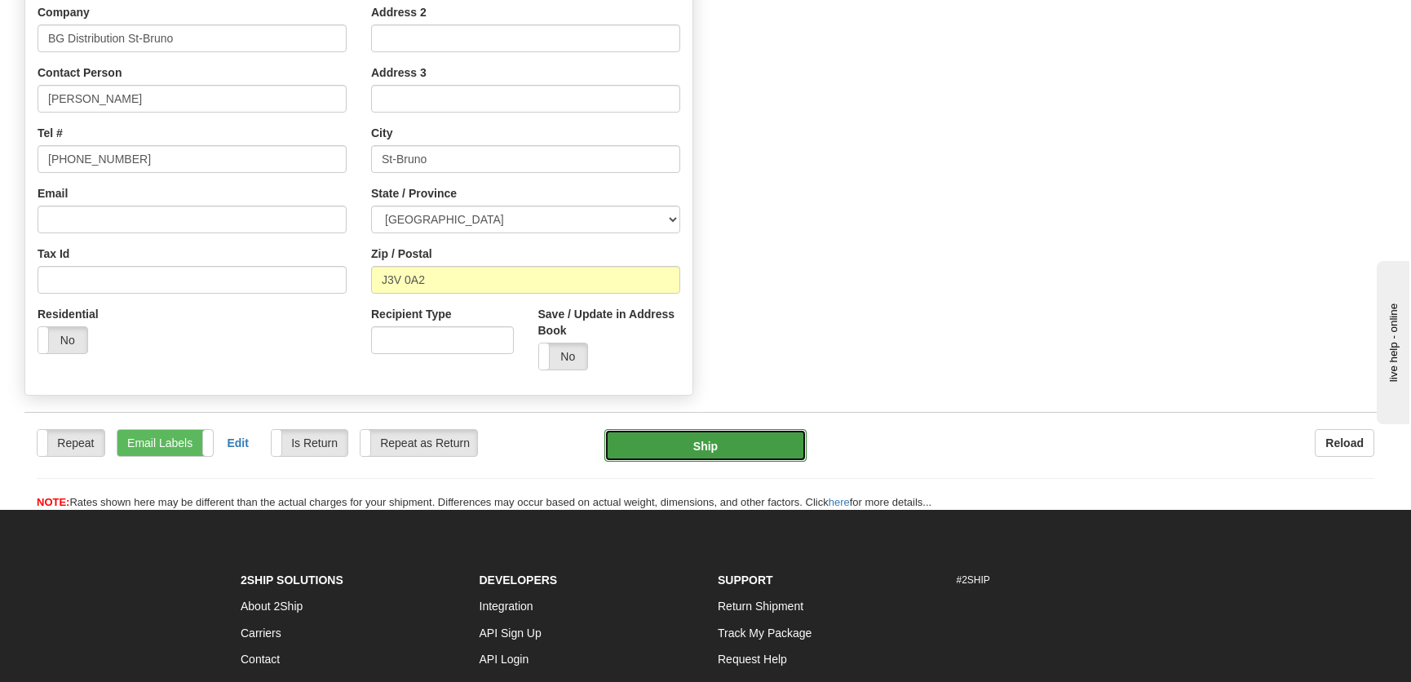
click at [729, 438] on button "Ship" at bounding box center [705, 445] width 202 height 33
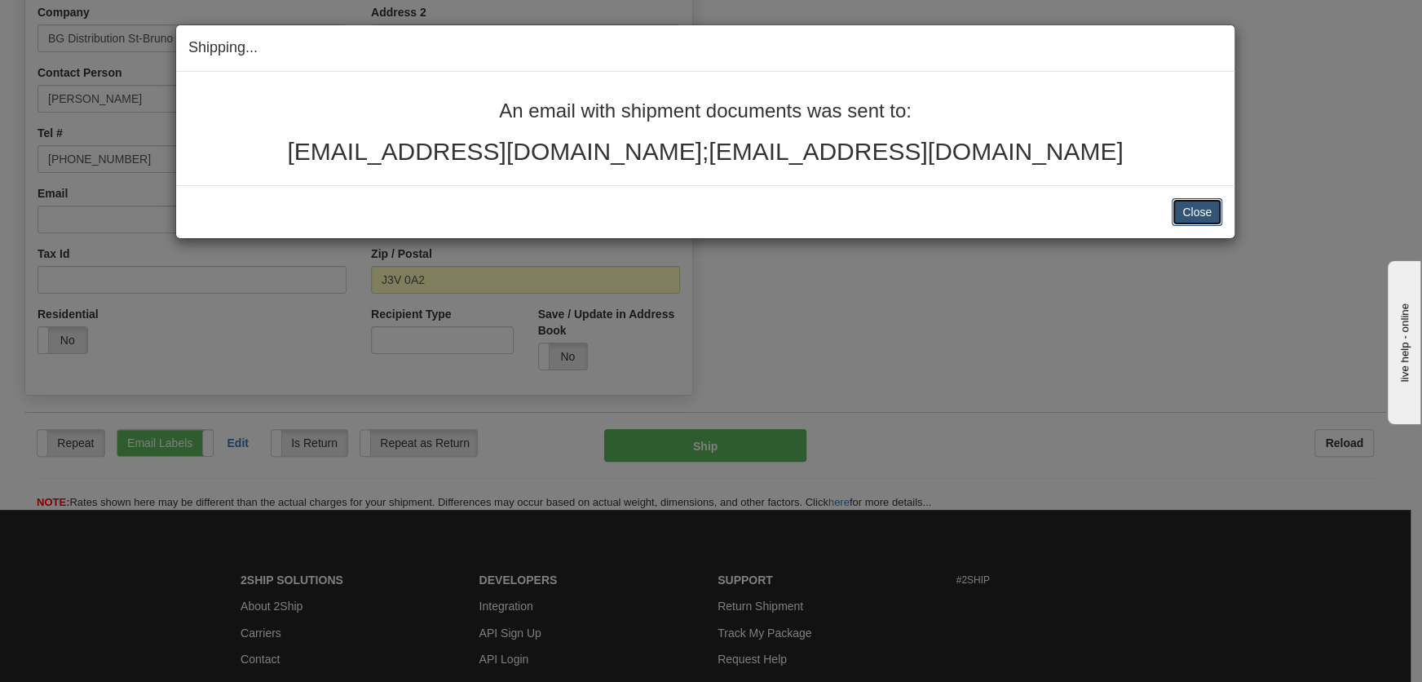
click at [1203, 214] on button "Close" at bounding box center [1197, 212] width 51 height 28
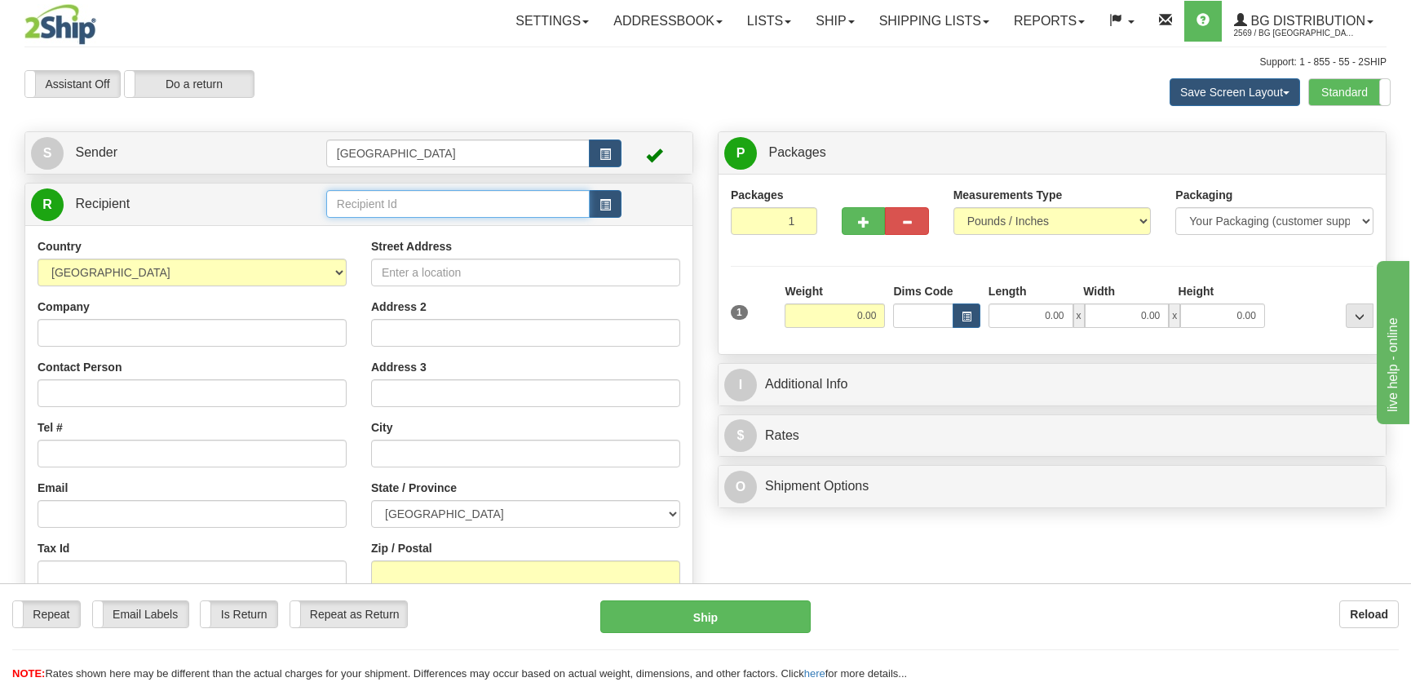
click at [473, 204] on input "text" at bounding box center [457, 204] width 263 height 28
click at [423, 222] on div "910384" at bounding box center [453, 230] width 247 height 18
type input "910384"
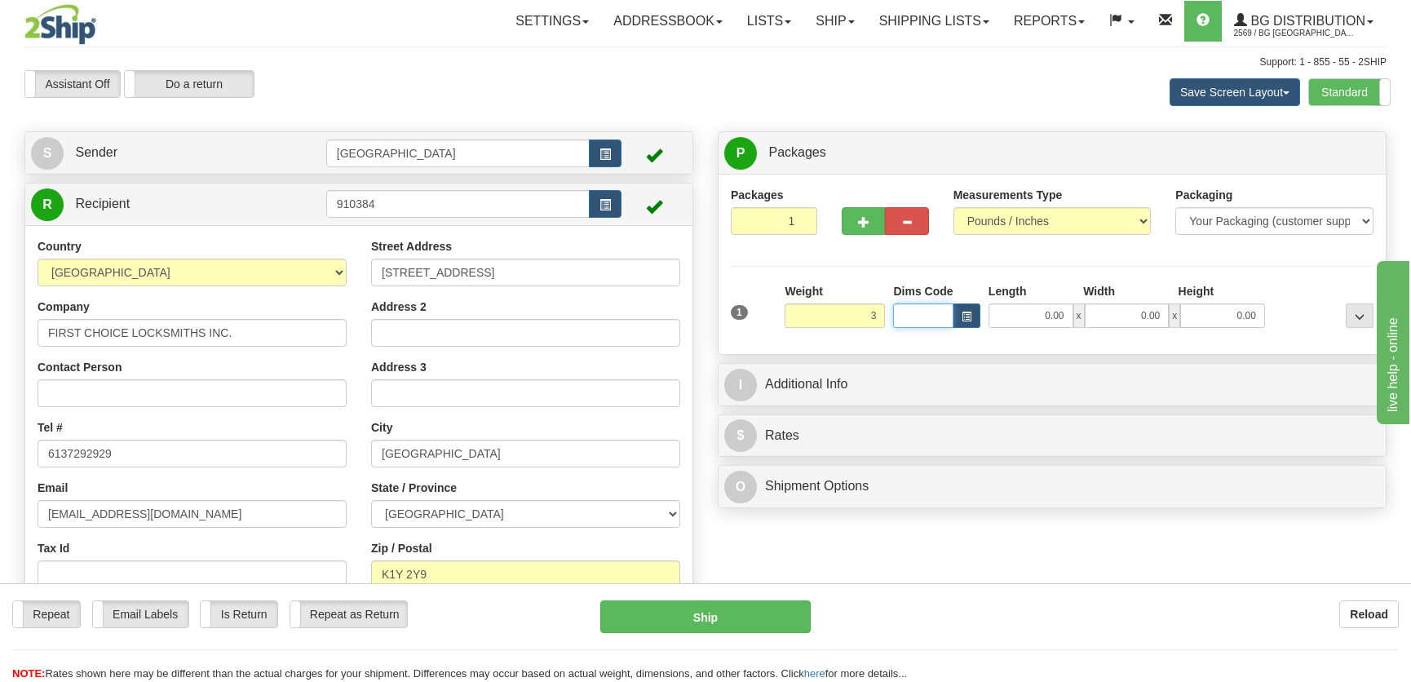
type input "3.00"
type input "13.00"
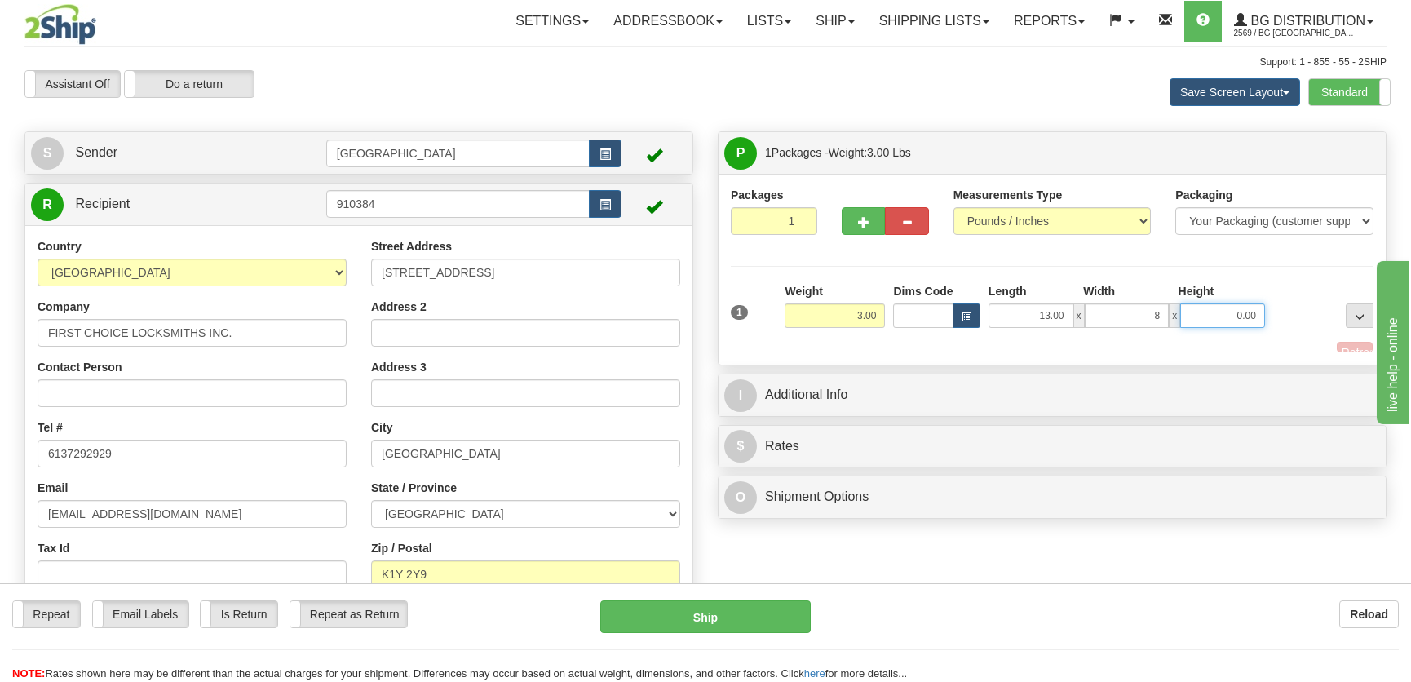
type input "8.00"
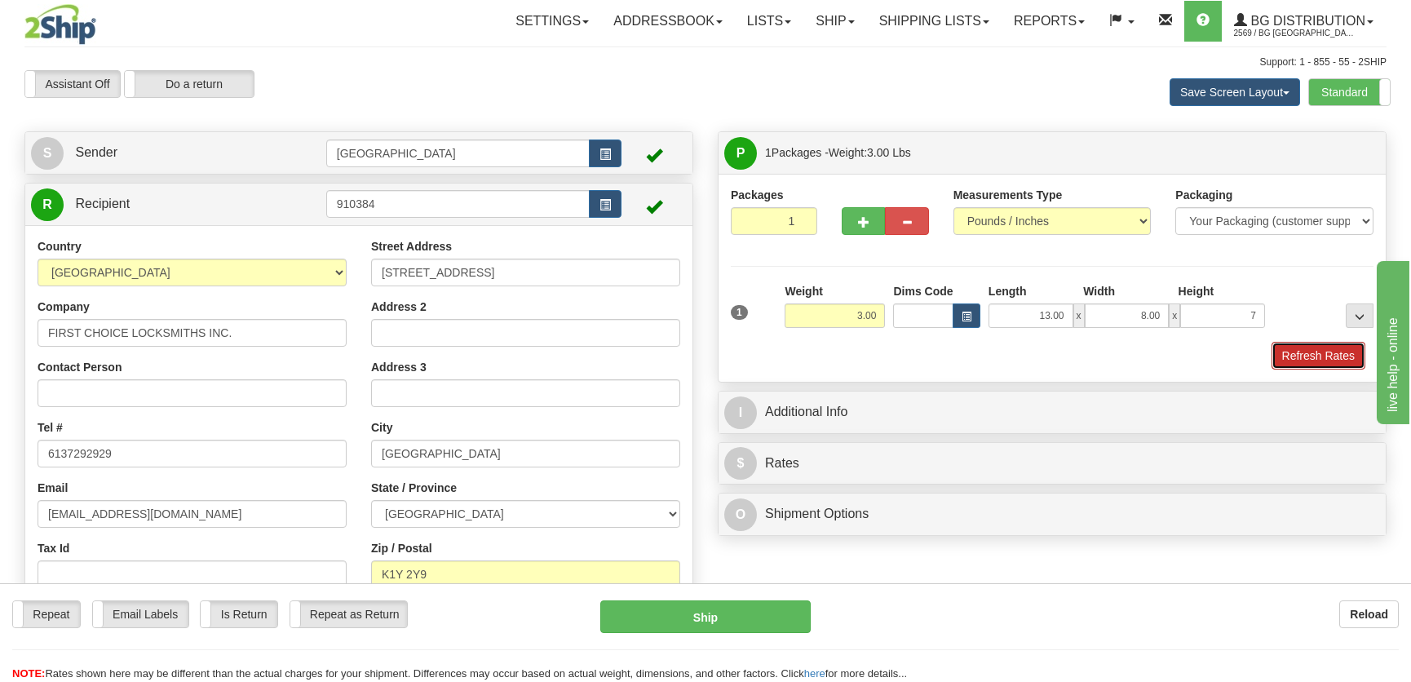
type input "7.00"
click at [1299, 343] on button "Refresh Rates" at bounding box center [1318, 356] width 94 height 28
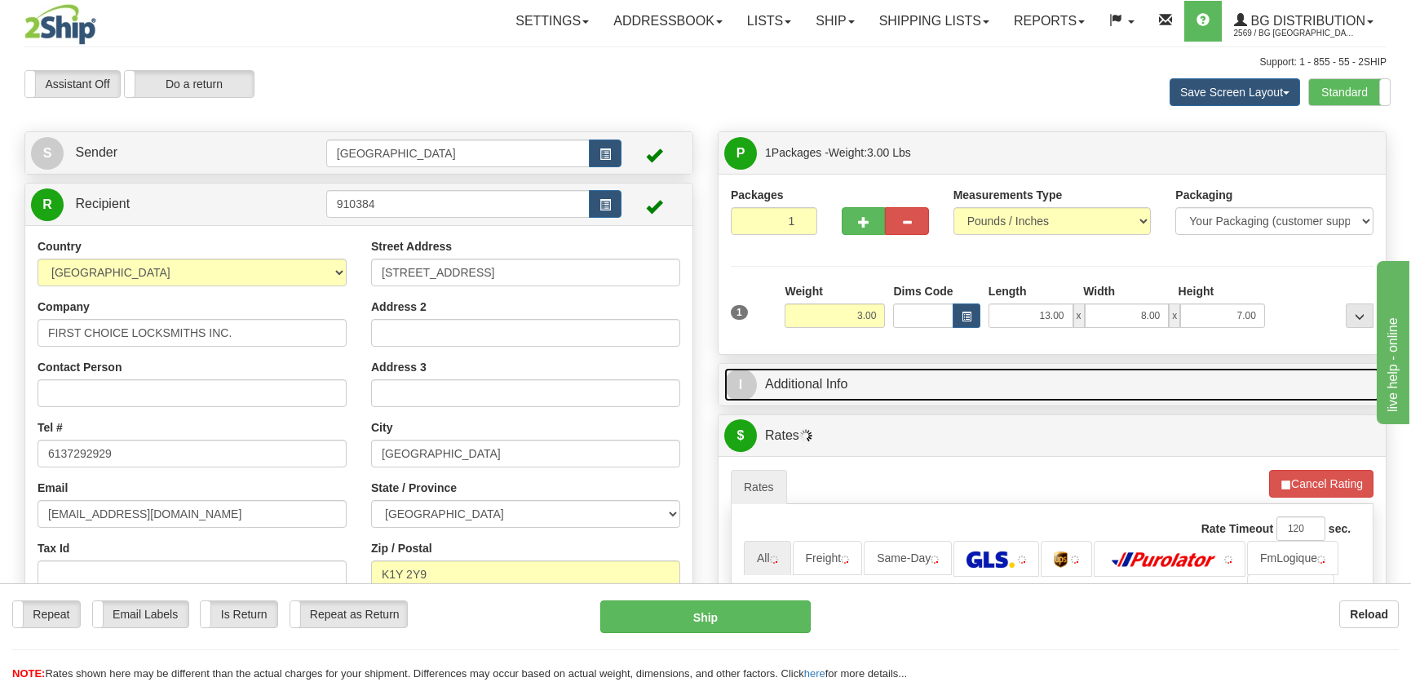
click at [1210, 372] on link "I Additional Info" at bounding box center [1052, 384] width 656 height 33
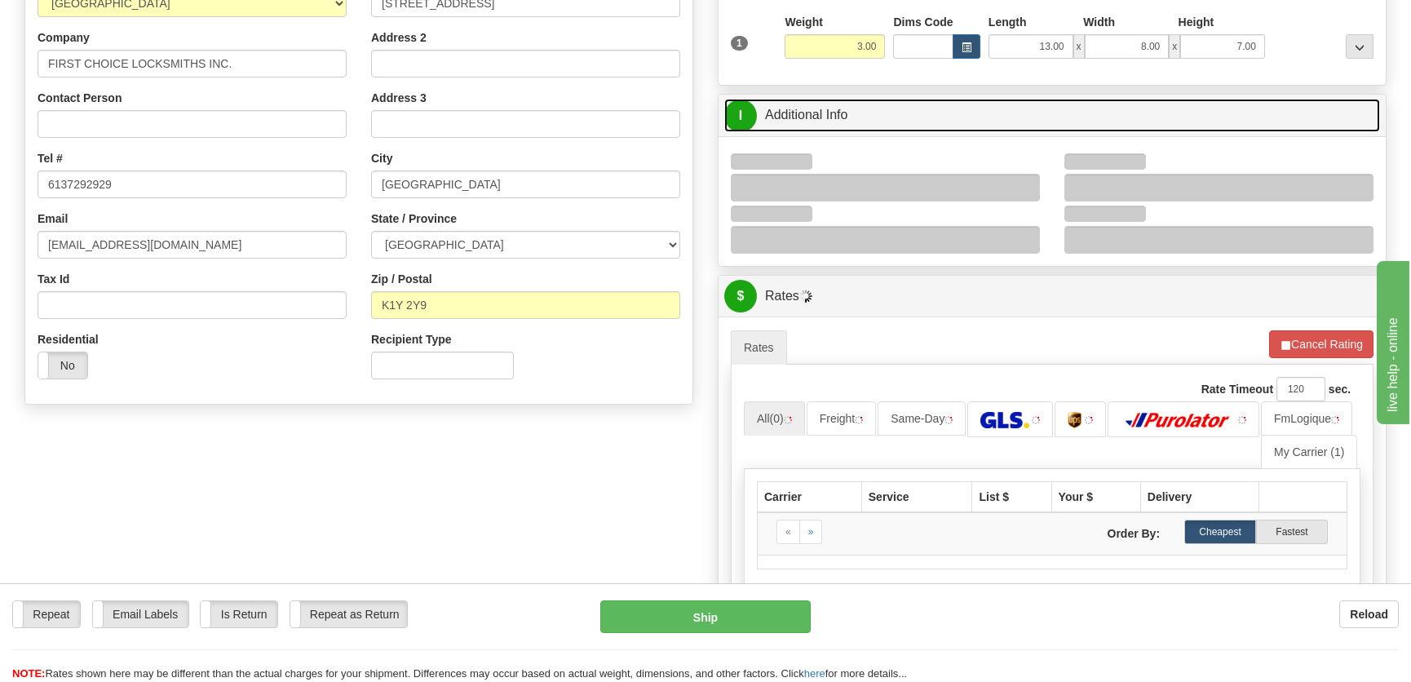
scroll to position [296, 0]
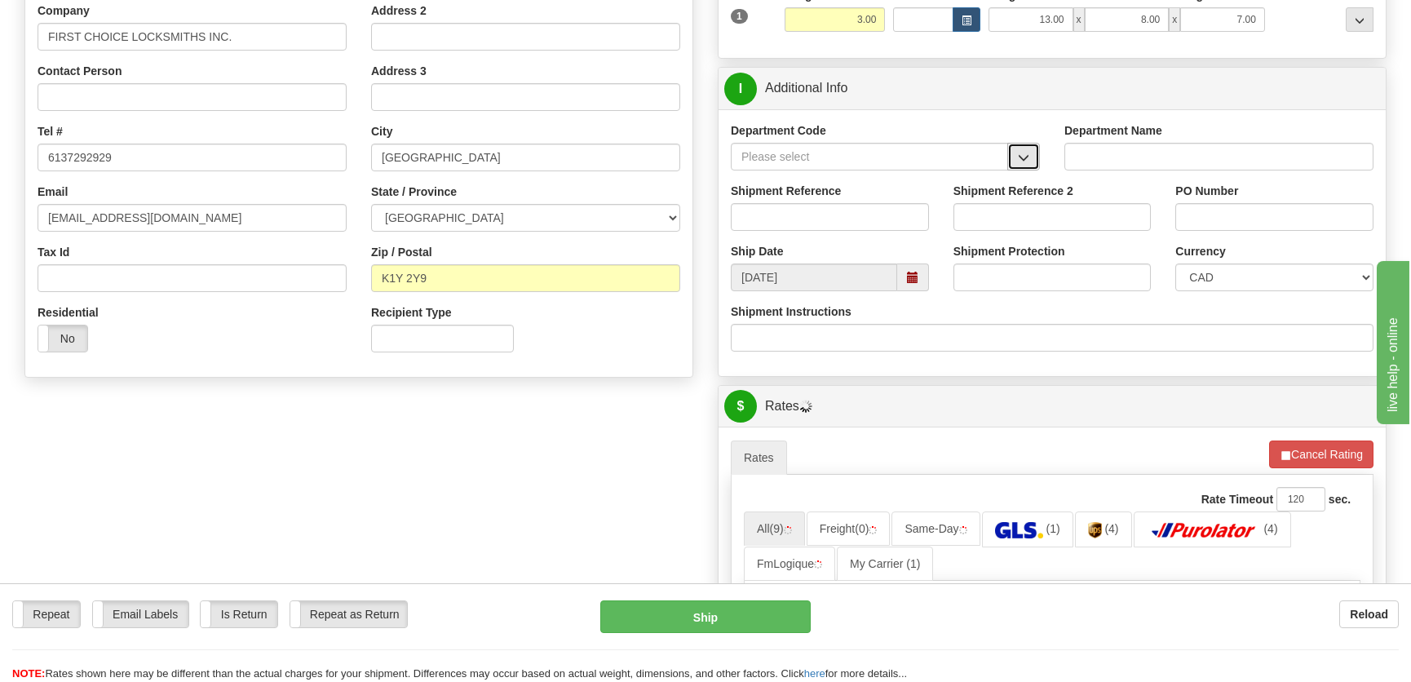
click at [1028, 157] on span "button" at bounding box center [1023, 157] width 11 height 11
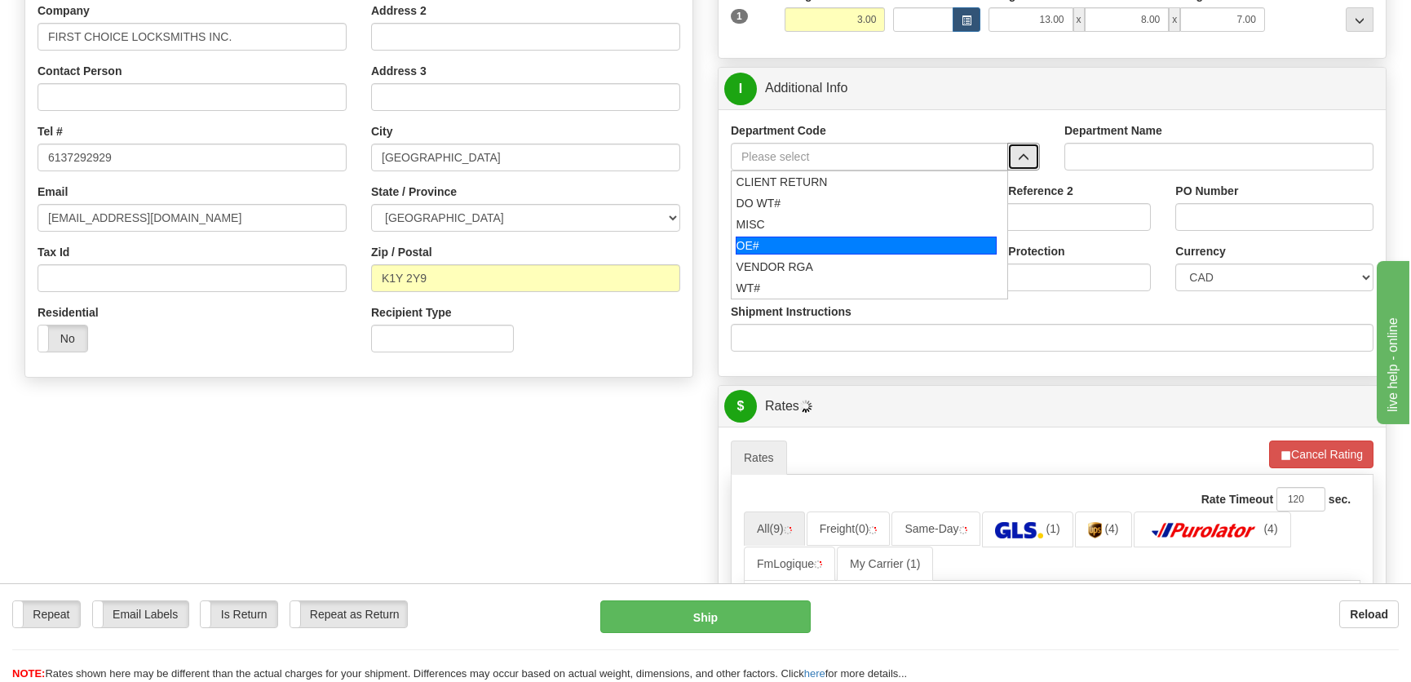
click at [845, 243] on div "OE#" at bounding box center [867, 245] width 262 height 18
type input "OE#"
type input "ORDERS"
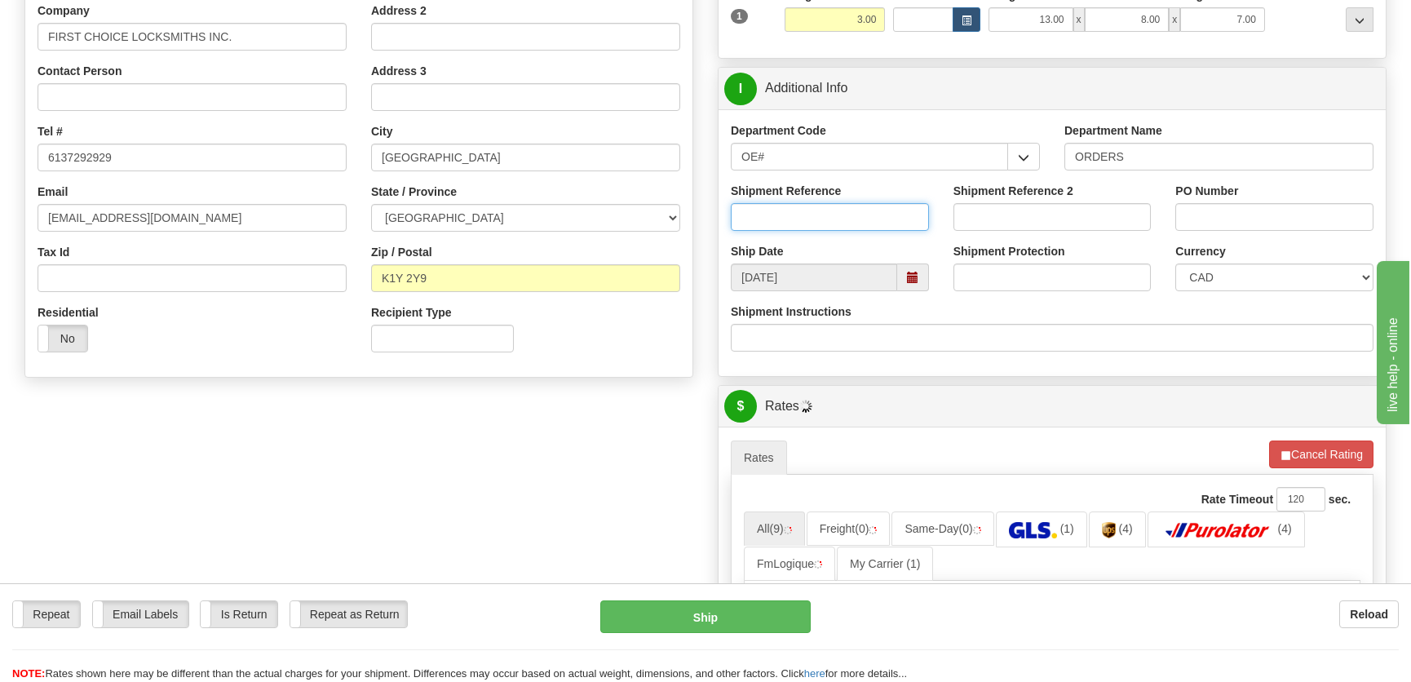
click at [852, 222] on input "Shipment Reference" at bounding box center [830, 217] width 198 height 28
type input "50323909-00"
click at [1213, 195] on label "PO Number" at bounding box center [1206, 191] width 63 height 16
click at [1213, 203] on input "PO Number" at bounding box center [1274, 217] width 198 height 28
click at [1210, 214] on input "PO Number" at bounding box center [1274, 217] width 198 height 28
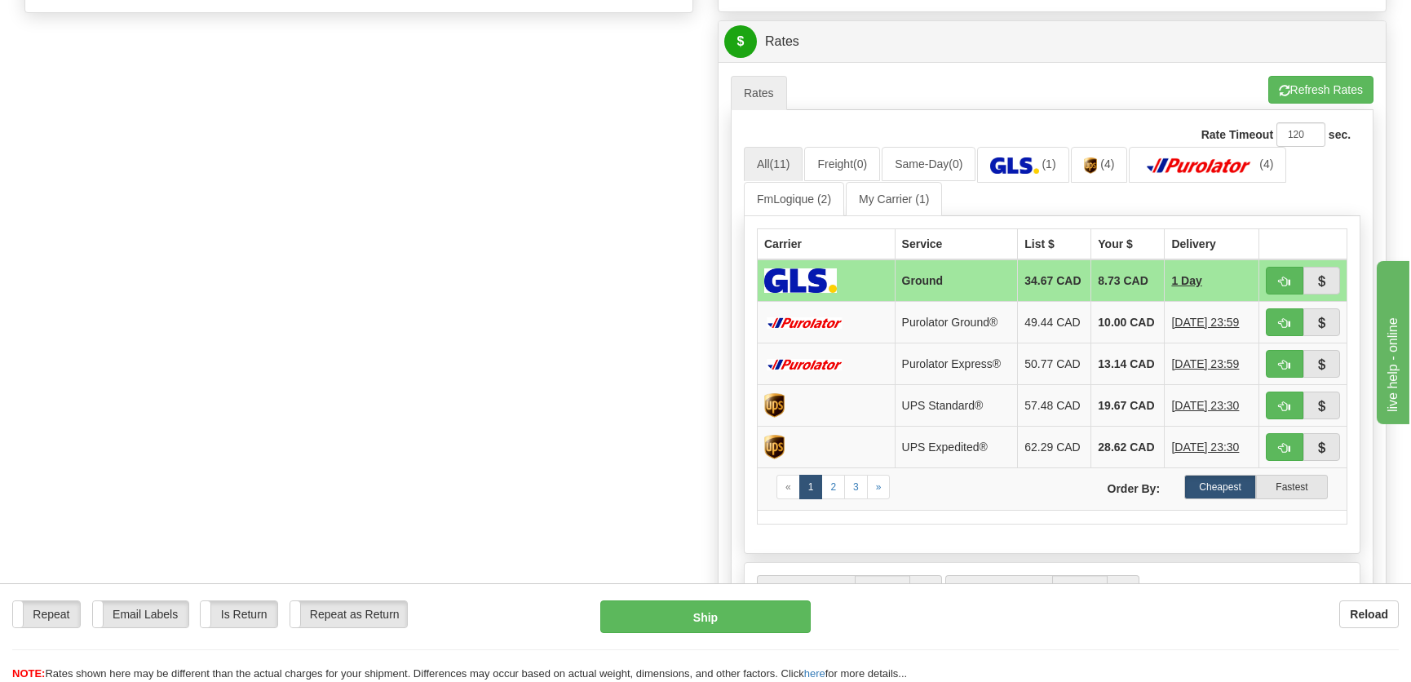
scroll to position [667, 0]
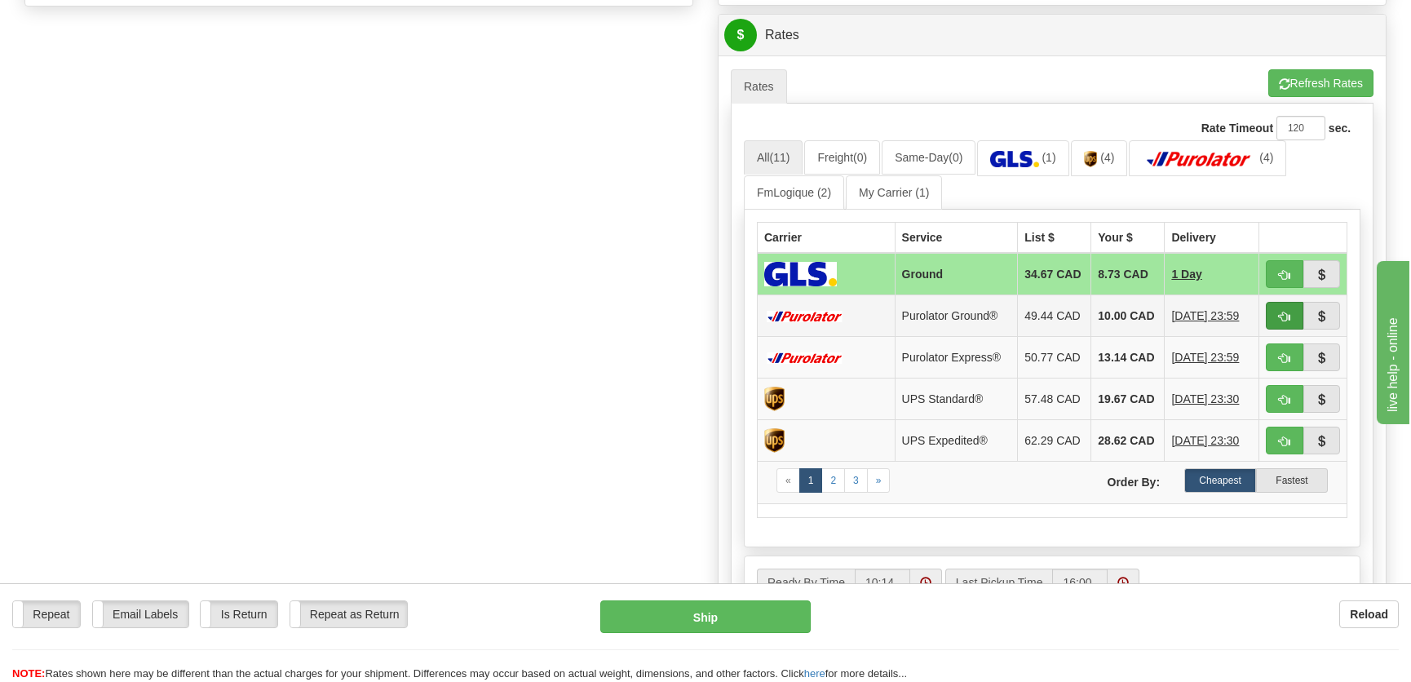
type input "."
click at [1279, 319] on span "button" at bounding box center [1284, 317] width 11 height 11
type input "260"
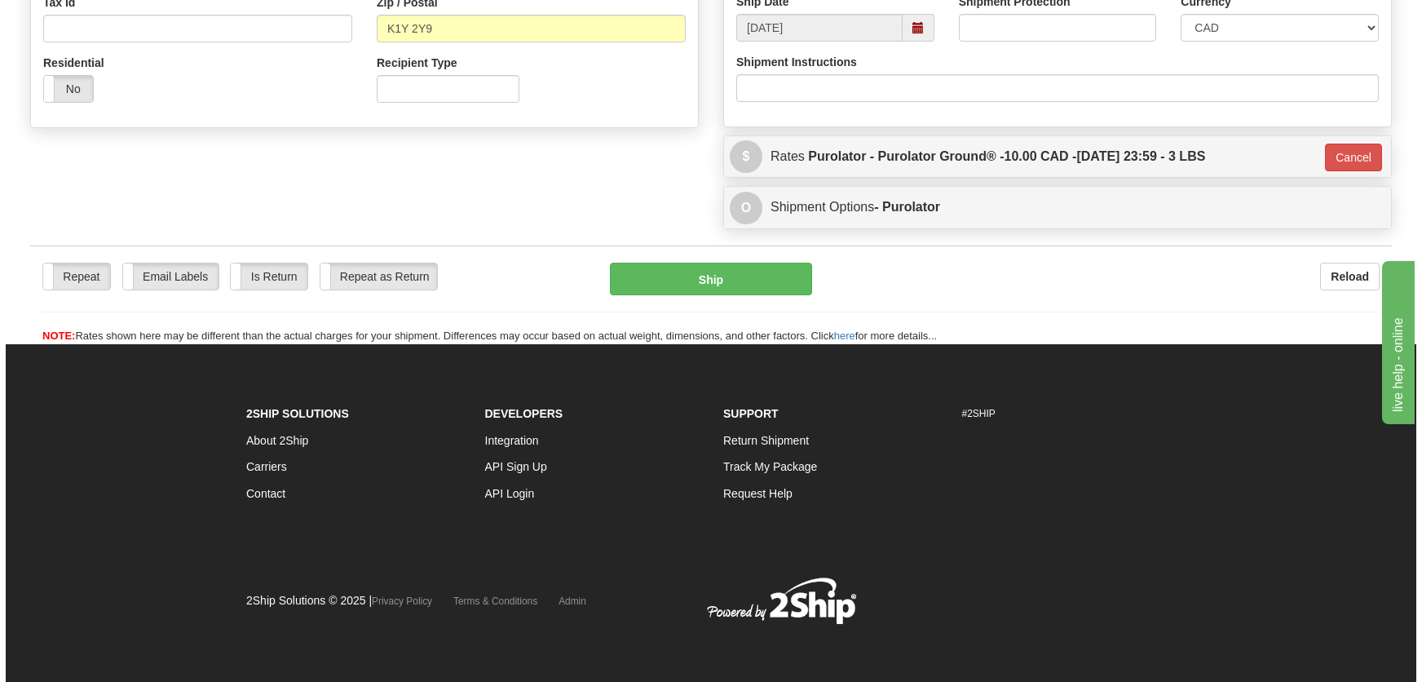
scroll to position [546, 0]
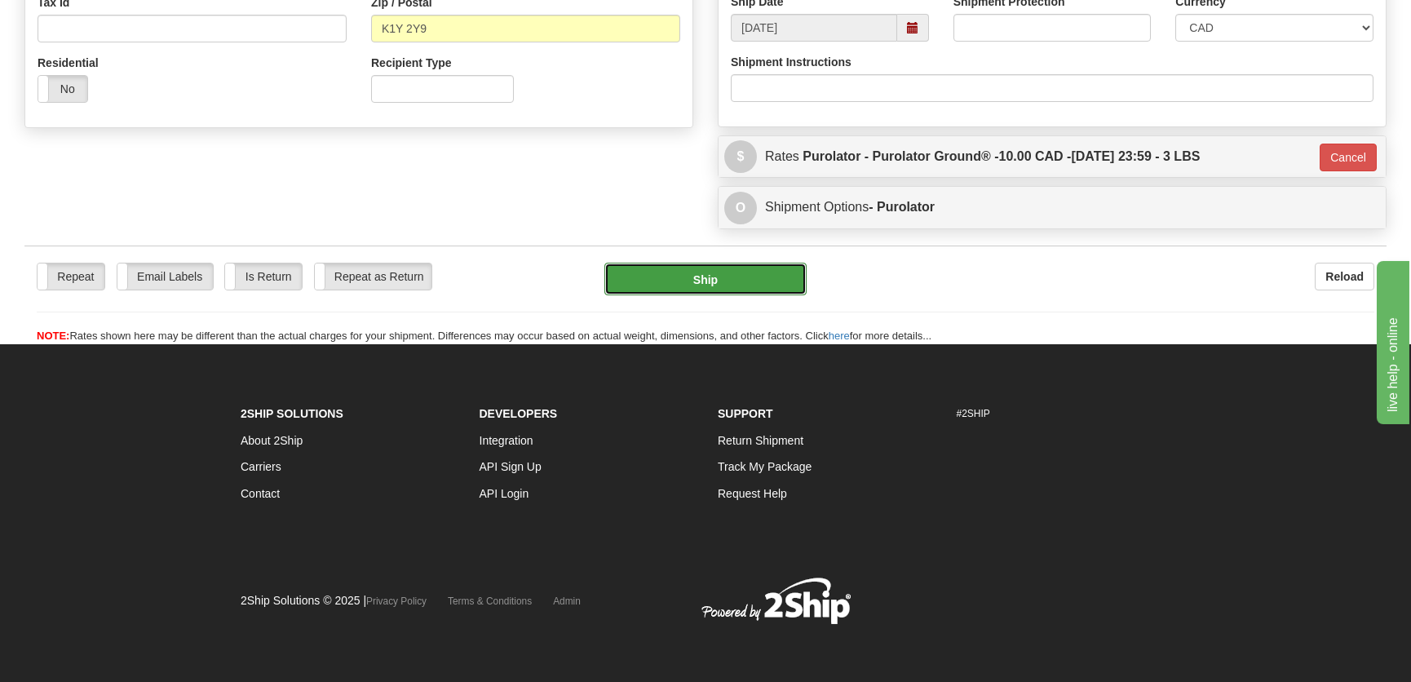
click at [762, 282] on button "Ship" at bounding box center [705, 279] width 202 height 33
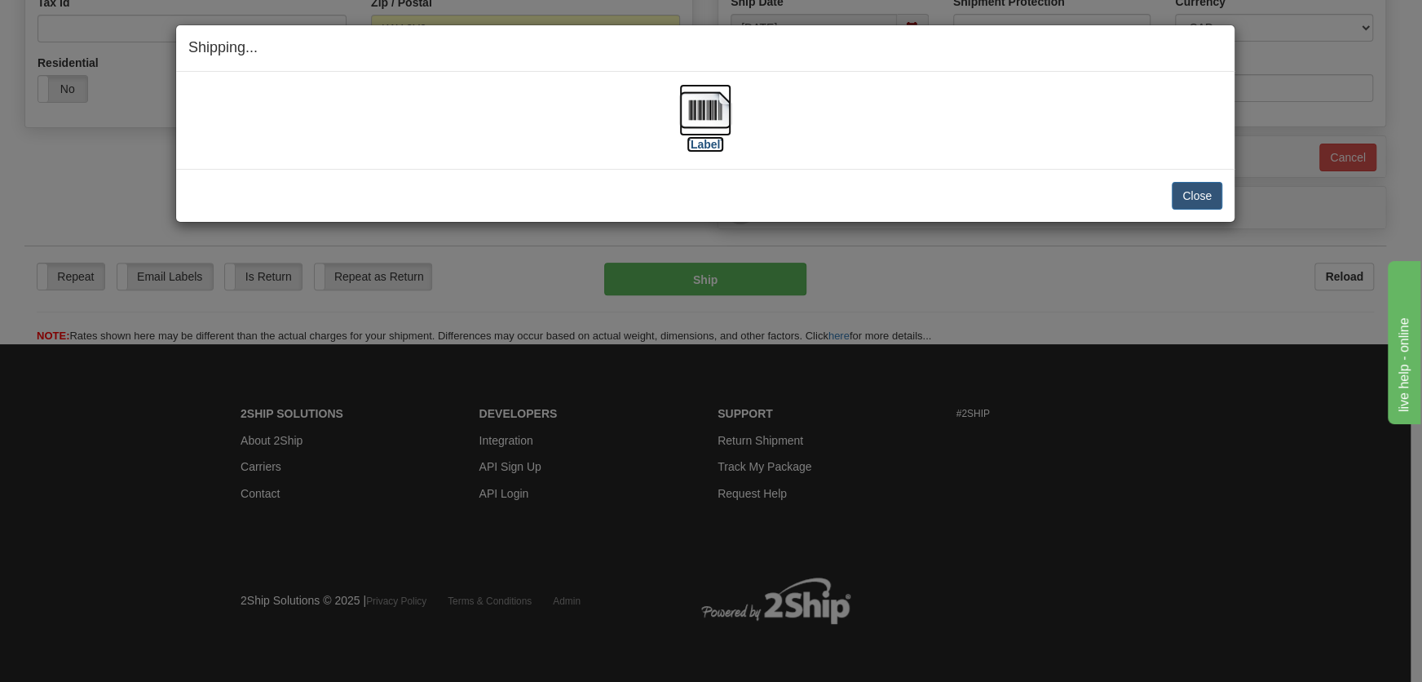
click at [711, 128] on img at bounding box center [705, 110] width 52 height 52
click at [1196, 201] on button "Close" at bounding box center [1197, 196] width 51 height 28
